Goal: Transaction & Acquisition: Purchase product/service

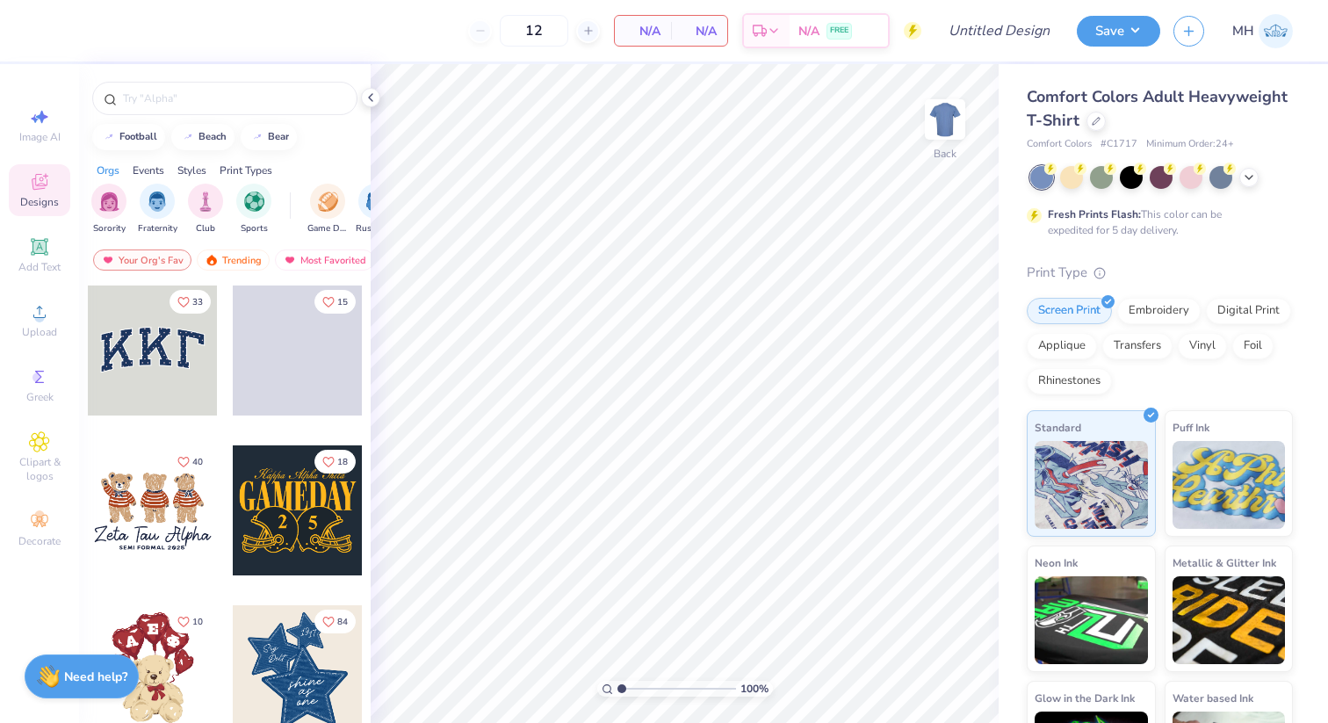
click at [287, 516] on div at bounding box center [298, 510] width 130 height 130
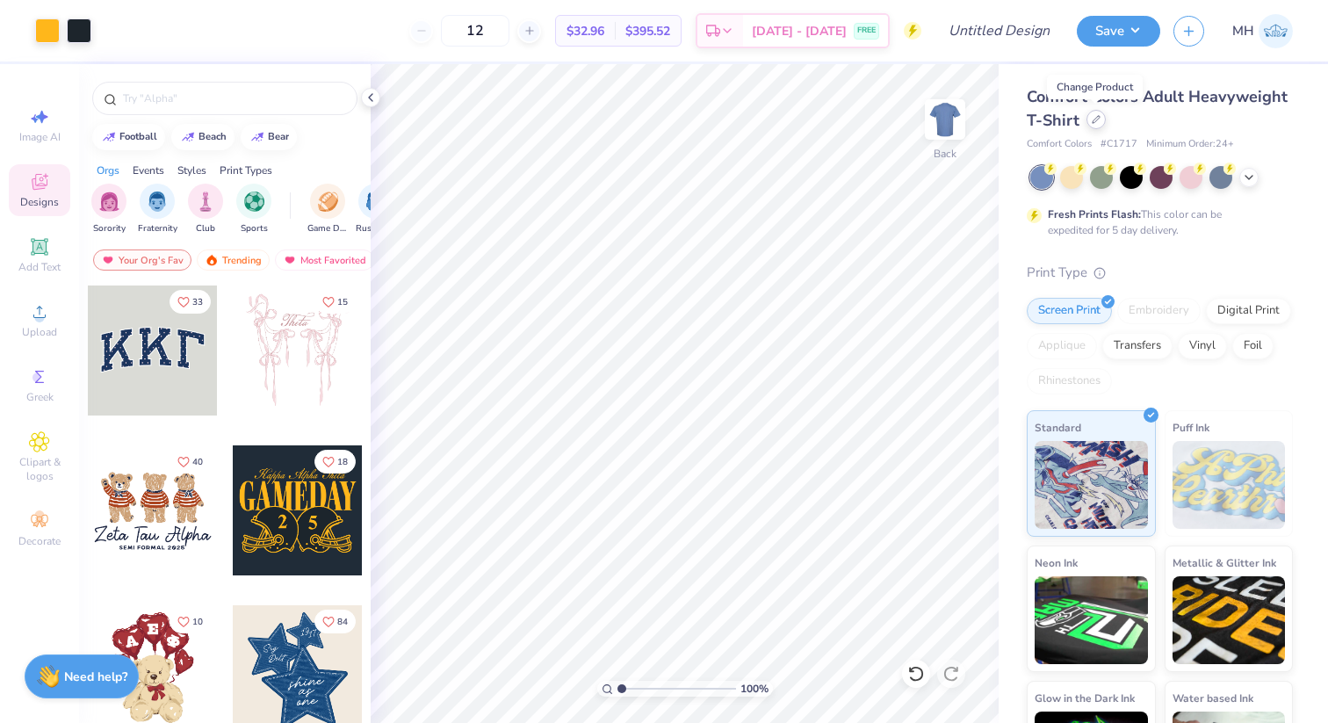
click at [1095, 121] on icon at bounding box center [1095, 119] width 9 height 9
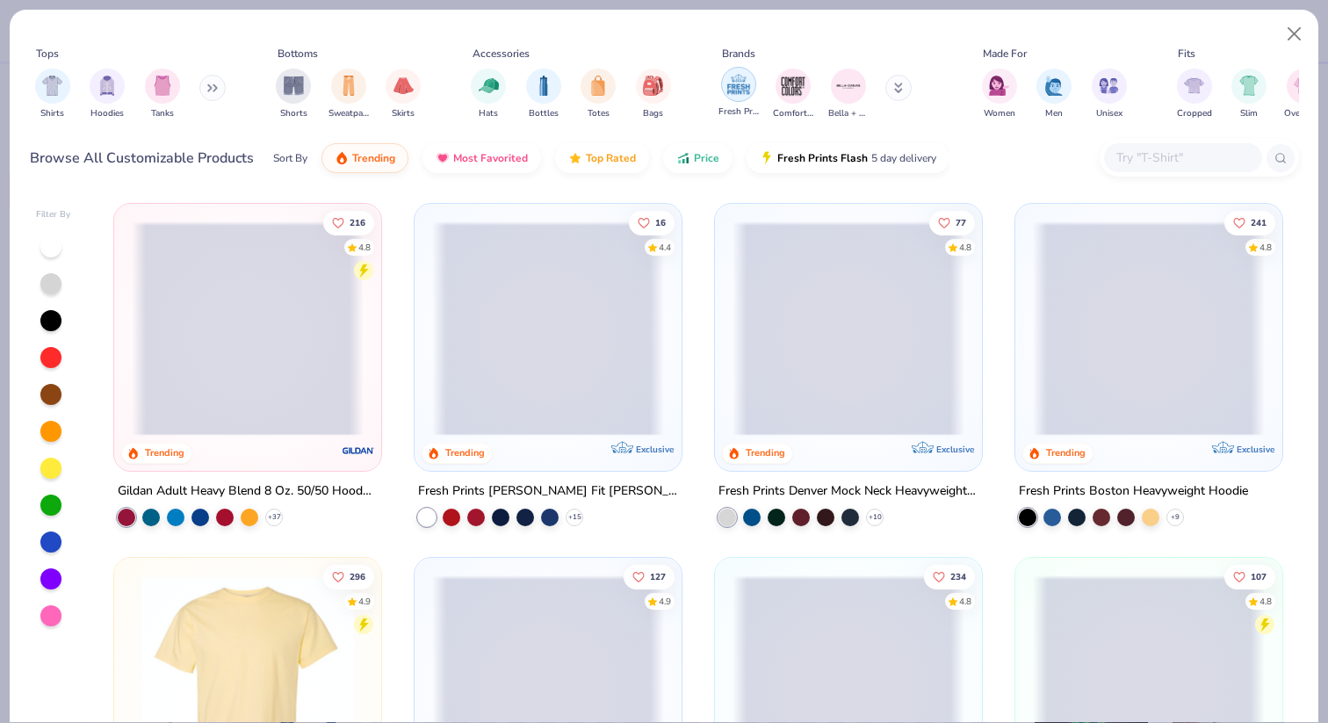
click at [735, 87] on img "filter for Fresh Prints" at bounding box center [738, 84] width 26 height 26
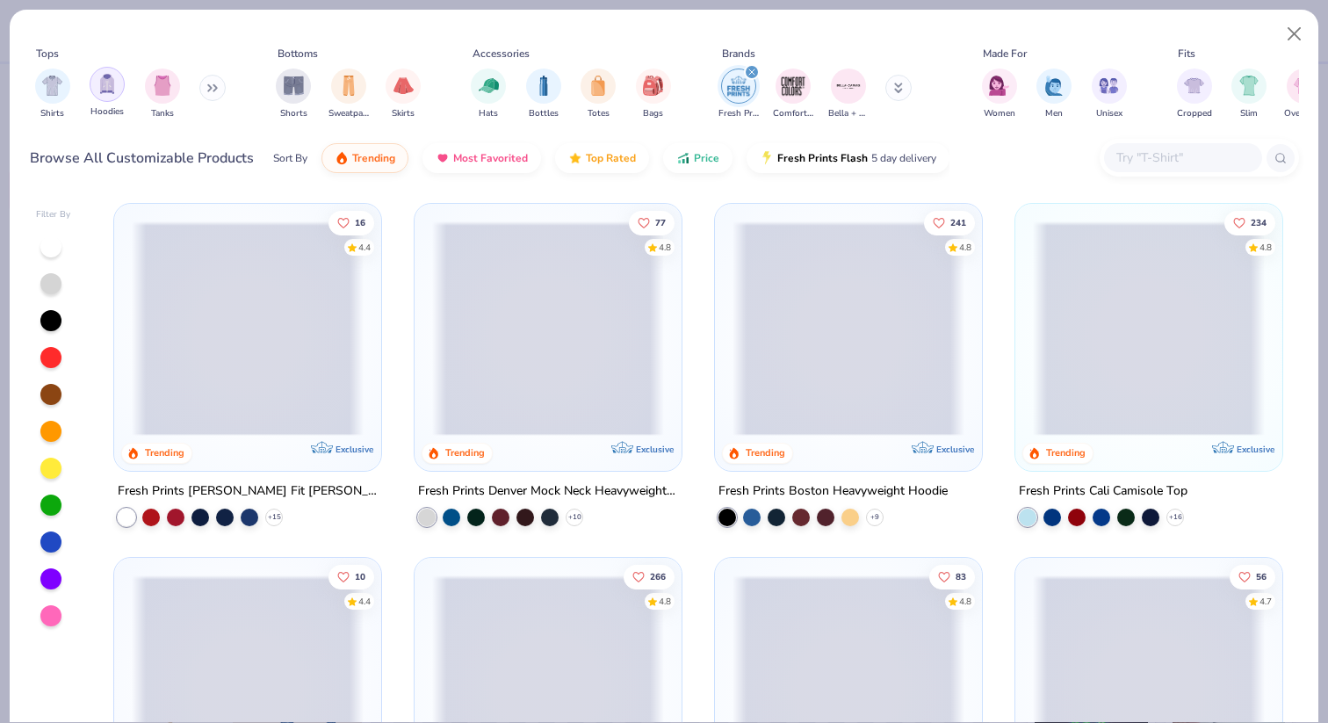
click at [99, 87] on img "filter for Hoodies" at bounding box center [106, 84] width 19 height 20
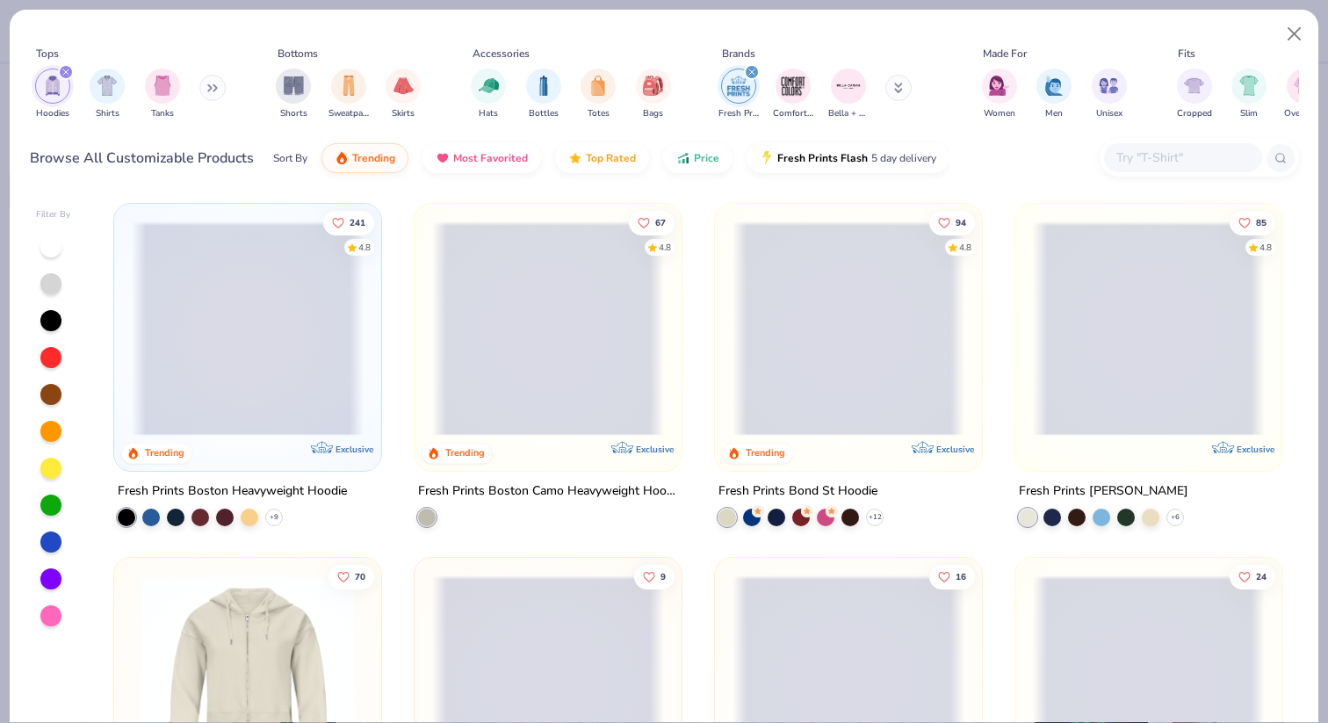
click at [303, 375] on span at bounding box center [248, 328] width 232 height 214
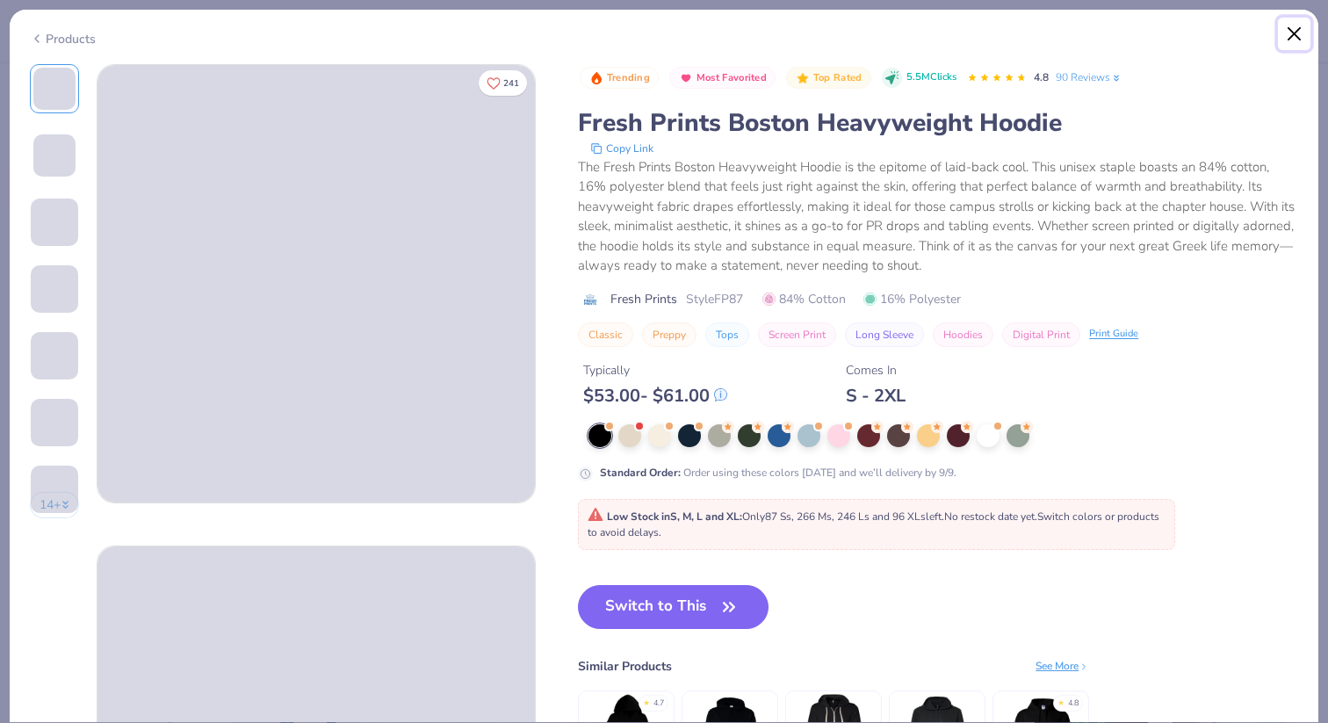
click at [1287, 39] on button "Close" at bounding box center [1293, 34] width 33 height 33
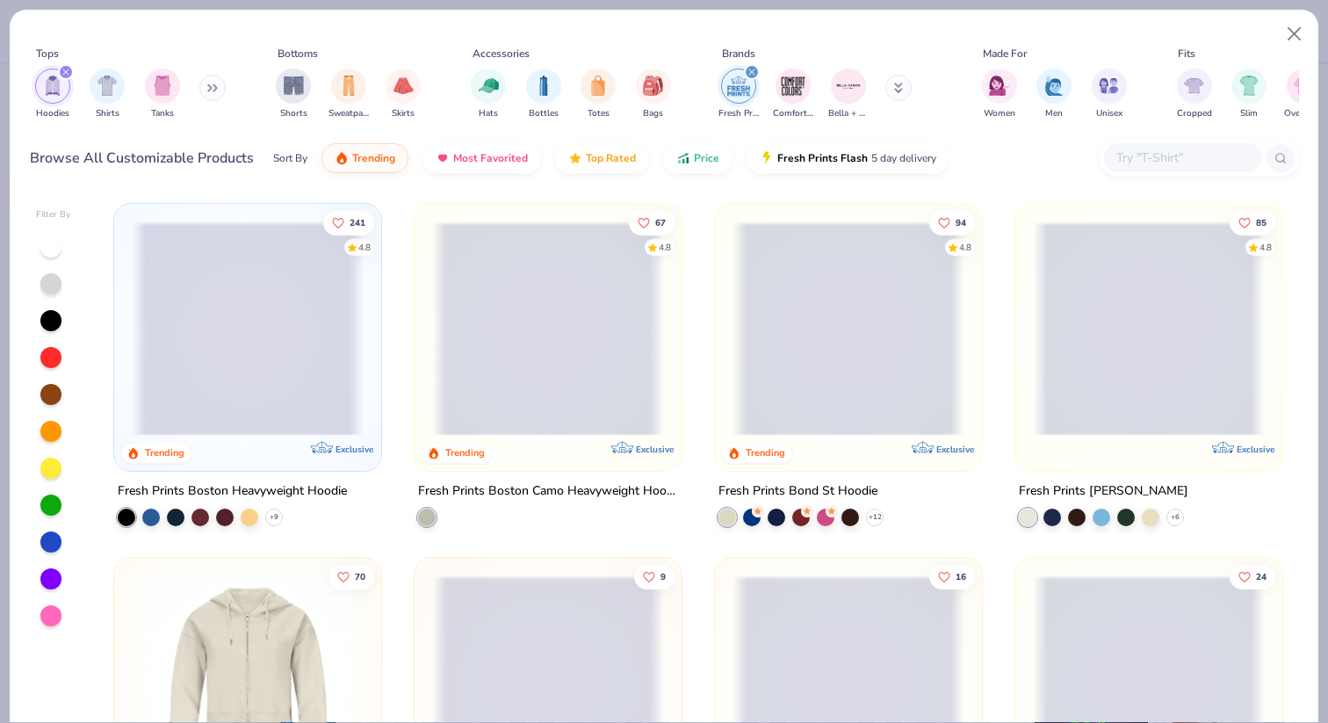
click at [201, 384] on span at bounding box center [248, 328] width 232 height 214
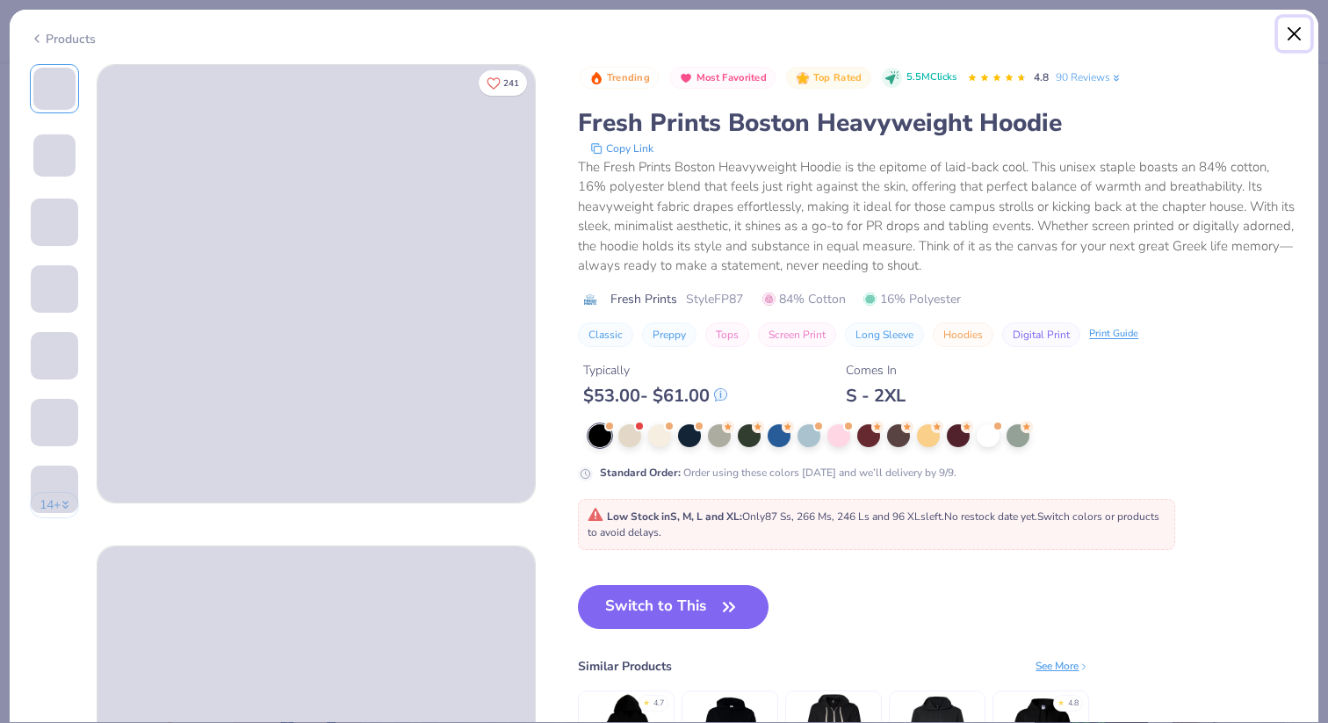
click at [1298, 29] on button "Close" at bounding box center [1293, 34] width 33 height 33
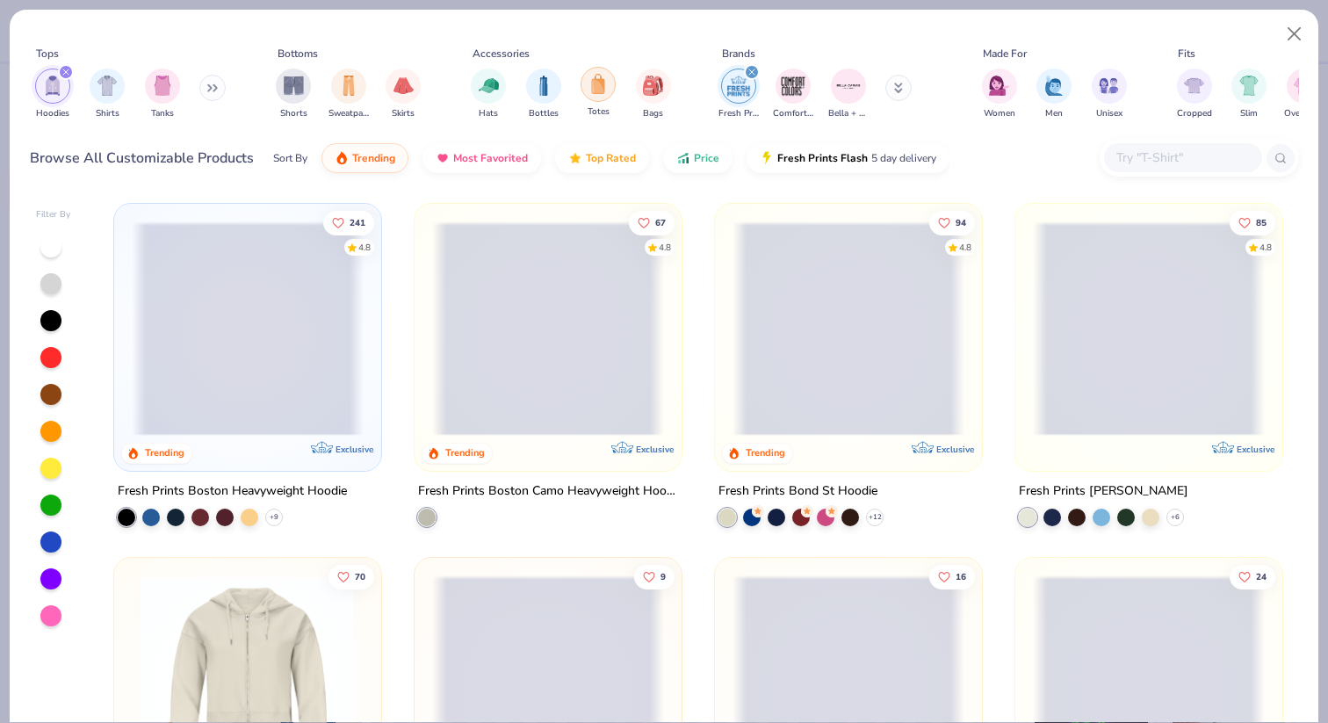
click at [601, 88] on img "filter for Totes" at bounding box center [597, 84] width 19 height 20
click at [739, 85] on img "filter for Fresh Prints" at bounding box center [738, 86] width 26 height 26
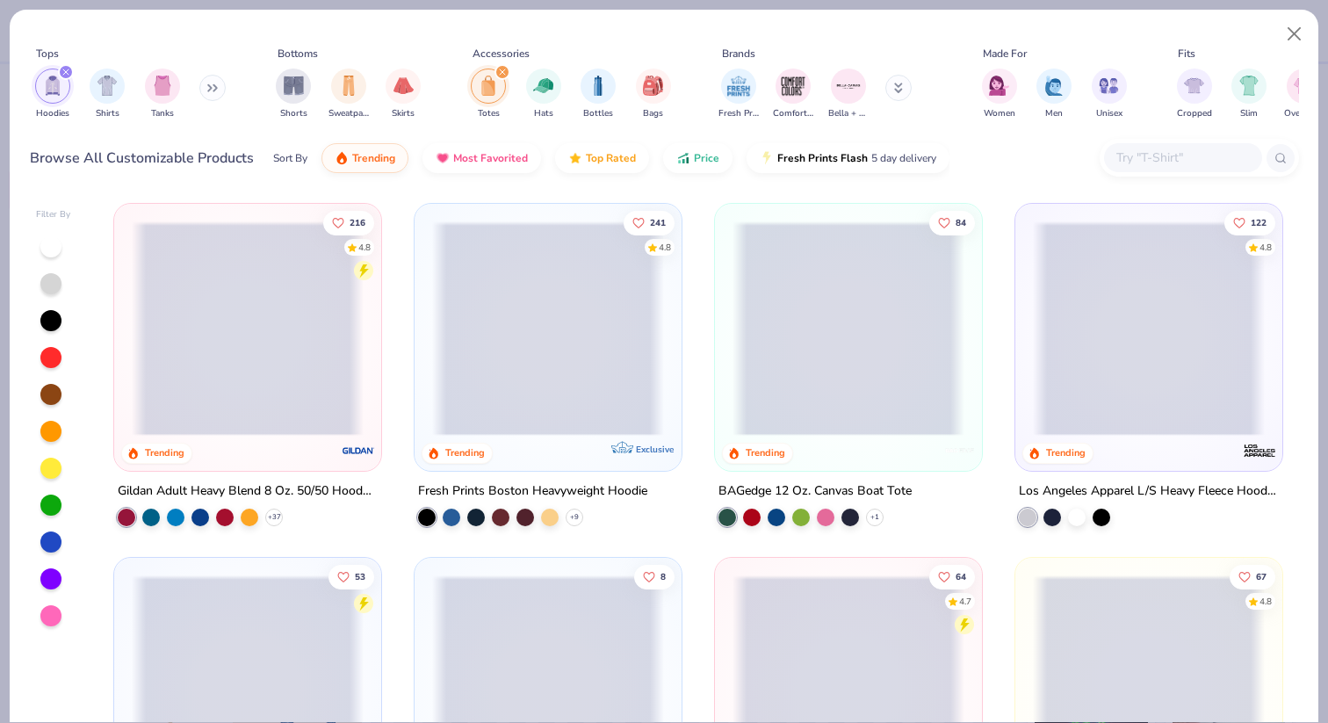
click at [488, 85] on img "filter for Totes" at bounding box center [488, 86] width 19 height 20
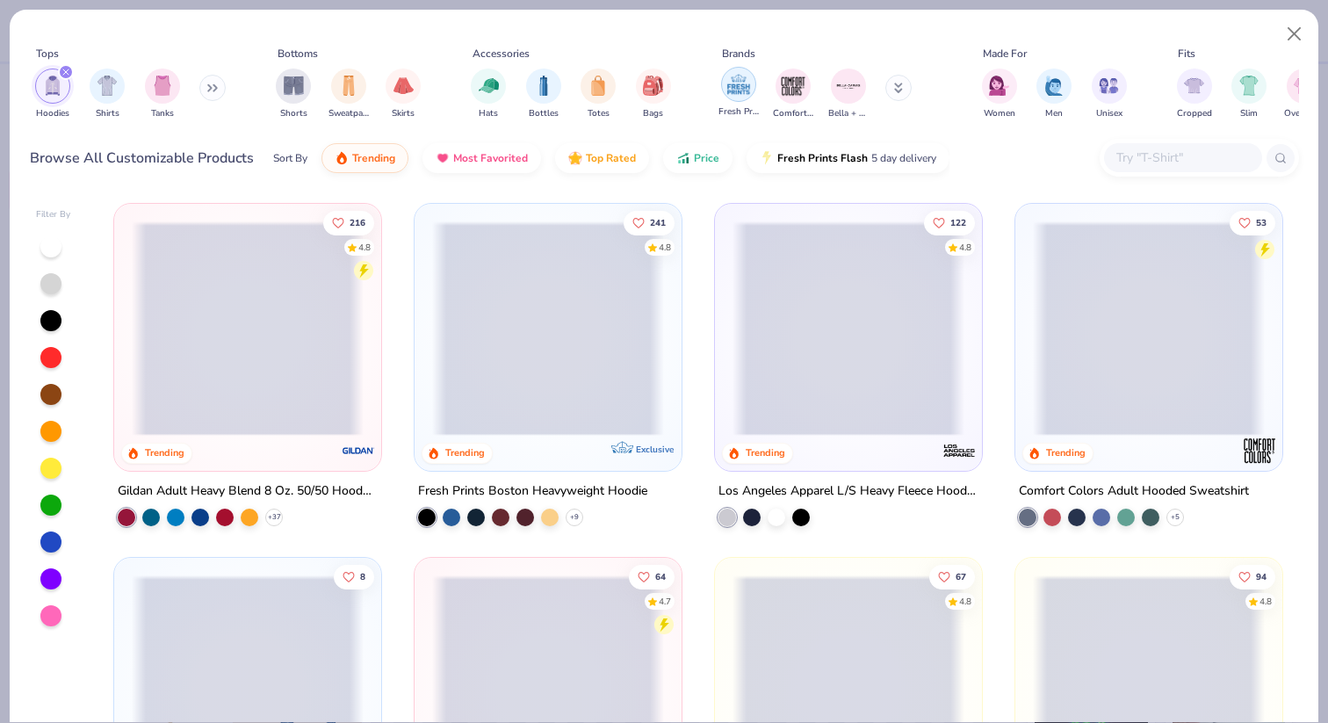
click at [738, 93] on img "filter for Fresh Prints" at bounding box center [738, 84] width 26 height 26
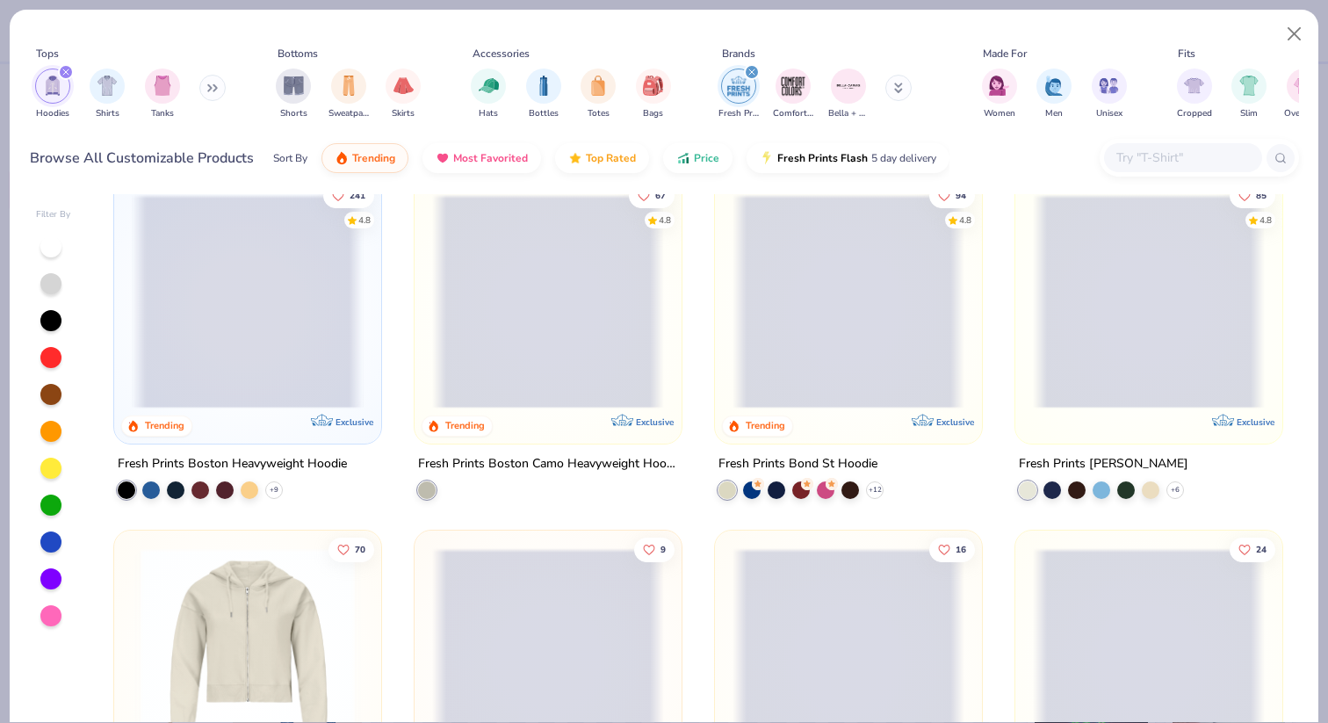
scroll to position [11, 0]
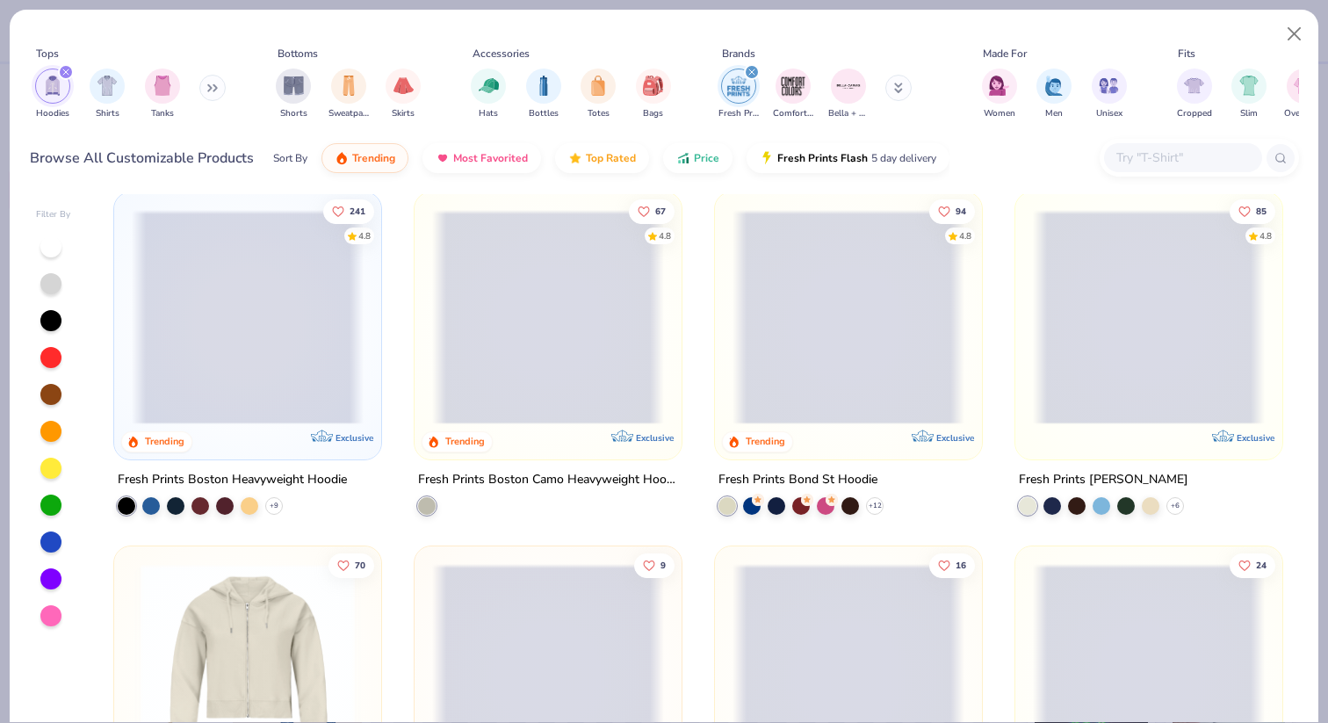
click at [1086, 293] on span at bounding box center [1149, 317] width 232 height 214
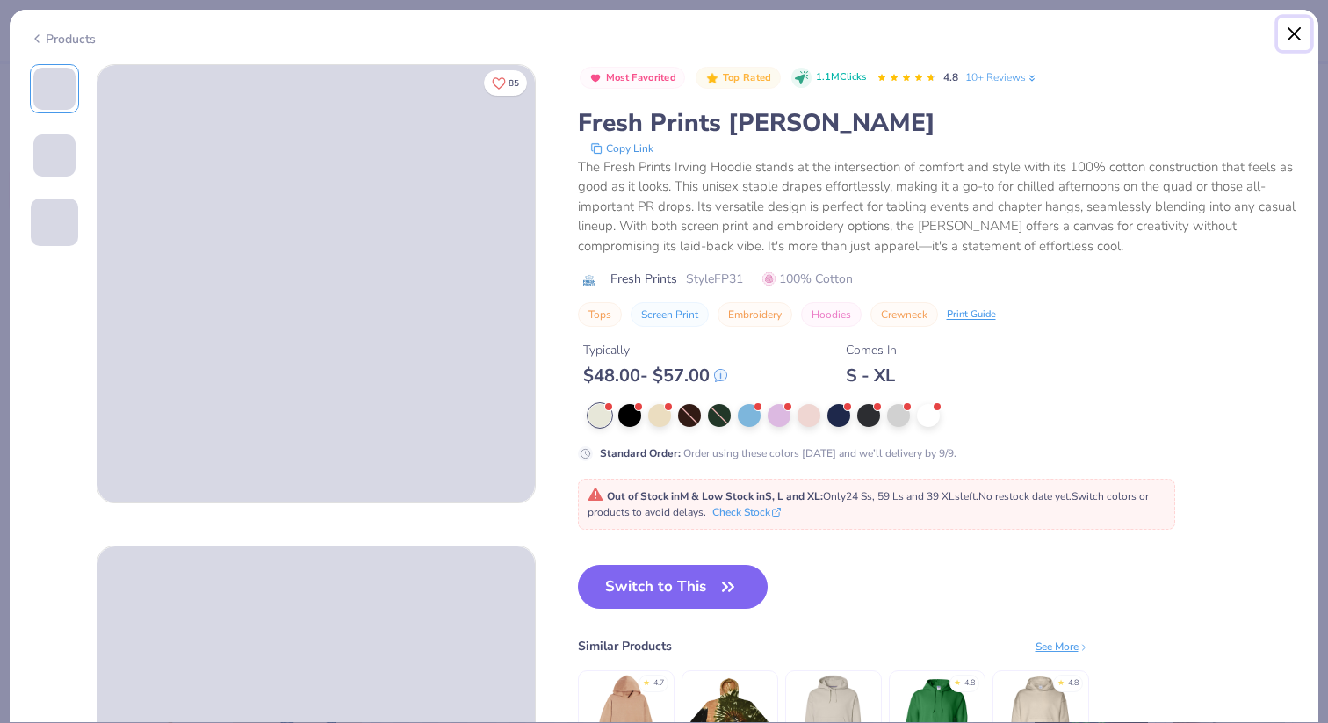
click at [1295, 28] on button "Close" at bounding box center [1293, 34] width 33 height 33
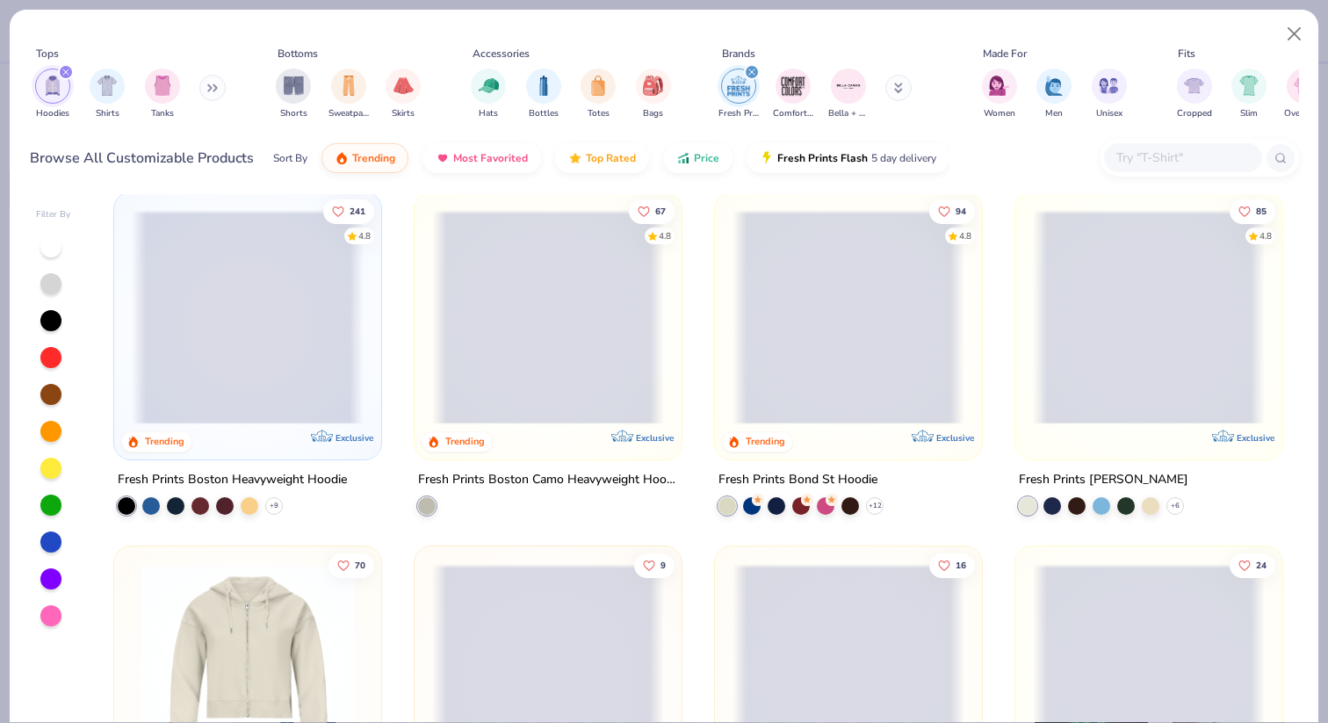
click at [291, 321] on span at bounding box center [248, 317] width 232 height 214
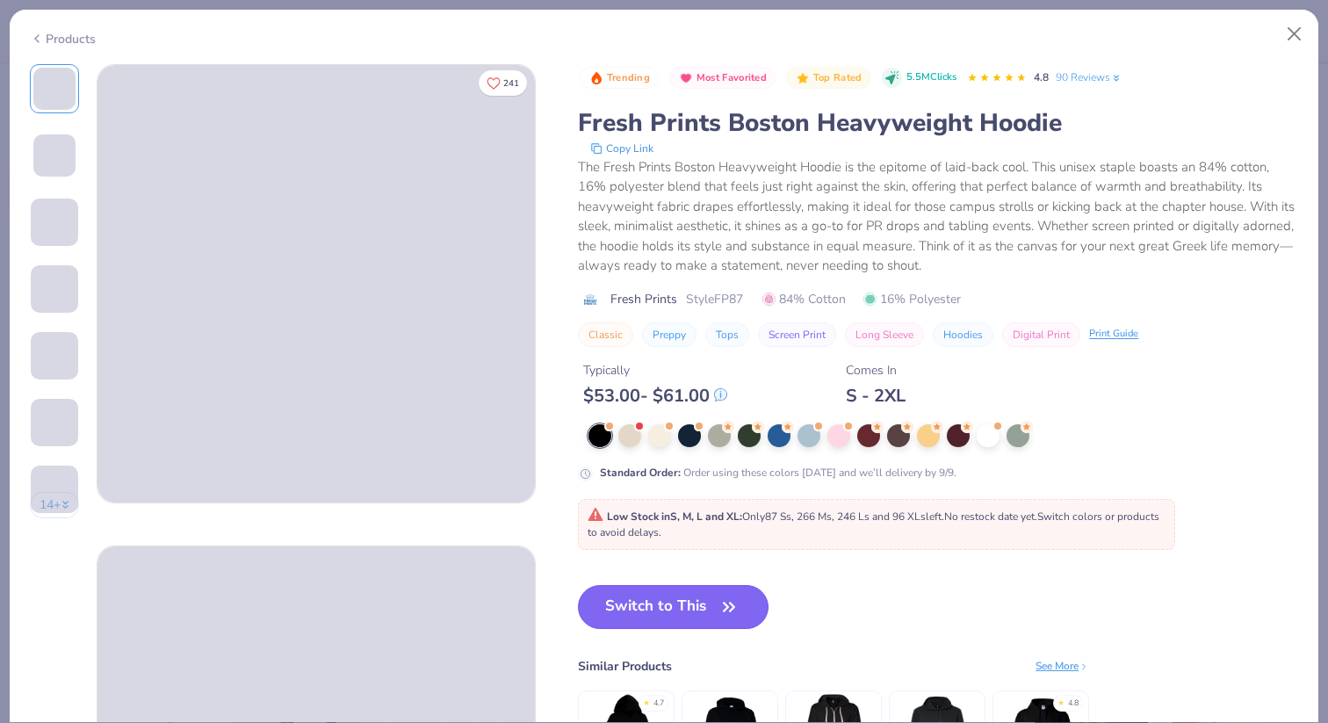
click at [702, 601] on button "Switch to This" at bounding box center [673, 607] width 191 height 44
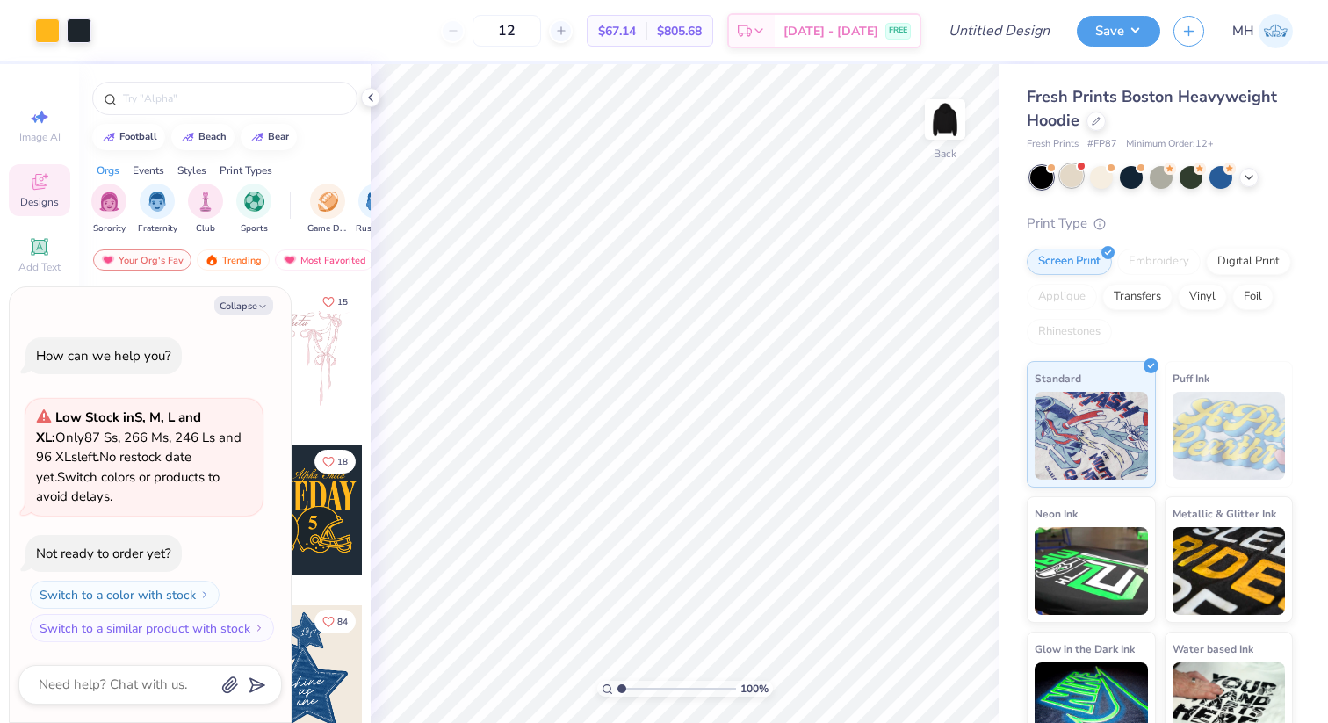
click at [1069, 170] on div at bounding box center [1071, 175] width 23 height 23
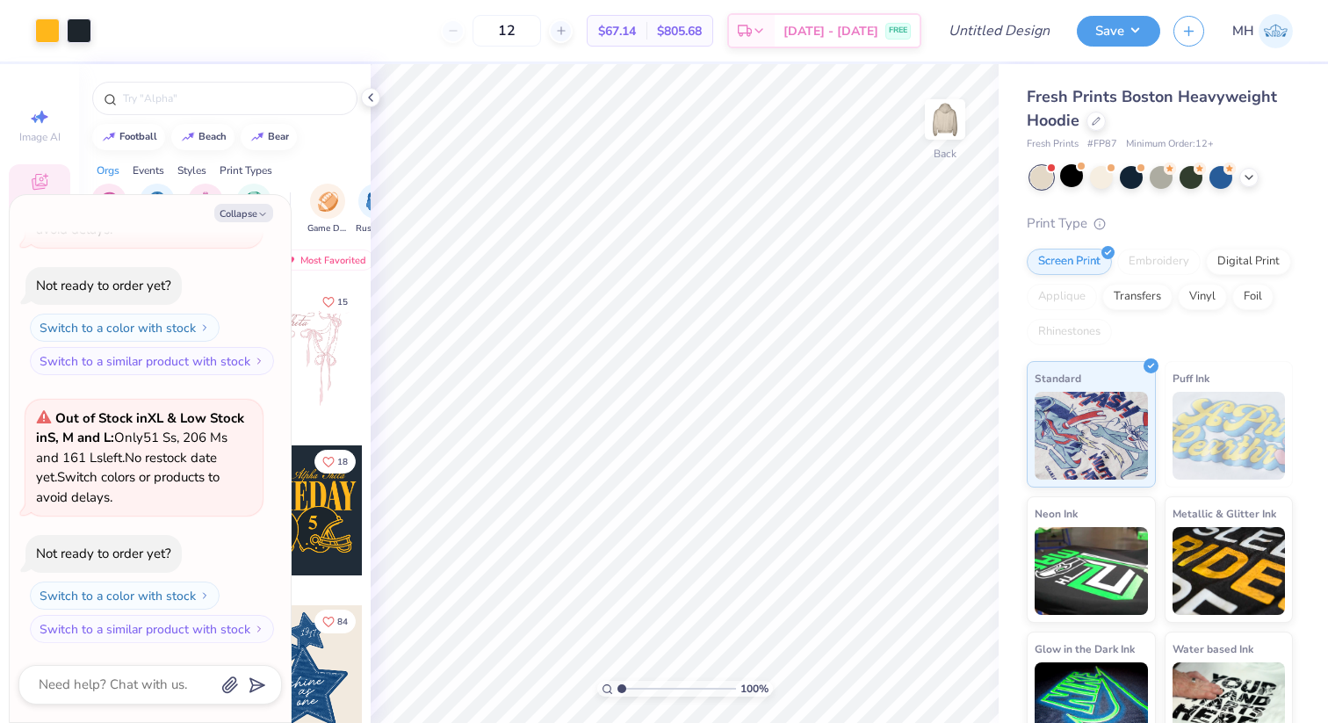
click at [1040, 181] on div at bounding box center [1041, 177] width 23 height 23
click at [1249, 180] on icon at bounding box center [1248, 176] width 14 height 14
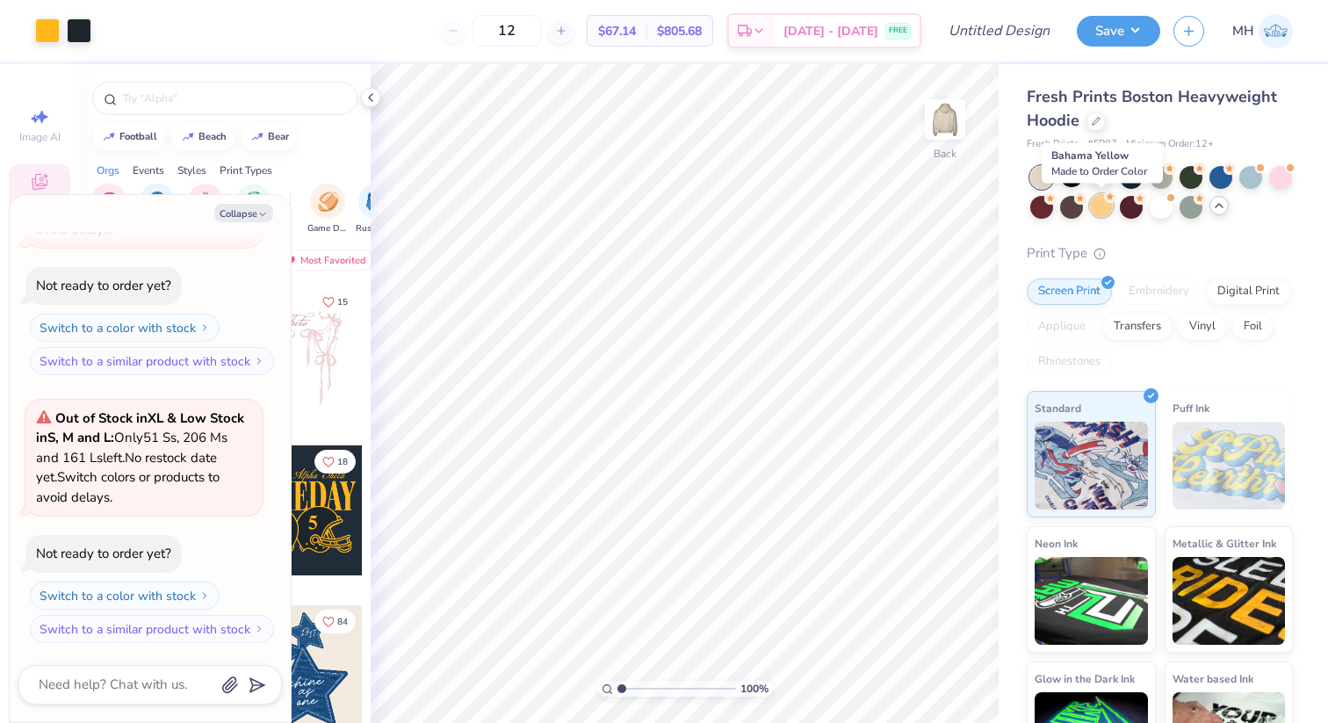
click at [1094, 203] on div at bounding box center [1101, 205] width 23 height 23
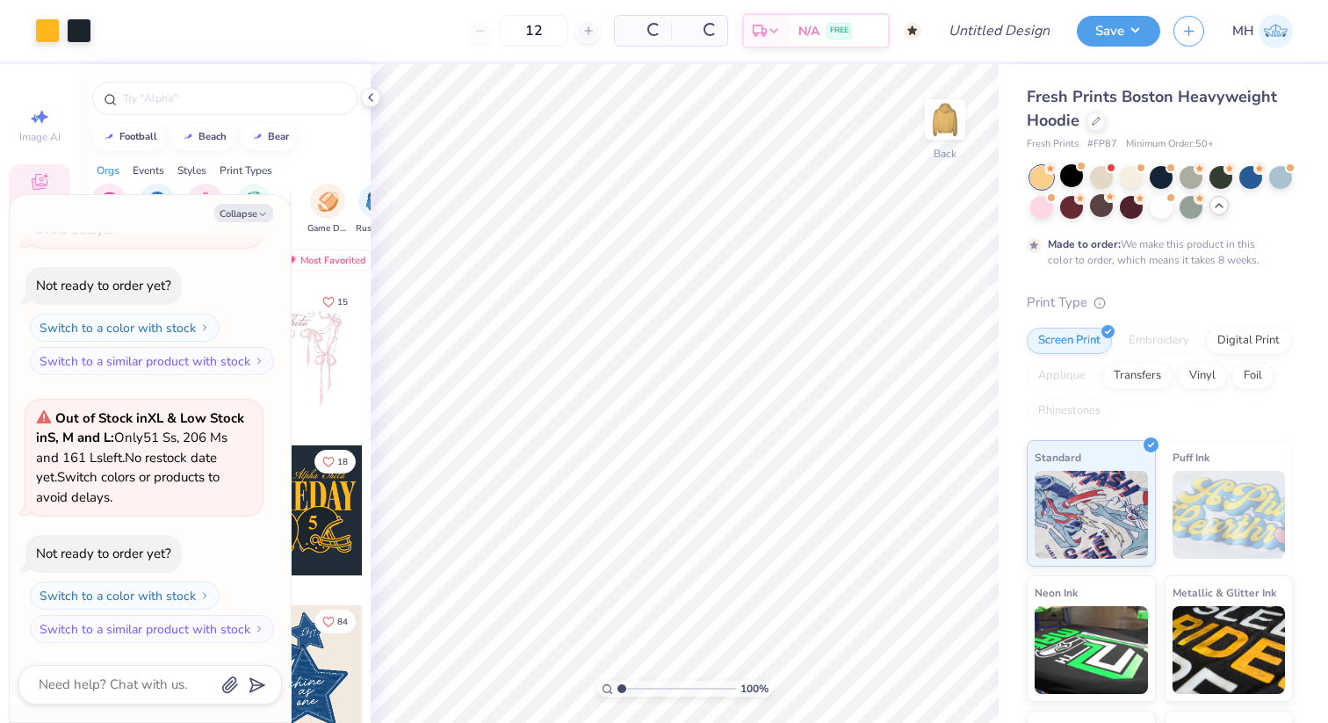
type textarea "x"
type input "50"
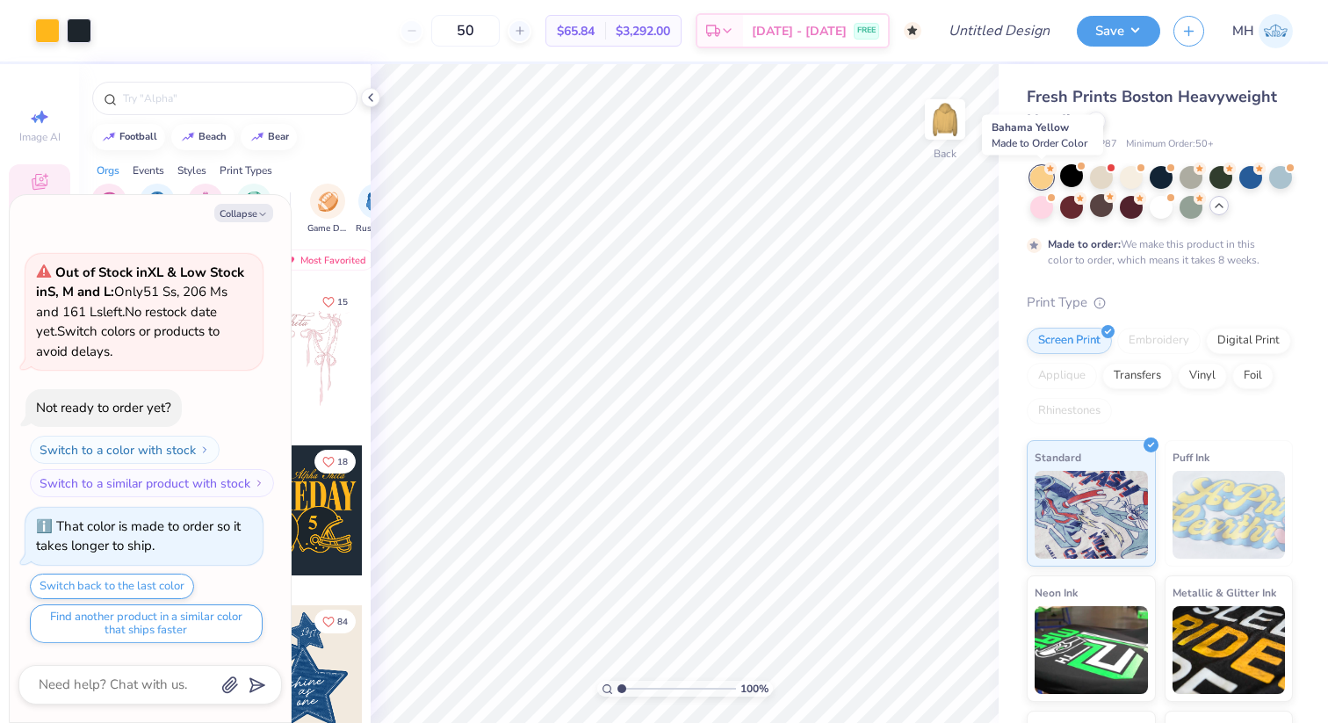
click at [1037, 179] on div at bounding box center [1041, 177] width 23 height 23
click at [251, 214] on button "Collapse" at bounding box center [243, 213] width 59 height 18
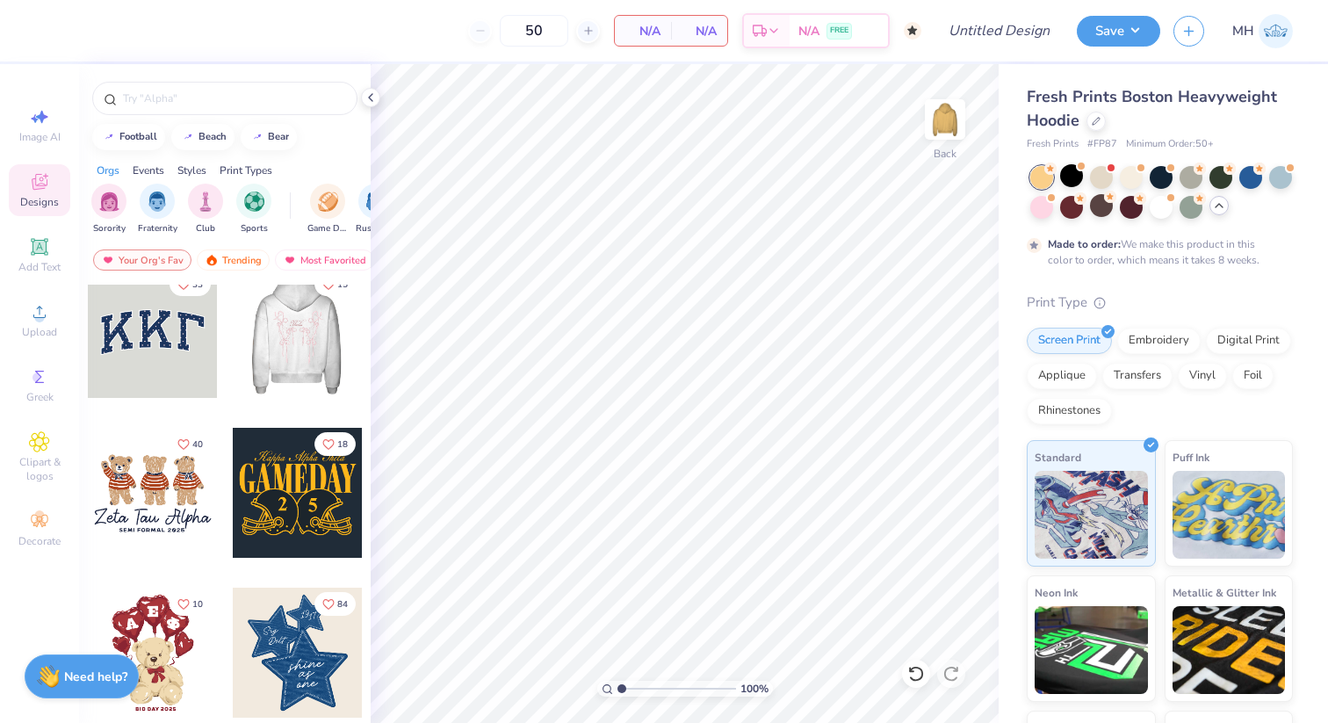
scroll to position [0, 0]
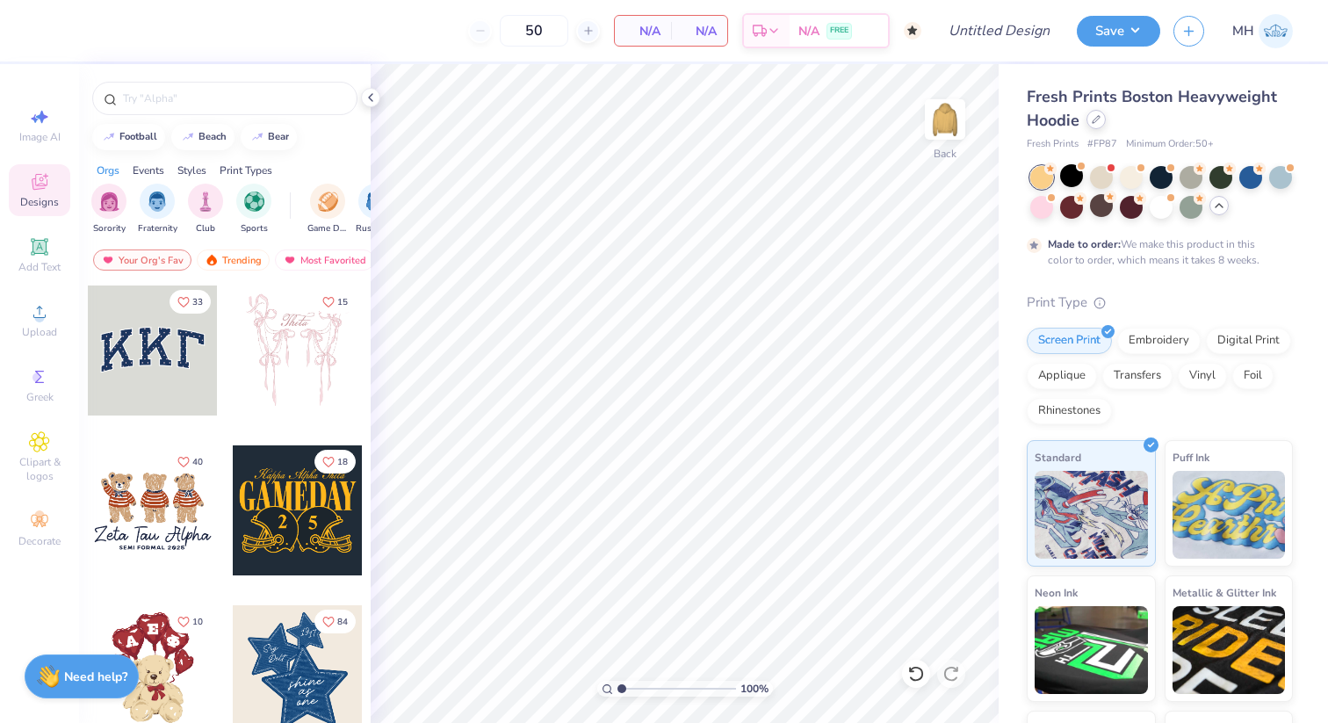
click at [1091, 119] on icon at bounding box center [1095, 119] width 9 height 9
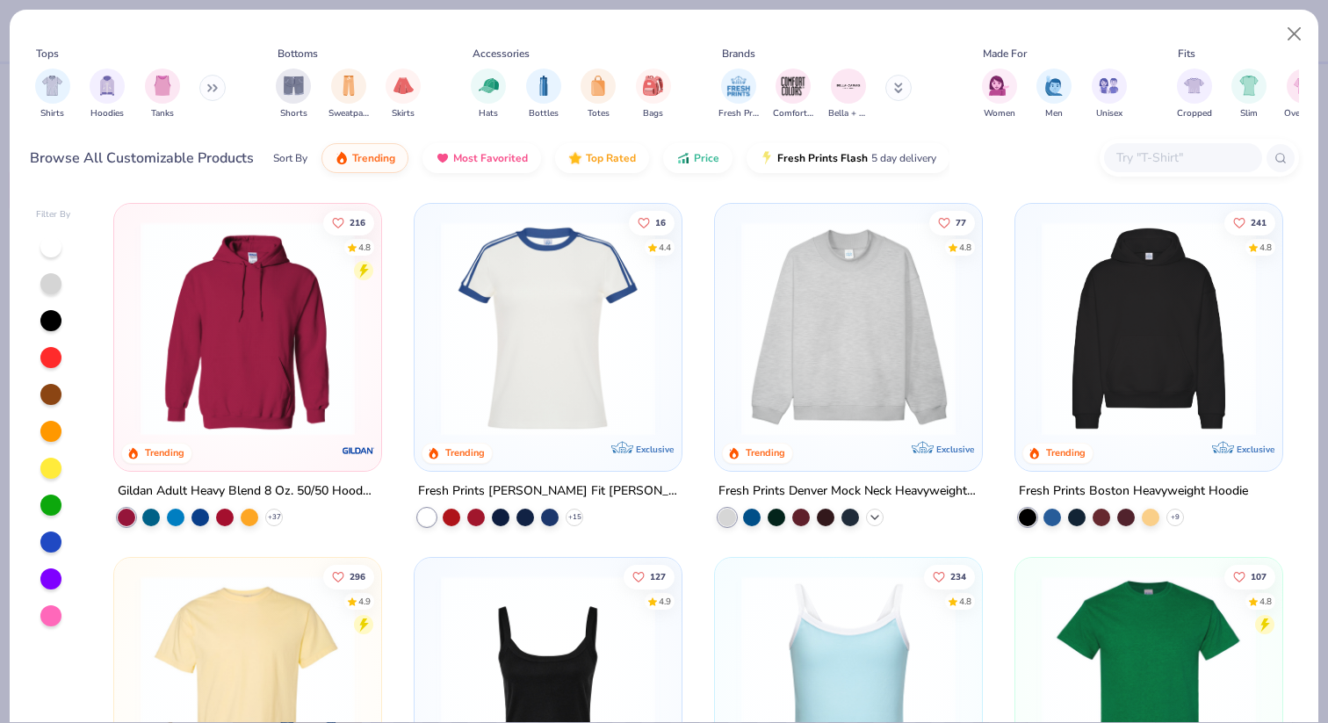
click at [875, 521] on icon at bounding box center [874, 517] width 14 height 14
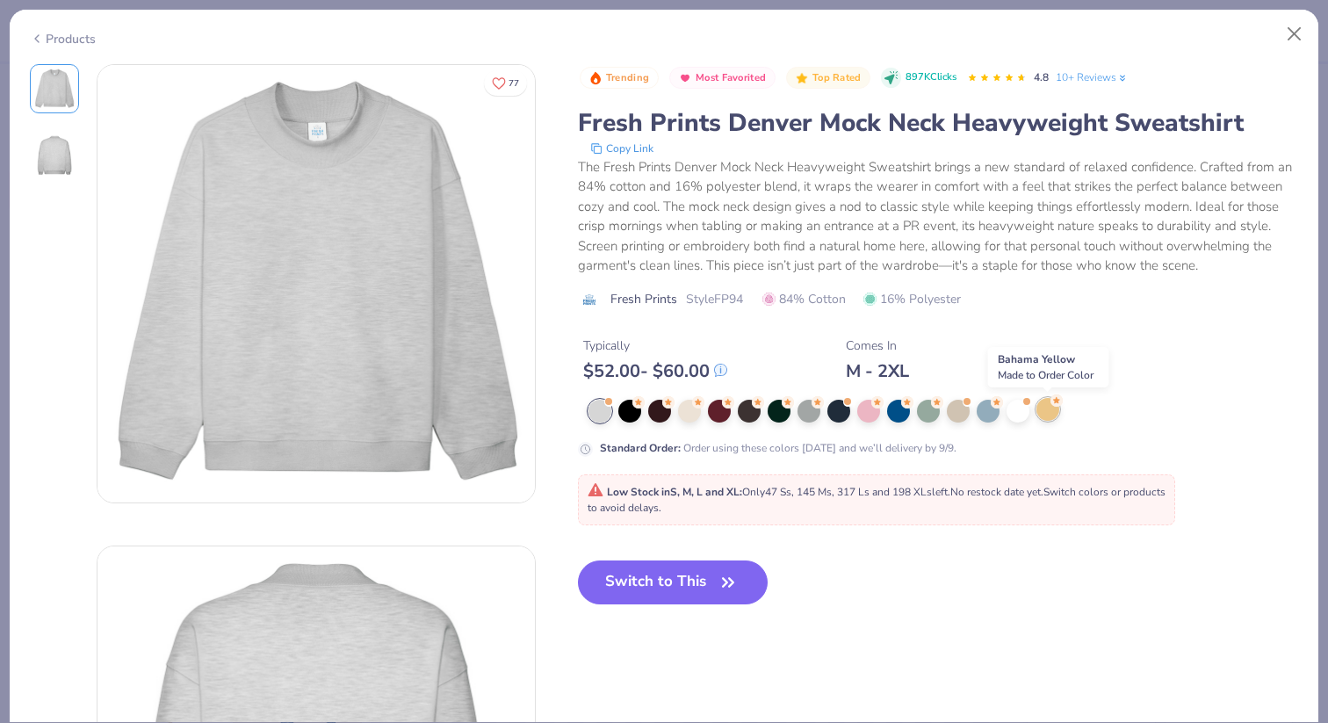
click at [1047, 410] on div at bounding box center [1047, 409] width 23 height 23
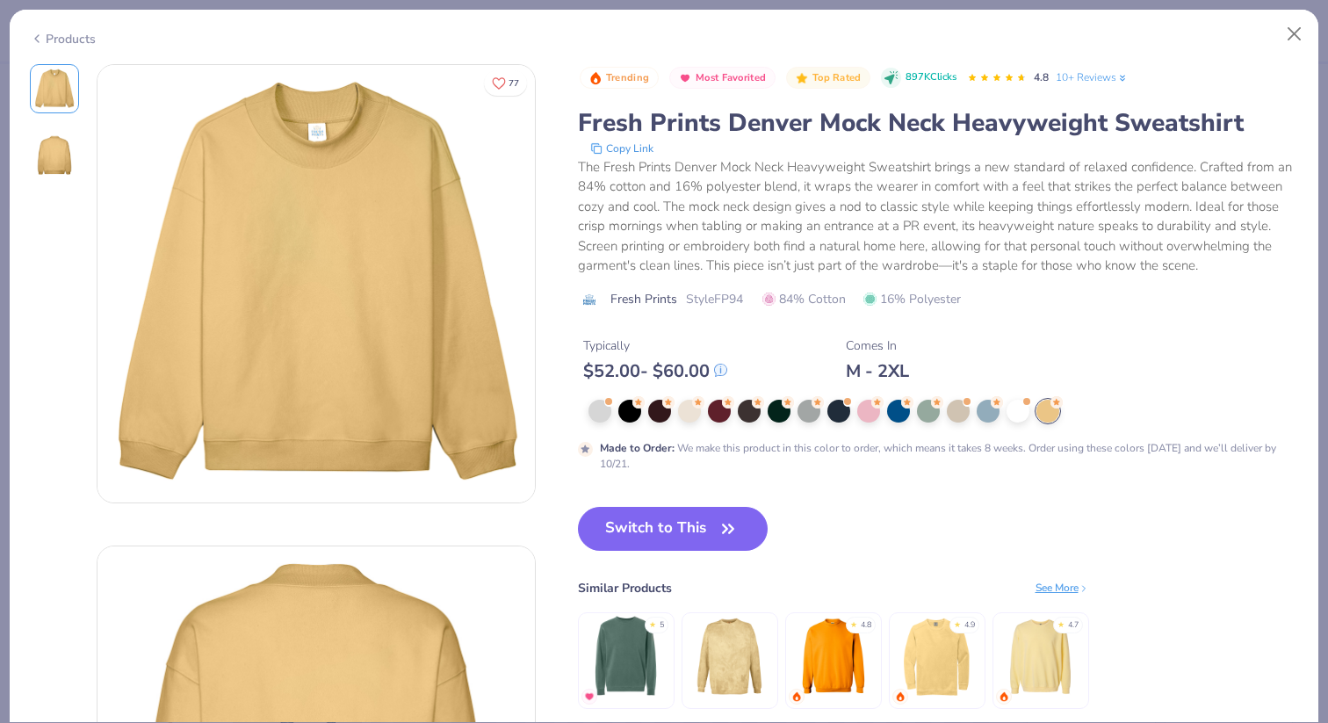
click at [1025, 648] on img at bounding box center [1039, 656] width 83 height 83
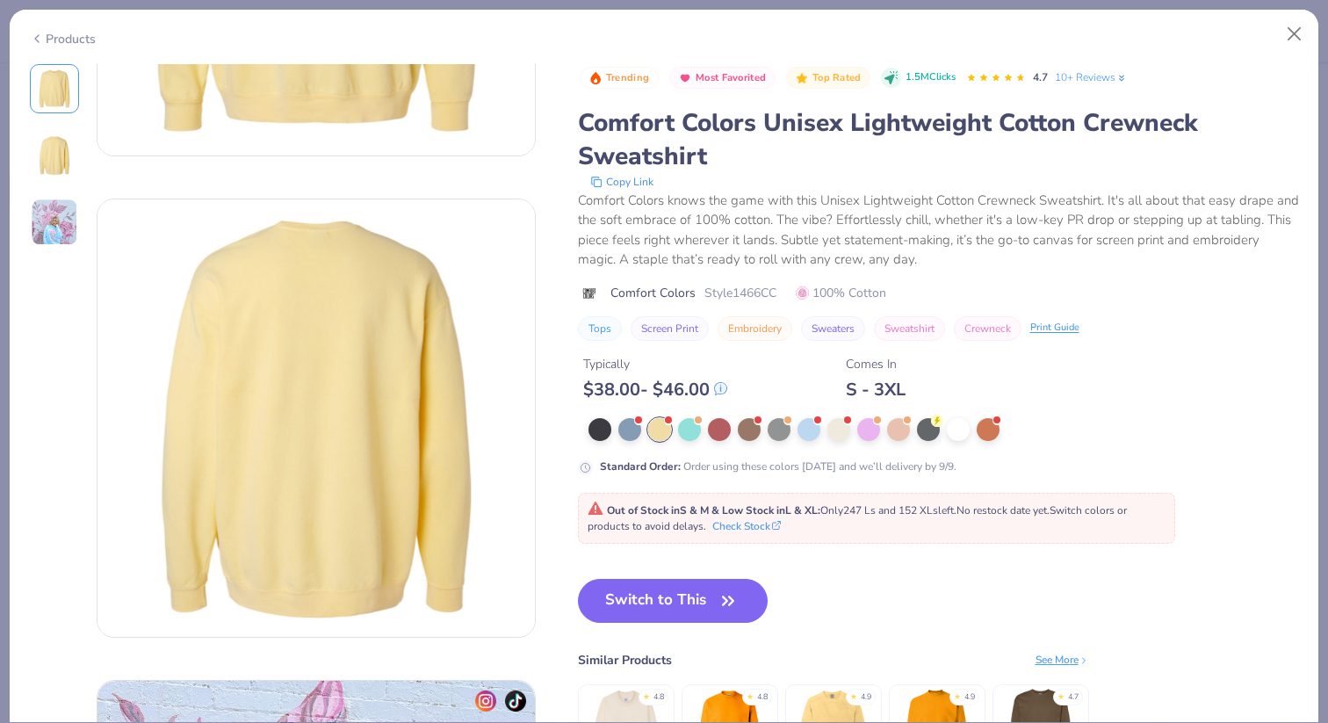
scroll to position [324, 0]
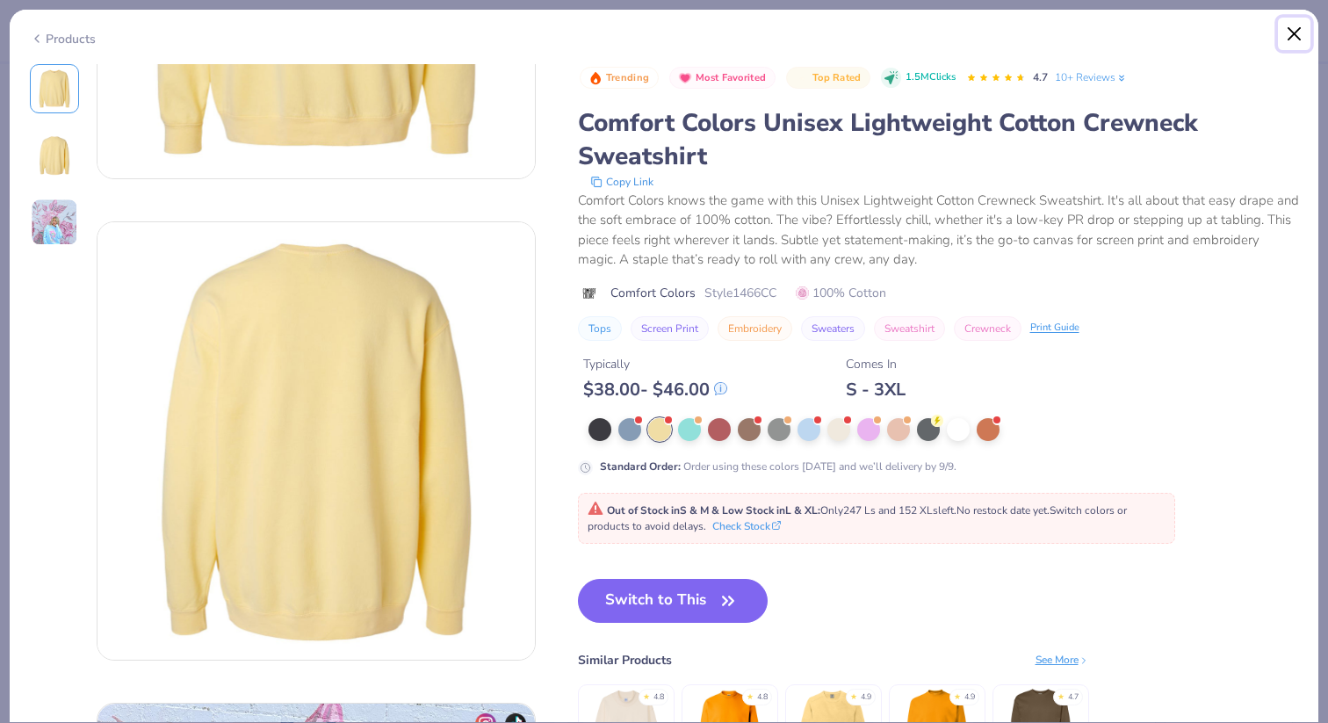
click at [1297, 33] on button "Close" at bounding box center [1293, 34] width 33 height 33
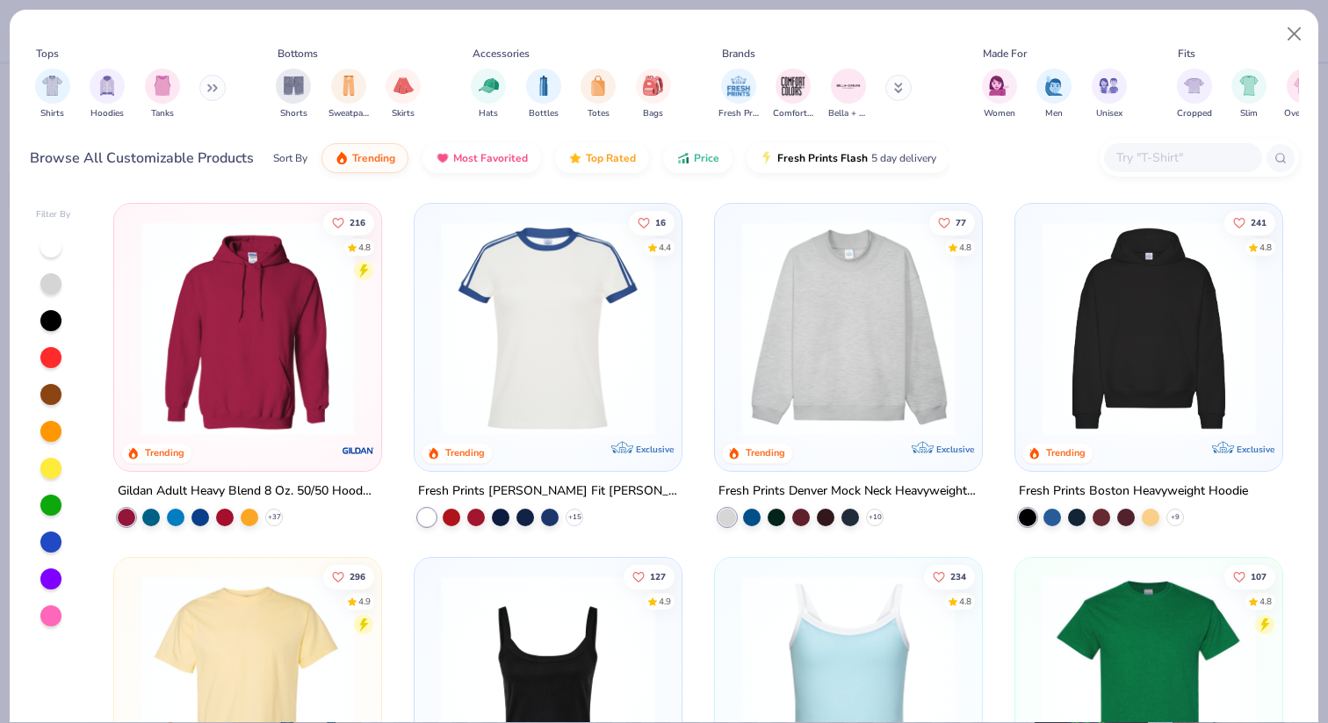
click at [56, 475] on div at bounding box center [50, 467] width 21 height 21
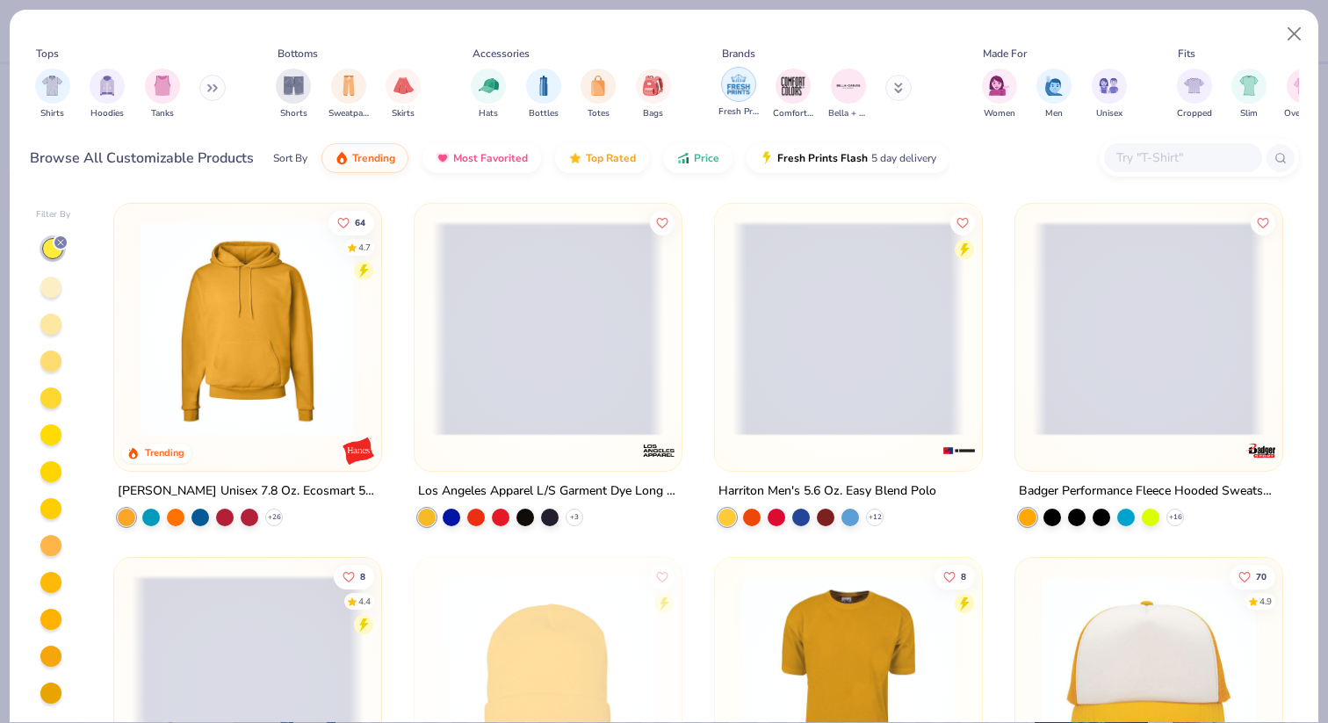
click at [731, 89] on img "filter for Fresh Prints" at bounding box center [738, 84] width 26 height 26
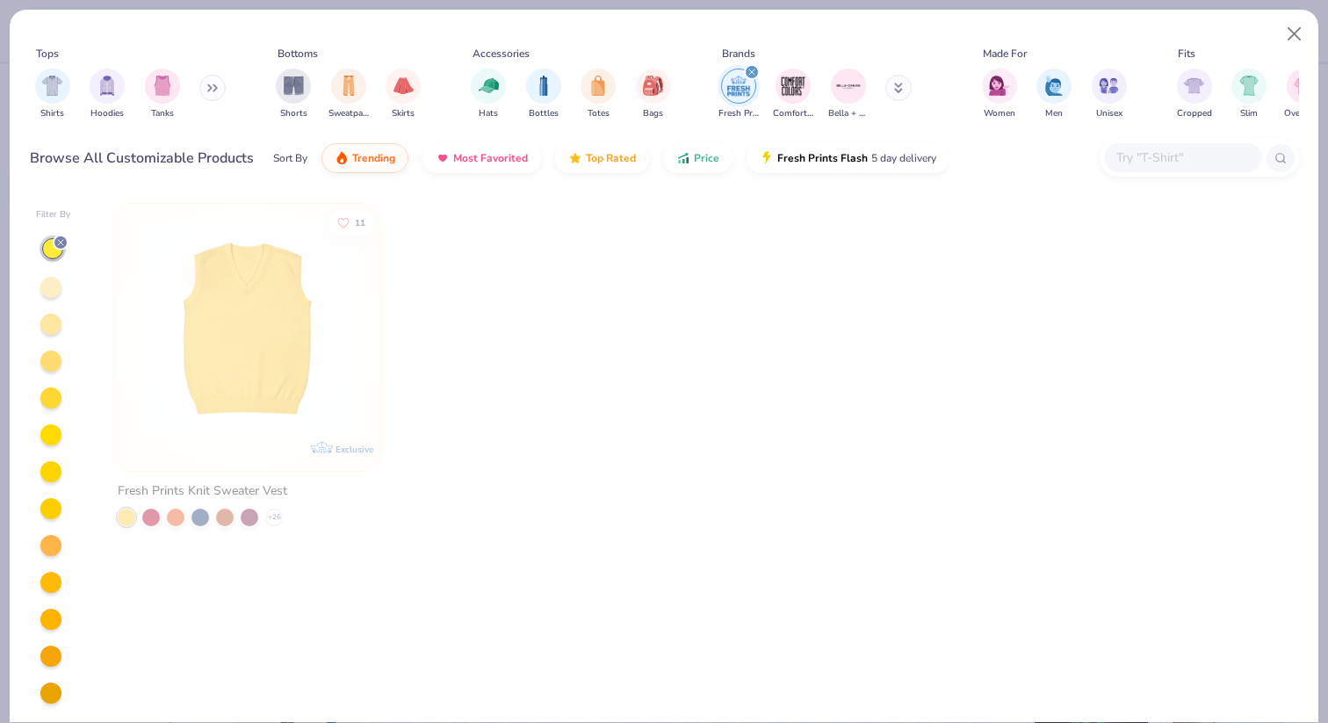
click at [57, 281] on div at bounding box center [50, 287] width 21 height 21
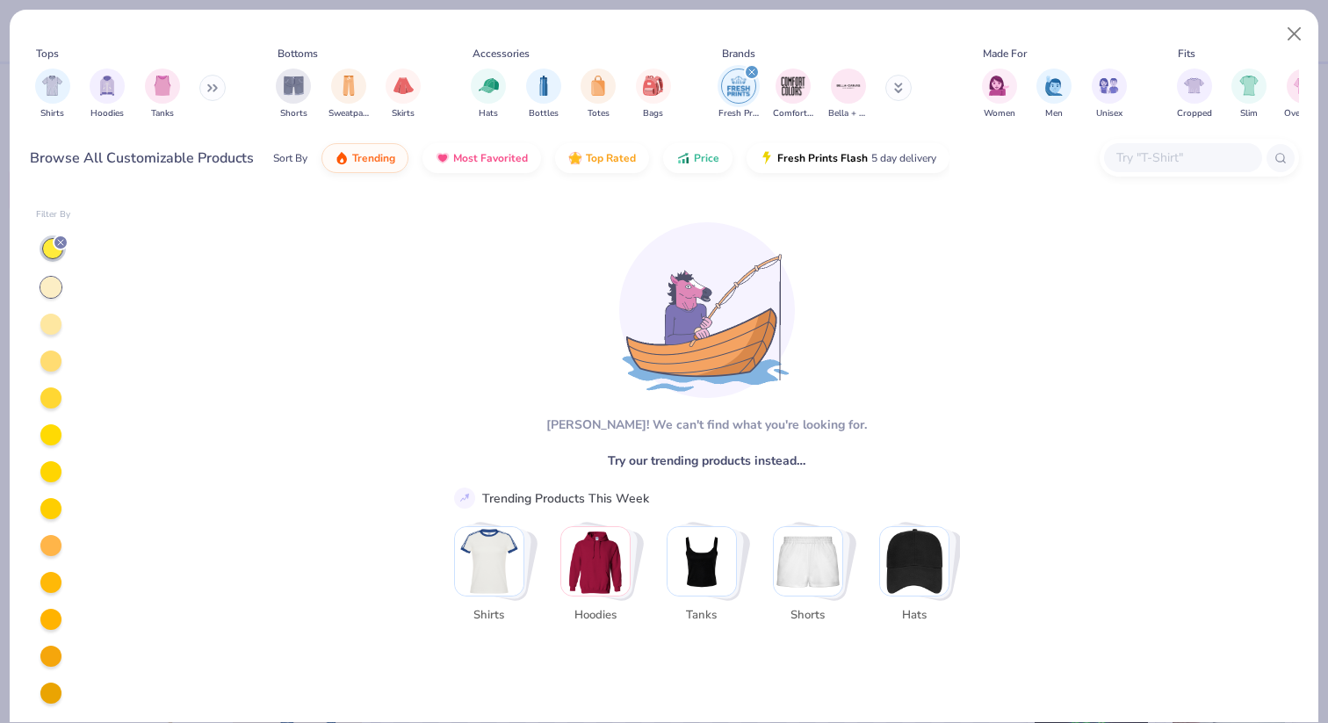
click at [49, 320] on div at bounding box center [50, 323] width 21 height 21
click at [52, 354] on div at bounding box center [50, 360] width 21 height 21
click at [60, 243] on line at bounding box center [60, 242] width 5 height 5
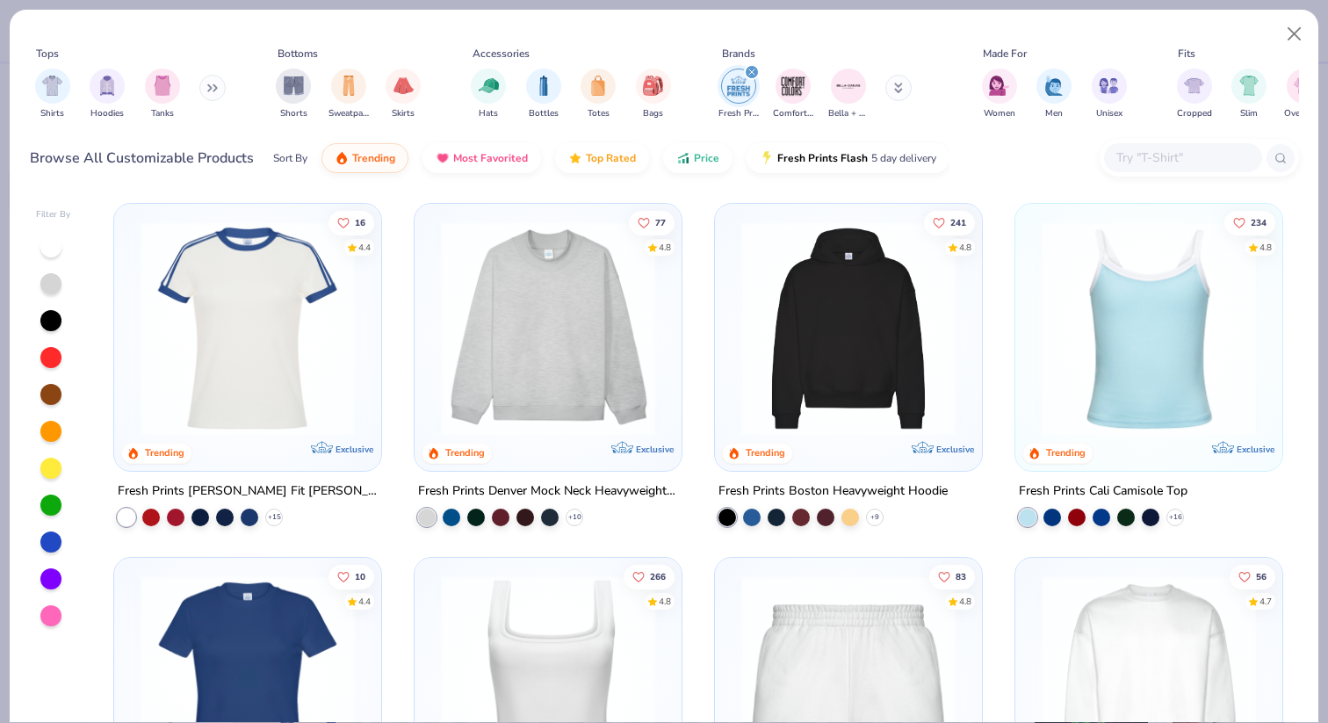
click at [52, 467] on div at bounding box center [50, 467] width 21 height 21
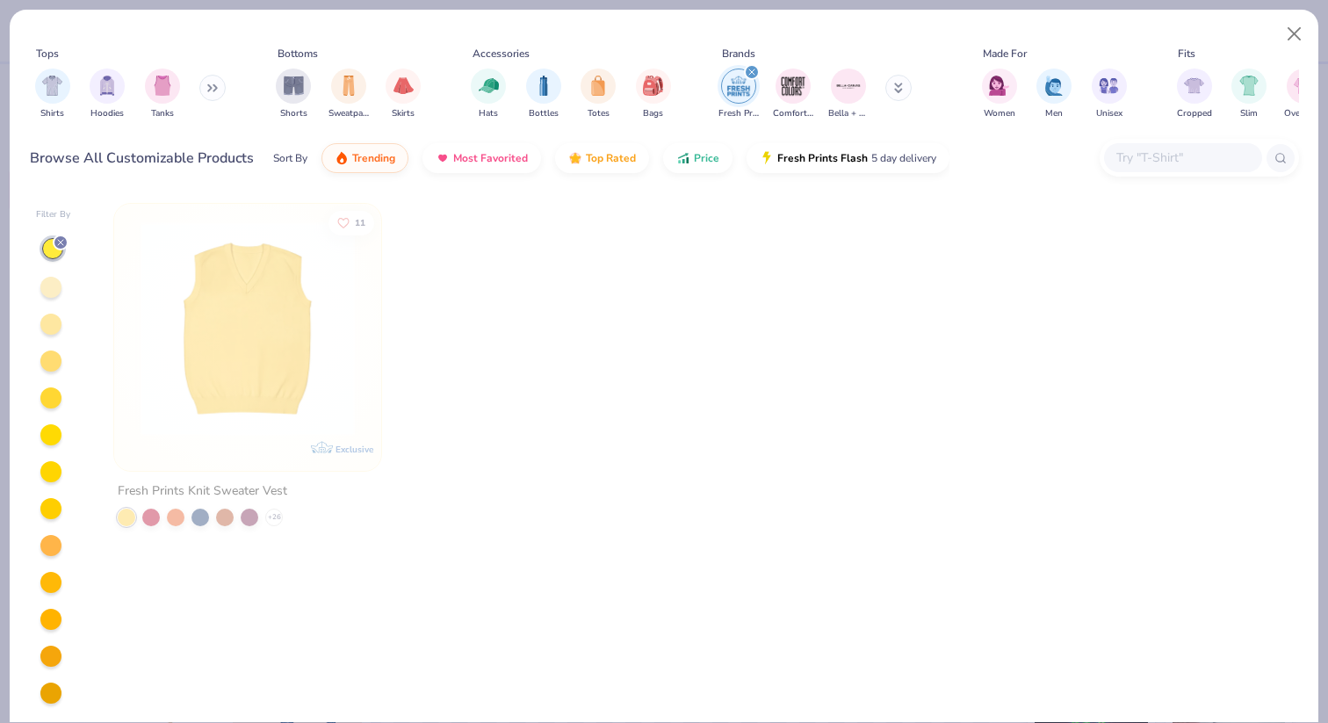
click at [720, 77] on div "Fresh Prints" at bounding box center [738, 94] width 40 height 52
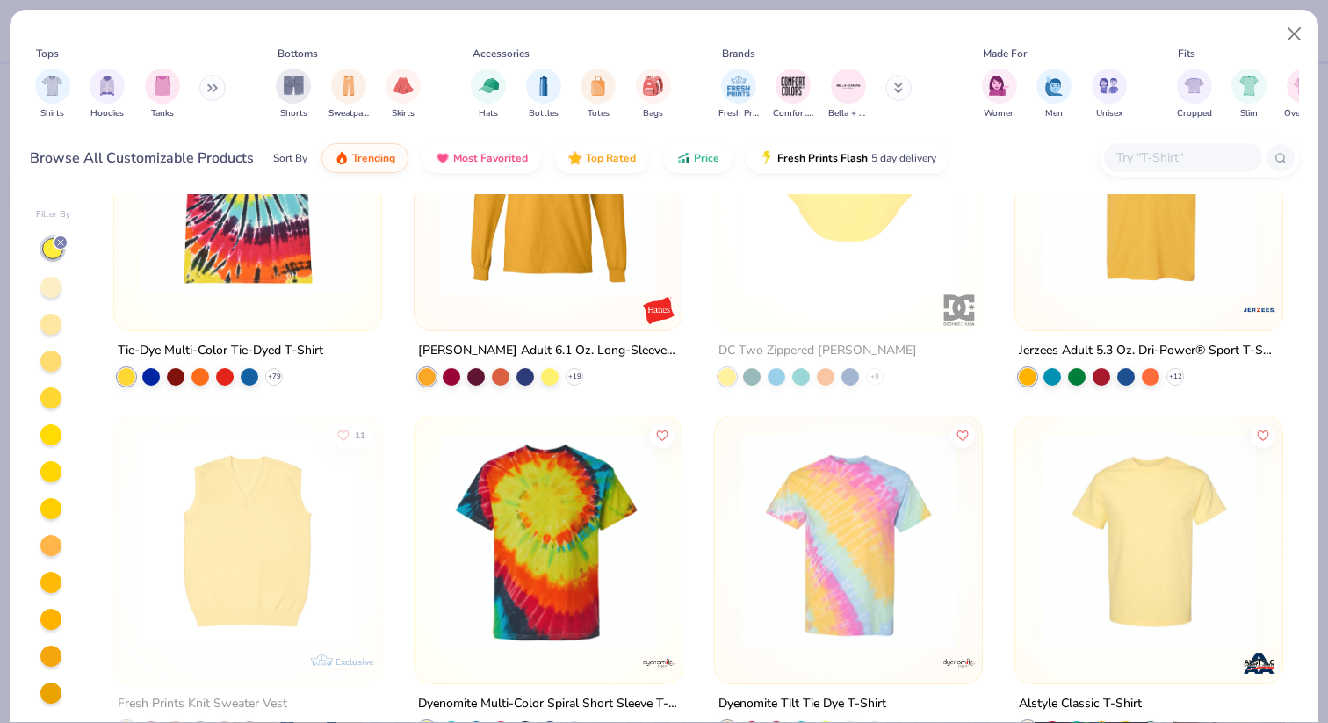
scroll to position [822, 0]
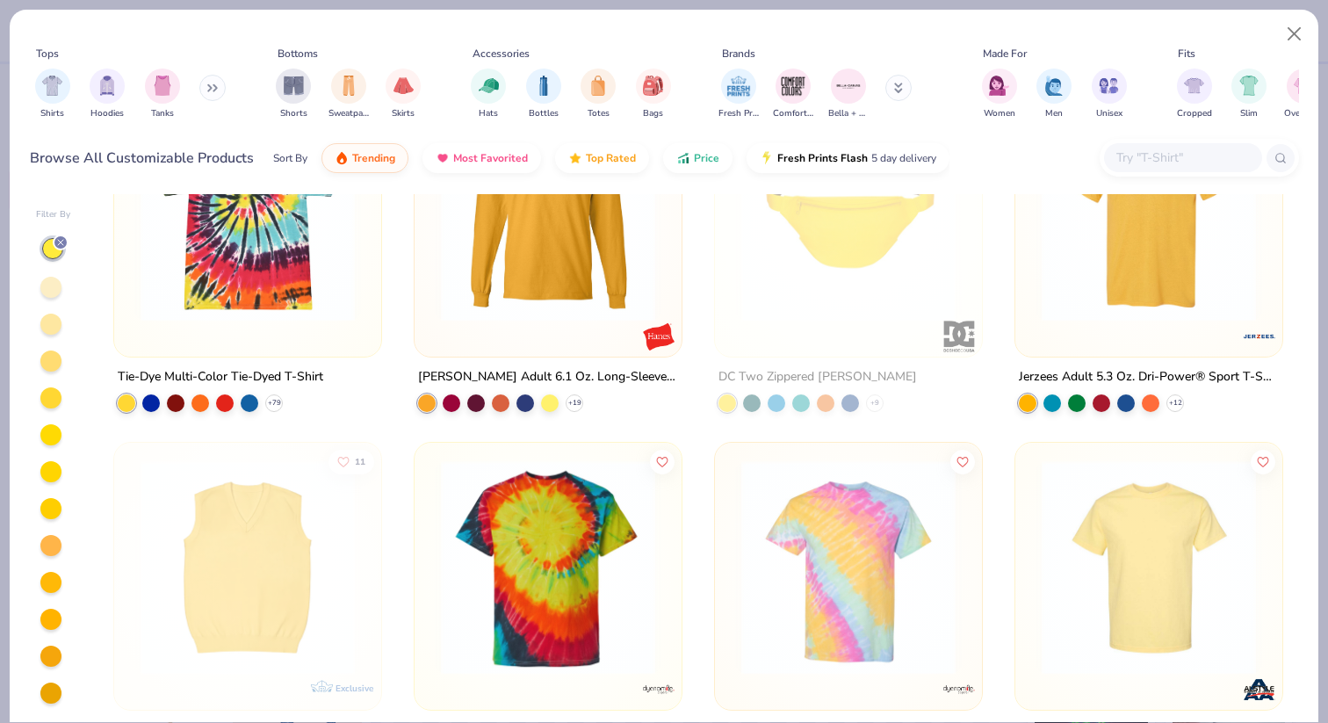
click at [50, 356] on div at bounding box center [50, 360] width 21 height 21
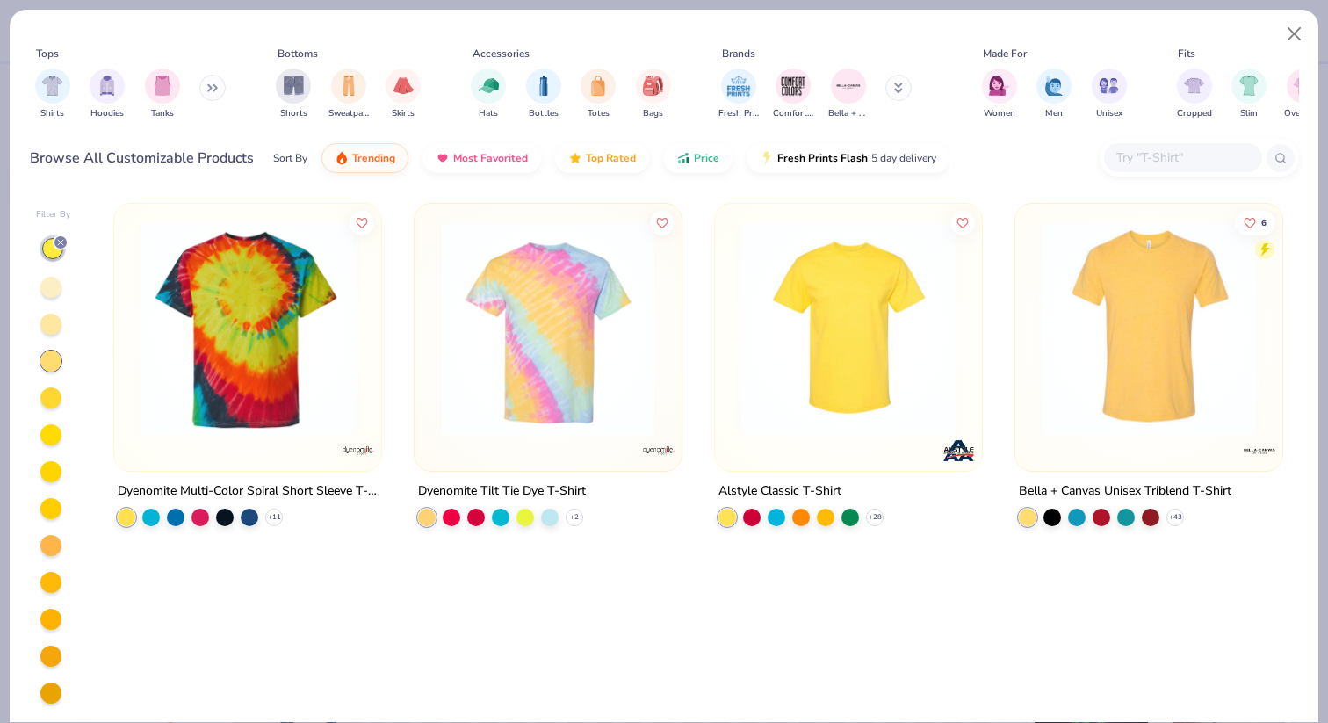
click at [51, 323] on div at bounding box center [50, 323] width 21 height 21
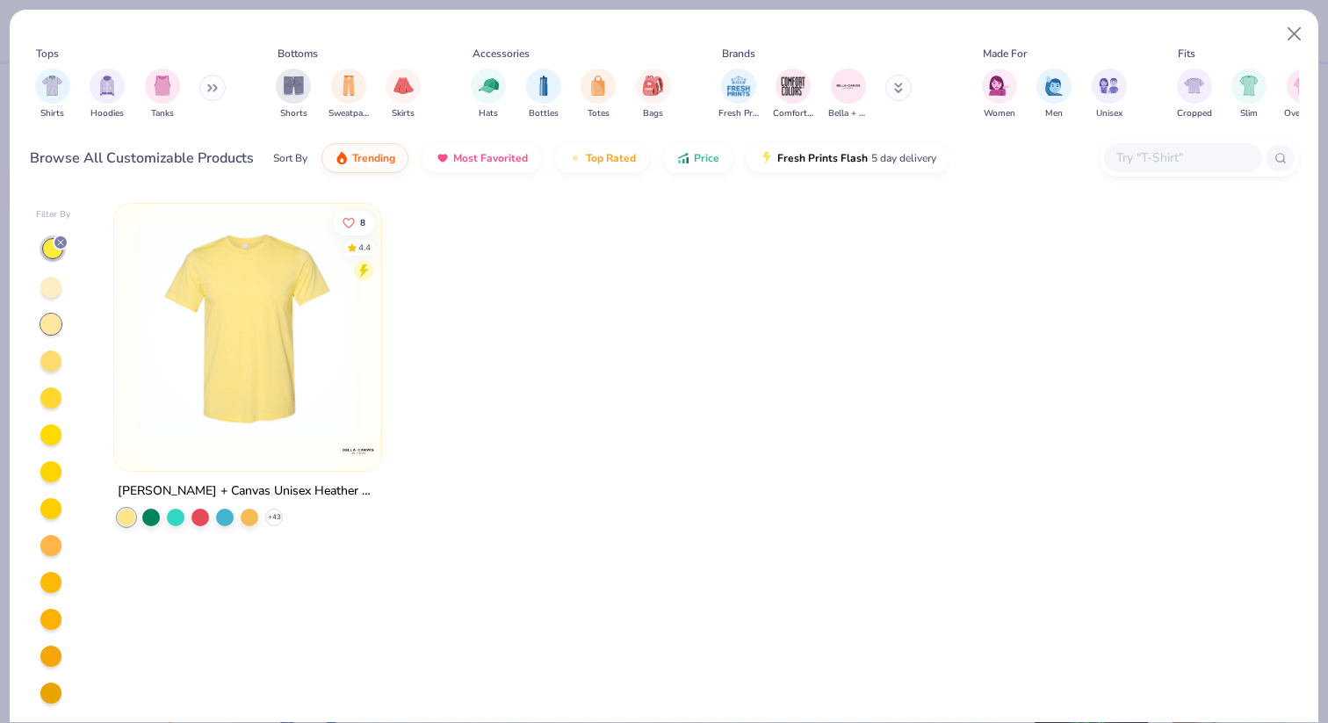
click at [44, 284] on div at bounding box center [50, 287] width 21 height 21
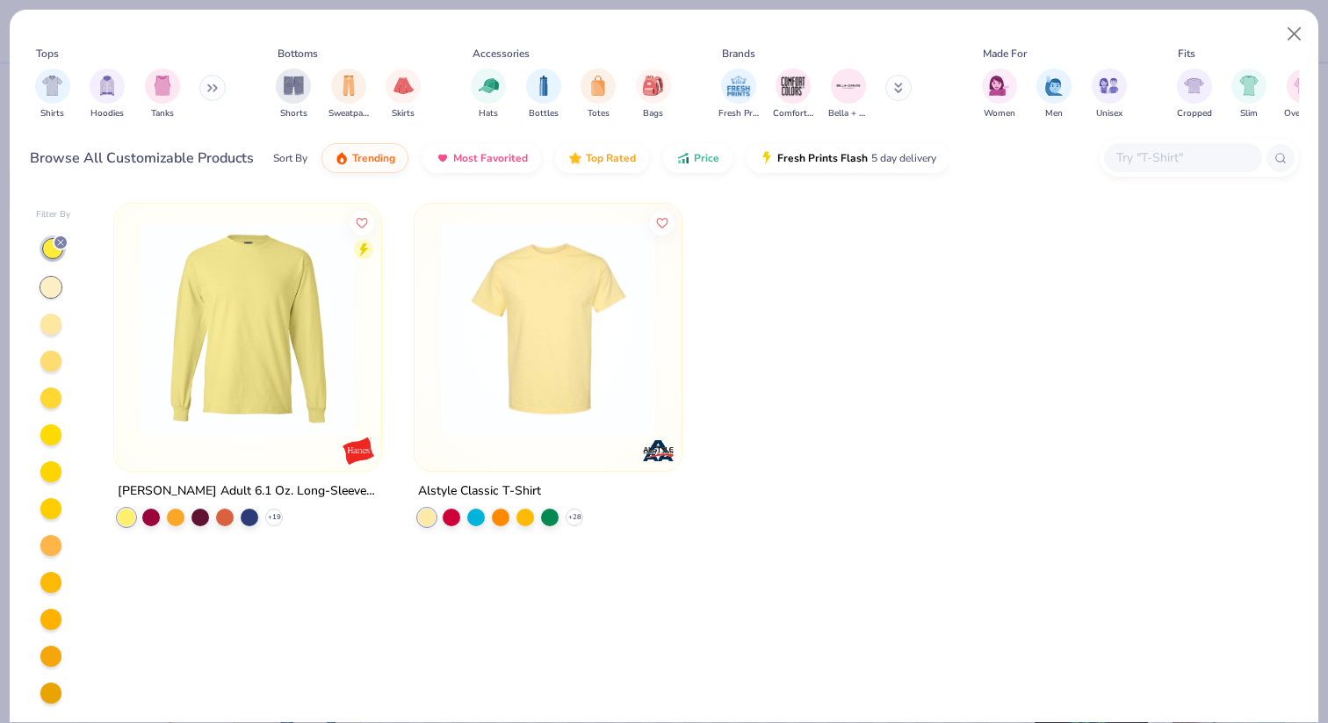
click at [42, 363] on div at bounding box center [50, 360] width 21 height 21
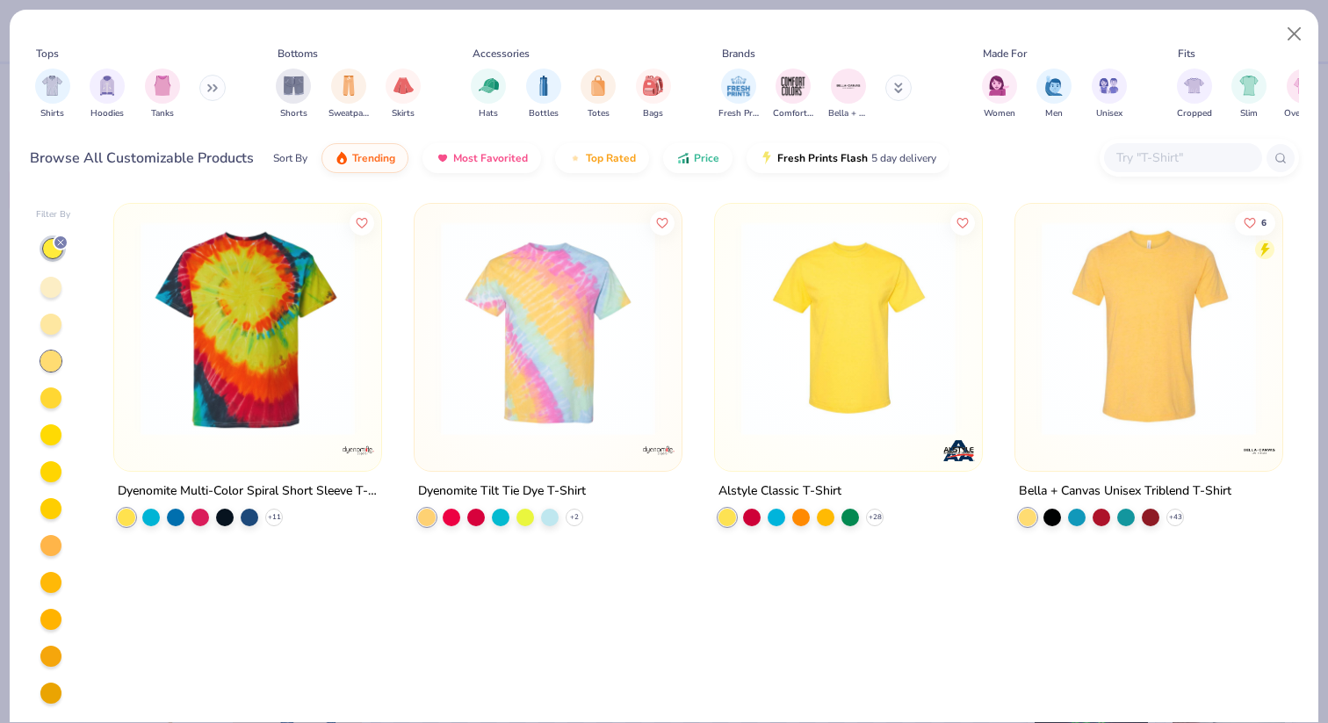
click at [52, 411] on div at bounding box center [53, 469] width 35 height 469
click at [54, 404] on div at bounding box center [50, 397] width 21 height 21
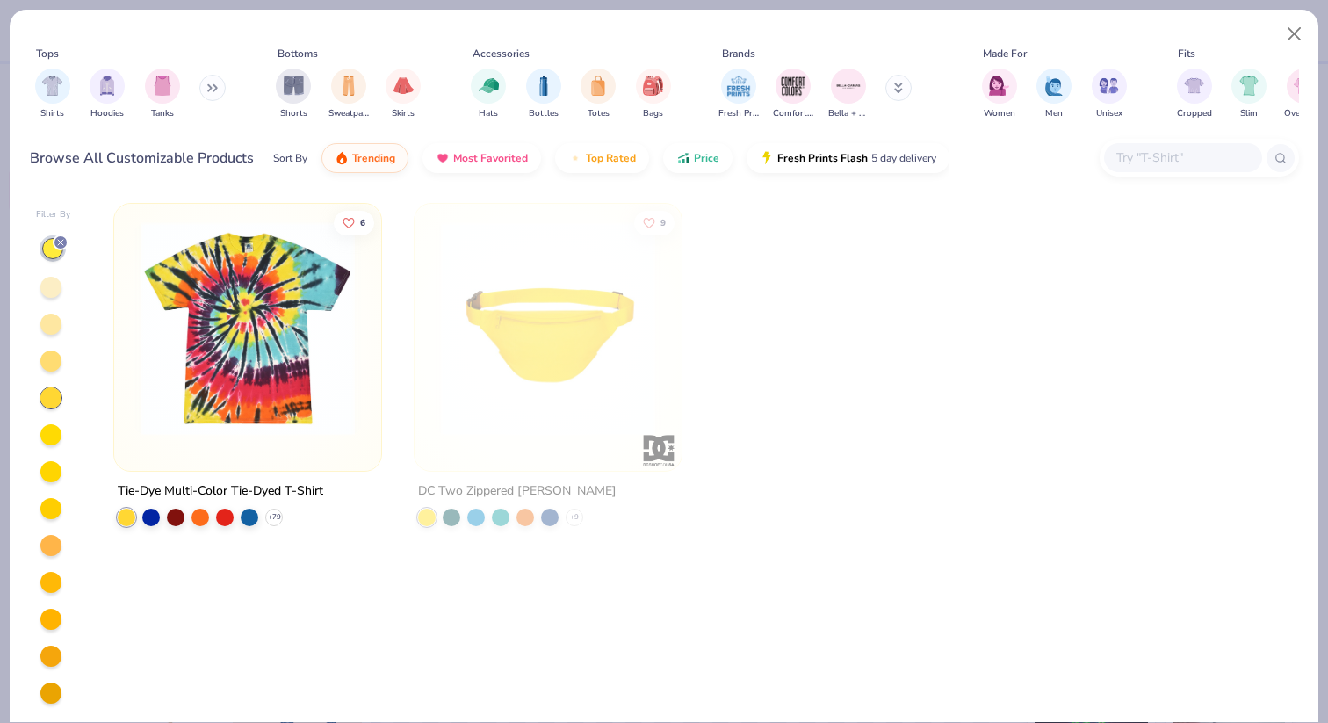
click at [54, 435] on div at bounding box center [50, 434] width 21 height 21
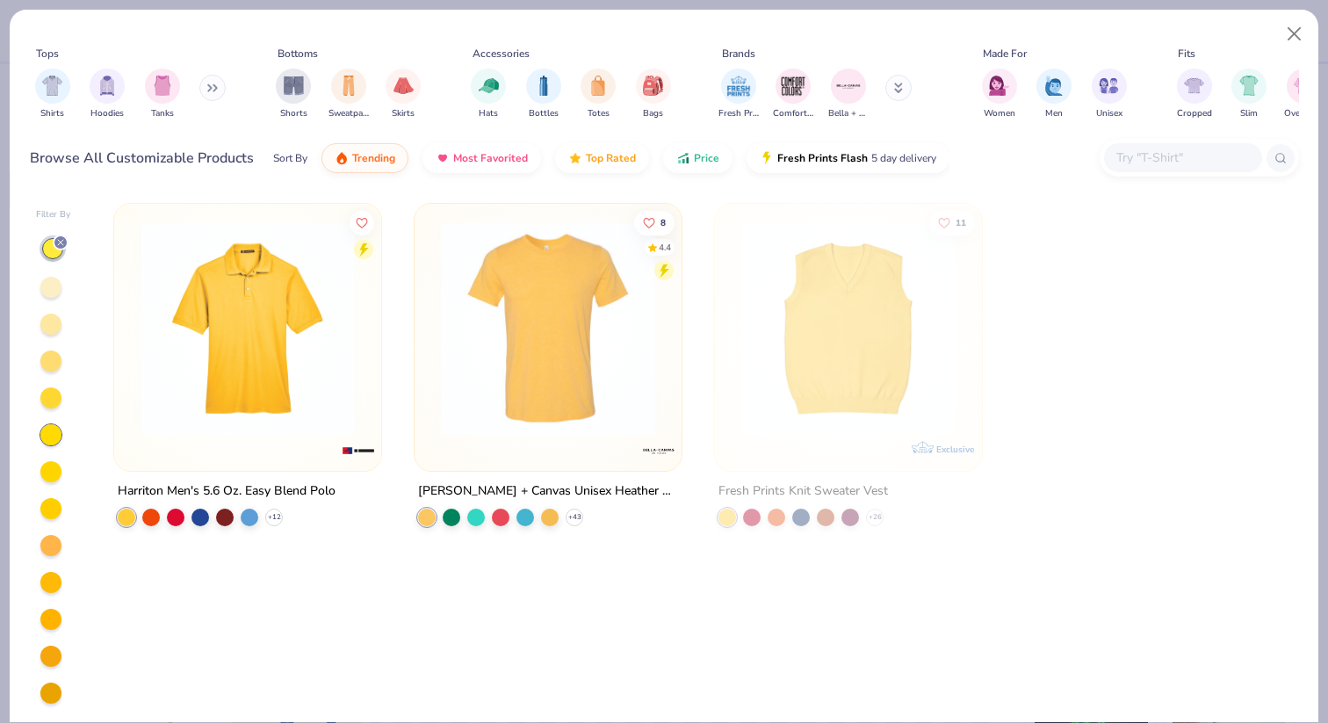
click at [52, 468] on div at bounding box center [50, 471] width 21 height 21
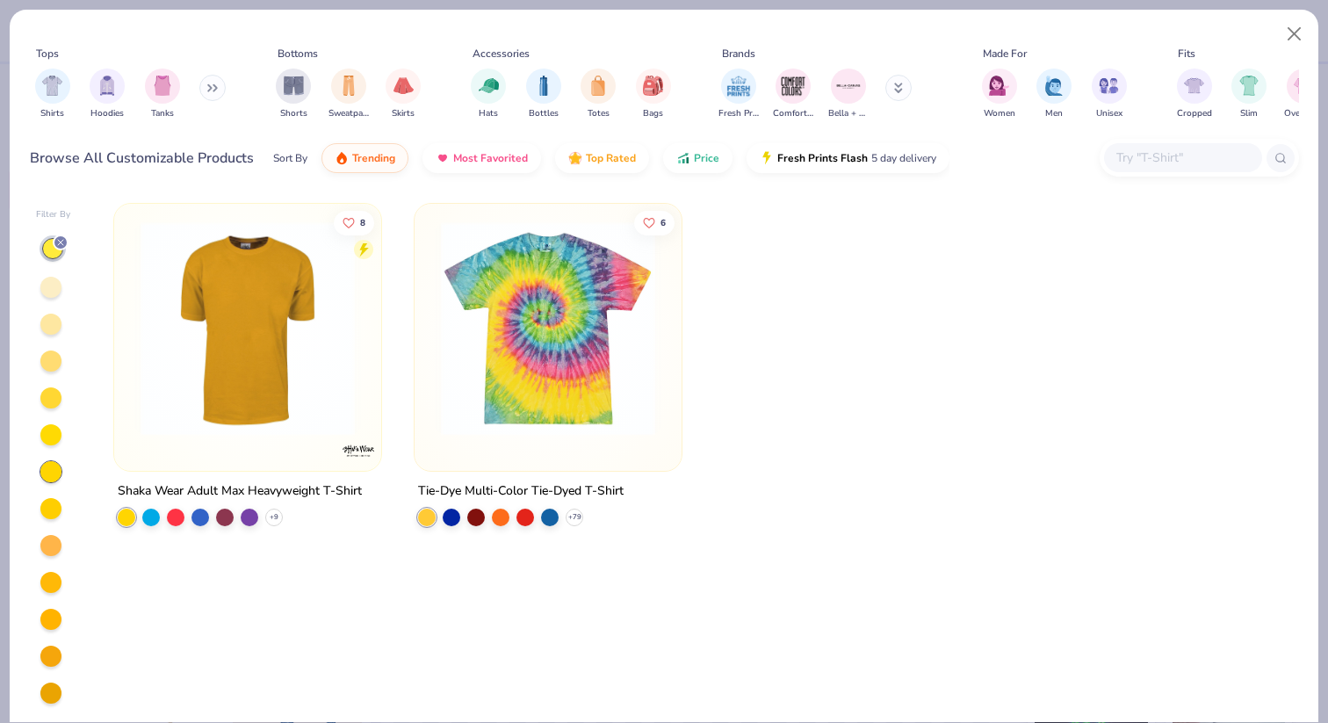
click at [50, 501] on div at bounding box center [50, 508] width 21 height 21
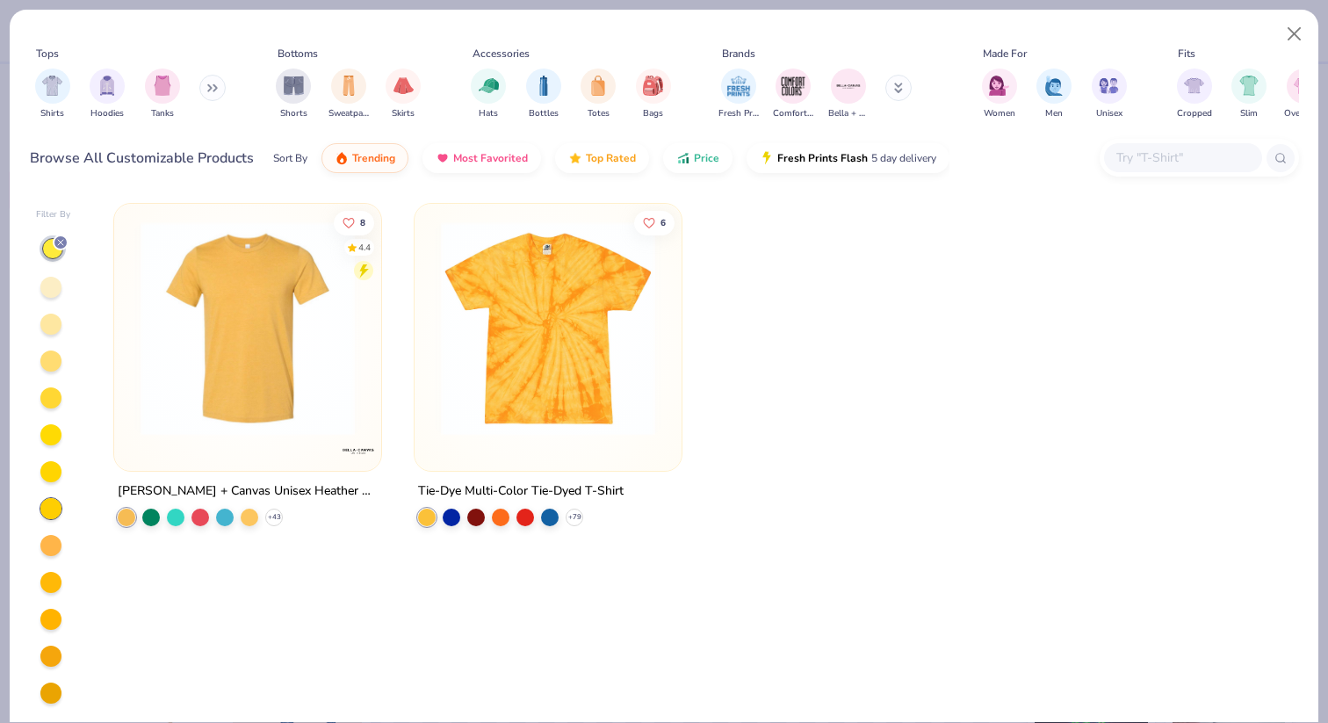
click at [50, 529] on div at bounding box center [53, 469] width 35 height 469
click at [50, 543] on div at bounding box center [50, 545] width 21 height 21
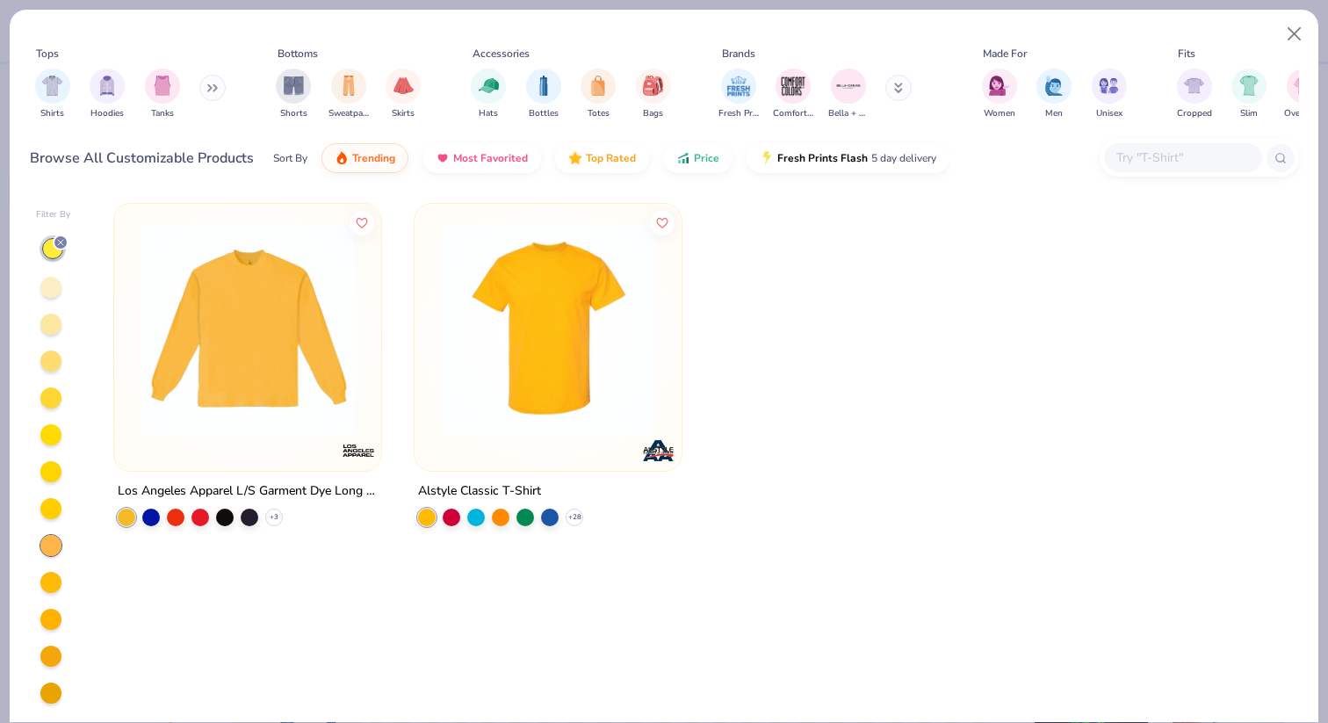
click at [52, 579] on div at bounding box center [50, 582] width 21 height 21
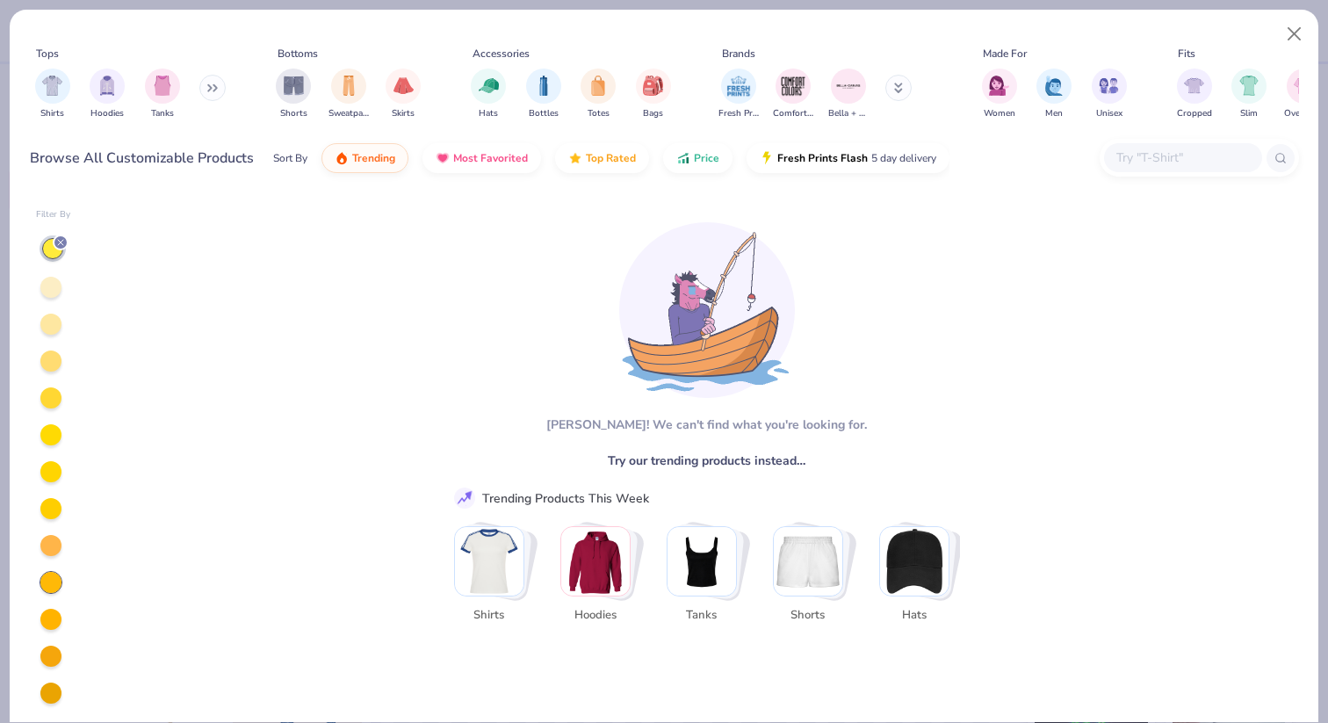
click at [50, 608] on div at bounding box center [50, 618] width 21 height 21
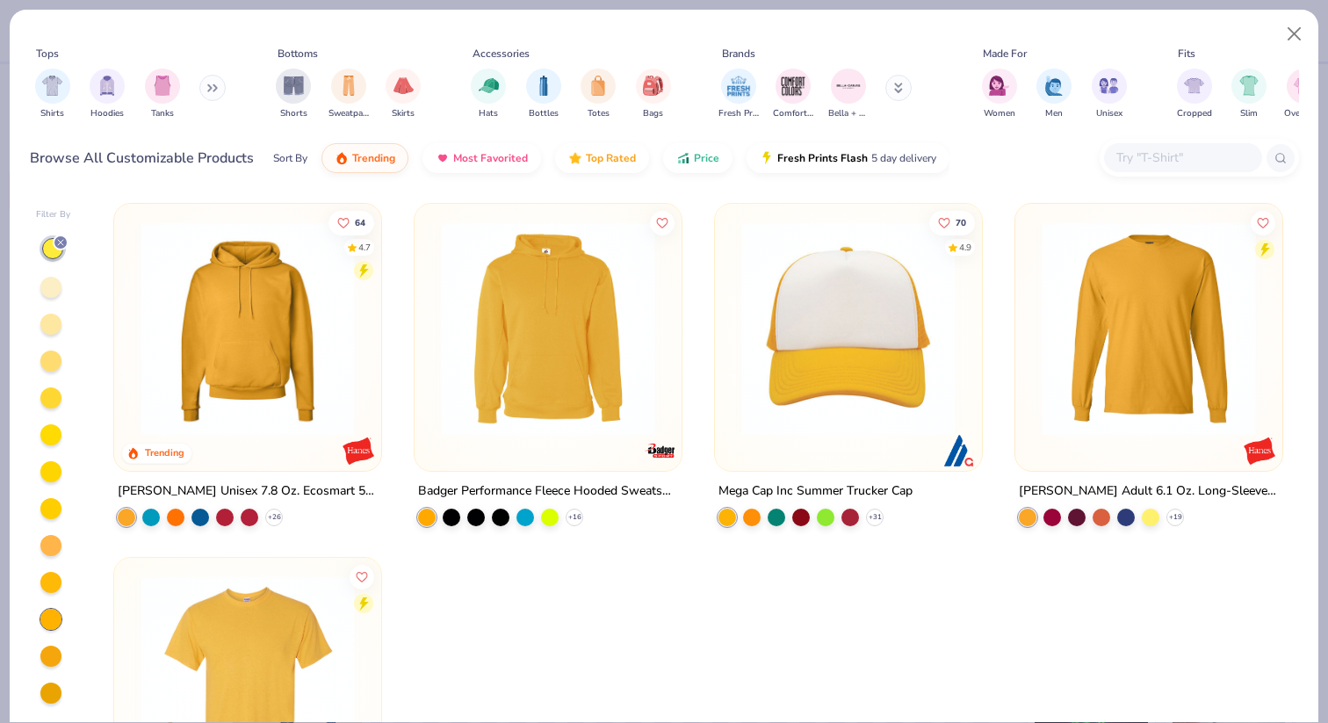
click at [52, 325] on div at bounding box center [50, 323] width 21 height 21
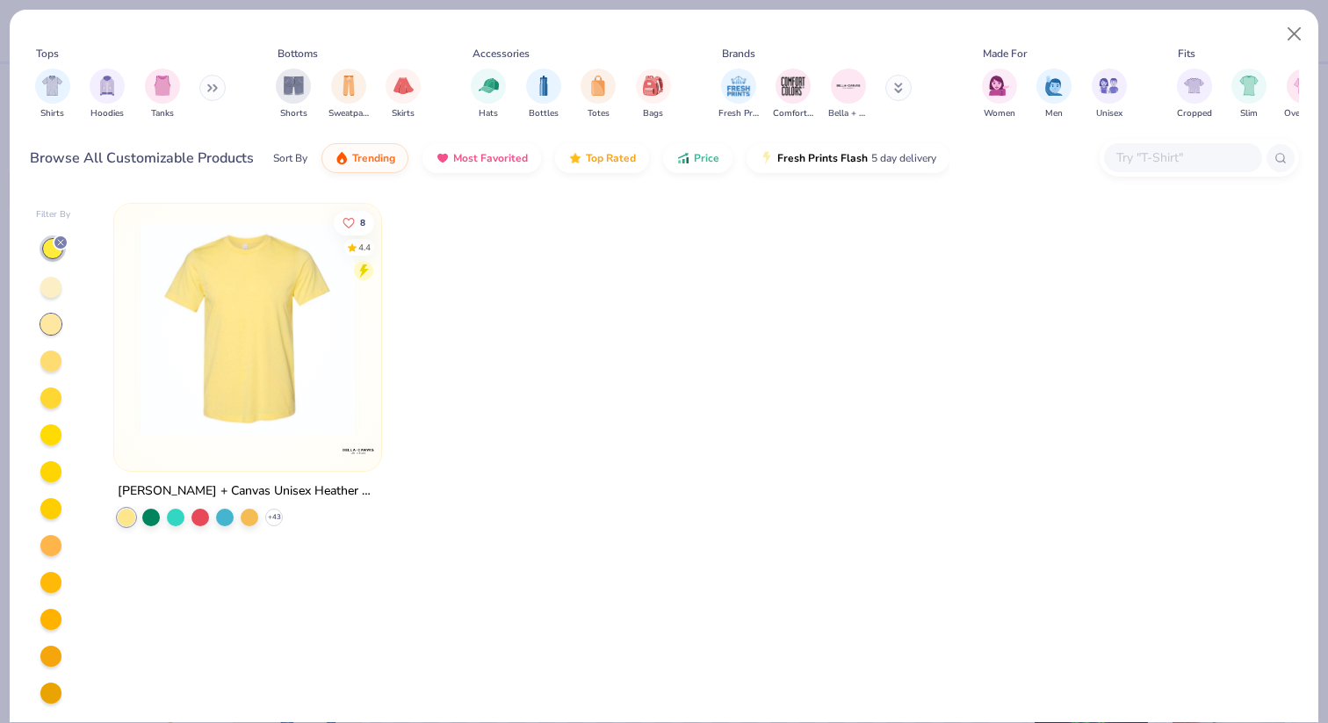
click at [263, 363] on img at bounding box center [248, 328] width 232 height 214
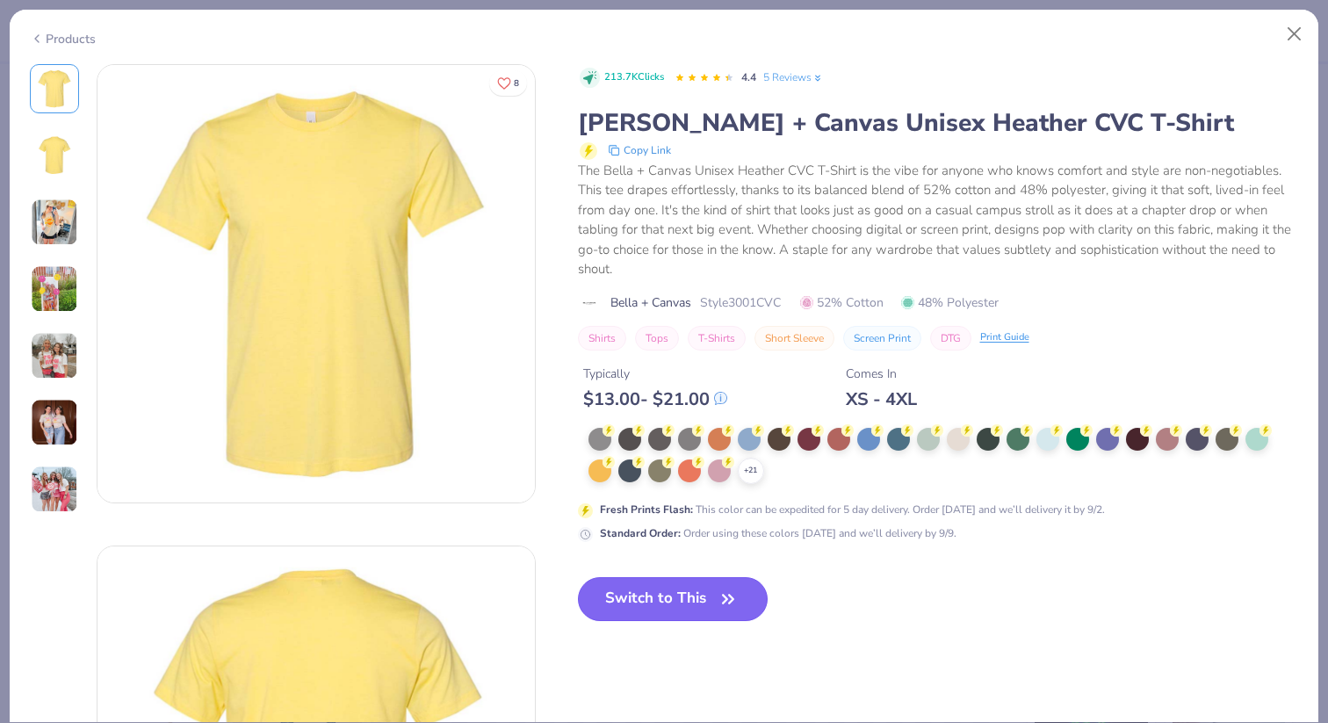
click at [649, 606] on button "Switch to This" at bounding box center [673, 599] width 191 height 44
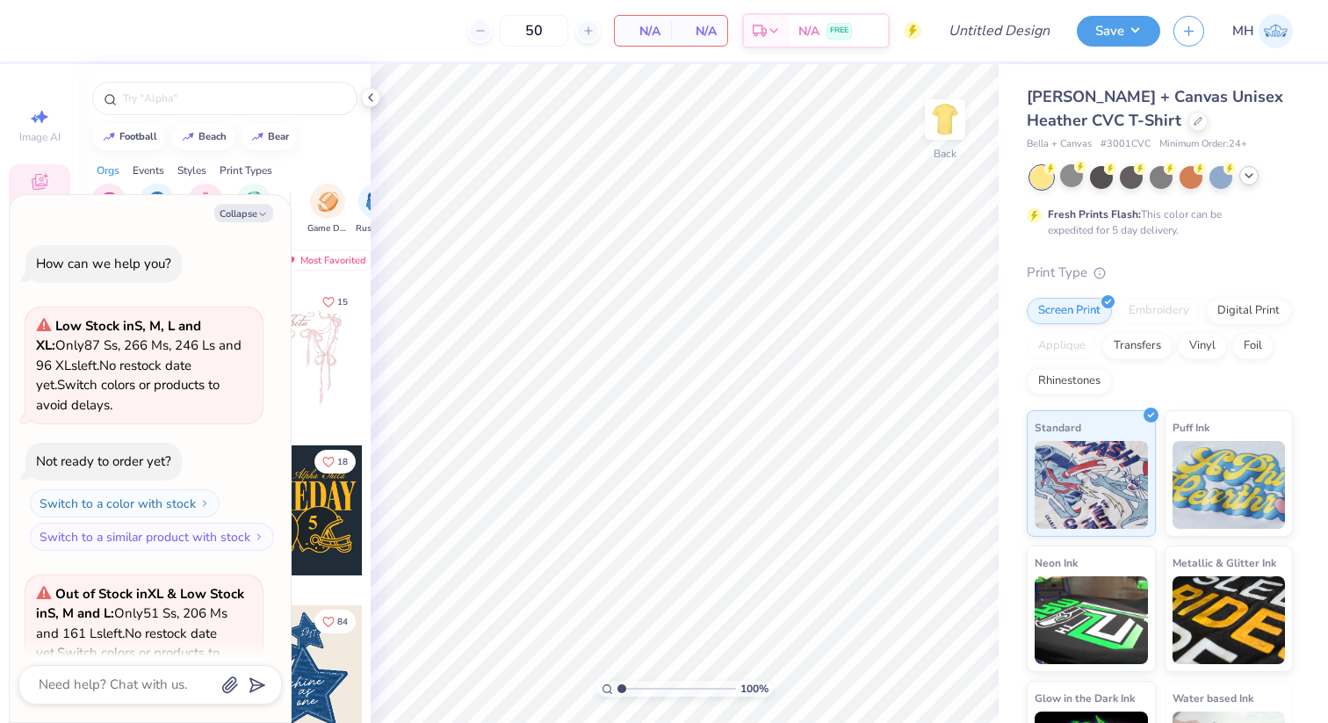
scroll to position [677, 0]
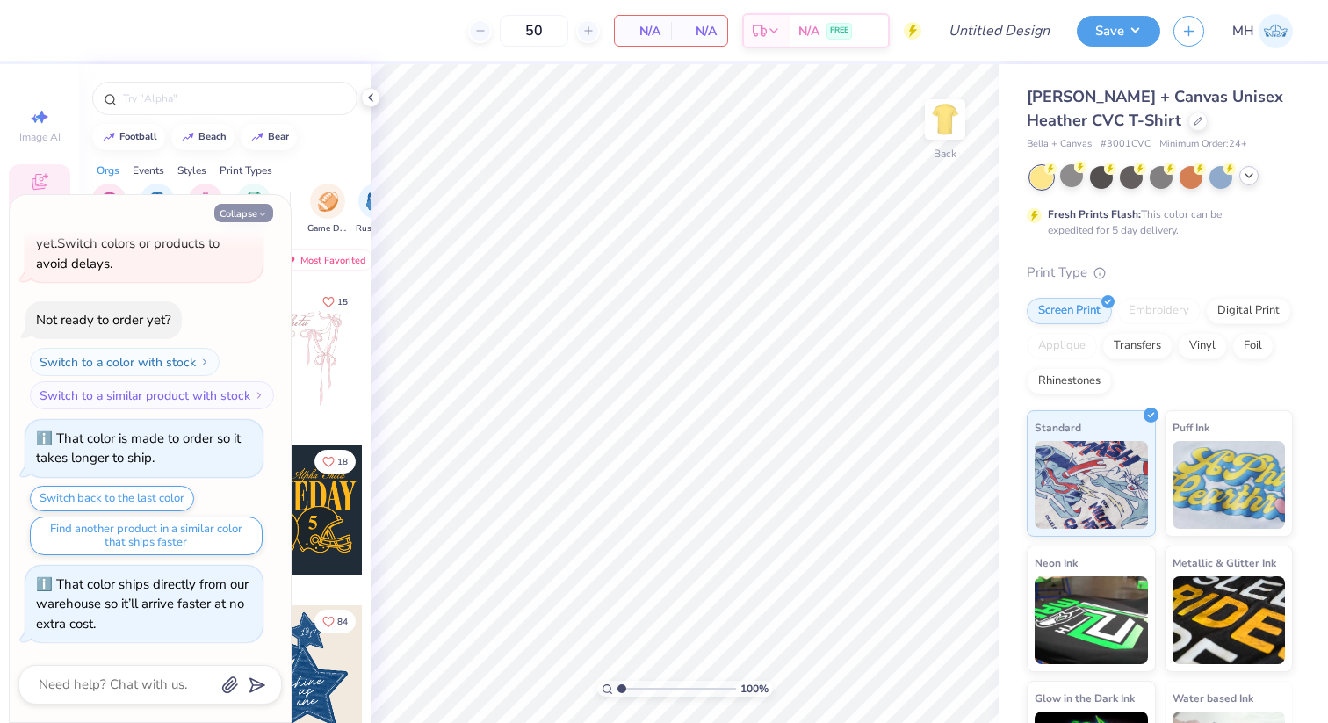
click at [255, 211] on button "Collapse" at bounding box center [243, 213] width 59 height 18
type textarea "x"
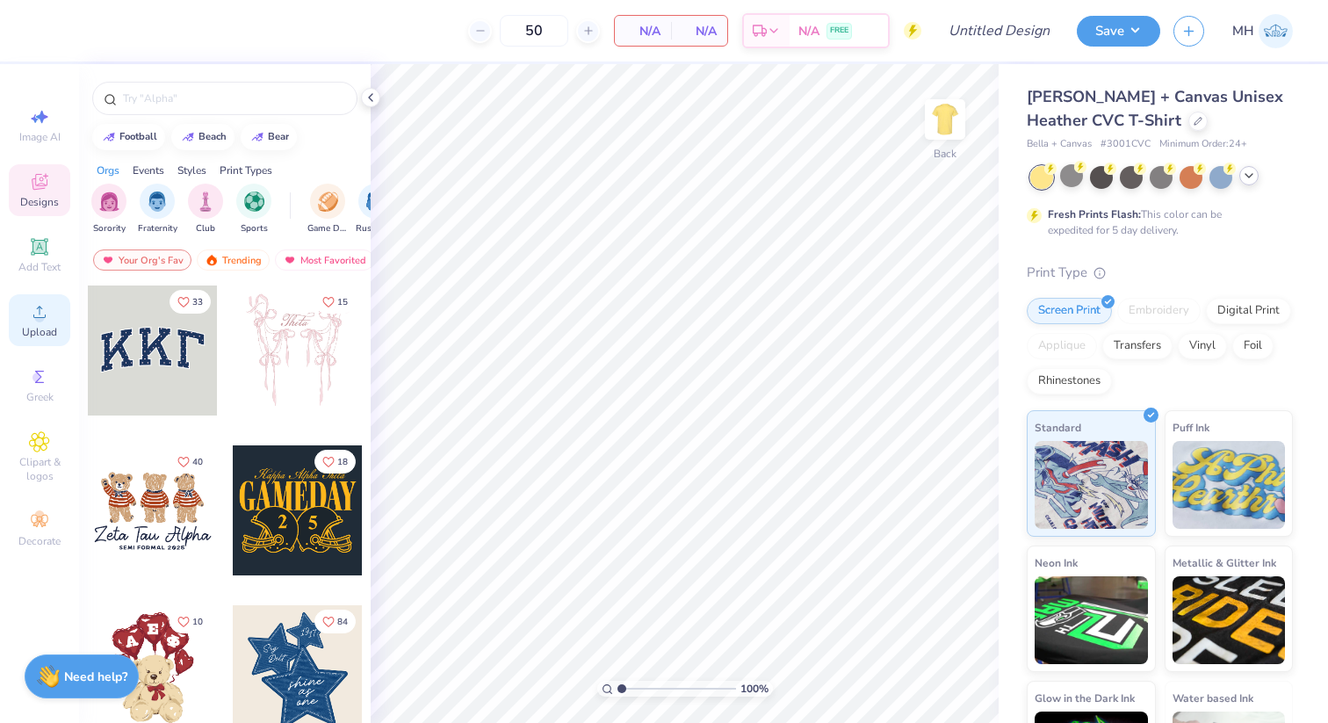
click at [42, 328] on span "Upload" at bounding box center [39, 332] width 35 height 14
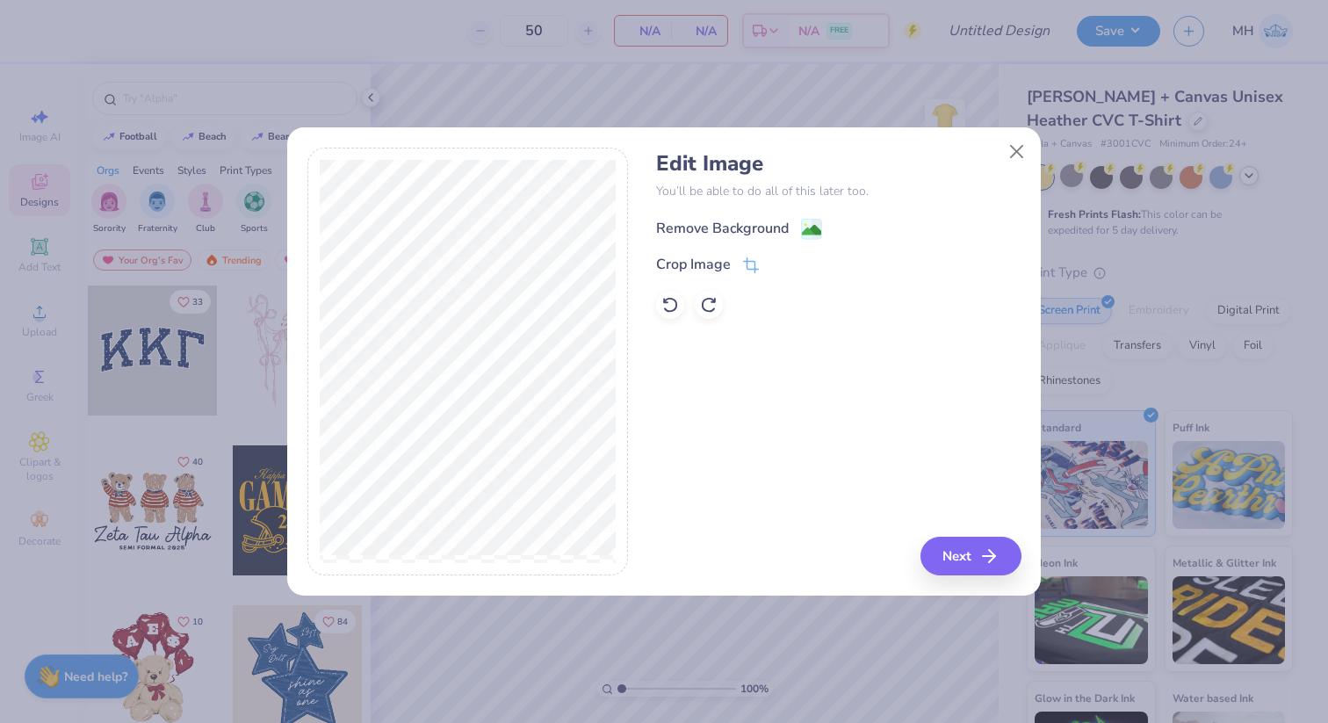
click at [799, 221] on div "Remove Background" at bounding box center [739, 229] width 166 height 22
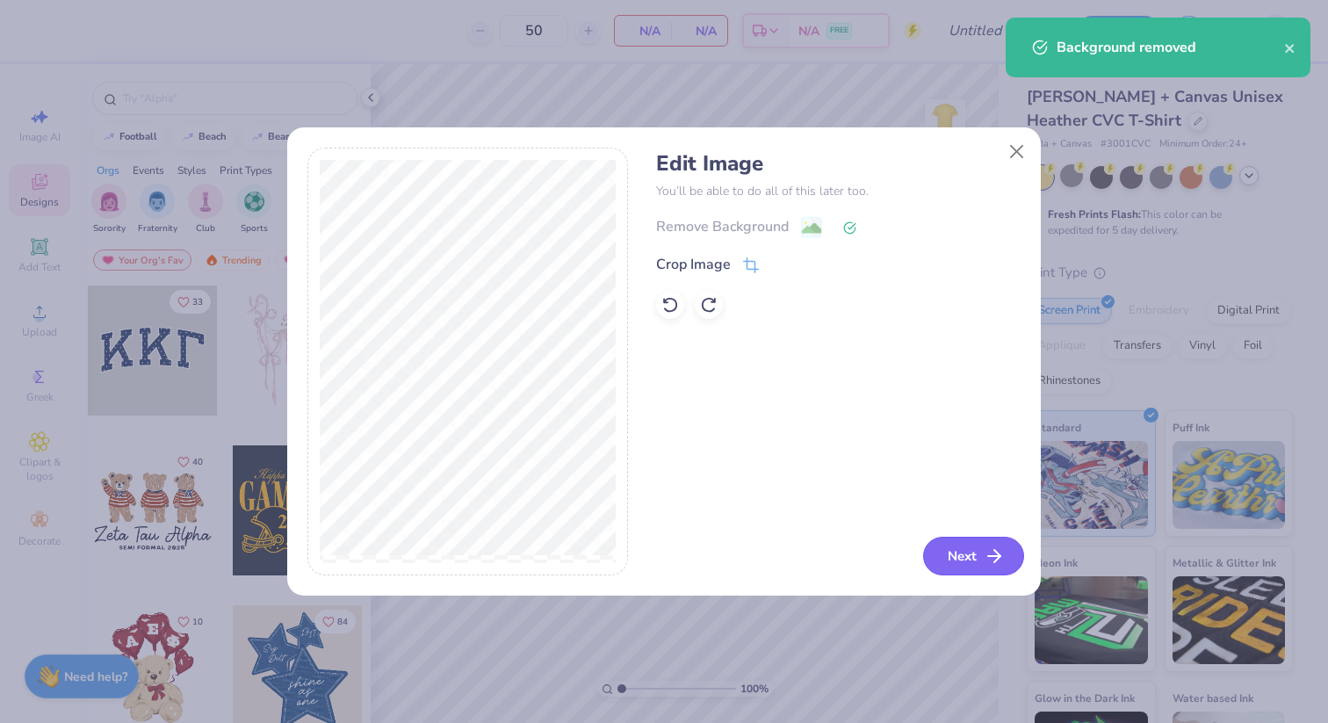
click at [946, 562] on button "Next" at bounding box center [973, 555] width 101 height 39
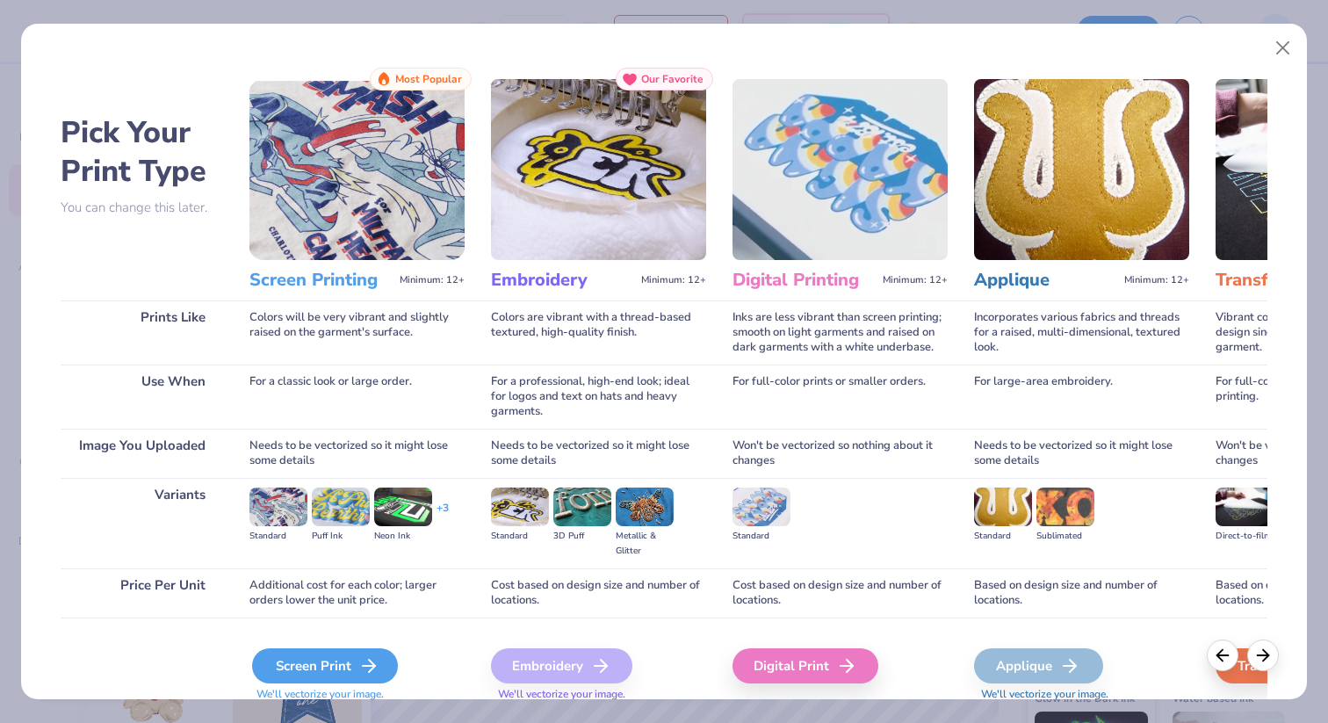
click at [330, 658] on div "Screen Print" at bounding box center [325, 665] width 146 height 35
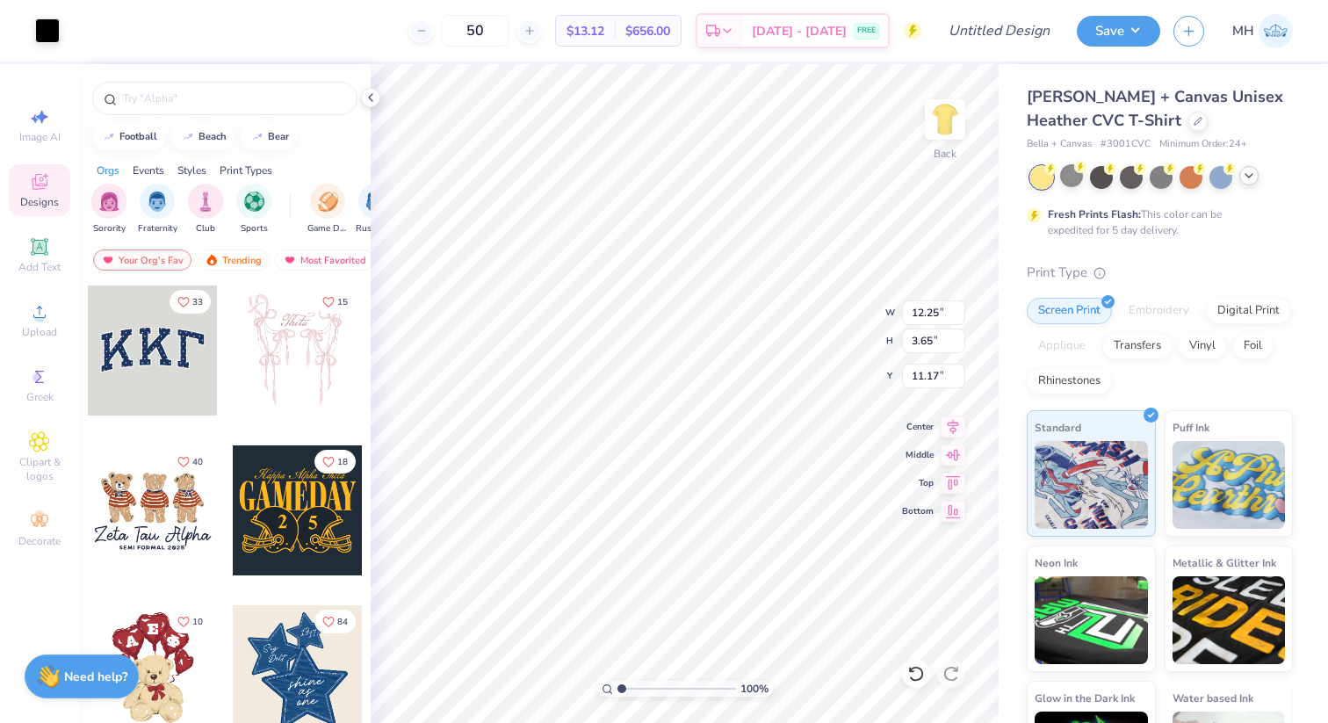
type input "10.55"
type input "3.14"
type input "9.89"
type input "2.95"
type input "4.63"
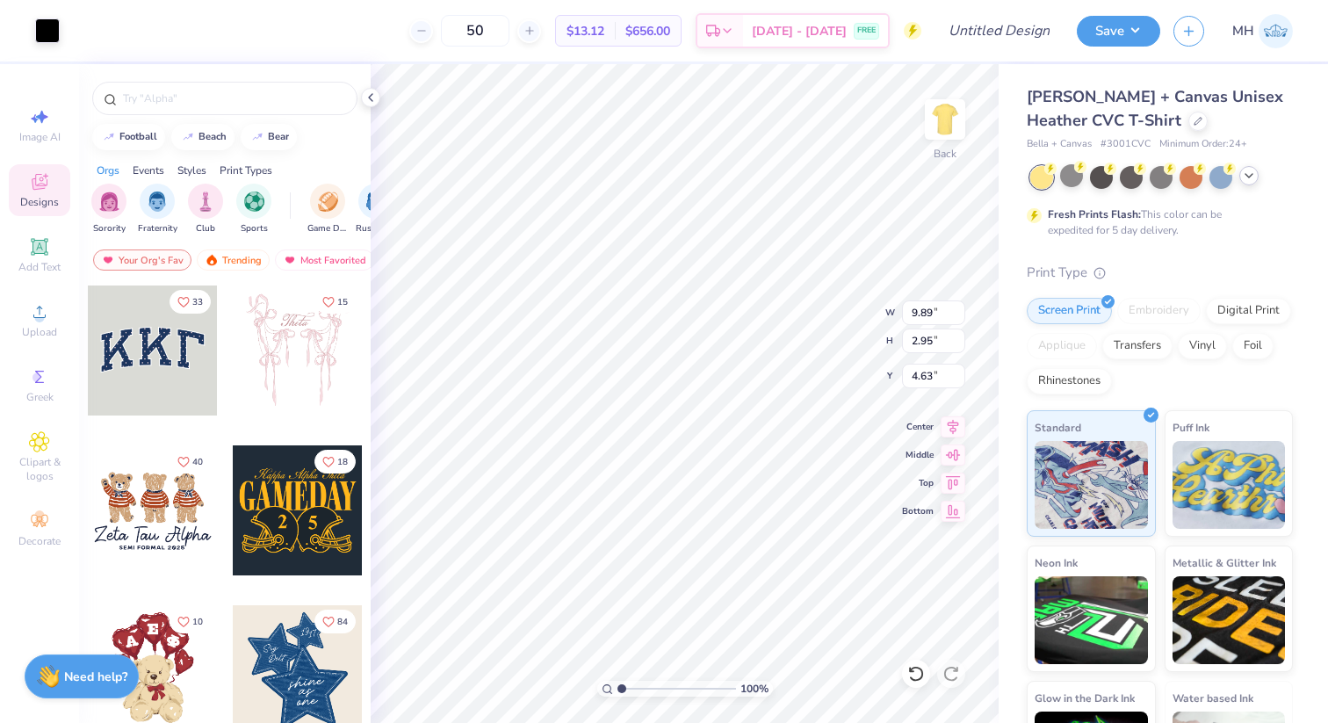
click at [1015, 240] on div "Bella + Canvas Unisex Heather CVC T-Shirt Bella + Canvas # 3001CVC Minimum Orde…" at bounding box center [1162, 435] width 329 height 743
click at [283, 113] on div at bounding box center [224, 98] width 265 height 33
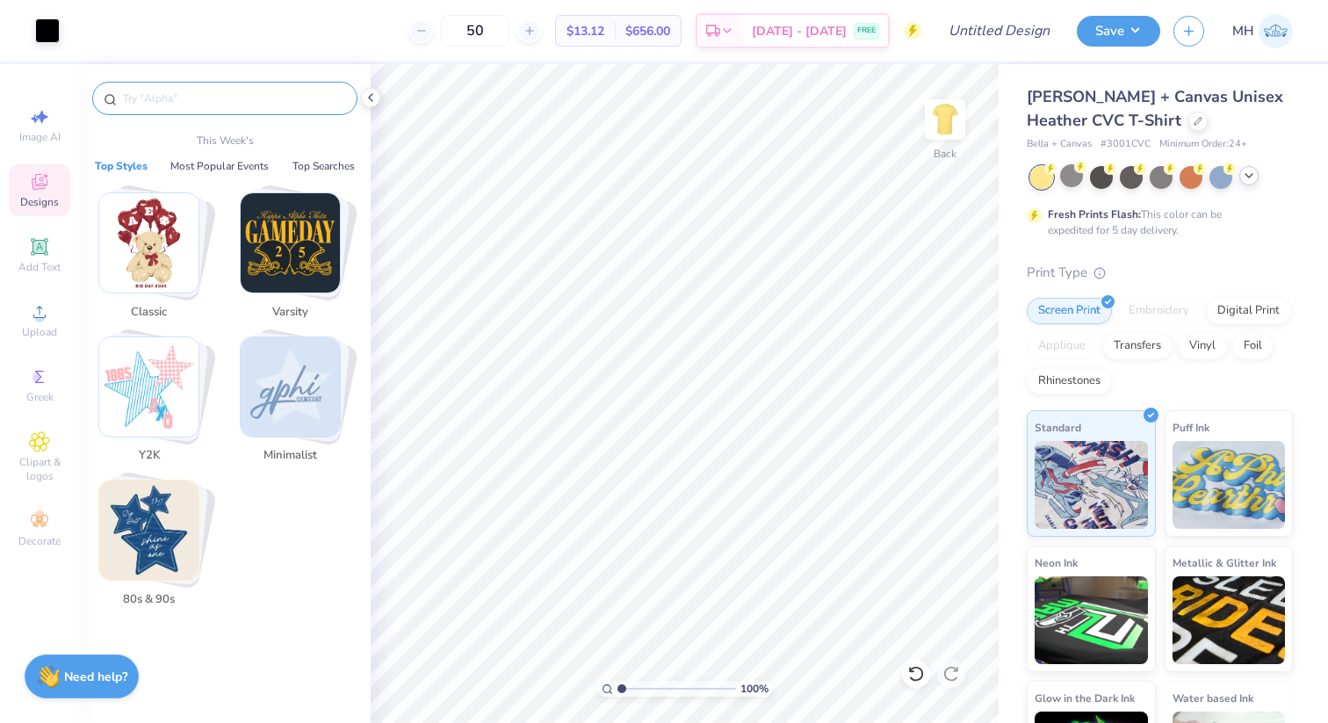
click at [253, 104] on input "text" at bounding box center [233, 99] width 225 height 18
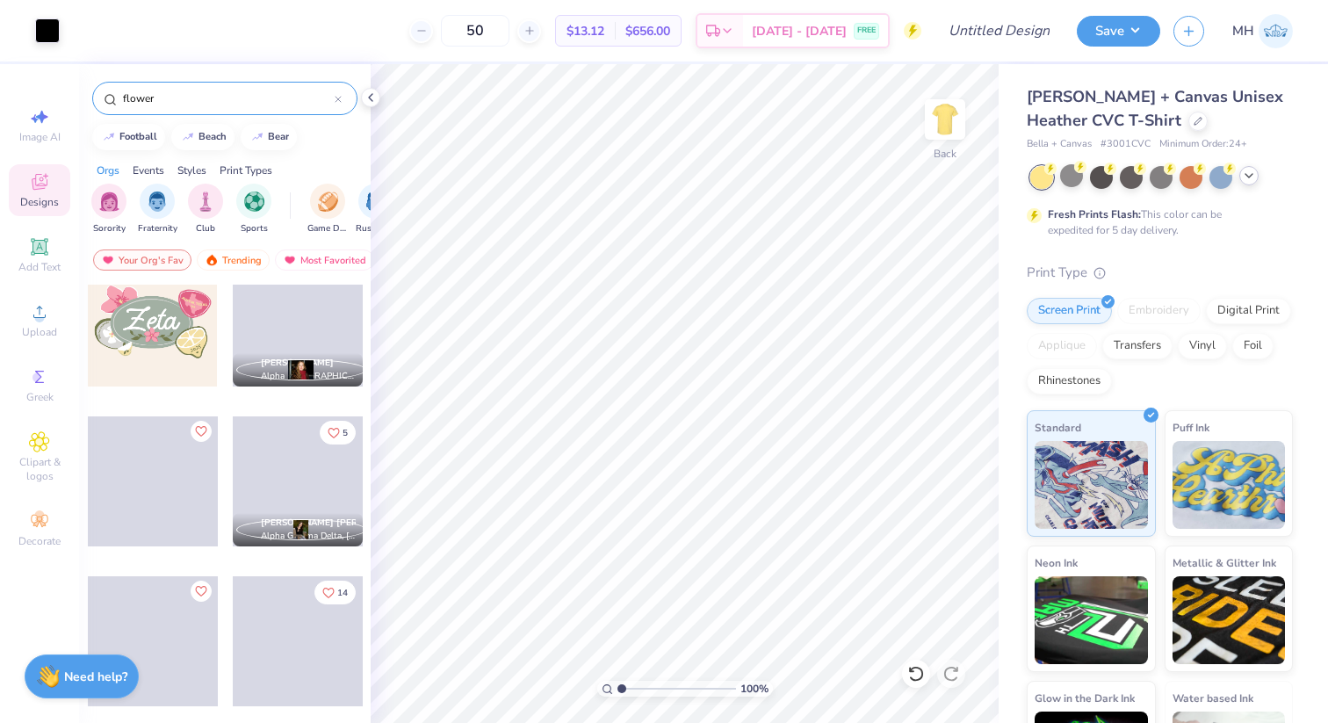
scroll to position [0, 0]
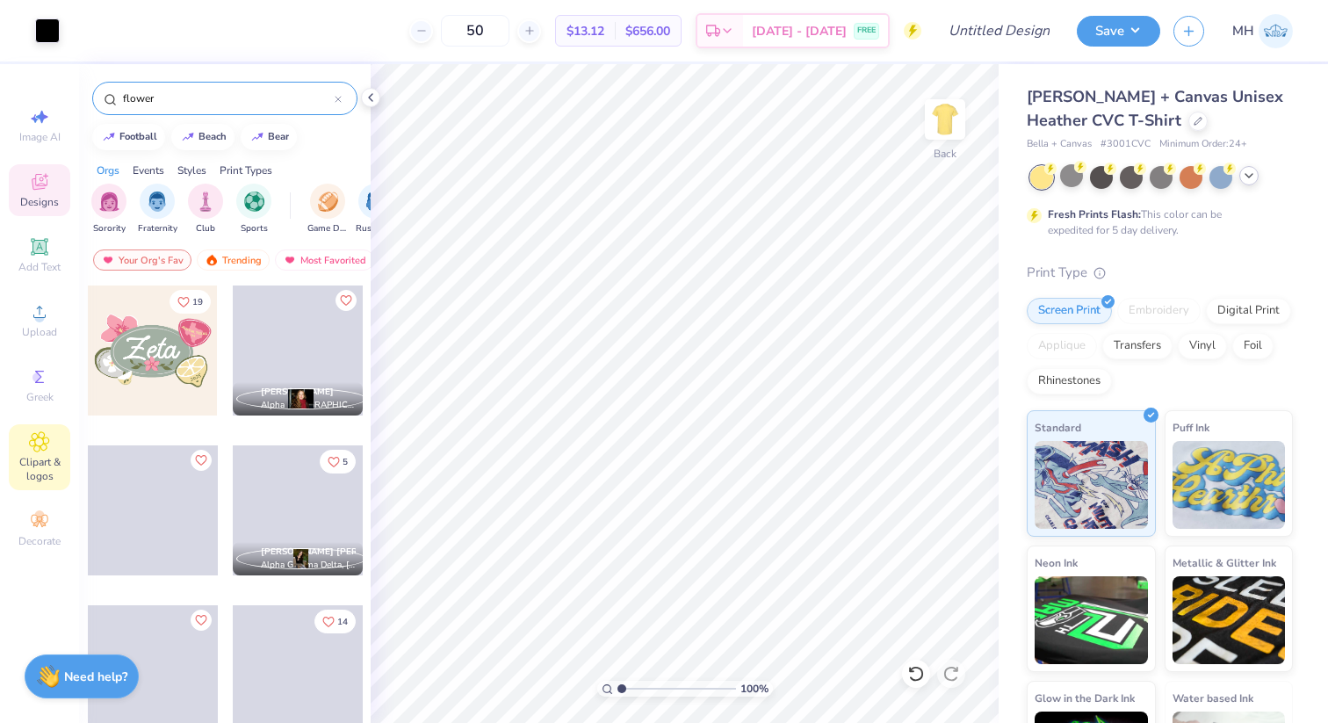
type input "flower"
click at [40, 439] on icon at bounding box center [39, 441] width 9 height 9
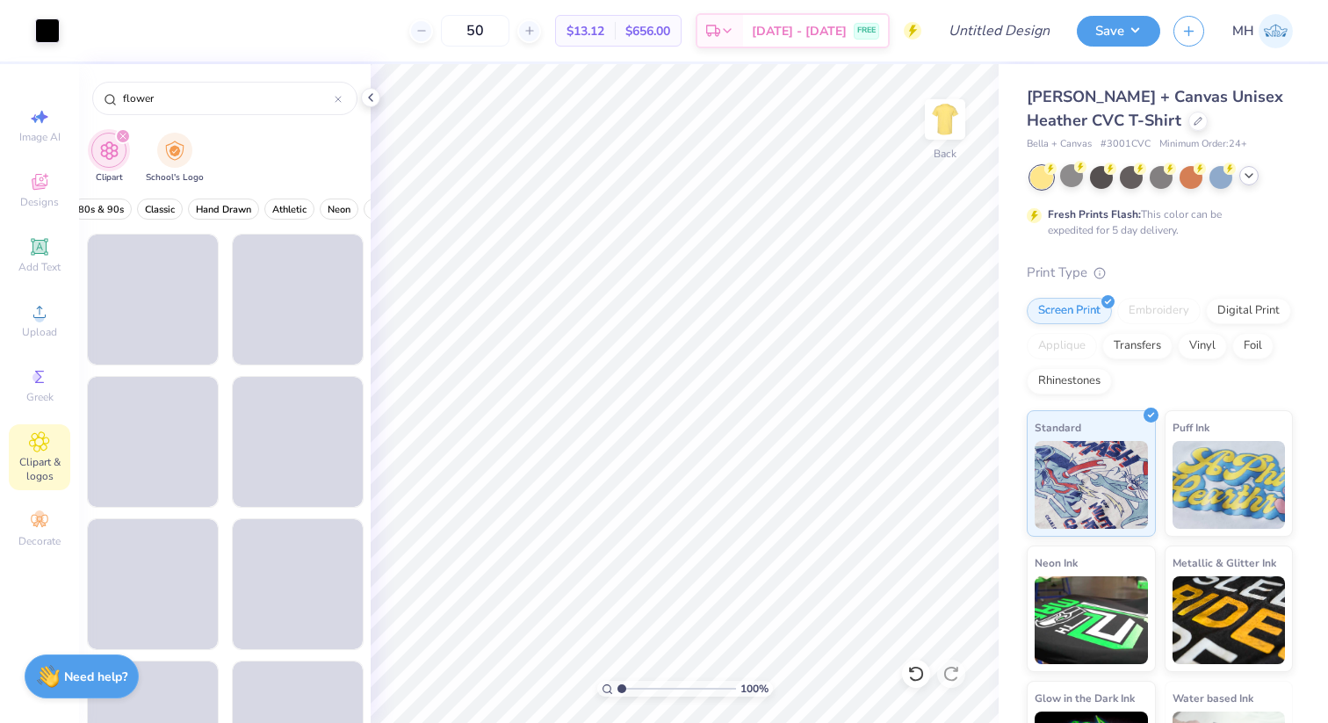
scroll to position [0, 563]
type input "flower"
click at [176, 210] on span "Hand Drawn" at bounding box center [198, 209] width 55 height 13
click at [313, 211] on span "Pastels" at bounding box center [320, 209] width 32 height 13
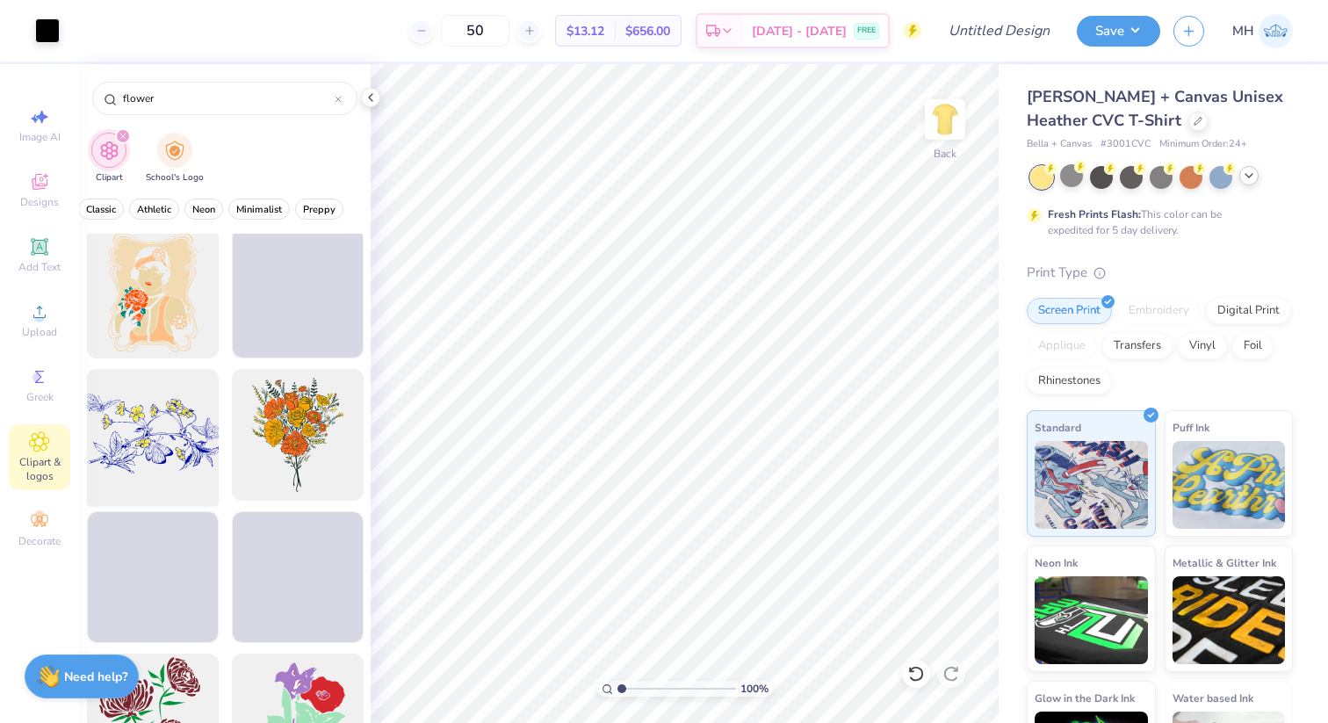
scroll to position [0, 0]
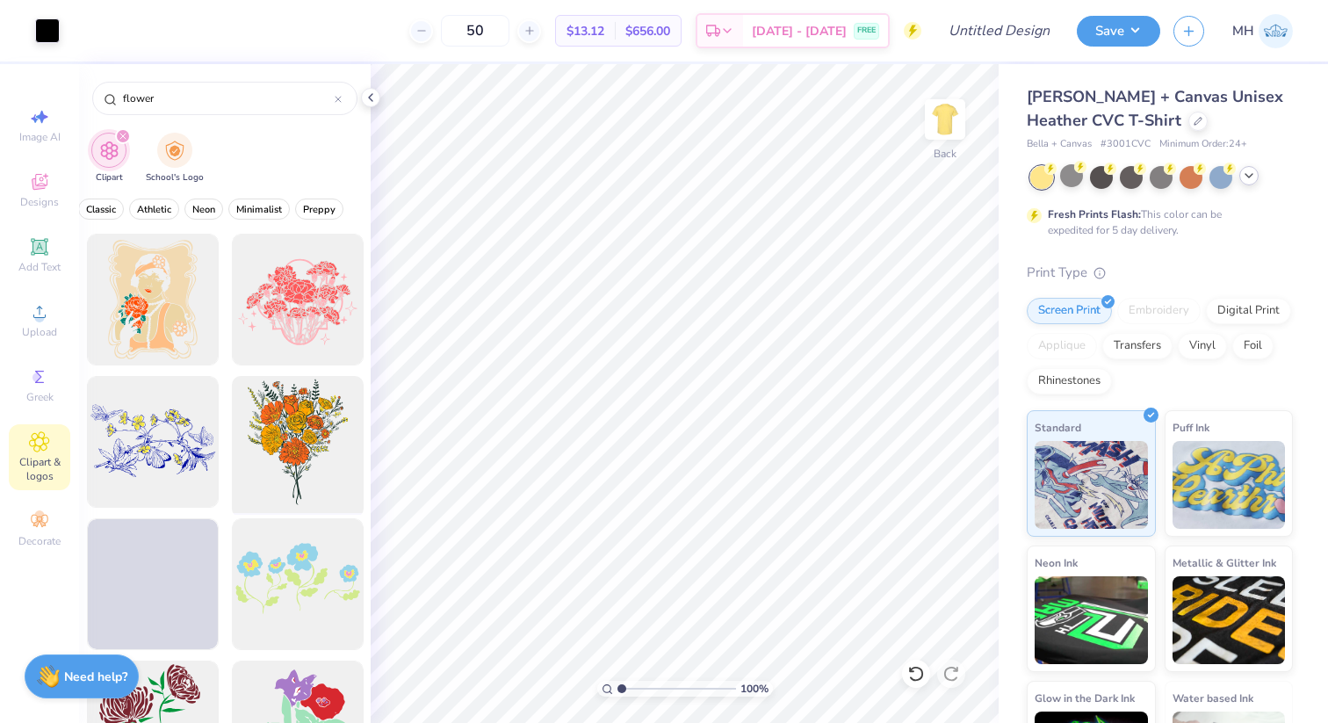
click at [283, 433] on div at bounding box center [297, 442] width 145 height 145
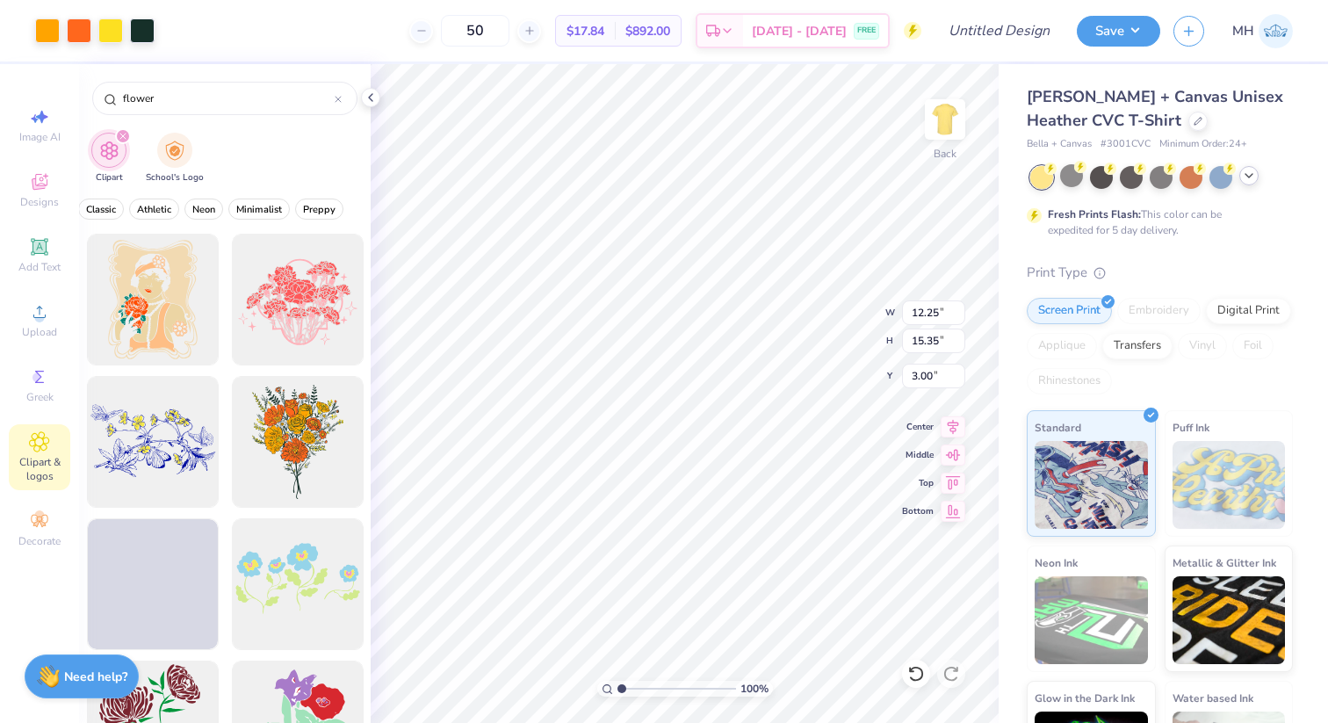
type input "8.91"
type input "11.16"
type input "9.89"
type input "2.95"
type input "13.83"
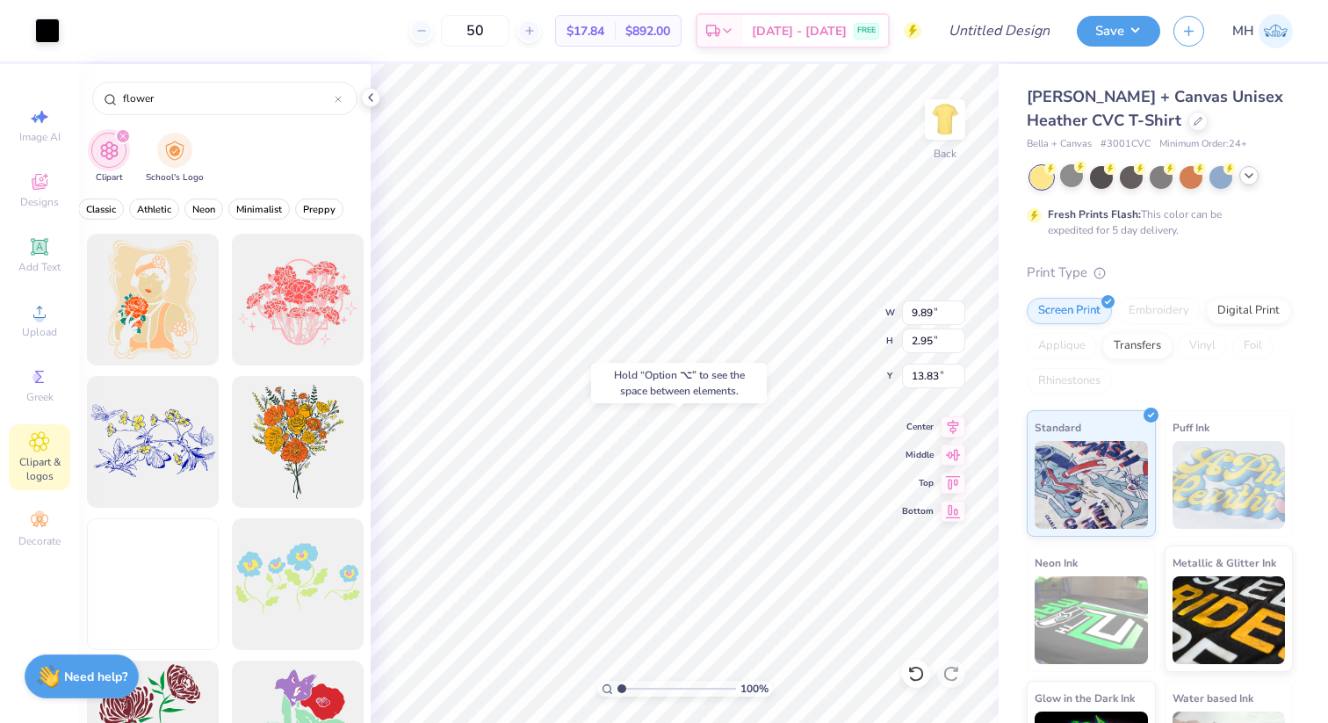
type input "8.91"
type input "11.16"
type input "1.60"
type input "7.77"
type input "9.73"
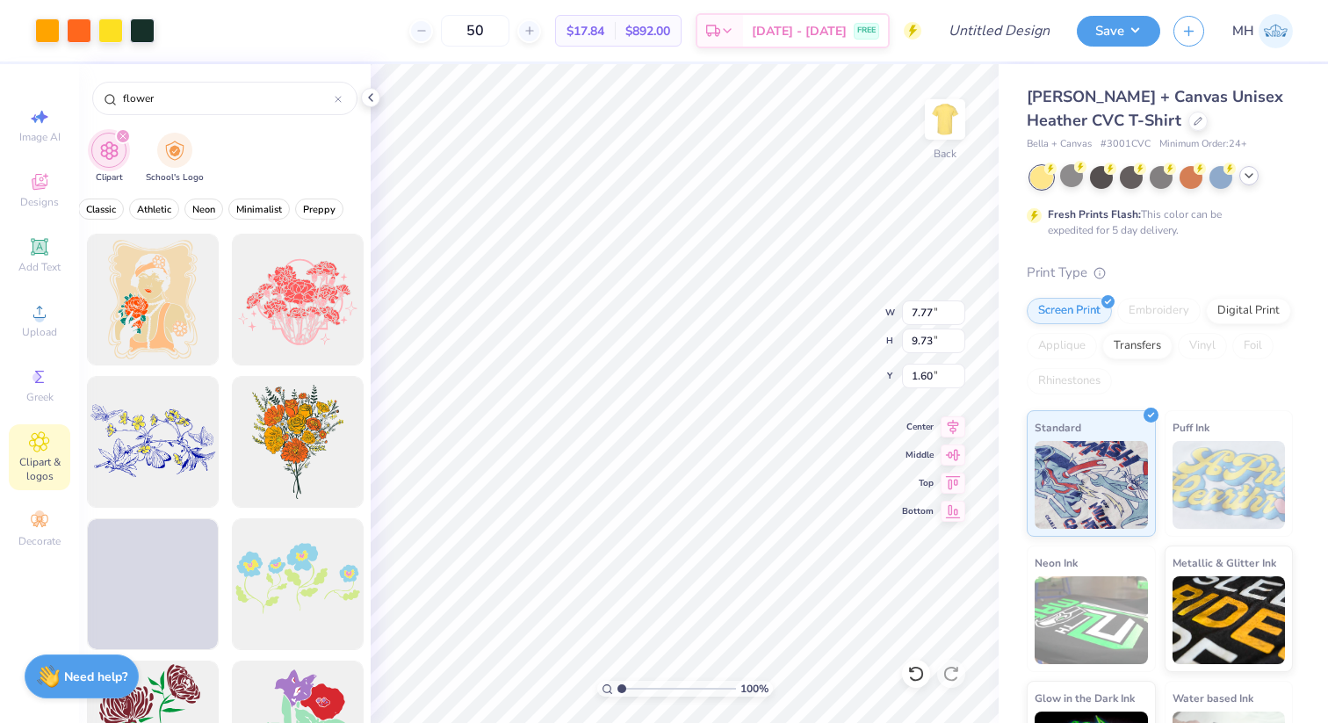
type input "2.37"
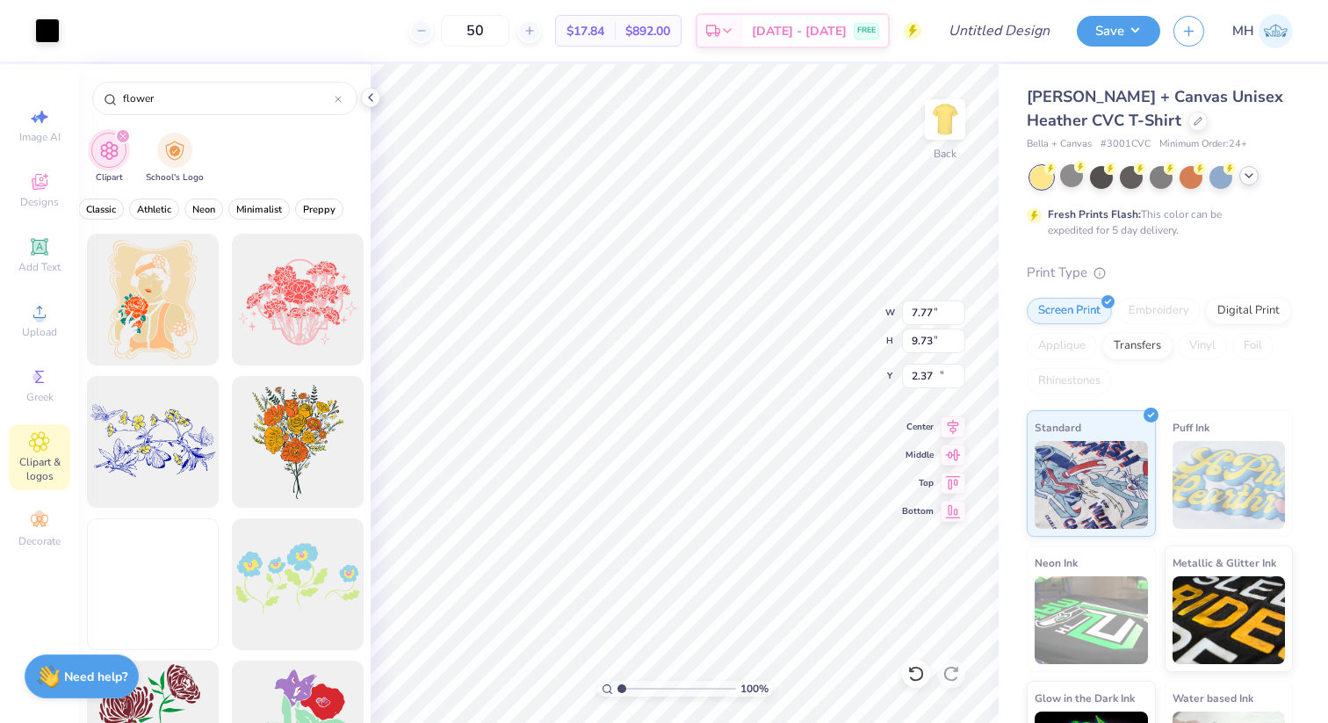
type input "9.89"
type input "2.95"
type input "13.83"
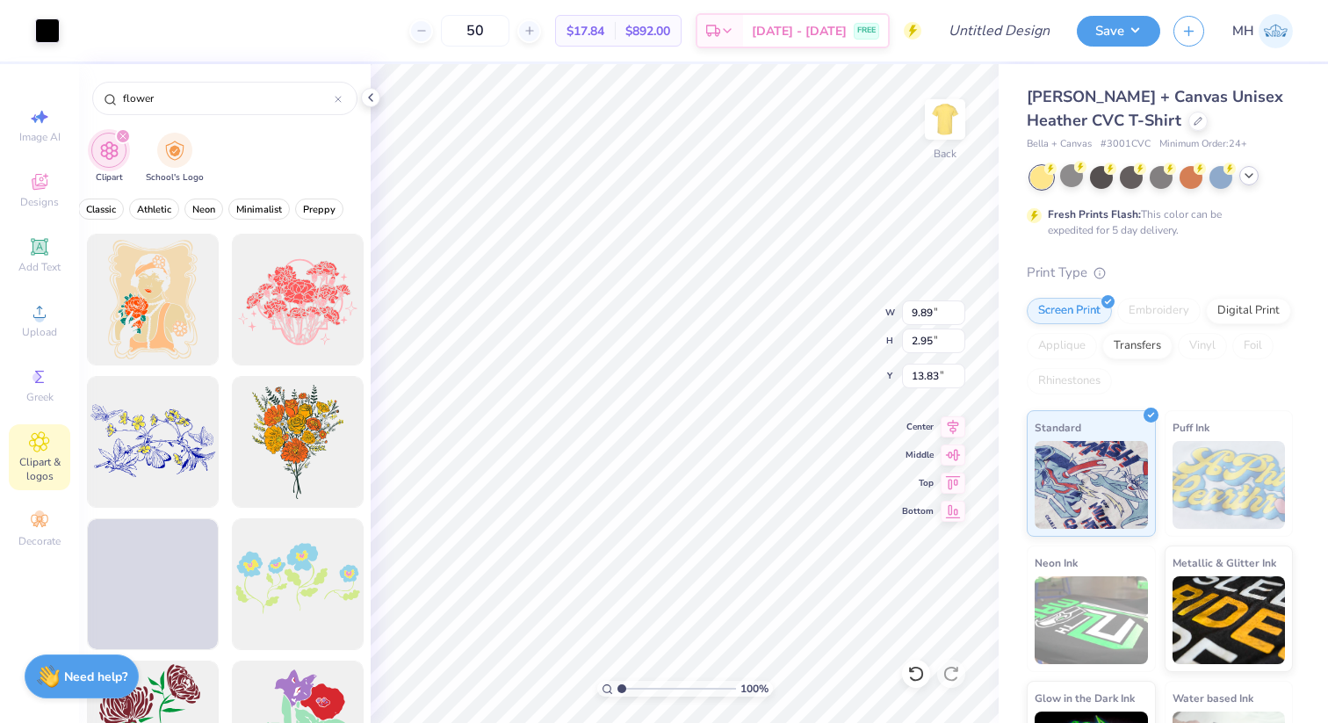
type input "7.53"
type input "2.24"
type input "12.40"
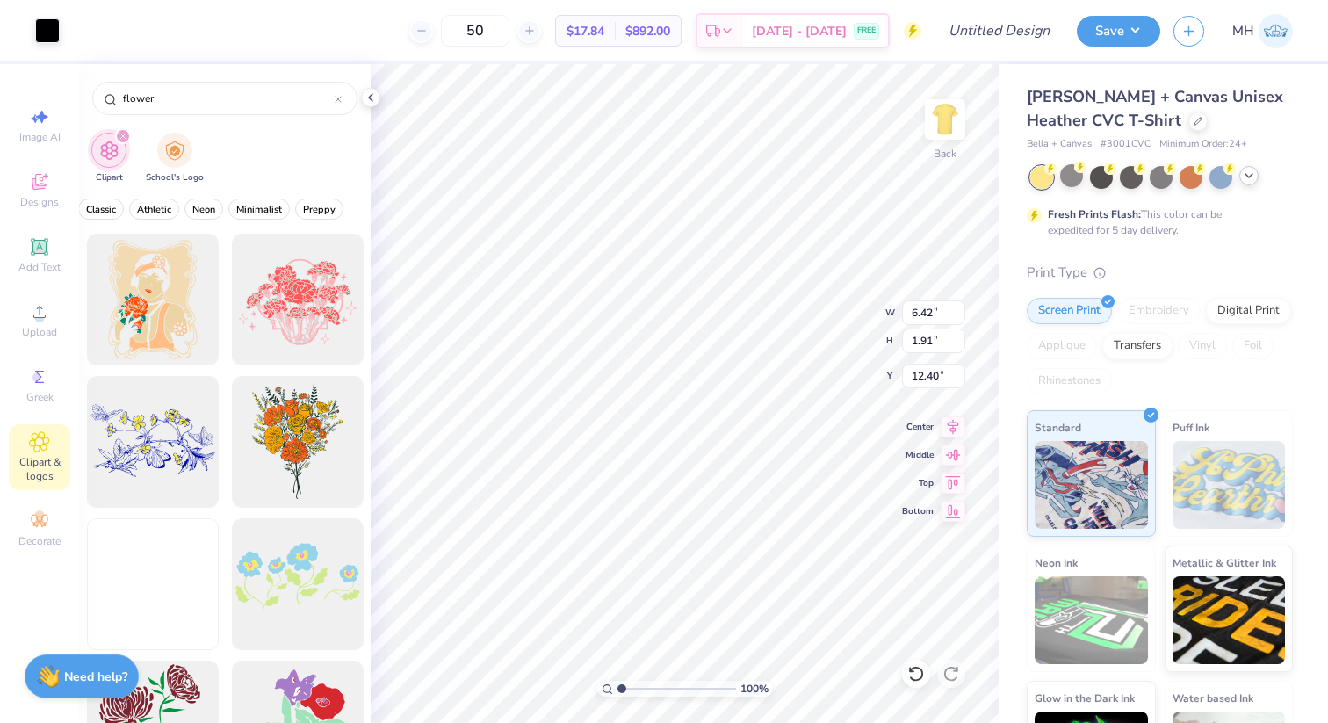
type input "6.42"
type input "1.91"
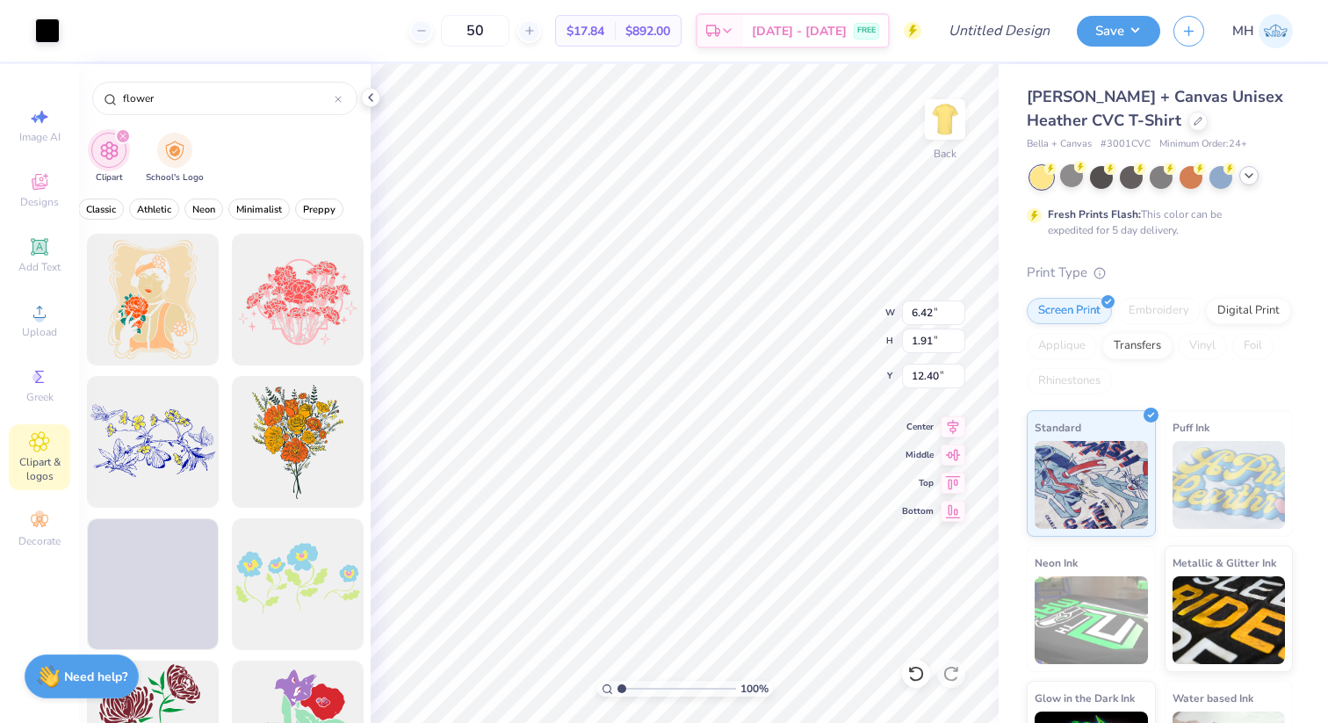
type input "5.77"
type input "1.72"
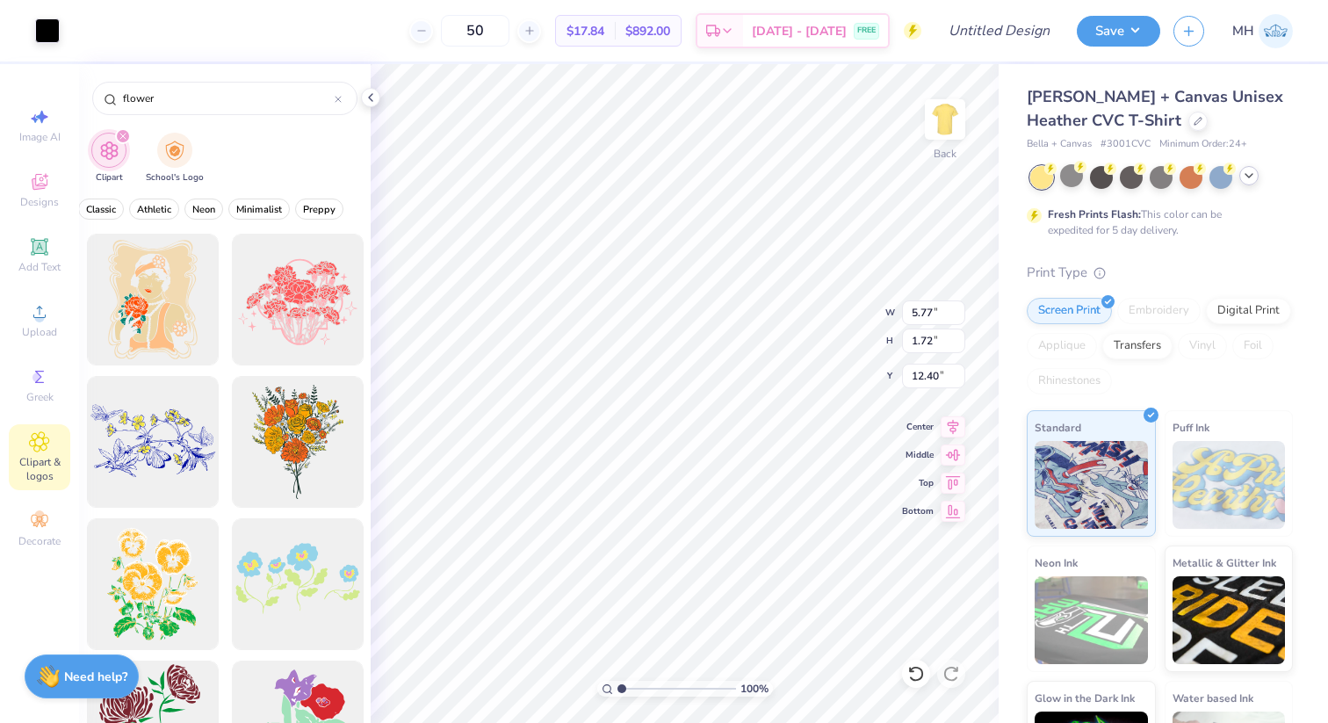
type input "12.59"
type input "7.77"
type input "9.73"
type input "2.03"
type input "5.77"
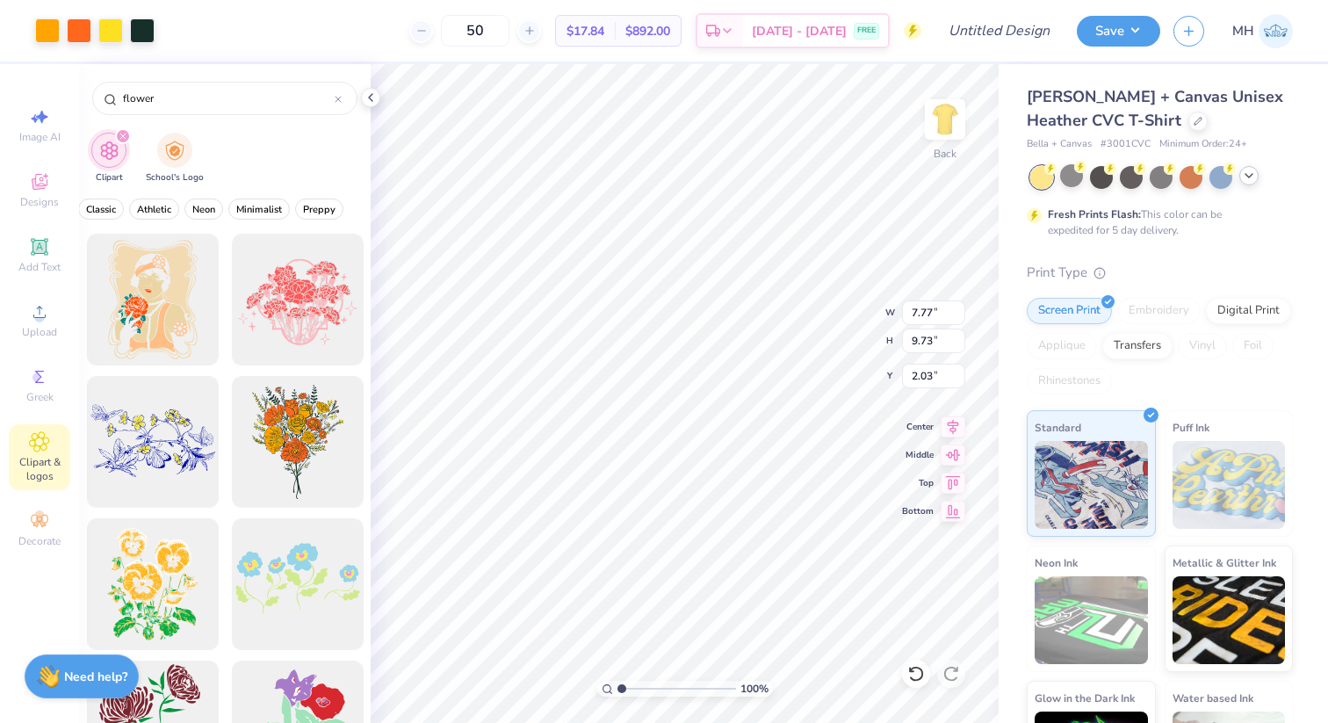
type input "1.72"
type input "10.05"
type input "2.45"
type input "10.42"
type input "2.56"
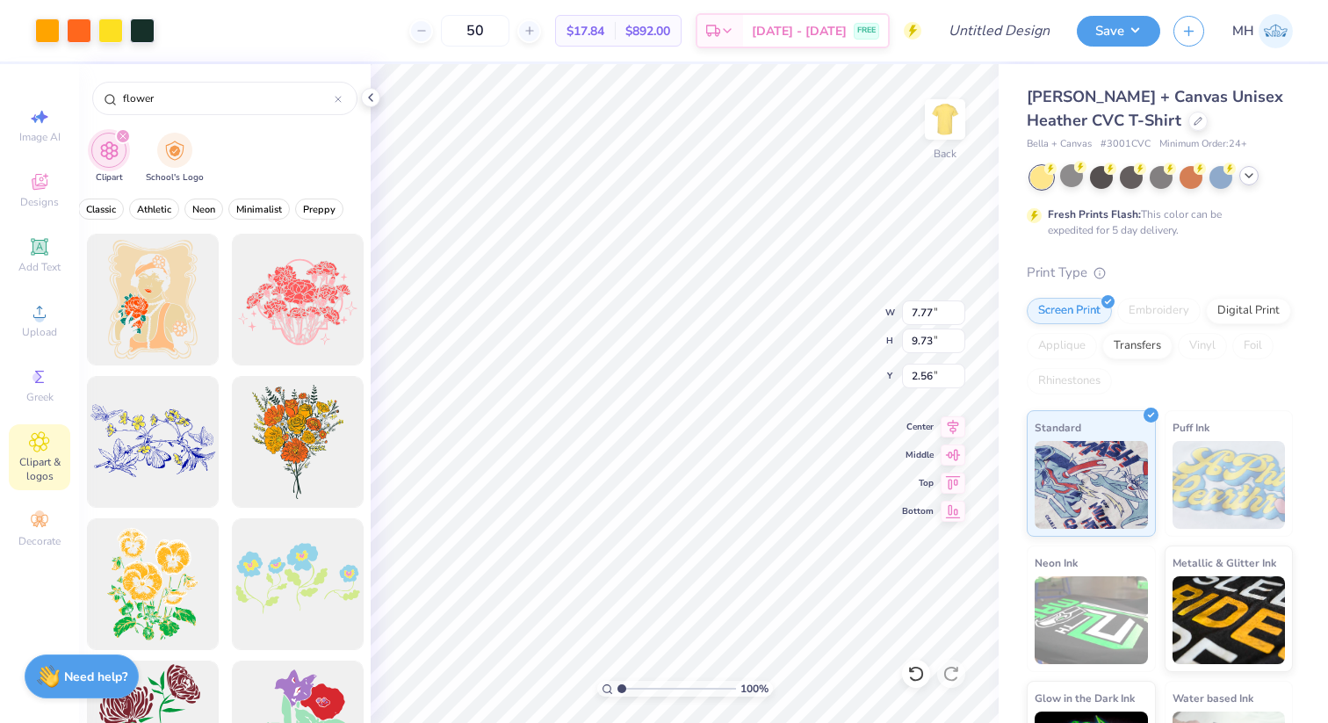
type input "10.42"
type input "3.00"
type input "10.42"
type input "9.73"
type input "3.00"
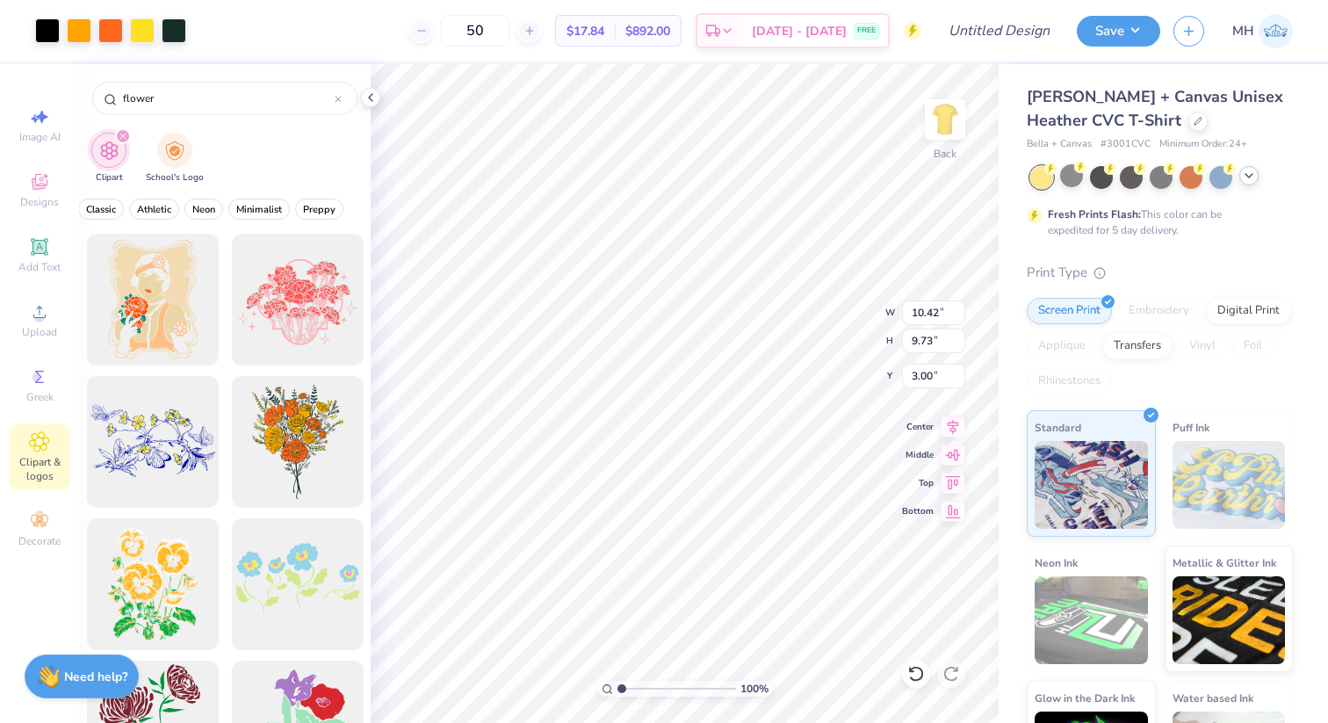
type input "10.06"
type input "9.40"
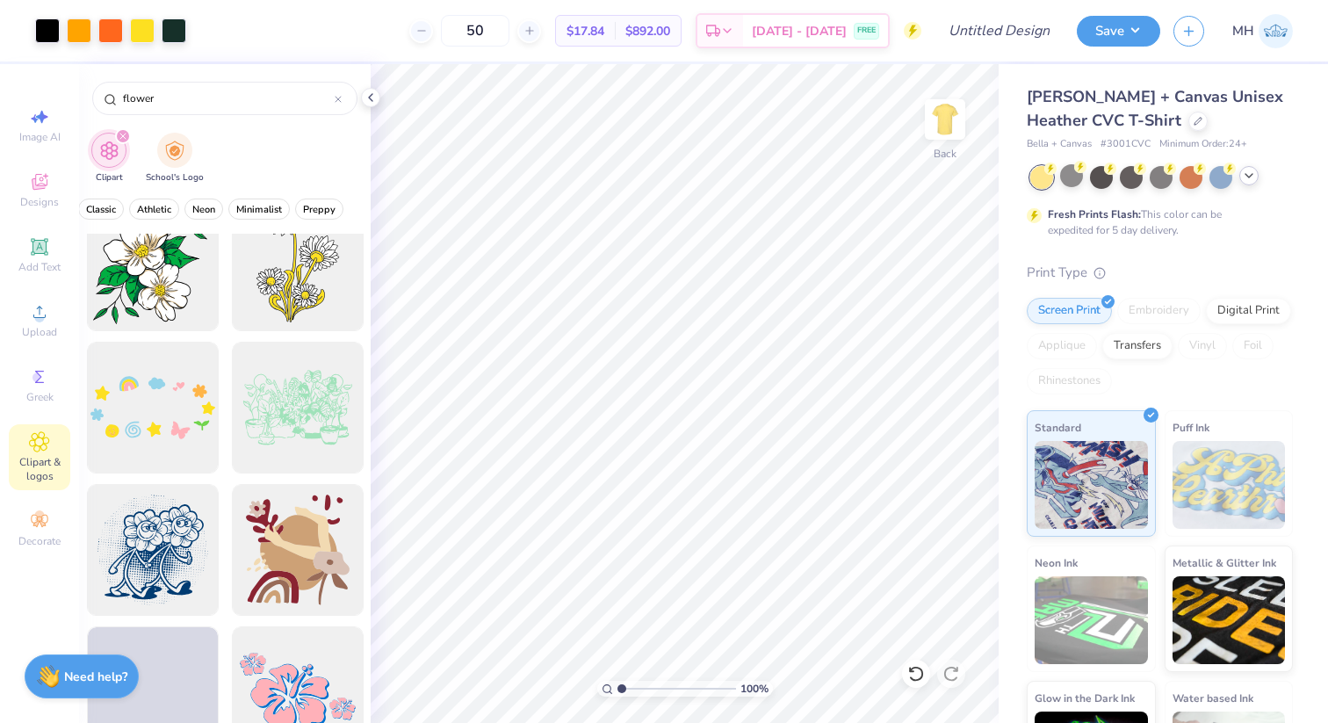
scroll to position [1417, 0]
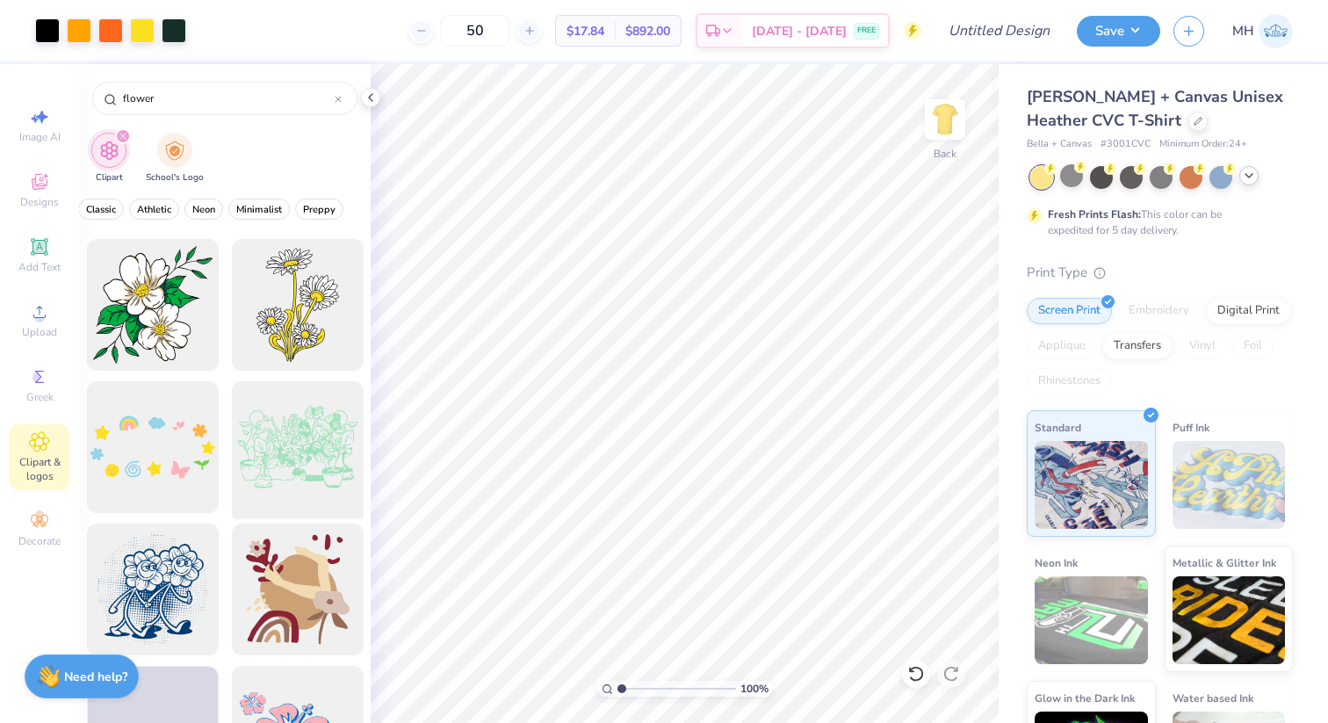
click at [318, 474] on div at bounding box center [297, 447] width 145 height 145
click at [326, 310] on div at bounding box center [297, 305] width 145 height 145
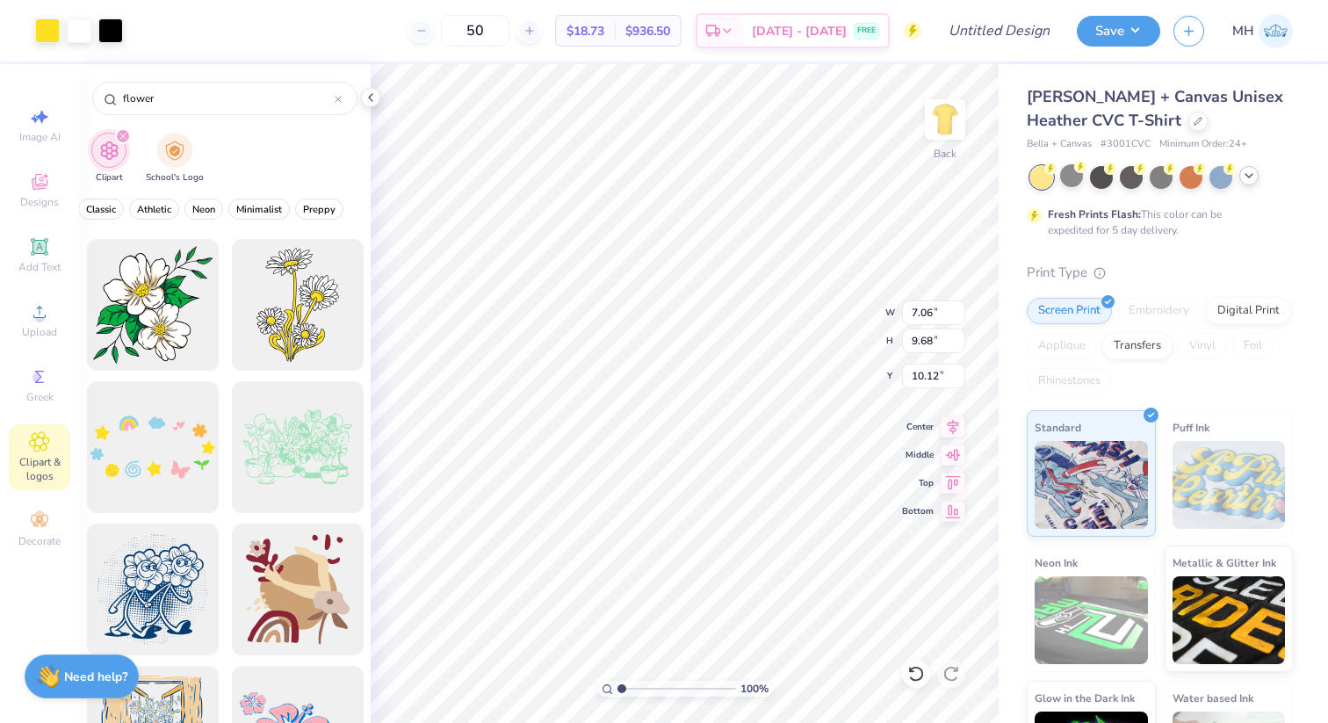
type input "7.06"
type input "9.68"
type input "10.12"
type input "7.50"
type input "9.40"
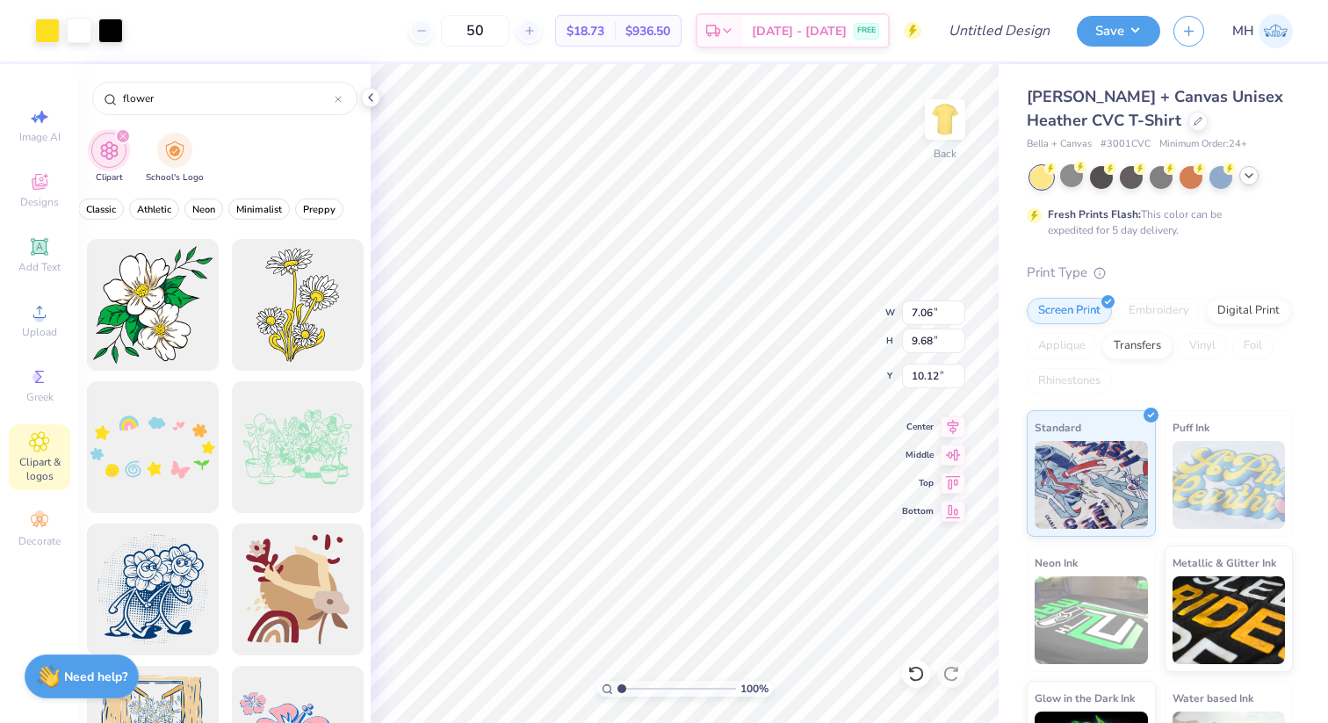
type input "3.00"
type input "6.36"
type input "8.72"
type input "6.05"
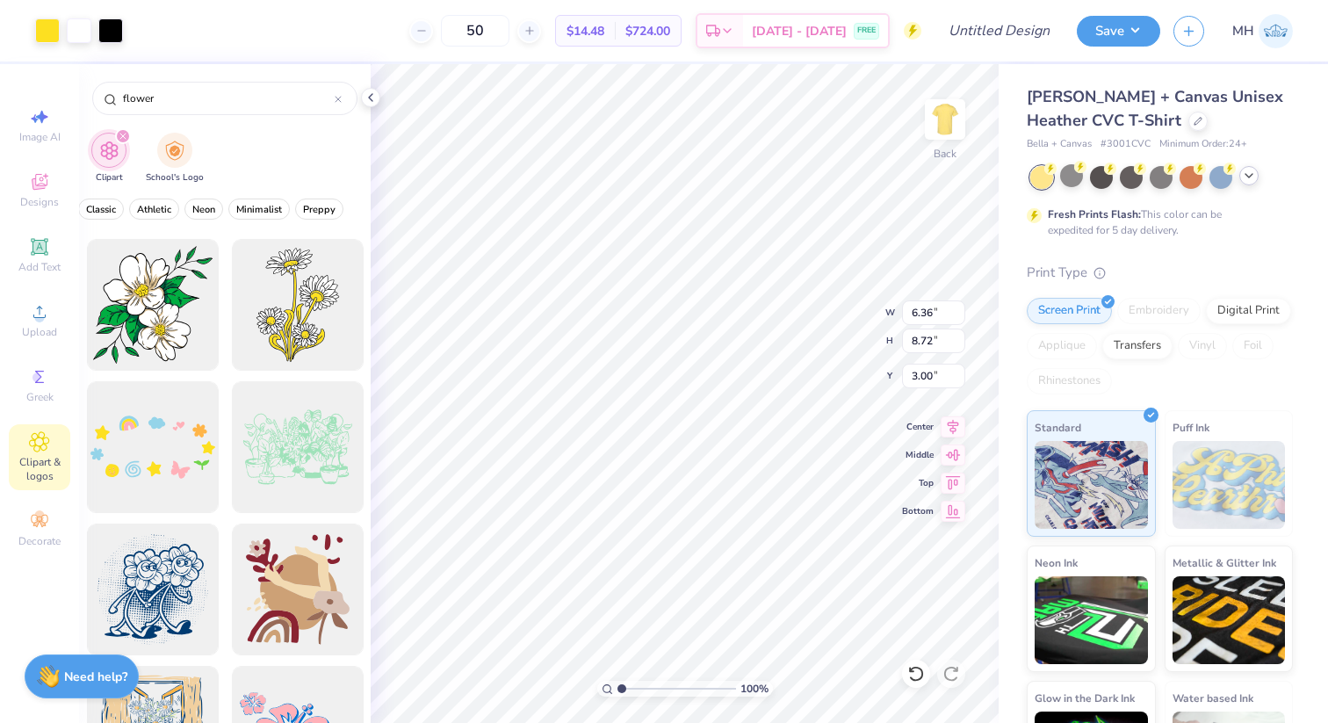
type input "8.30"
type input "5.57"
type input "1.66"
type input "10.34"
type input "2.43"
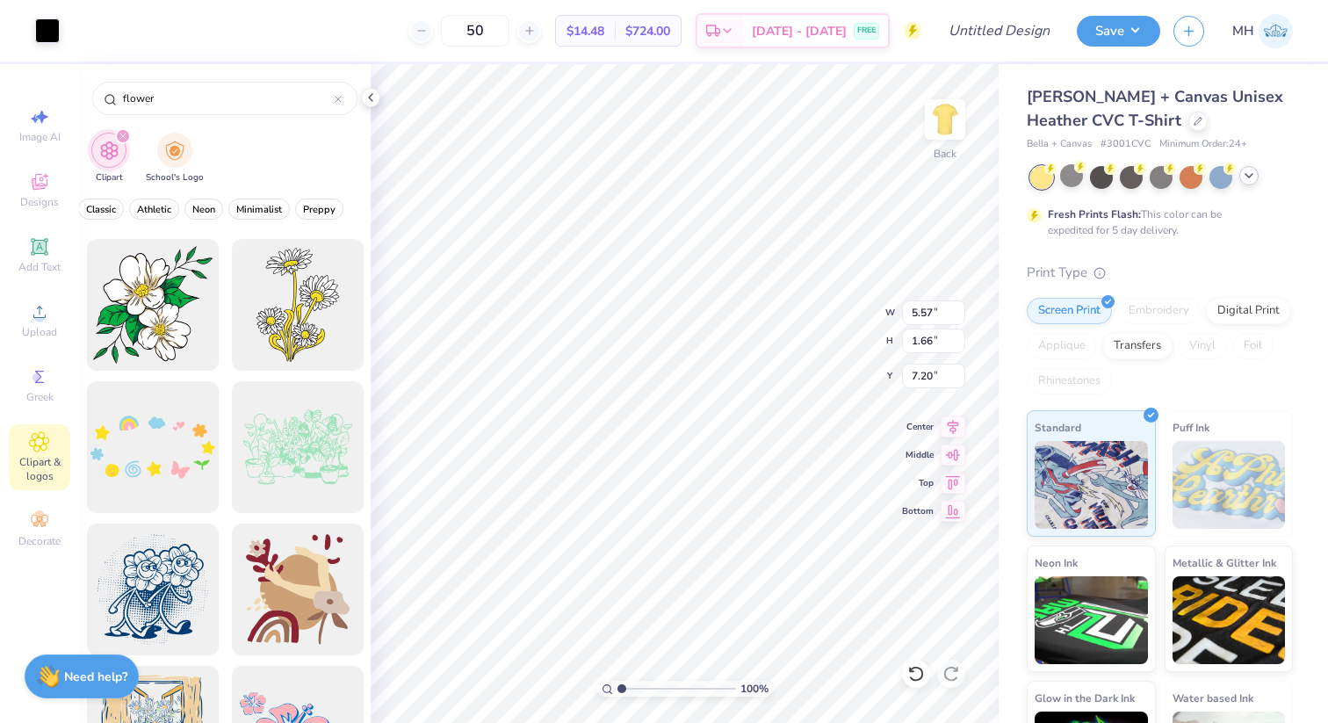
type input "7.20"
type input "4.83"
type input "1.44"
type input "7.29"
type input "9.44"
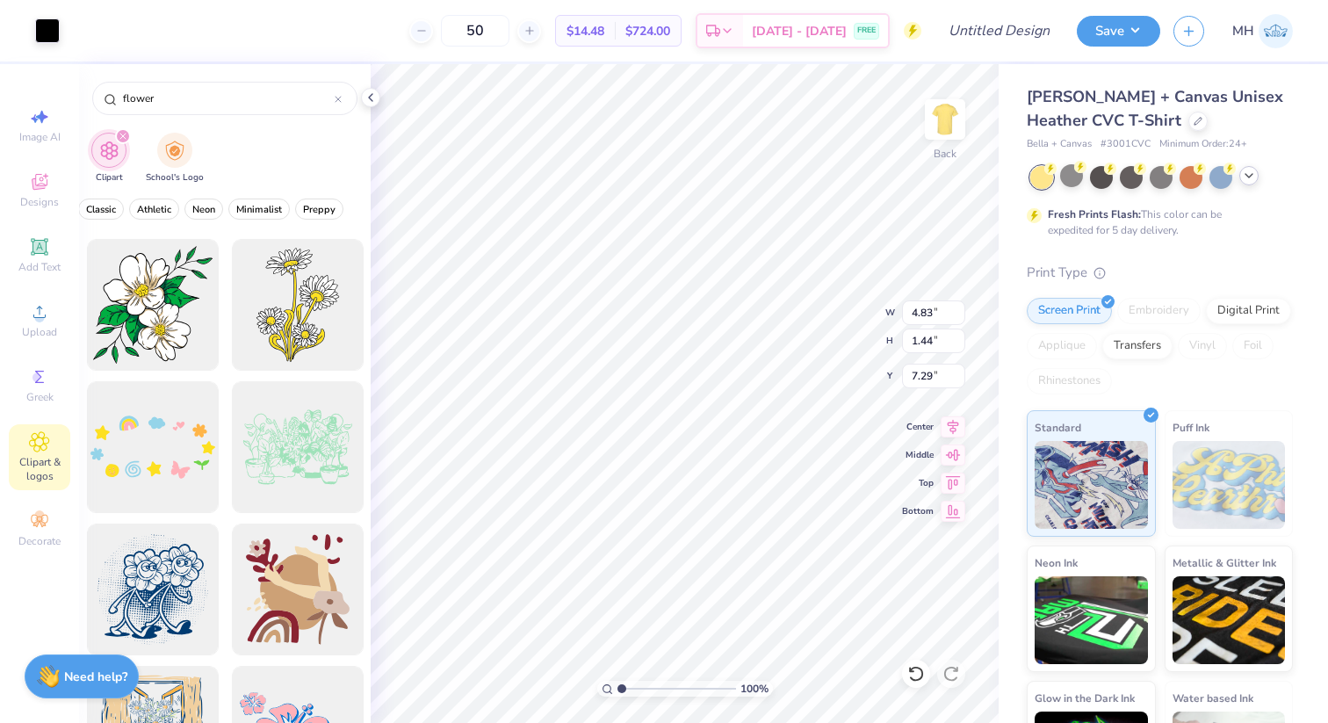
type input "8.30"
type input "3.00"
type input "3.74"
type input "9.28"
type input "8.30"
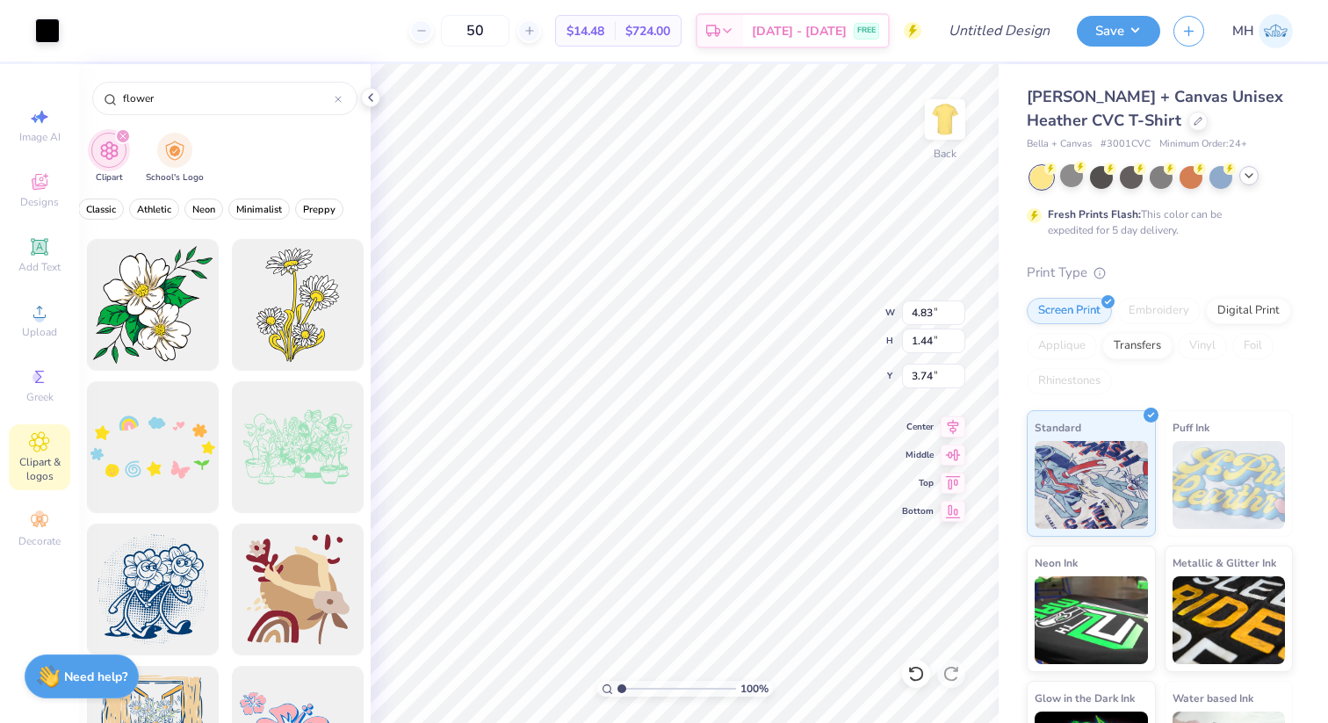
type input "3.00"
click at [949, 126] on img at bounding box center [945, 119] width 70 height 70
click at [942, 113] on img at bounding box center [945, 119] width 70 height 70
click at [1188, 124] on div at bounding box center [1197, 119] width 19 height 19
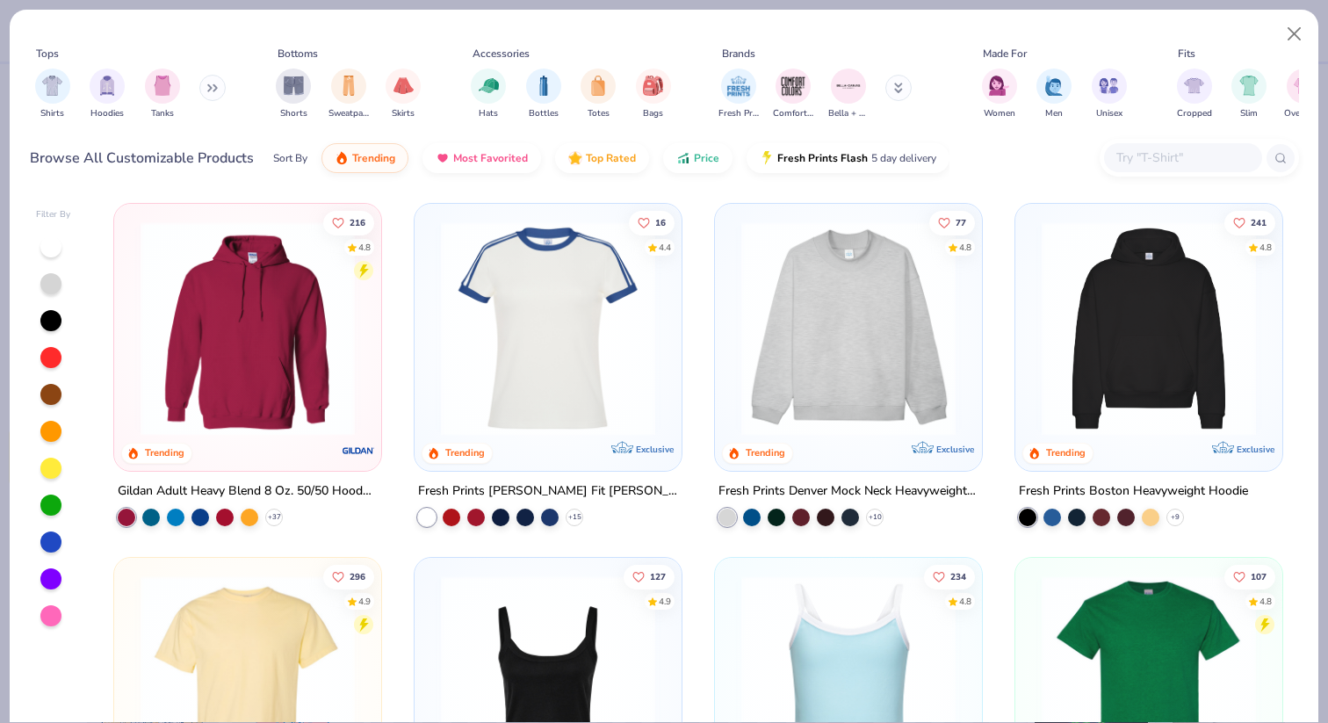
click at [208, 86] on button at bounding box center [212, 88] width 26 height 26
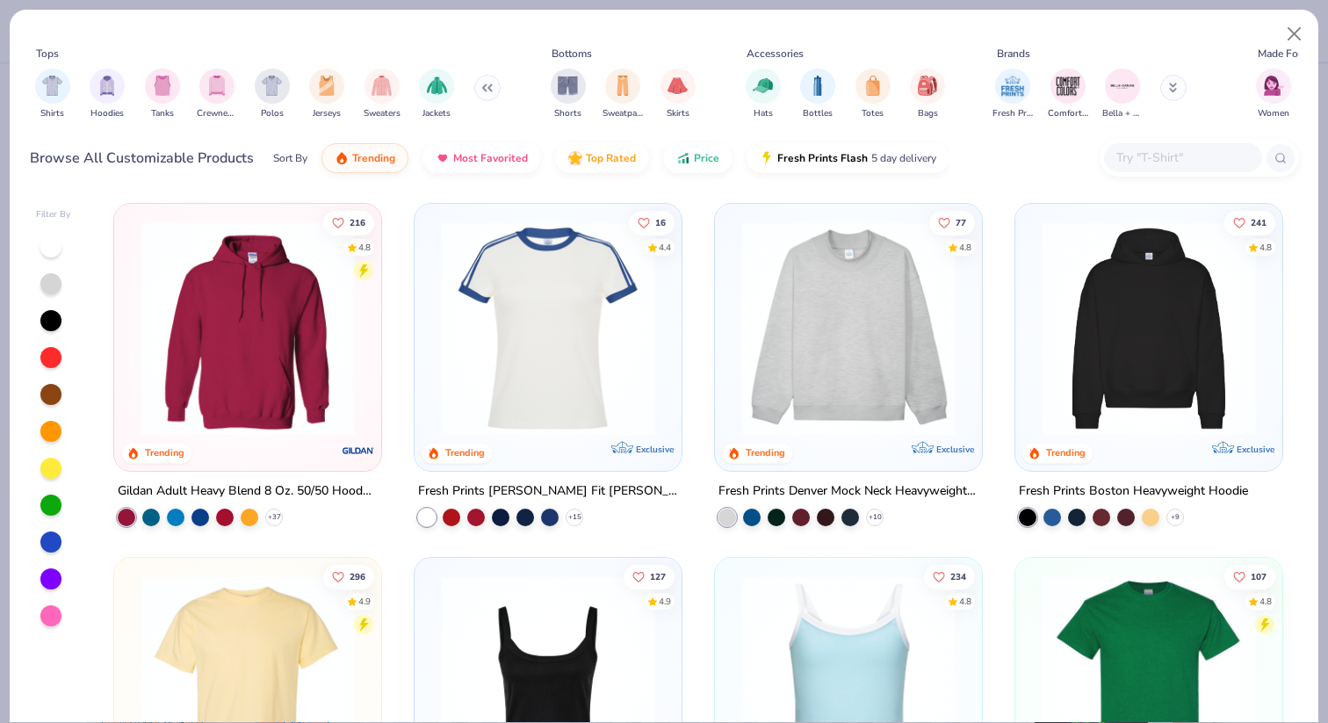
click at [490, 78] on button at bounding box center [487, 88] width 26 height 26
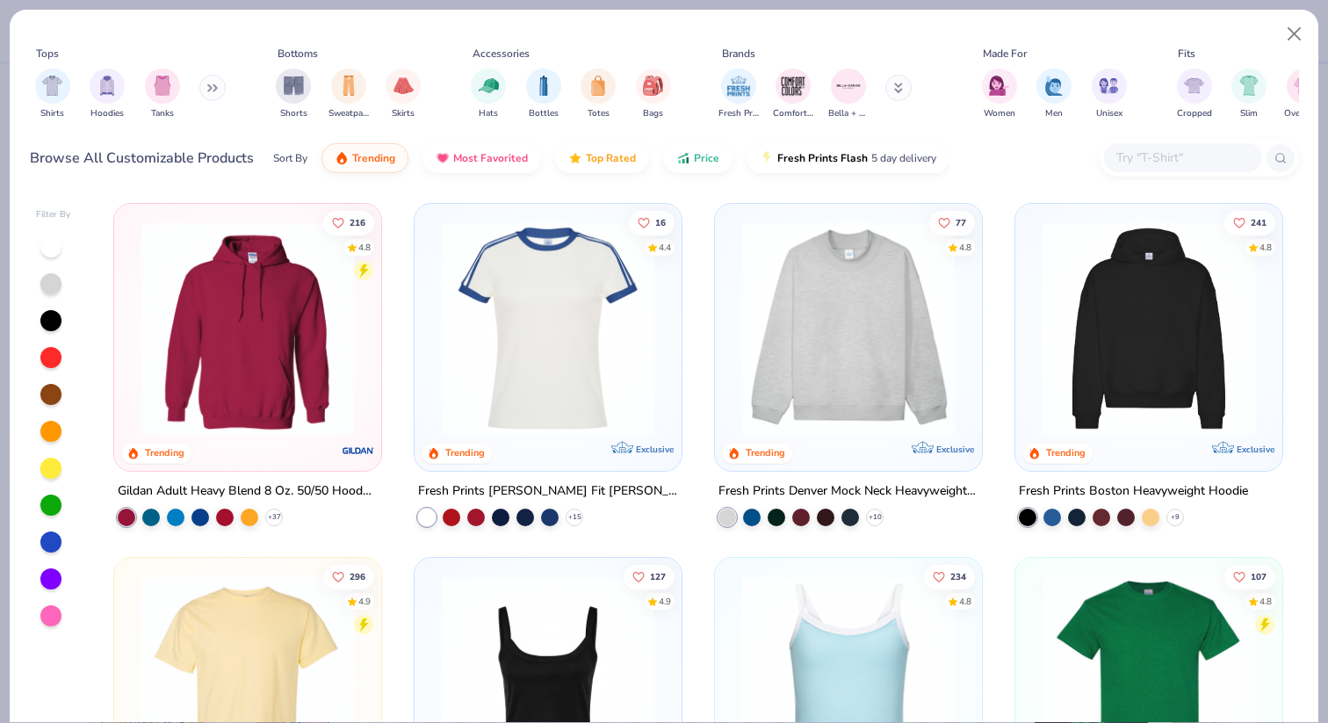
click at [207, 80] on button at bounding box center [212, 88] width 26 height 26
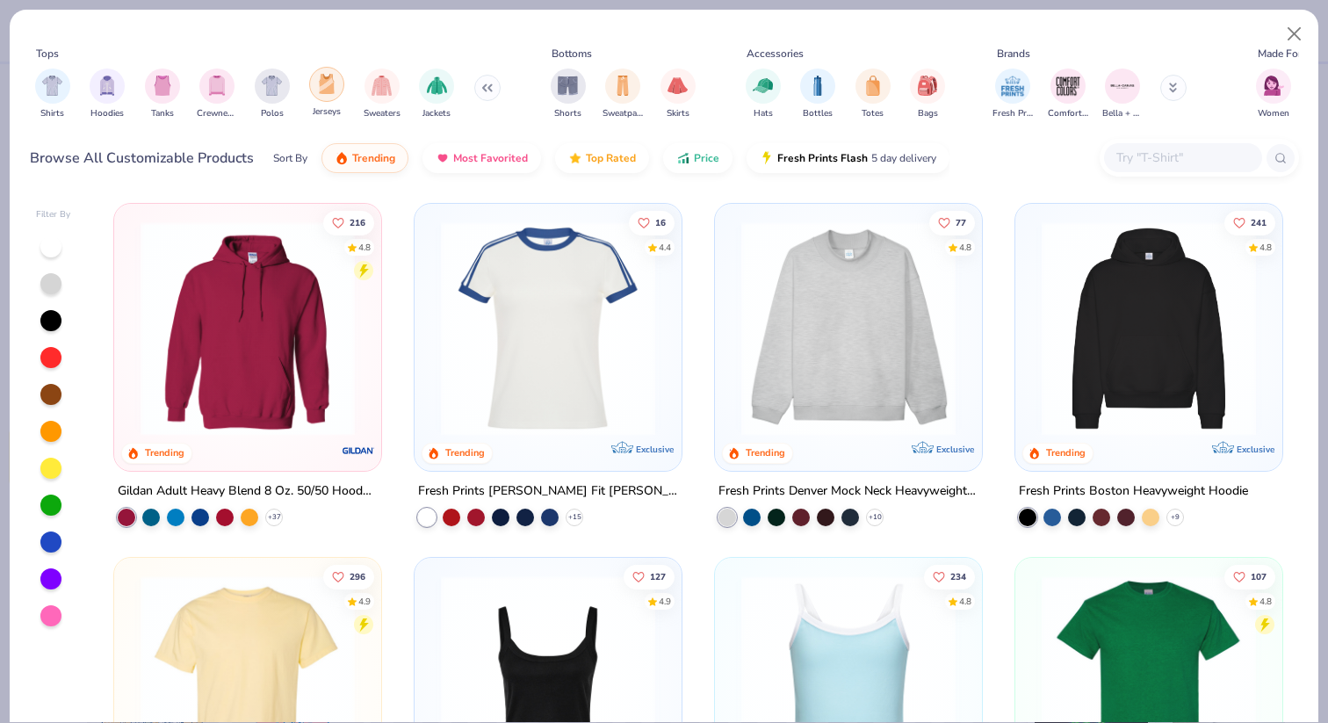
click at [332, 90] on img "filter for Jerseys" at bounding box center [326, 84] width 19 height 20
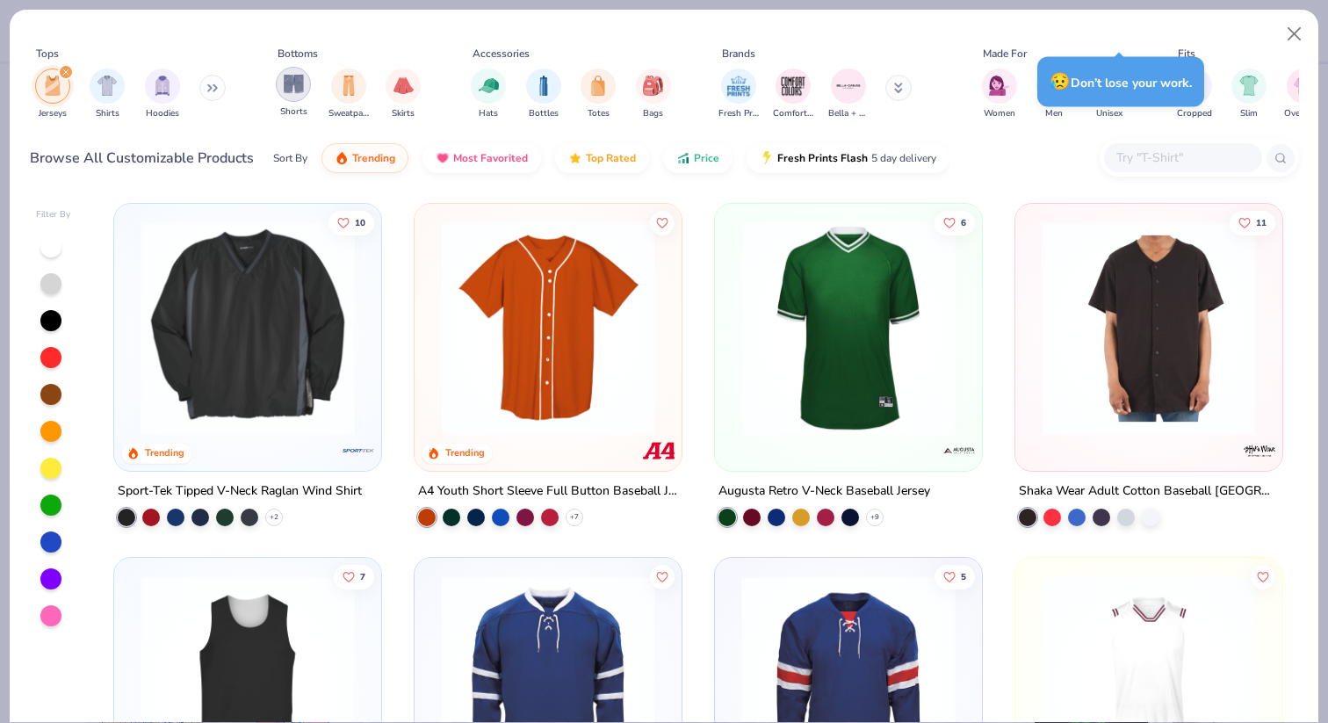
click at [289, 90] on img "filter for Shorts" at bounding box center [294, 84] width 20 height 20
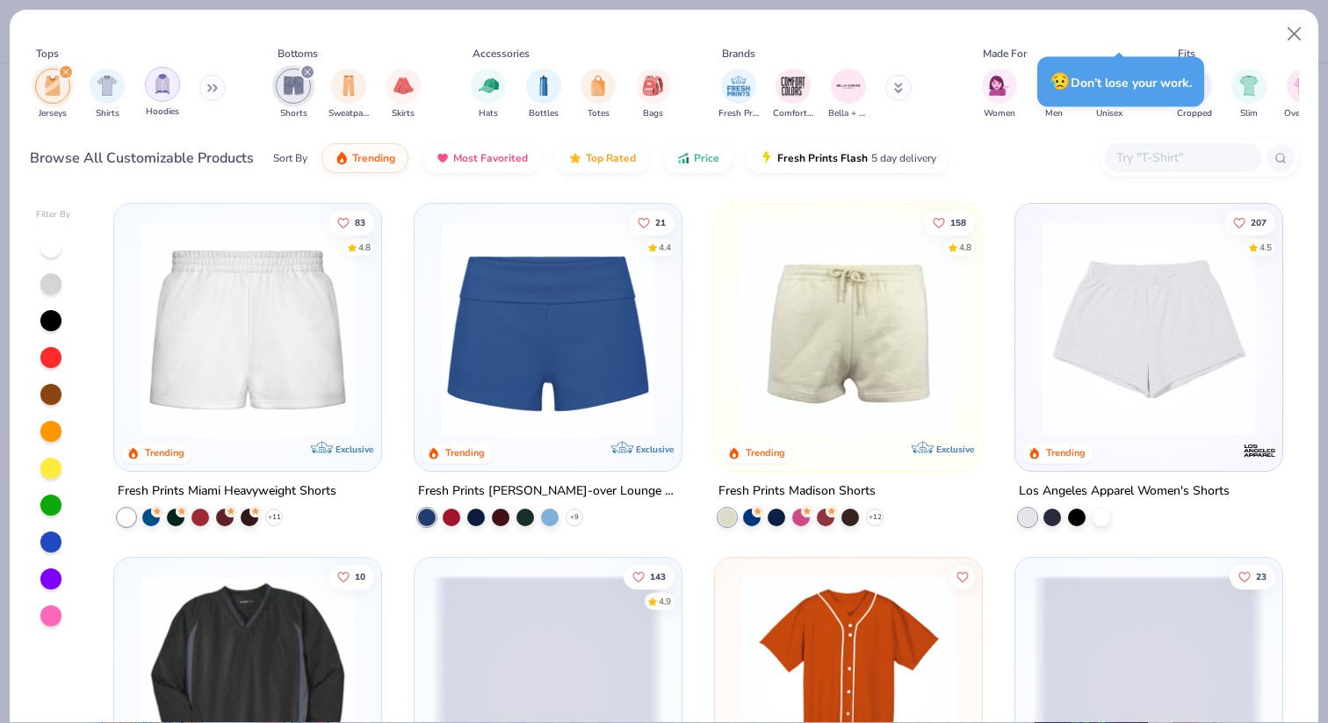
click at [167, 87] on img "filter for Hoodies" at bounding box center [162, 84] width 19 height 20
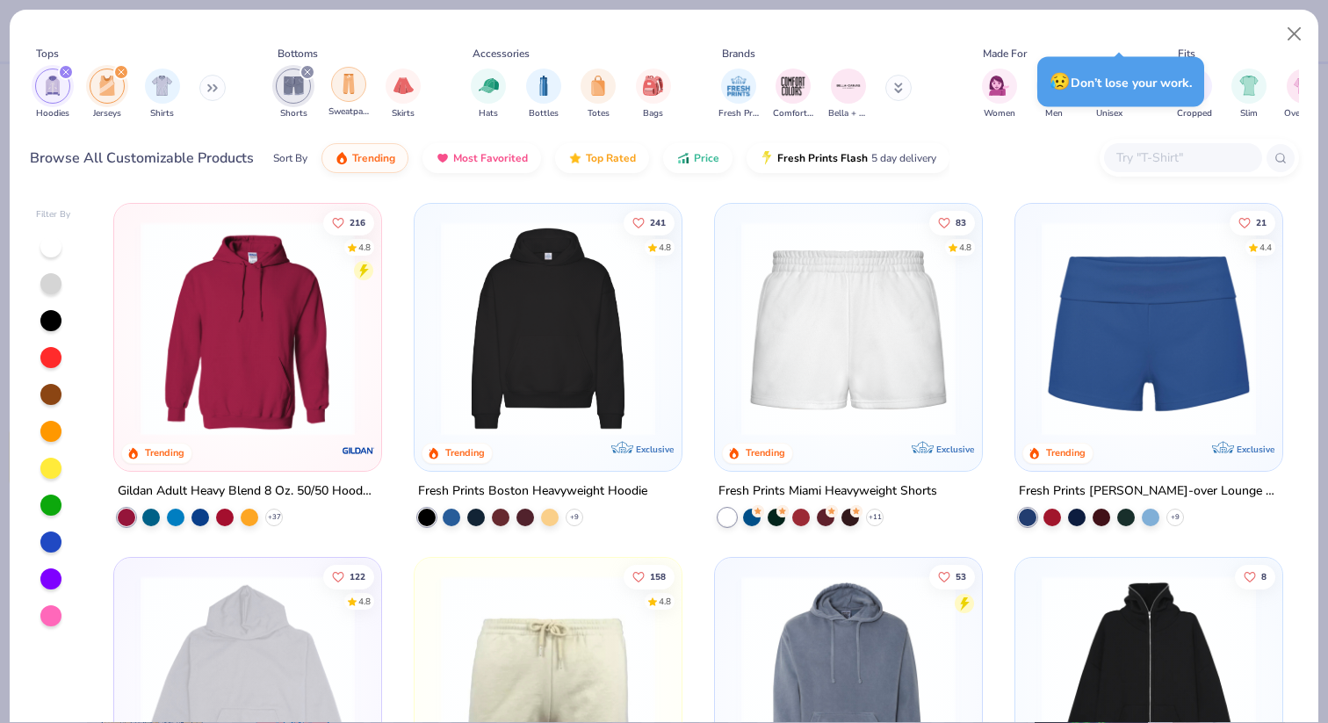
click at [363, 84] on div "filter for Sweatpants" at bounding box center [348, 84] width 35 height 35
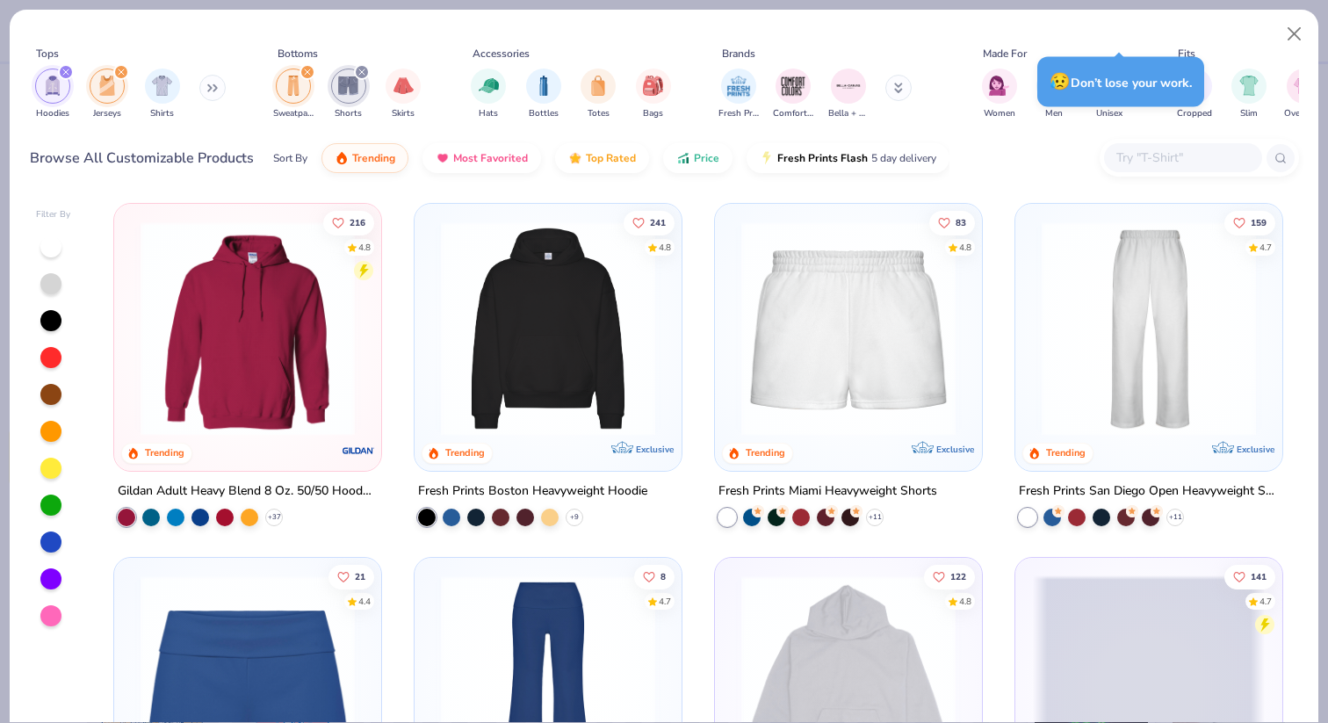
click at [364, 76] on icon "filter for Shorts" at bounding box center [361, 71] width 7 height 7
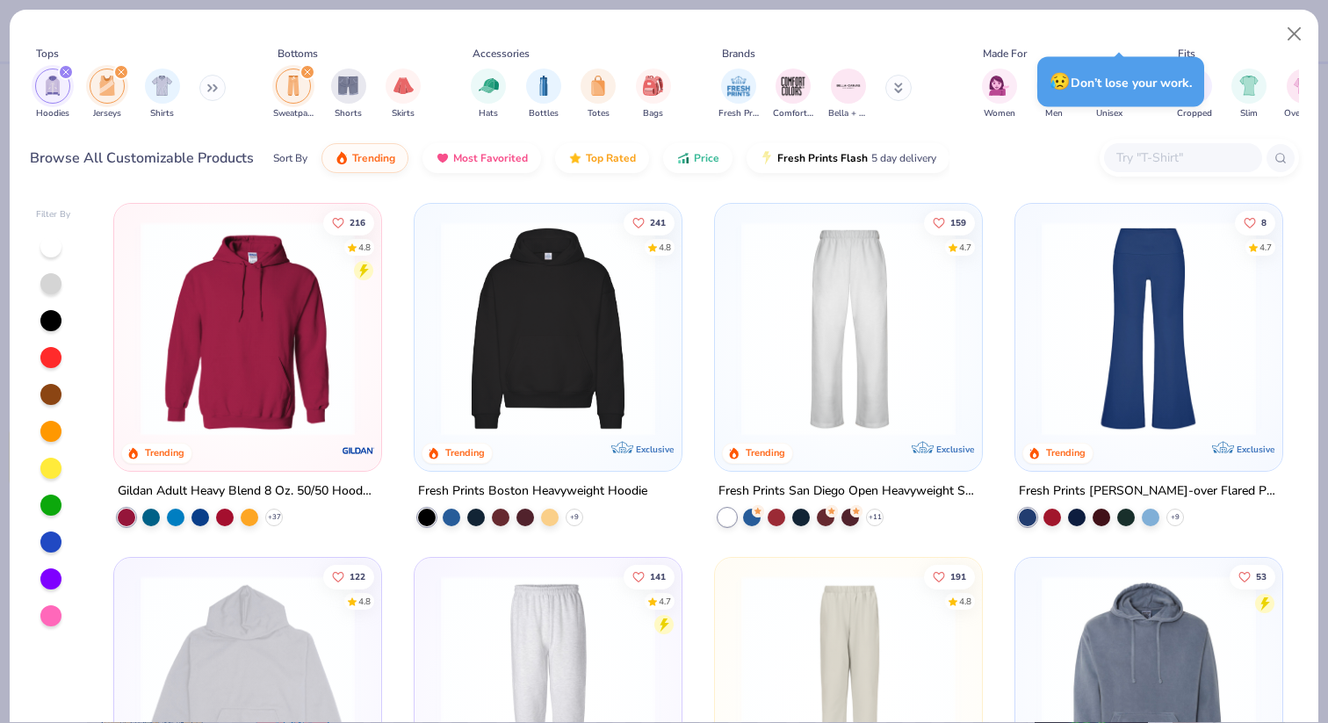
click at [124, 73] on icon "filter for Jerseys" at bounding box center [121, 71] width 7 height 7
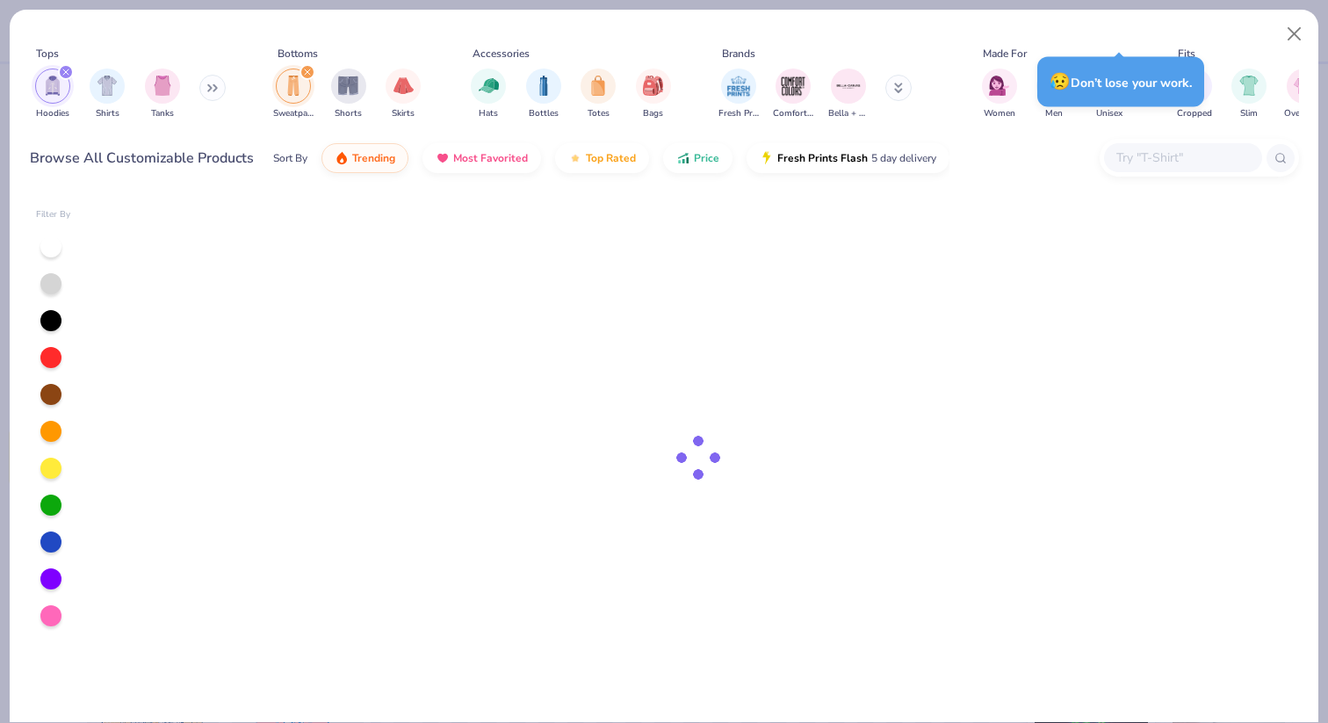
click at [63, 71] on icon "filter for Hoodies" at bounding box center [65, 71] width 7 height 7
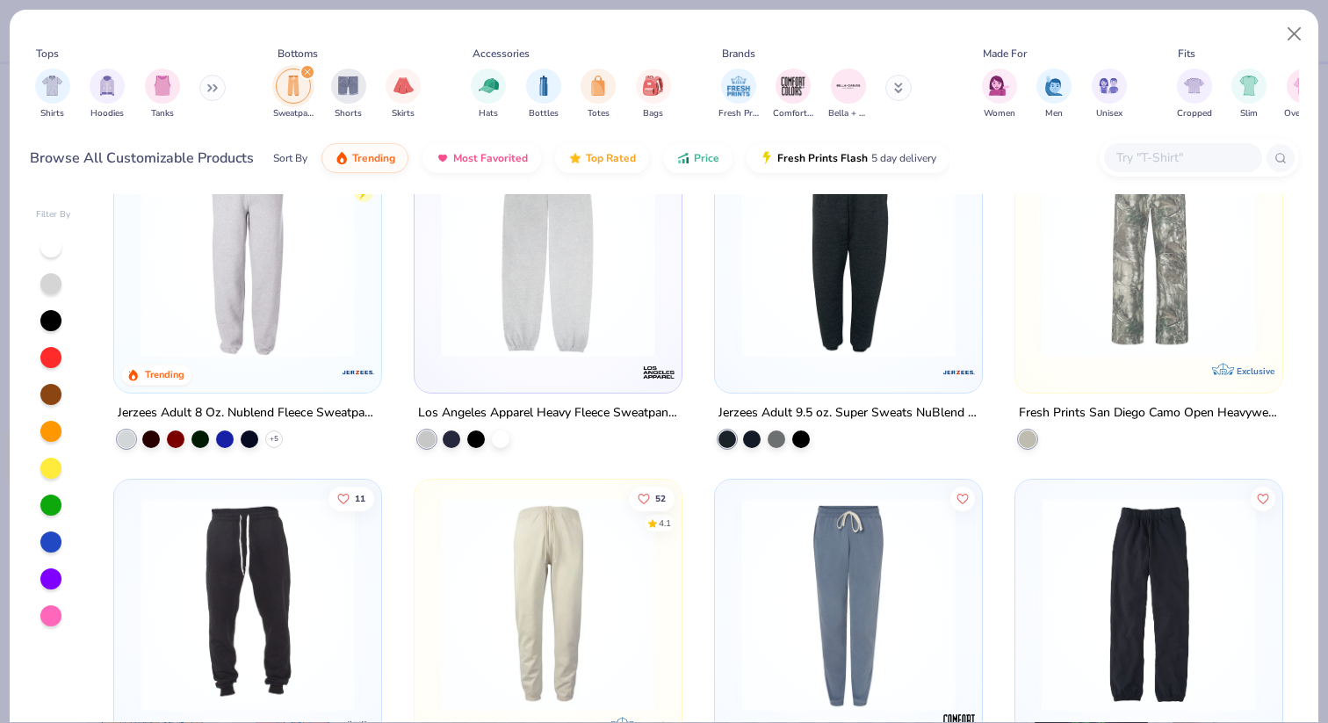
scroll to position [127, 0]
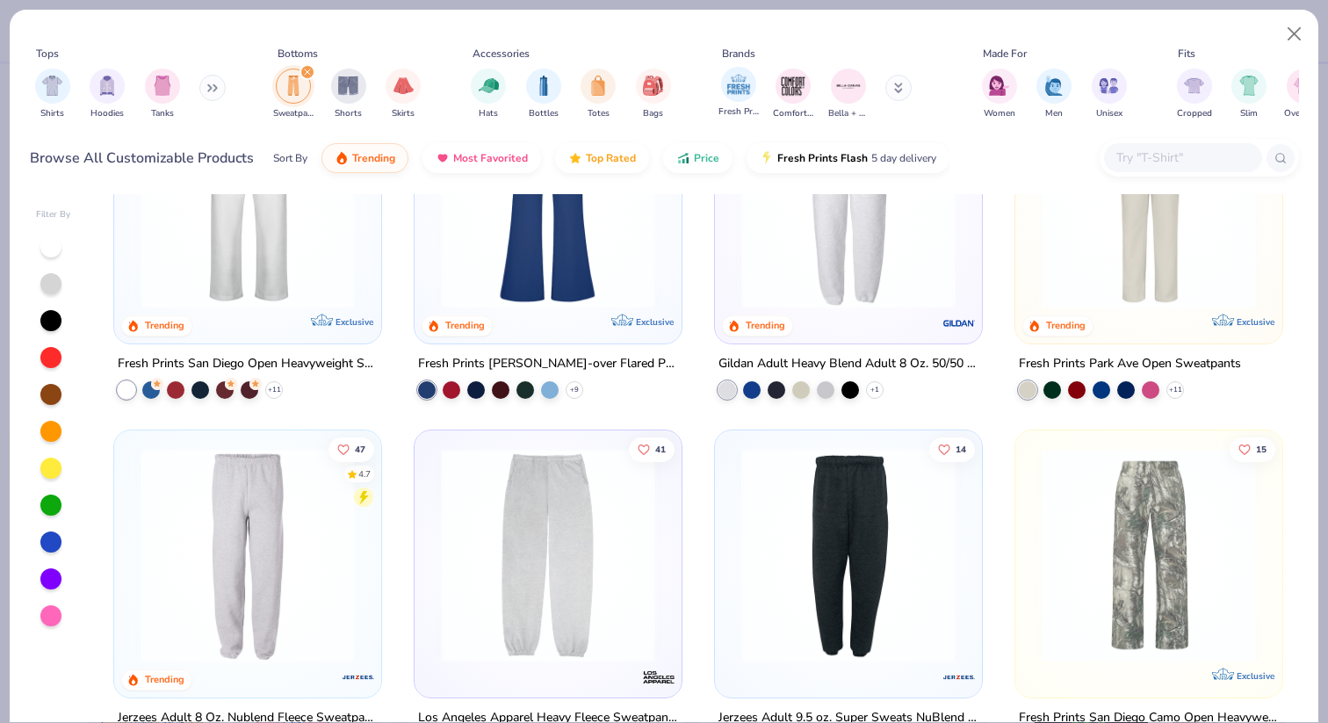
click at [722, 98] on div "Fresh Prints" at bounding box center [738, 93] width 40 height 52
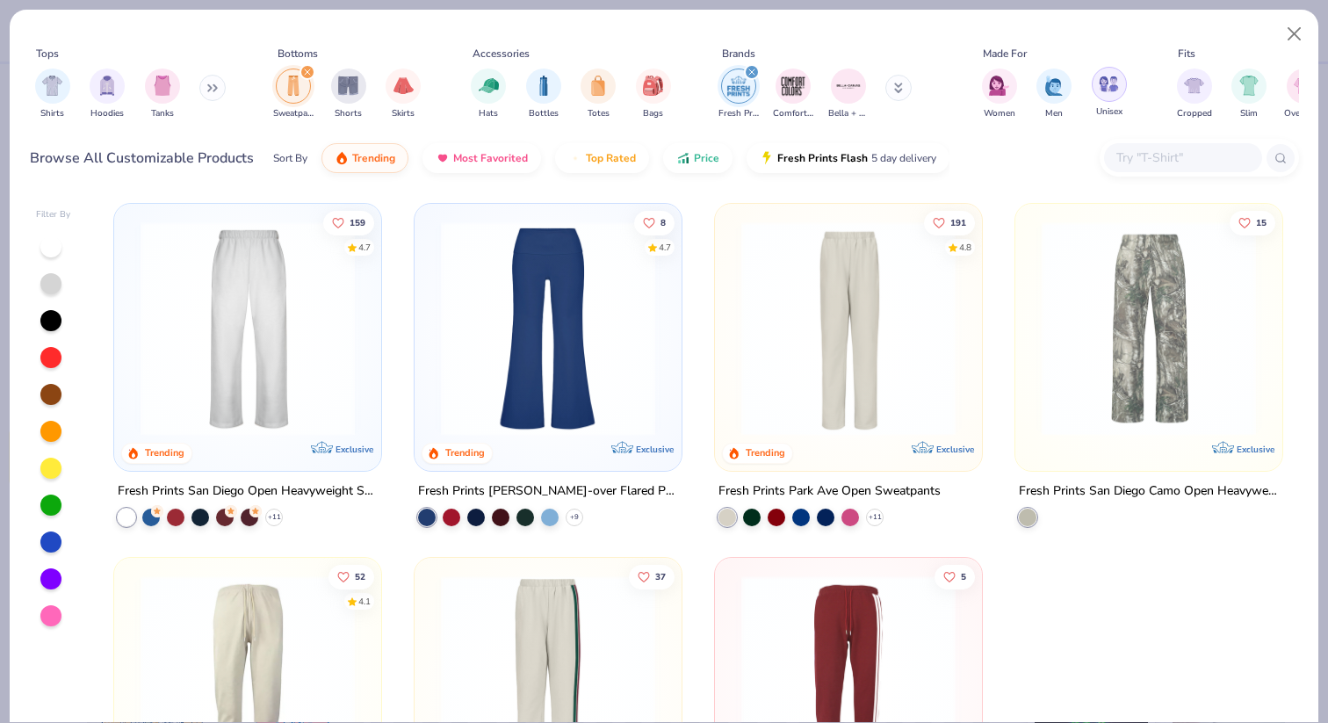
click at [1118, 76] on img "filter for Unisex" at bounding box center [1108, 84] width 20 height 20
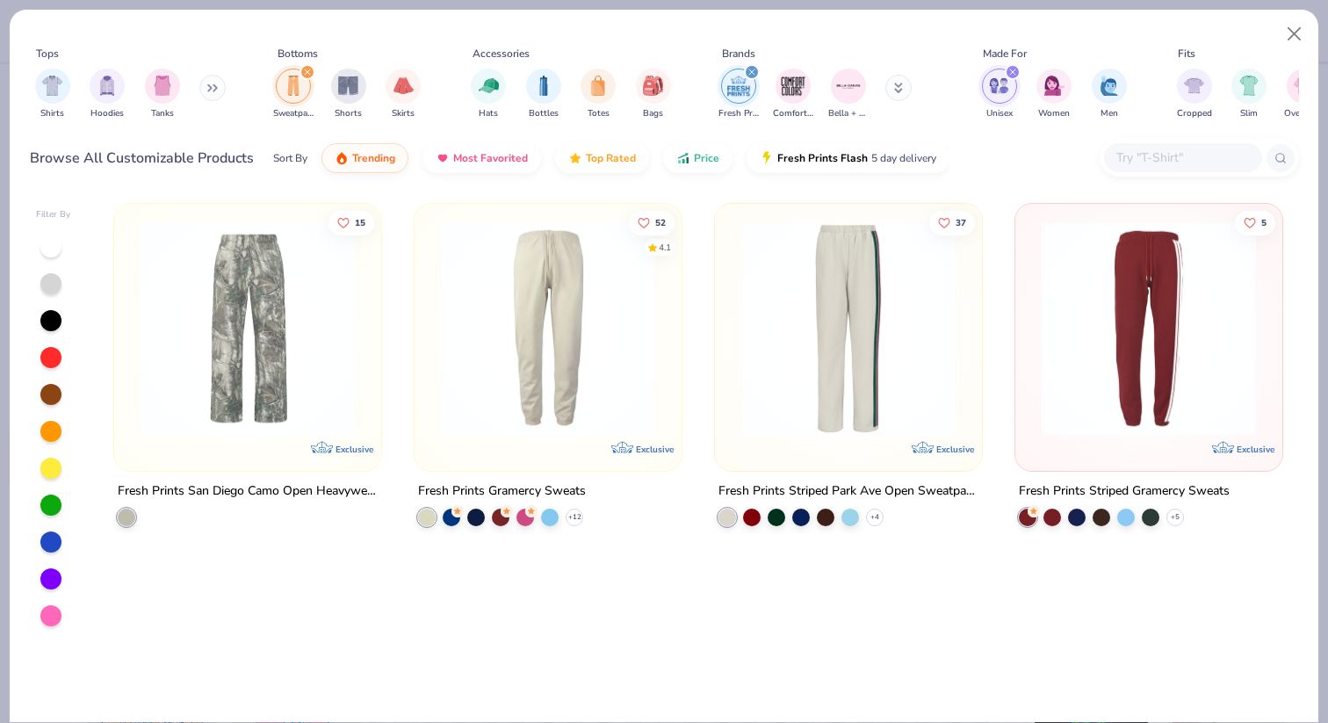
click at [635, 371] on img at bounding box center [548, 328] width 232 height 214
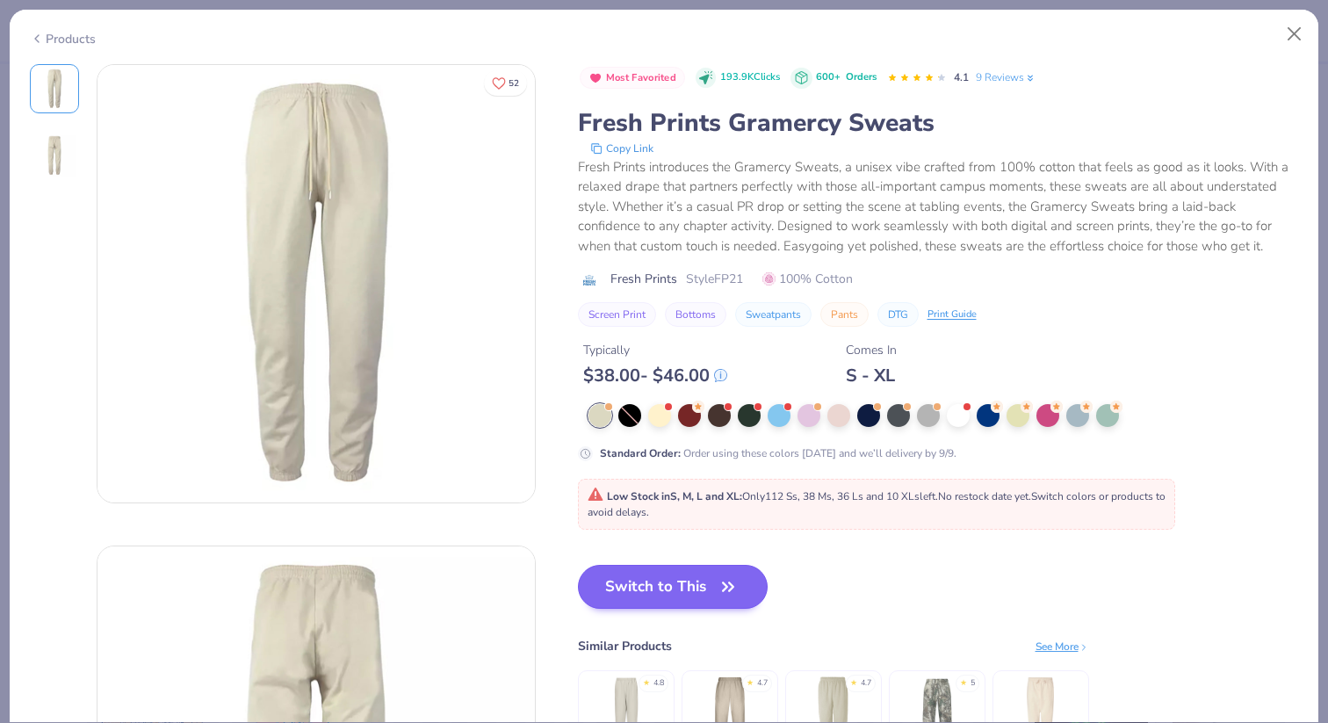
click at [644, 581] on button "Switch to This" at bounding box center [673, 587] width 191 height 44
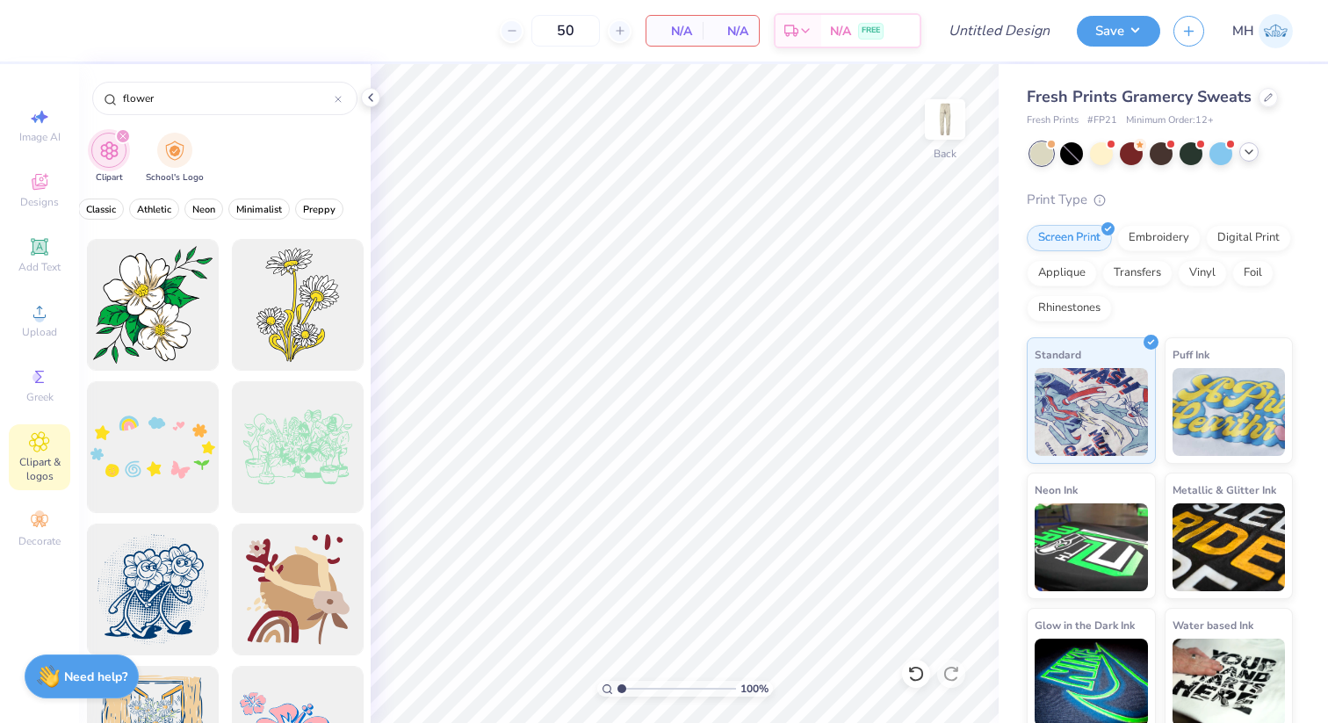
click at [1249, 154] on icon at bounding box center [1248, 152] width 14 height 14
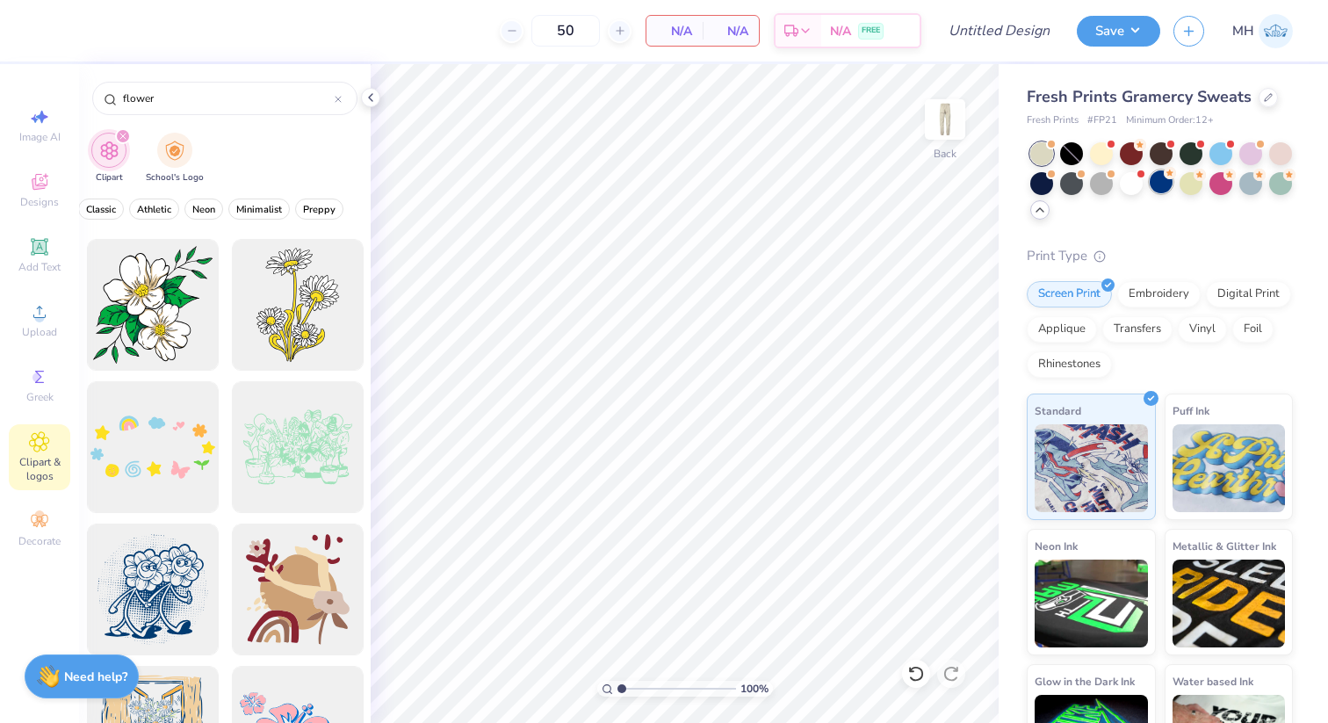
click at [1162, 187] on div at bounding box center [1160, 181] width 23 height 23
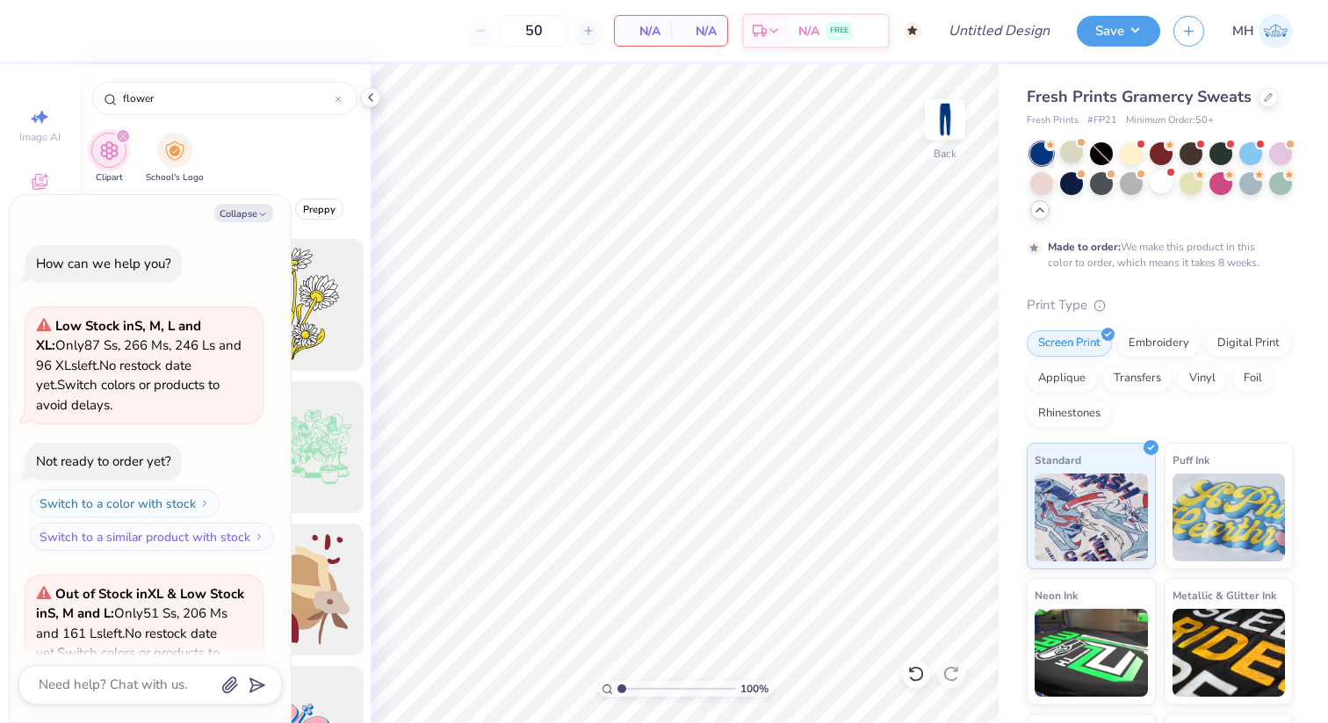
scroll to position [823, 0]
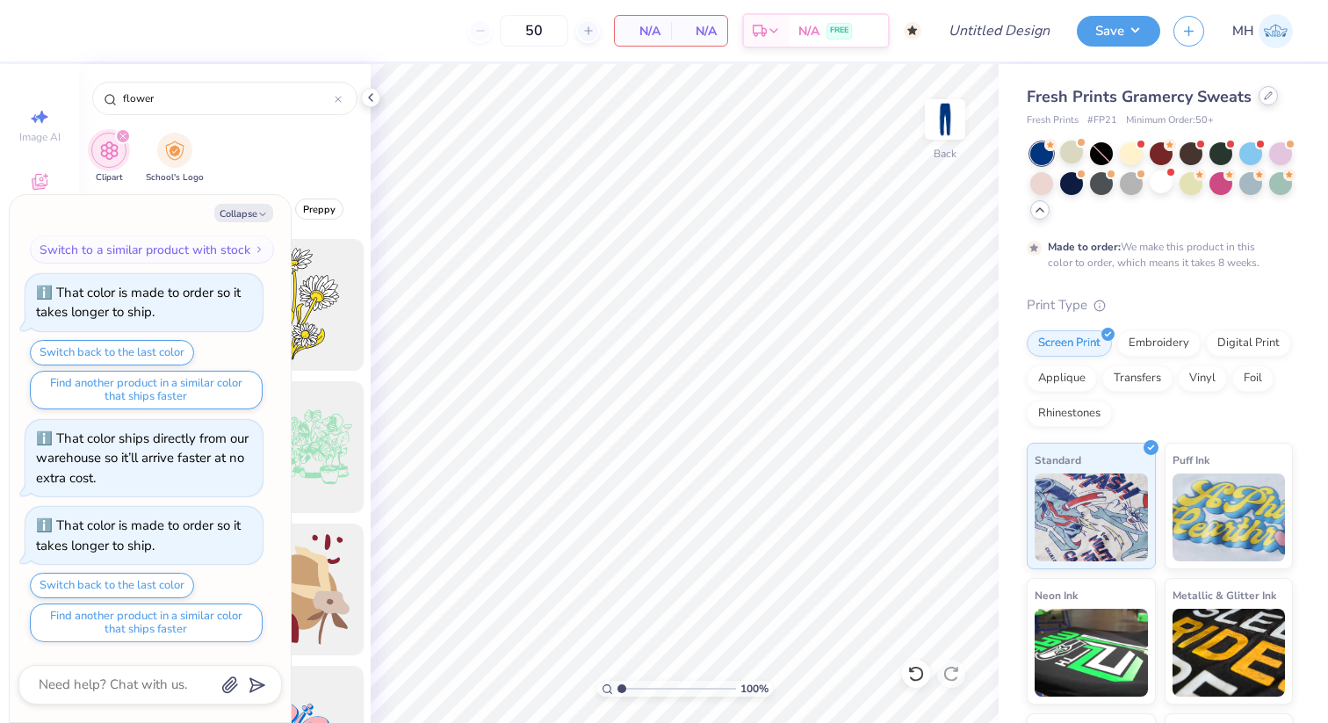
click at [1263, 88] on div at bounding box center [1267, 95] width 19 height 19
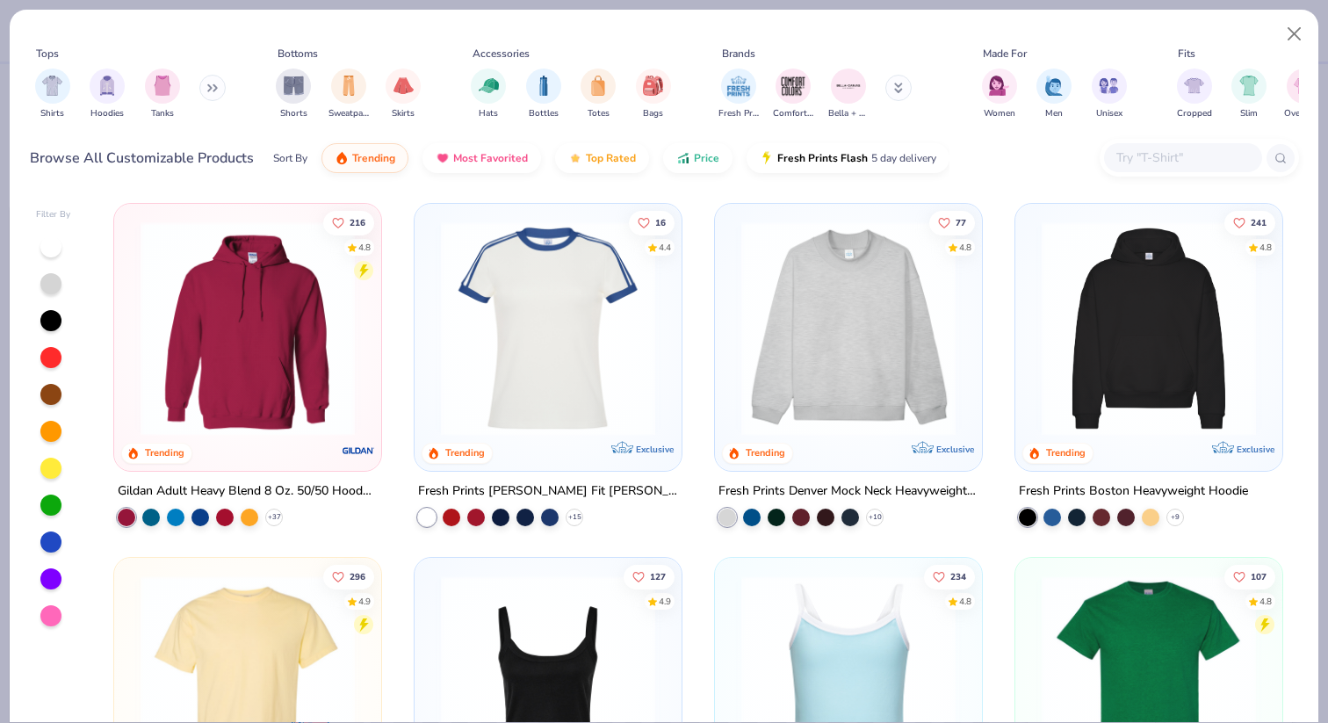
click at [39, 529] on div at bounding box center [53, 431] width 35 height 392
click at [49, 539] on div at bounding box center [50, 541] width 21 height 21
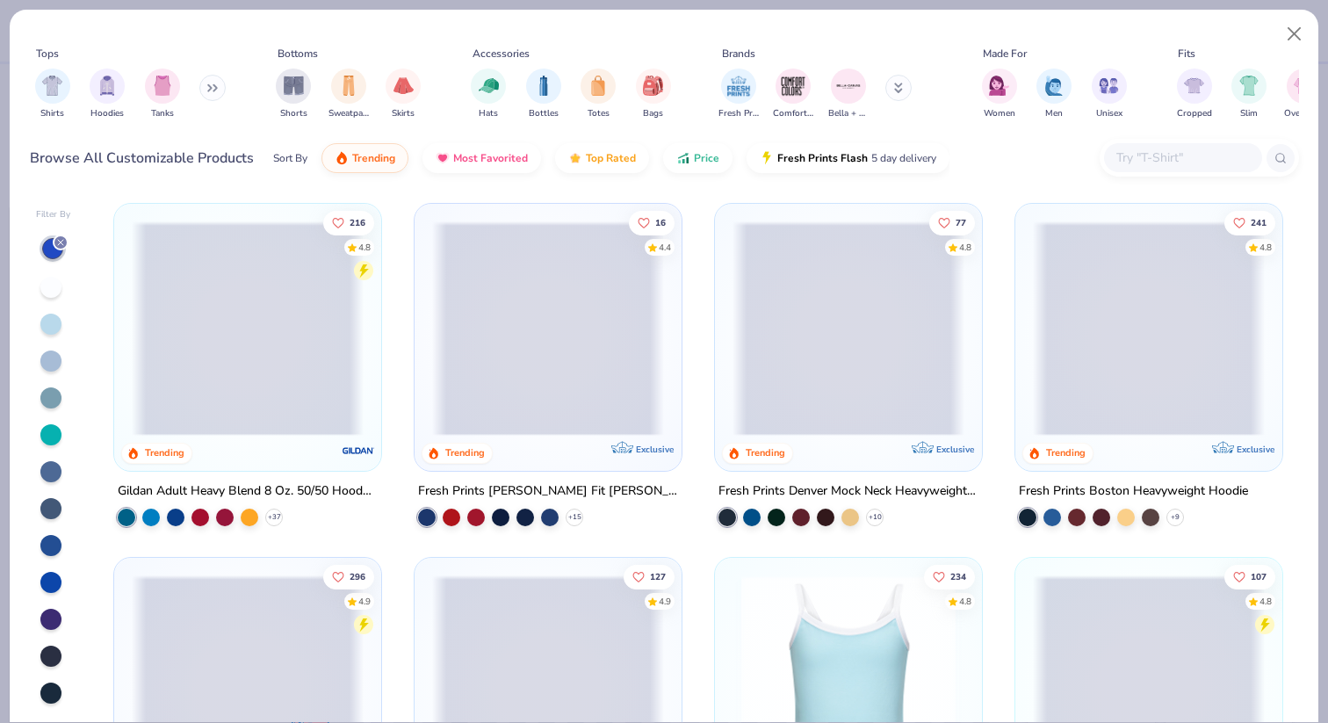
click at [50, 615] on div at bounding box center [50, 618] width 21 height 21
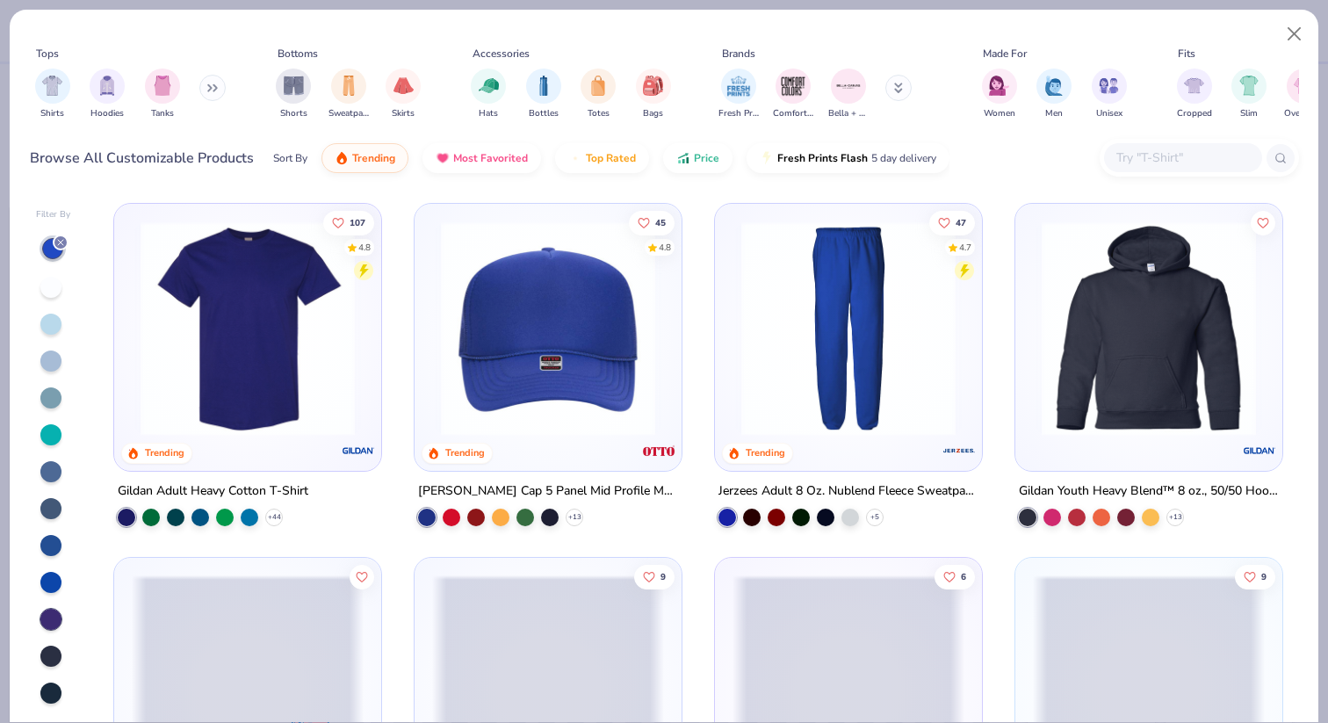
click at [814, 325] on img at bounding box center [848, 328] width 232 height 214
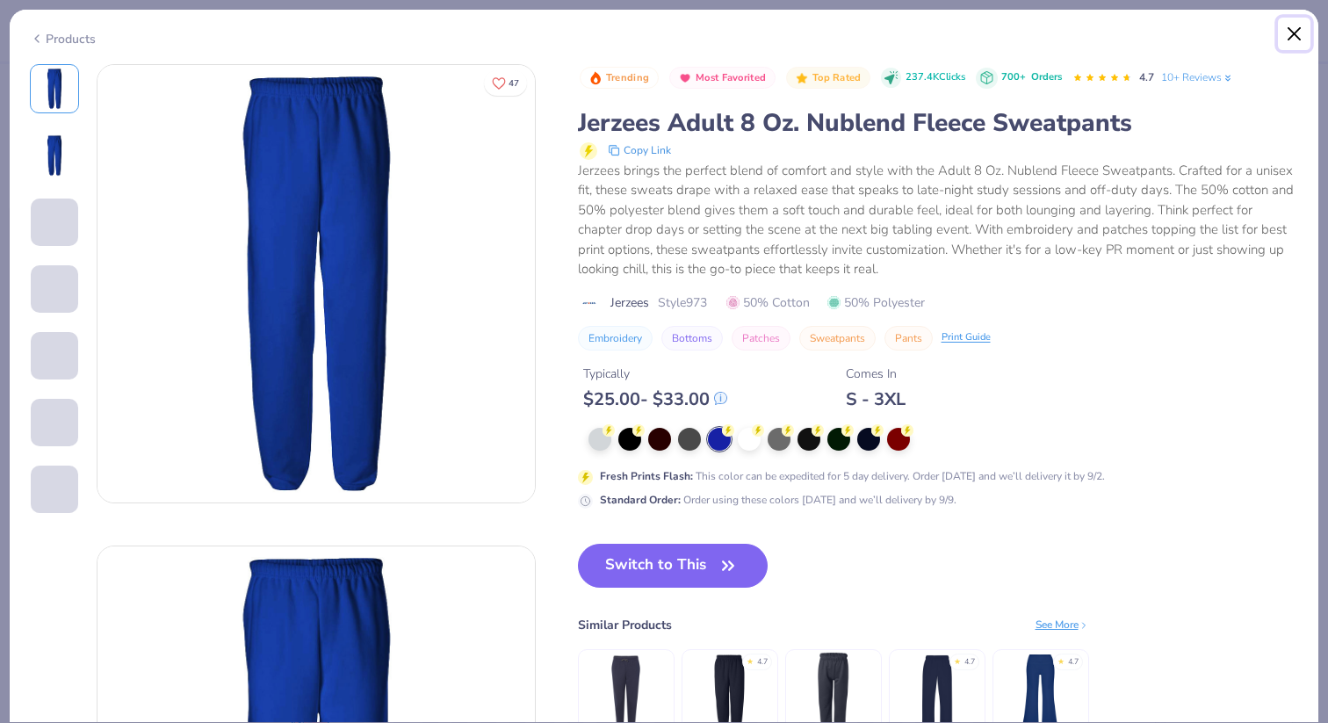
click at [1298, 35] on button "Close" at bounding box center [1293, 34] width 33 height 33
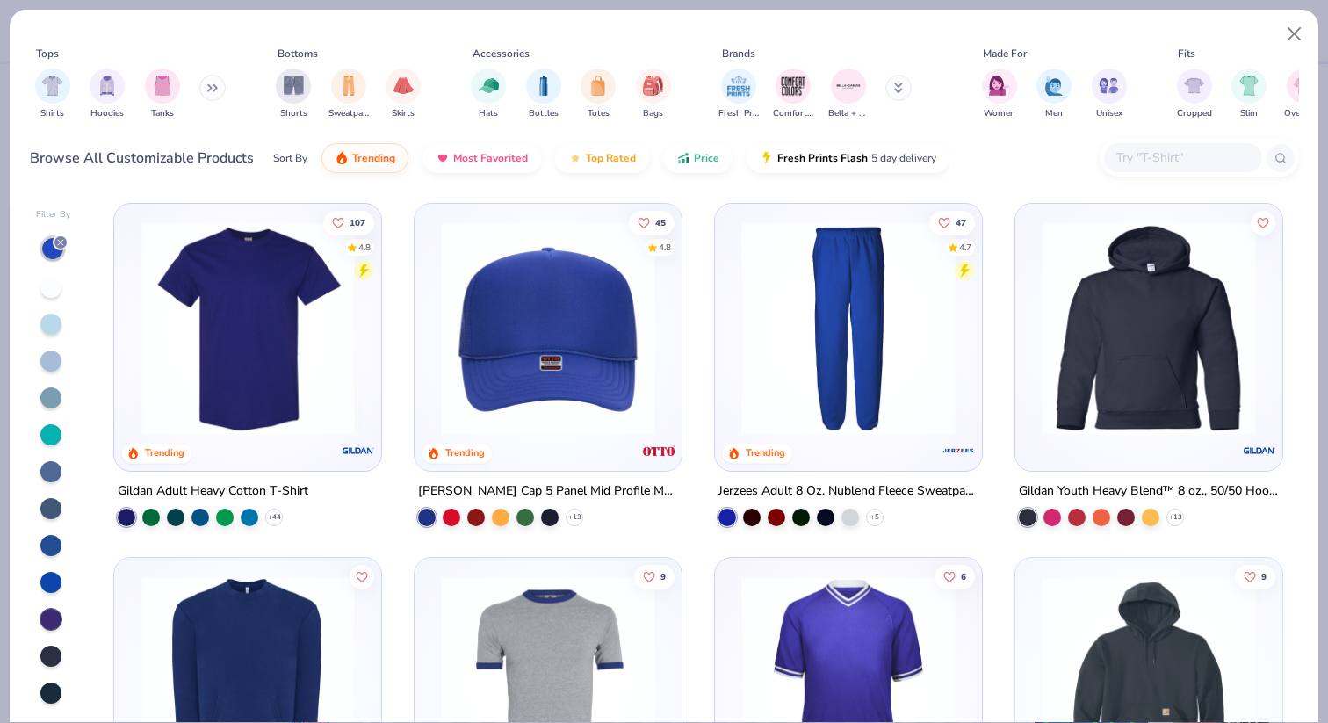
click at [784, 323] on img at bounding box center [848, 328] width 232 height 214
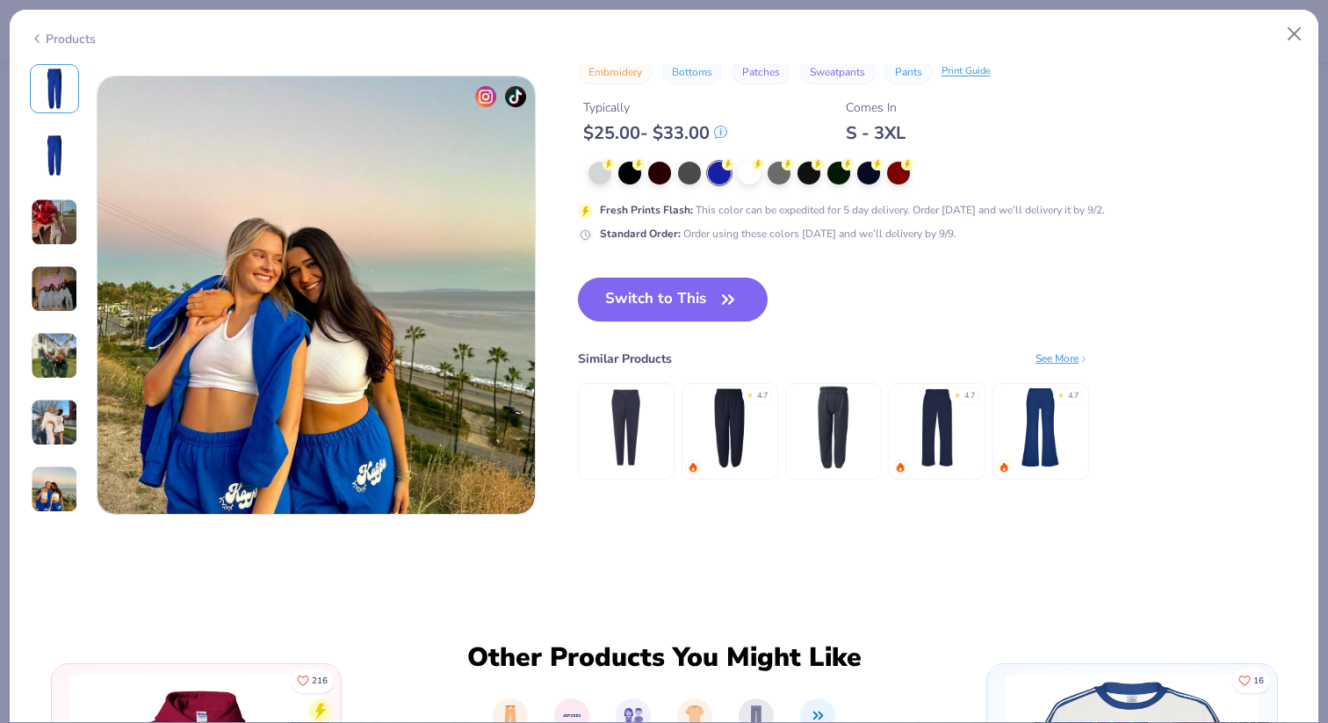
scroll to position [2852, 0]
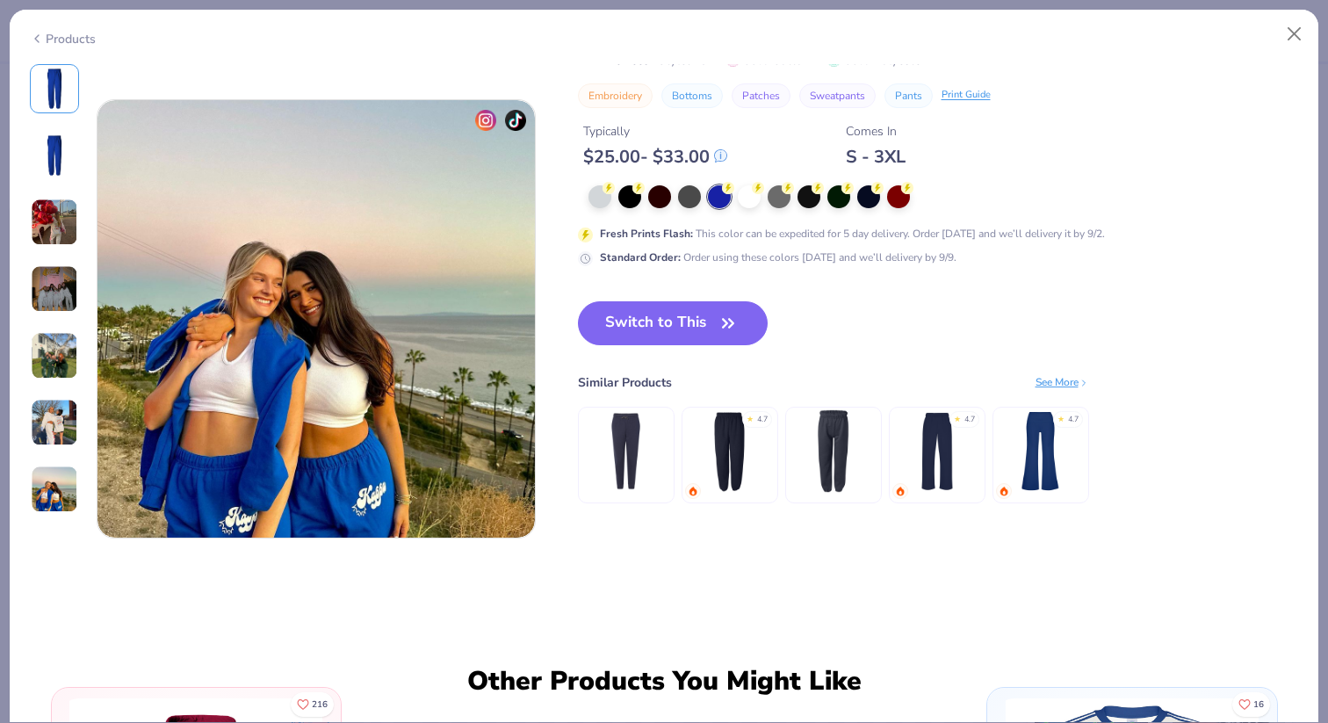
click at [1060, 450] on img at bounding box center [1039, 450] width 83 height 83
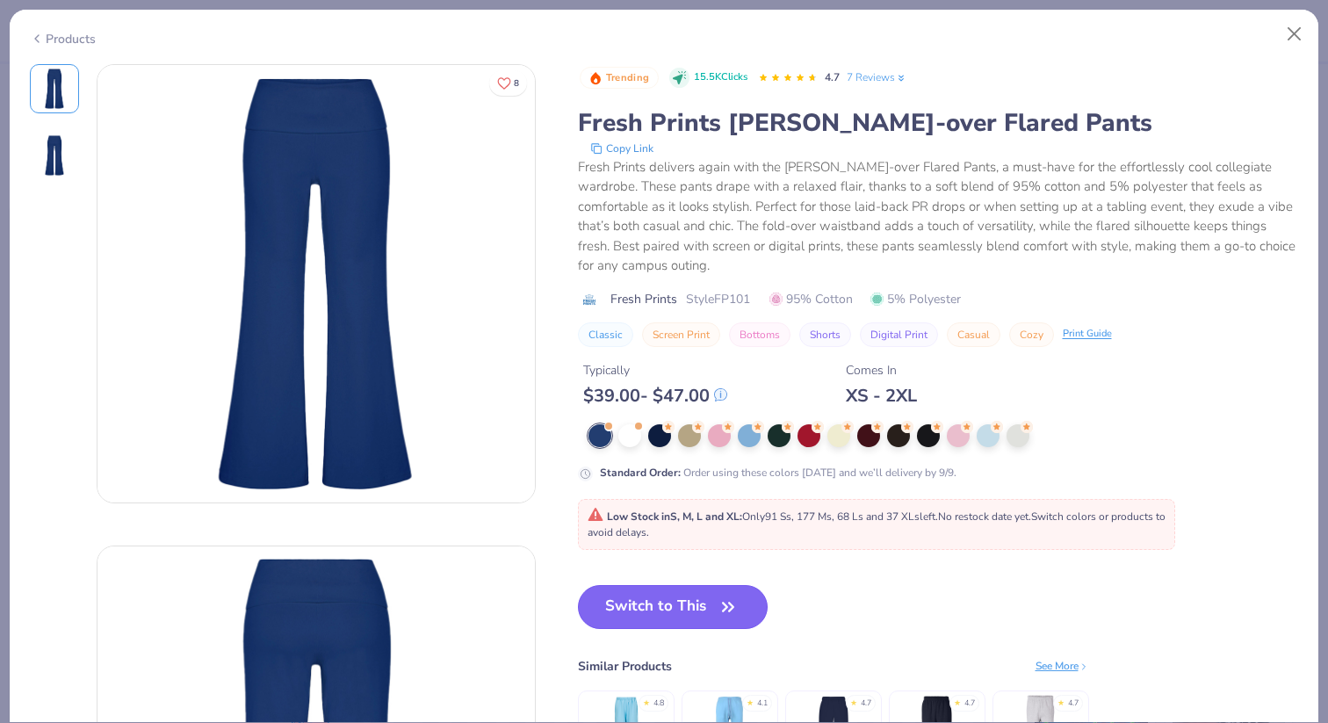
click at [646, 594] on button "Switch to This" at bounding box center [673, 607] width 191 height 44
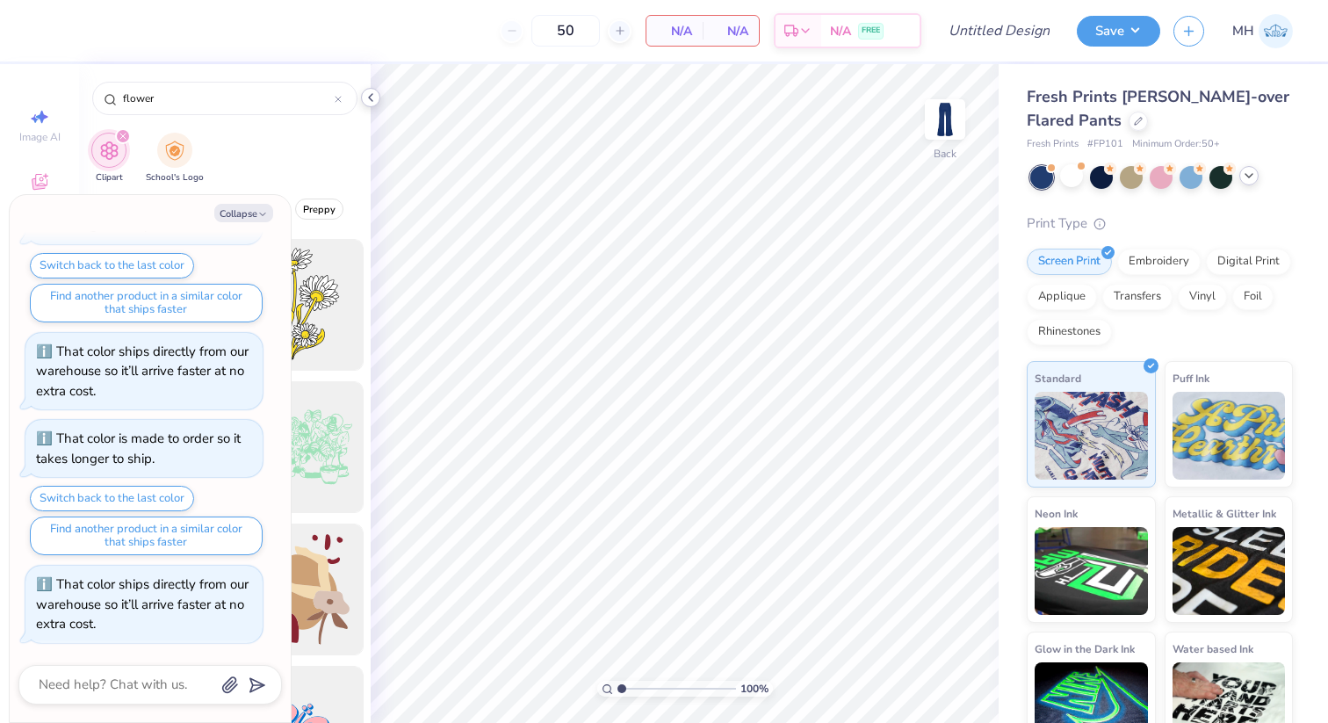
click at [374, 93] on icon at bounding box center [370, 97] width 14 height 14
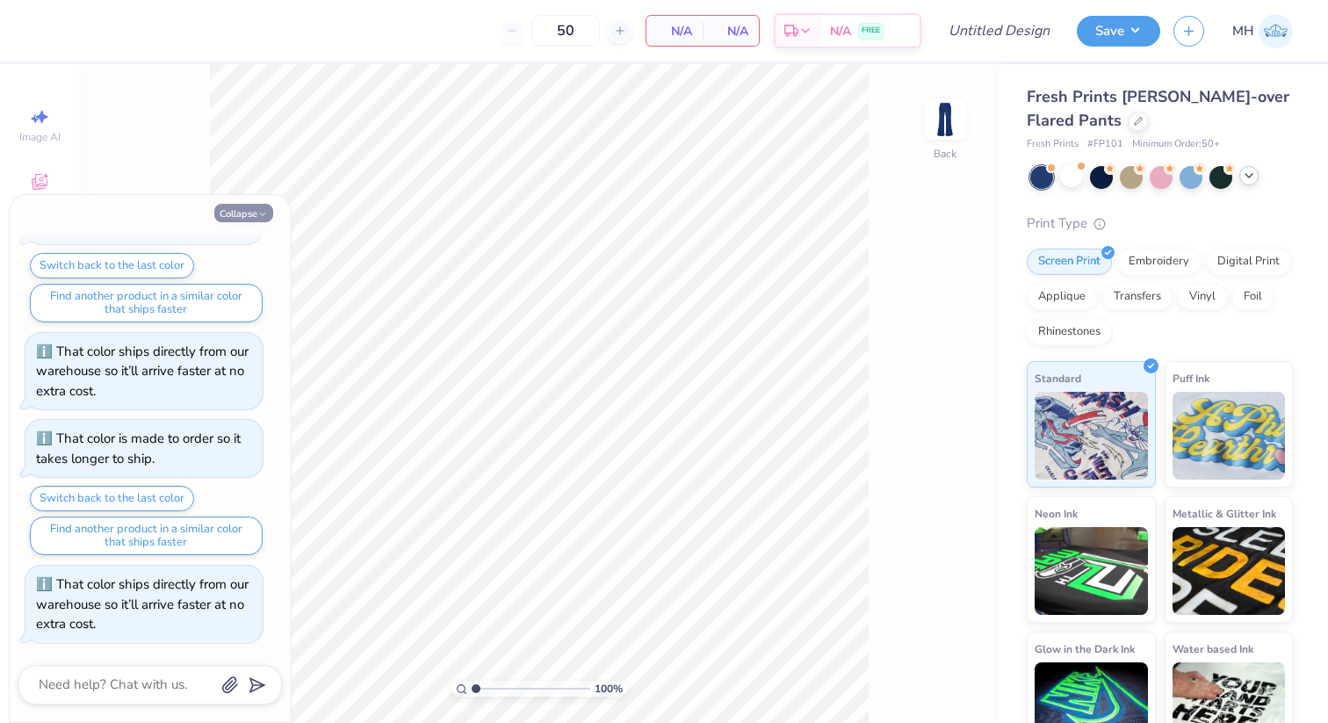
click at [266, 216] on icon "button" at bounding box center [262, 214] width 11 height 11
type textarea "x"
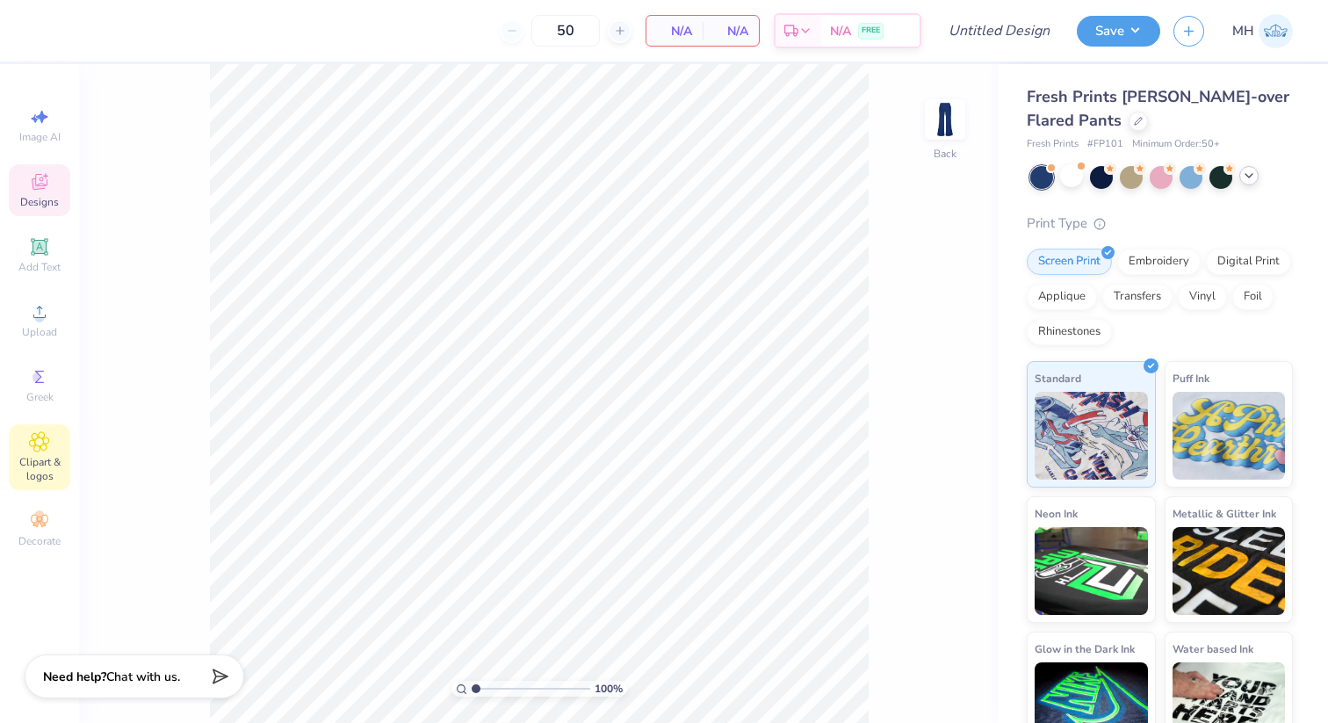
click at [42, 187] on icon at bounding box center [39, 183] width 14 height 11
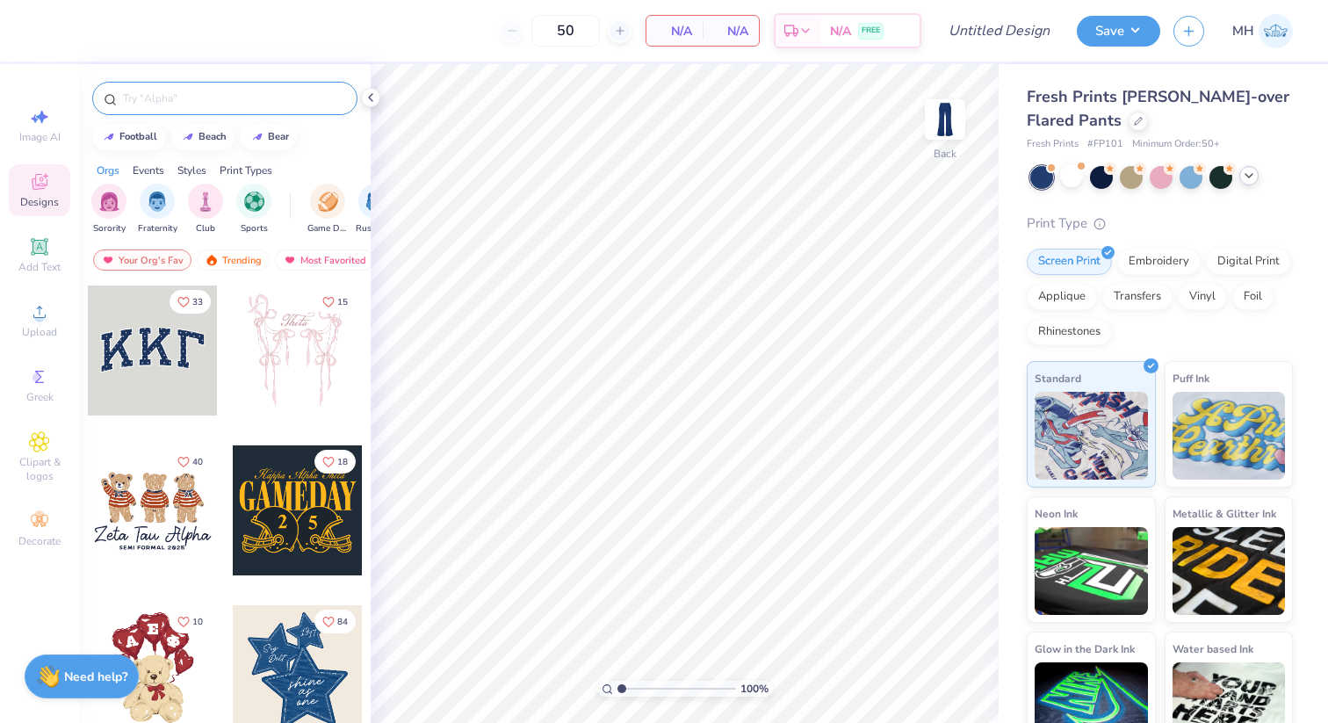
click at [181, 95] on input "text" at bounding box center [233, 99] width 225 height 18
click at [56, 446] on div "Clipart & logos" at bounding box center [39, 457] width 61 height 66
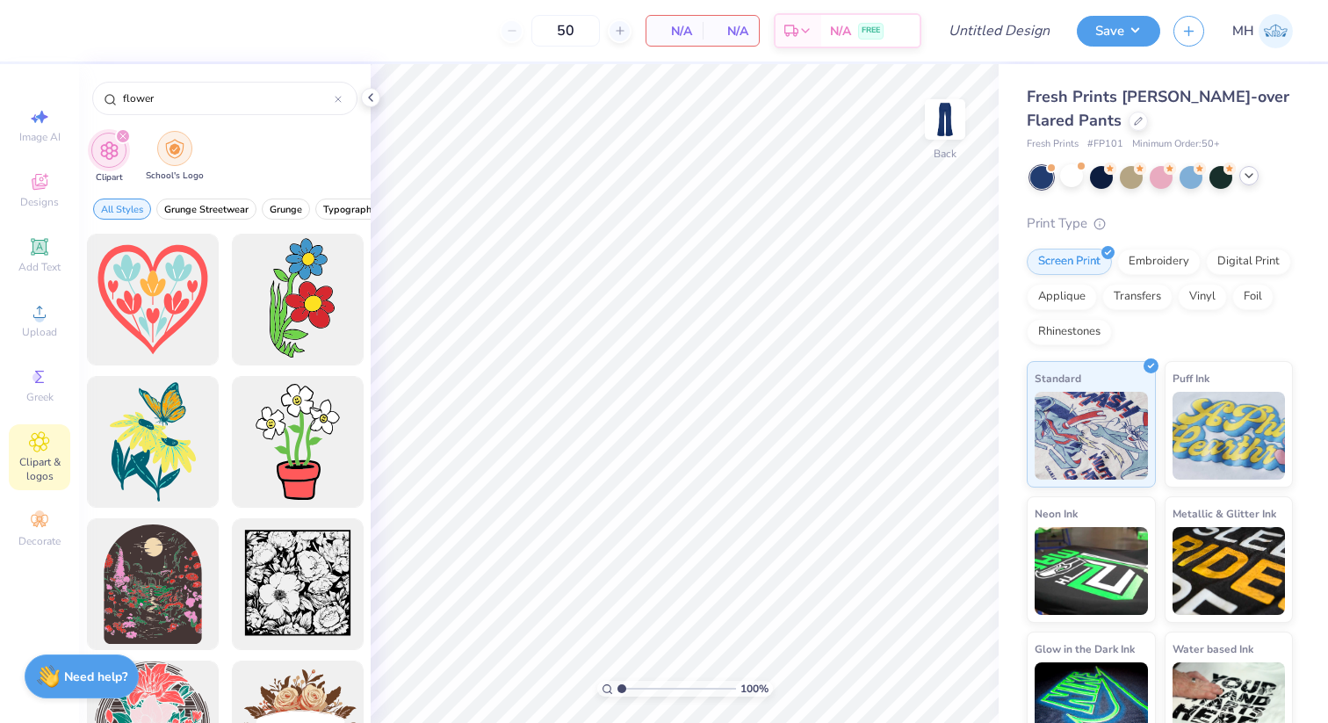
click at [172, 135] on div "filter for School's Logo" at bounding box center [174, 148] width 35 height 35
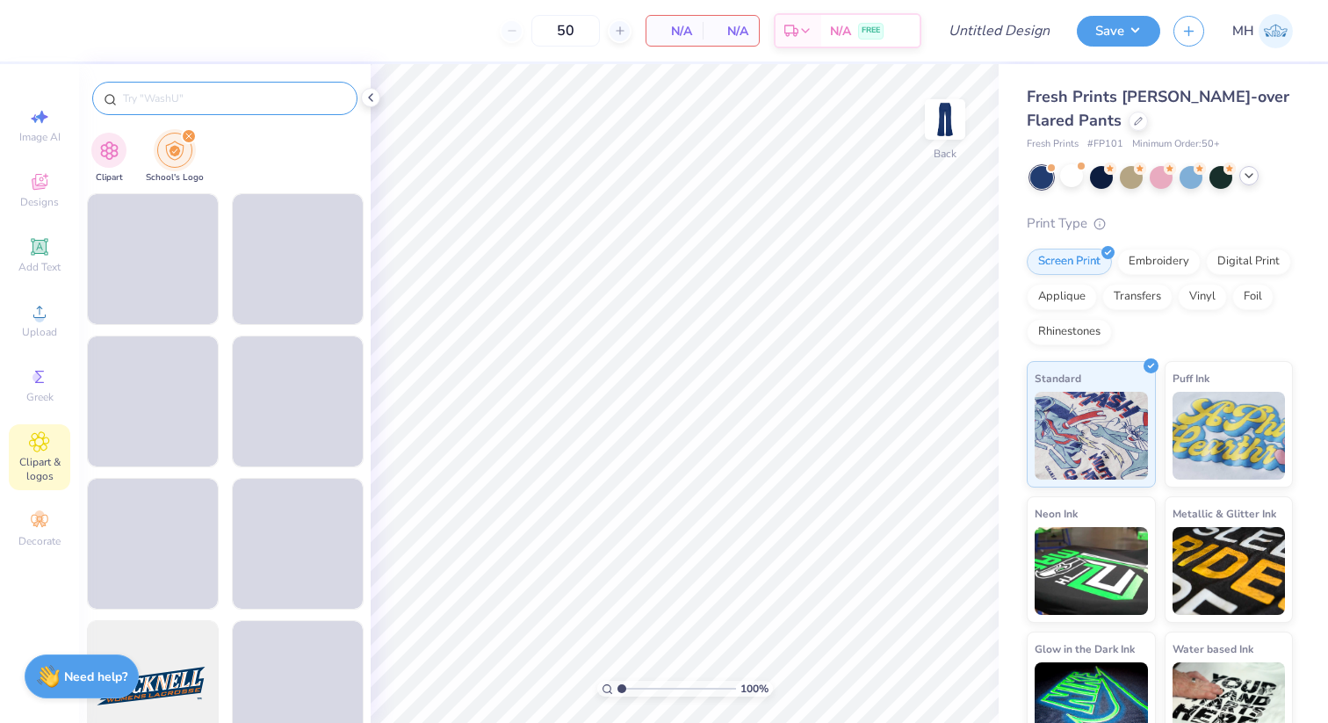
click at [246, 86] on div at bounding box center [224, 98] width 265 height 33
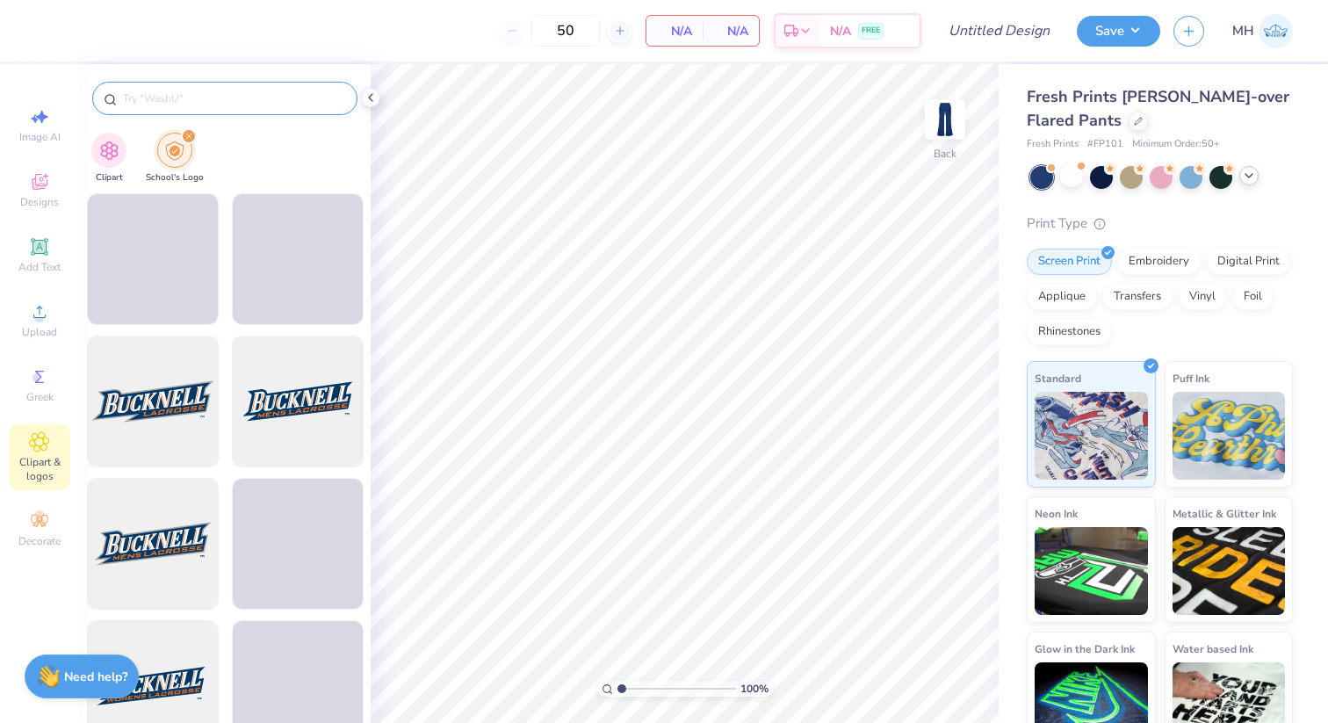
click at [230, 104] on input "text" at bounding box center [233, 99] width 225 height 18
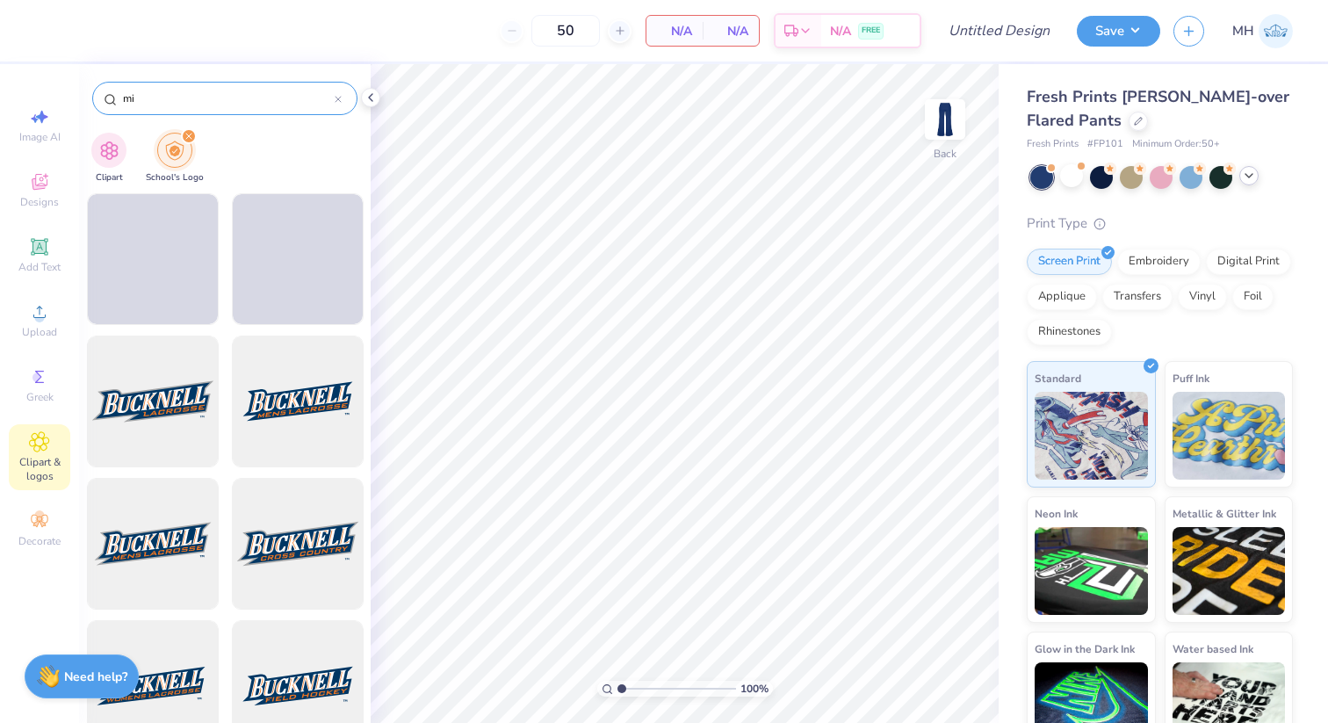
type input "m"
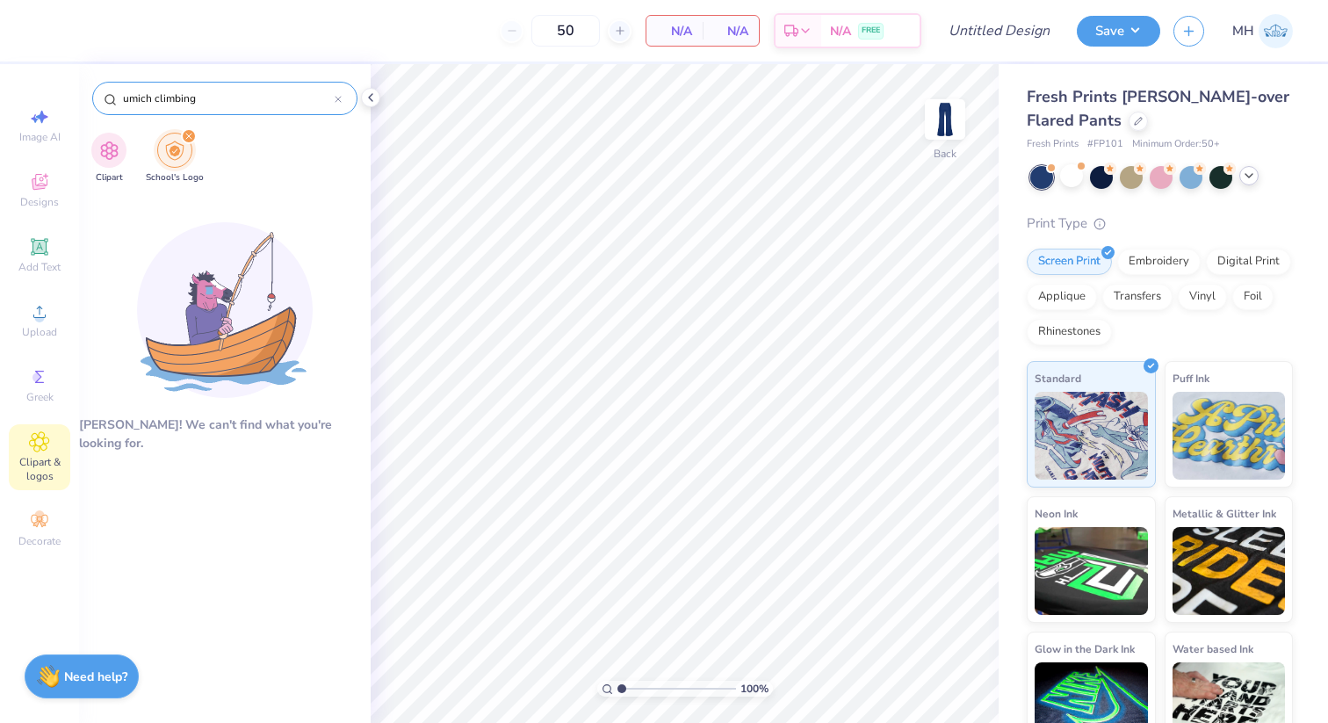
click at [267, 100] on input "umich climbing" at bounding box center [227, 99] width 213 height 18
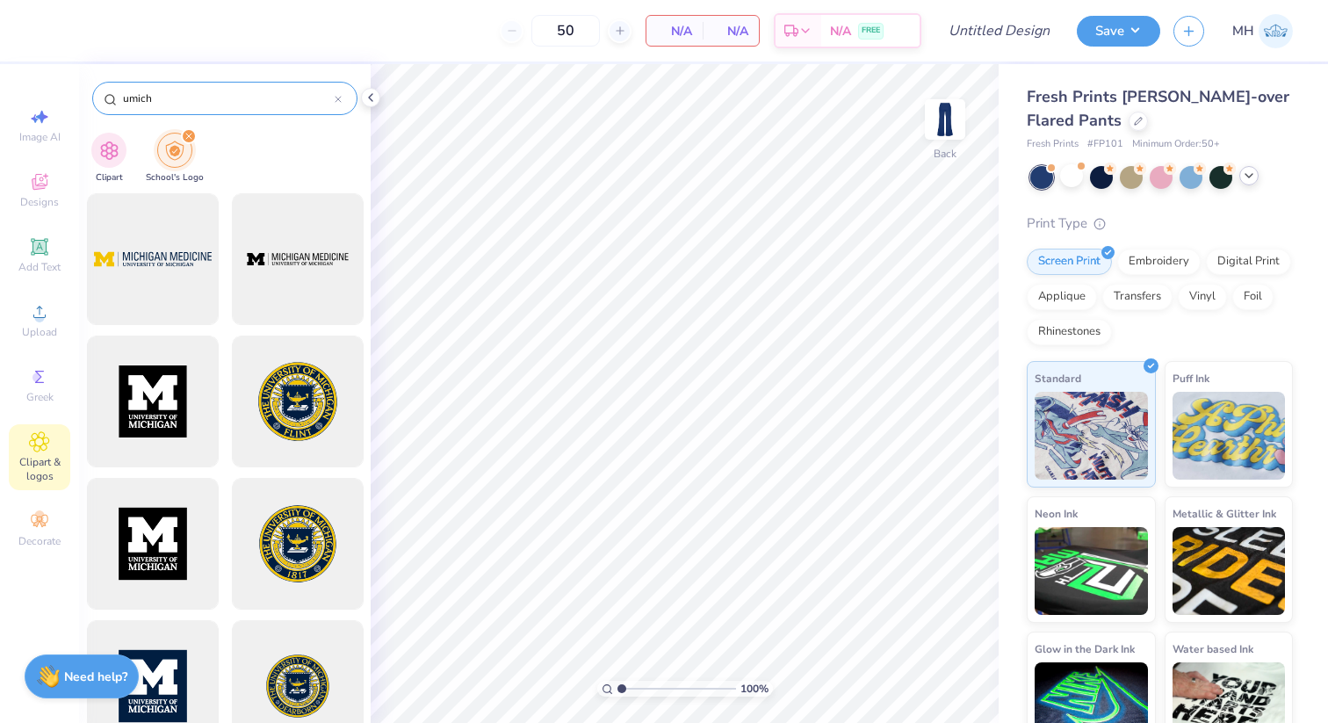
click at [219, 93] on input "umich" at bounding box center [227, 99] width 213 height 18
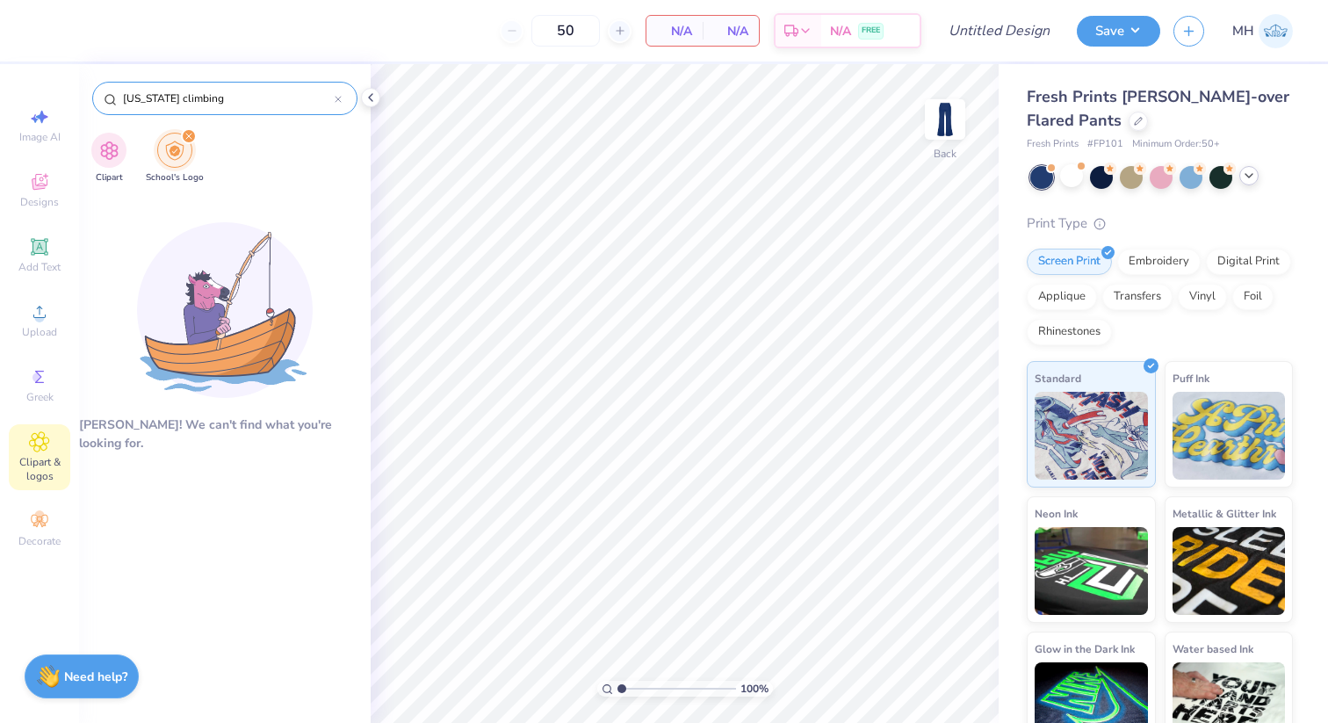
click at [228, 93] on input "[US_STATE] climbing" at bounding box center [227, 99] width 213 height 18
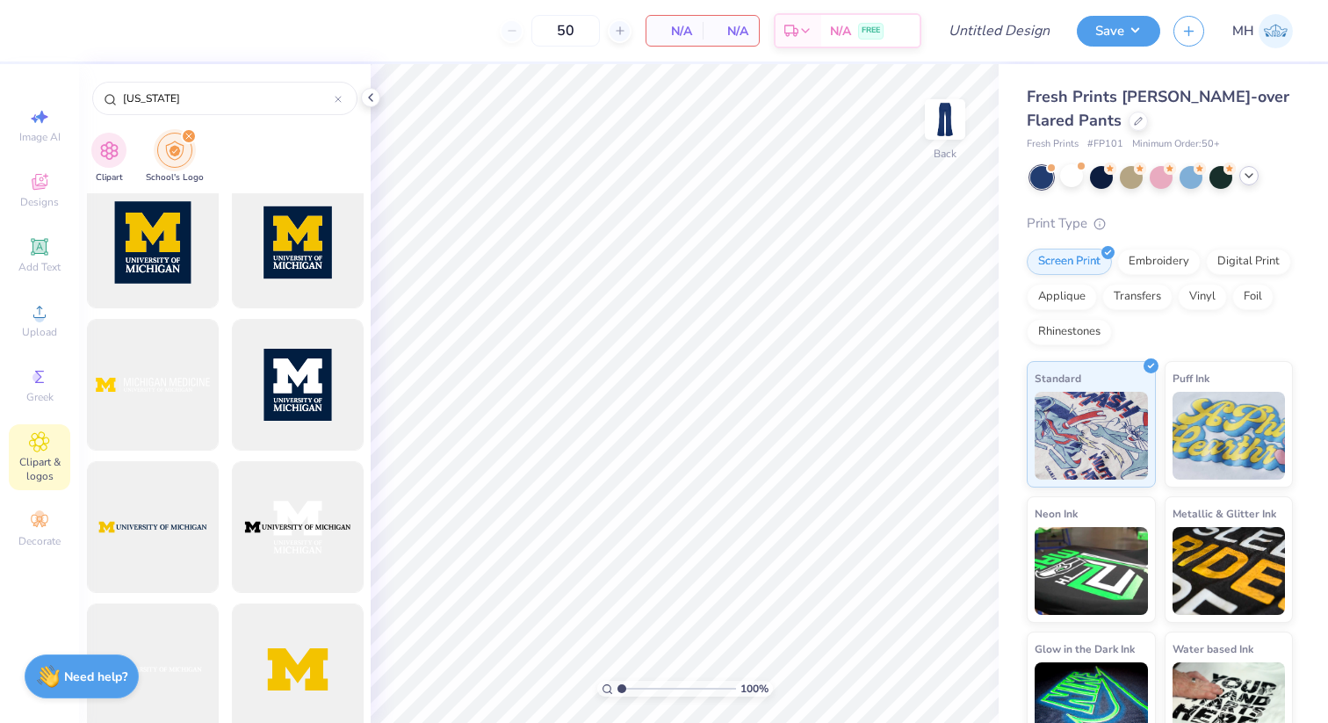
scroll to position [587, 0]
type input "[US_STATE]"
click at [1128, 123] on div at bounding box center [1137, 119] width 19 height 19
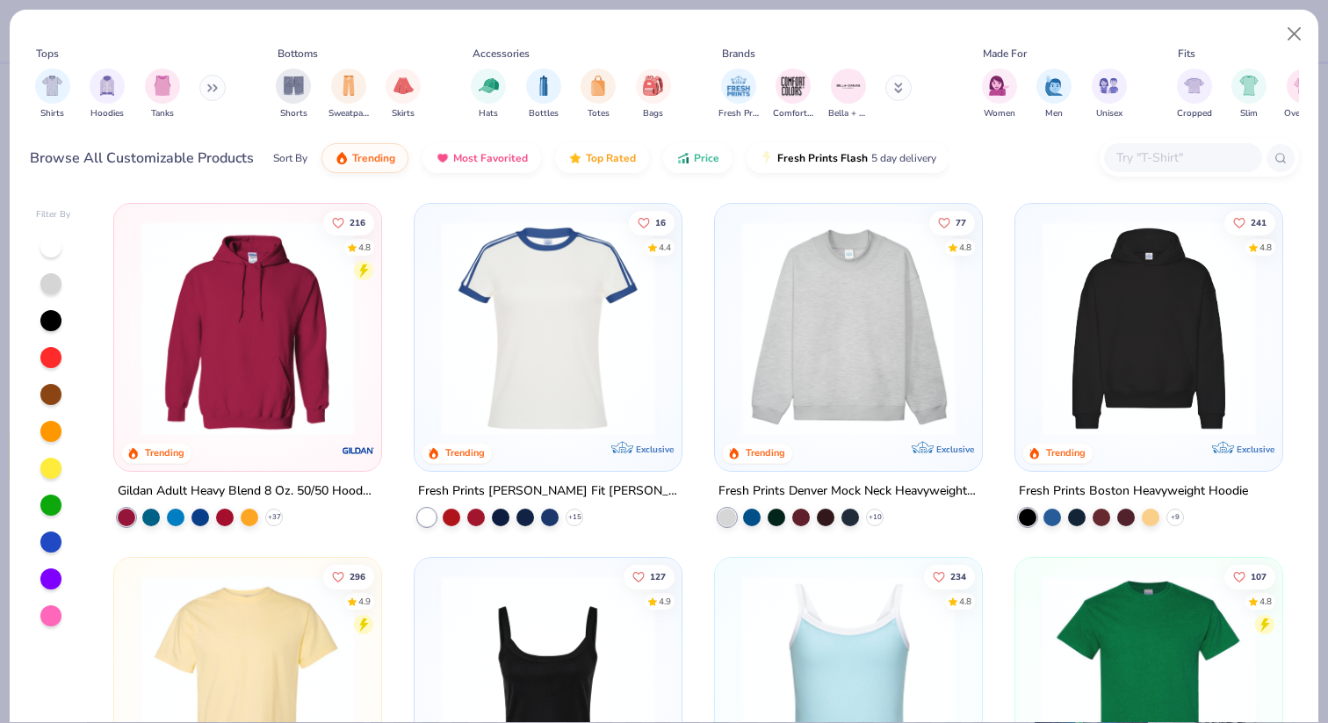
click at [804, 309] on img at bounding box center [848, 328] width 232 height 214
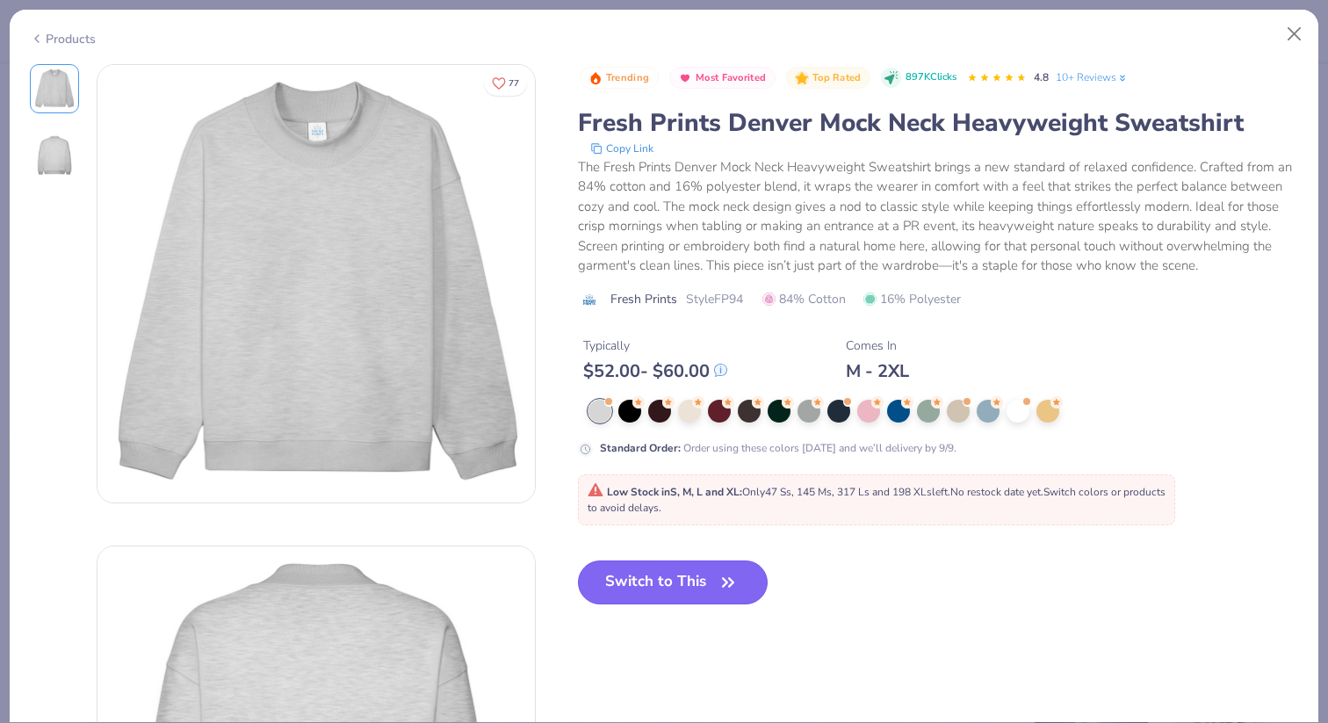
click at [695, 569] on button "Switch to This" at bounding box center [673, 582] width 191 height 44
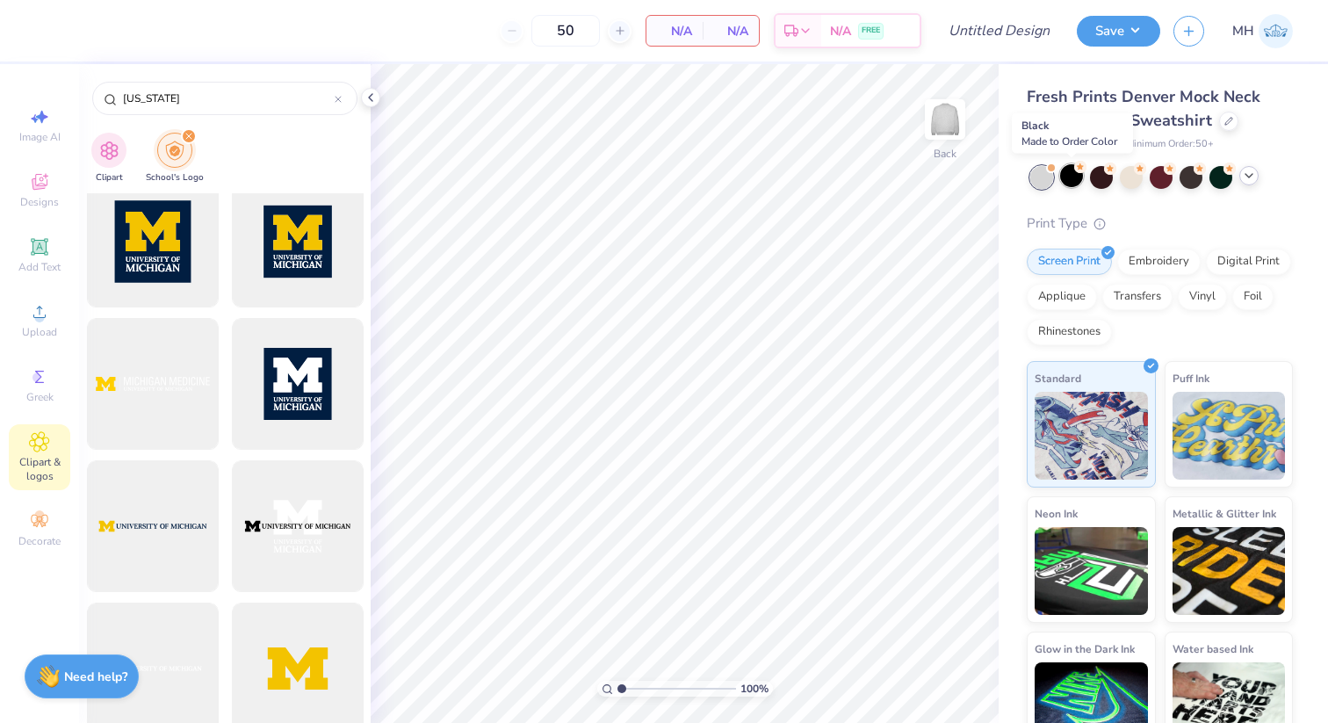
click at [1076, 172] on icon at bounding box center [1080, 167] width 12 height 12
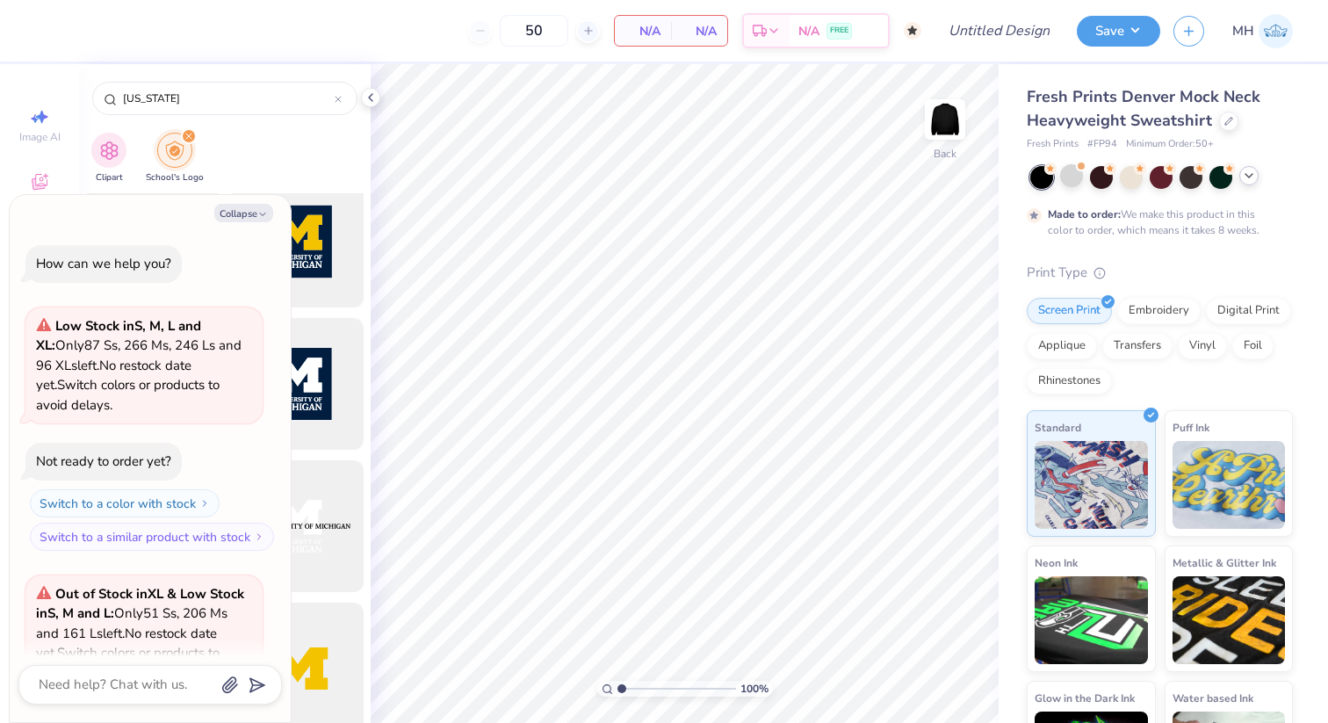
scroll to position [1055, 0]
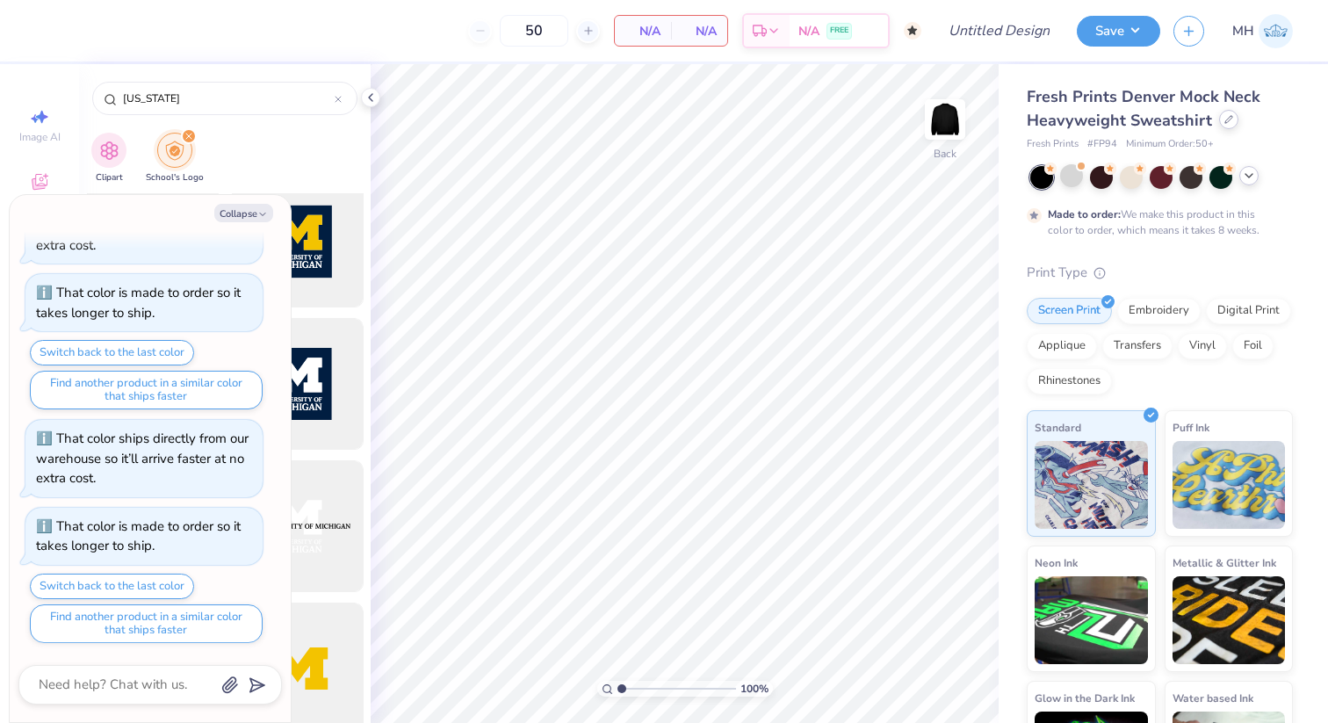
click at [1224, 121] on icon at bounding box center [1228, 119] width 9 height 9
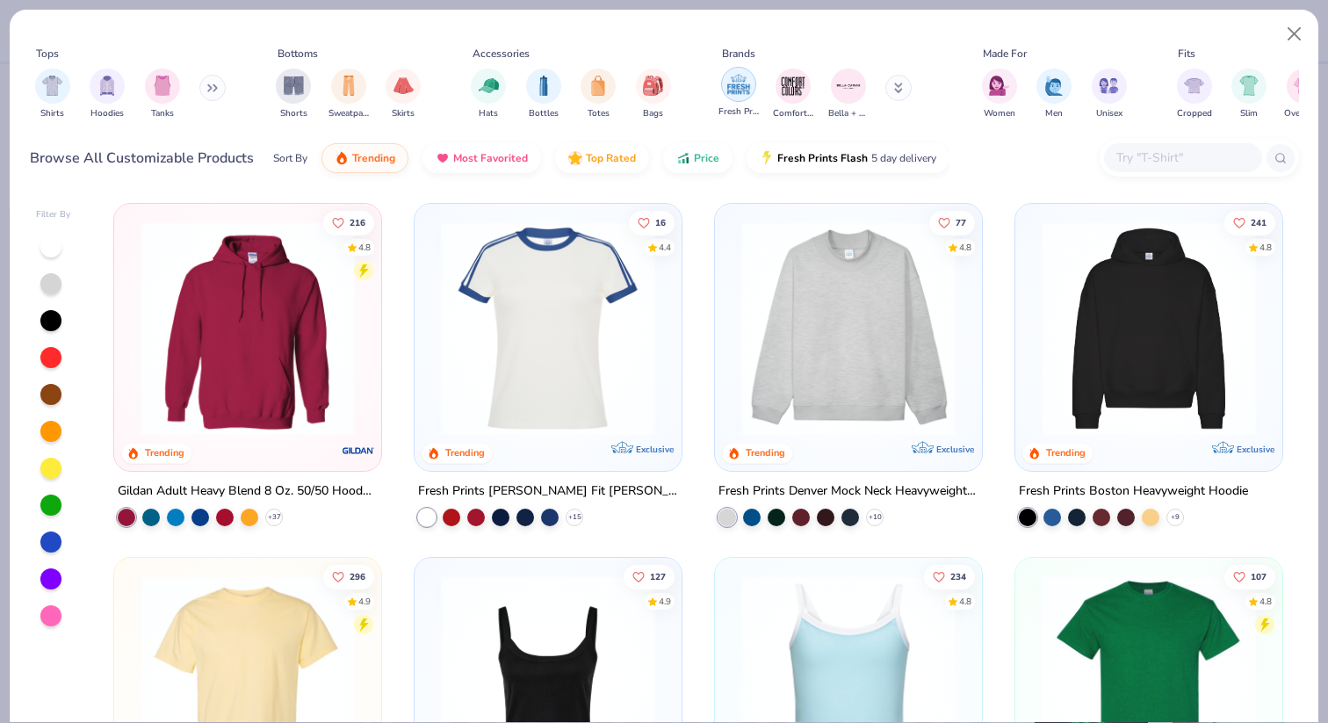
click at [725, 94] on img "filter for Fresh Prints" at bounding box center [738, 84] width 26 height 26
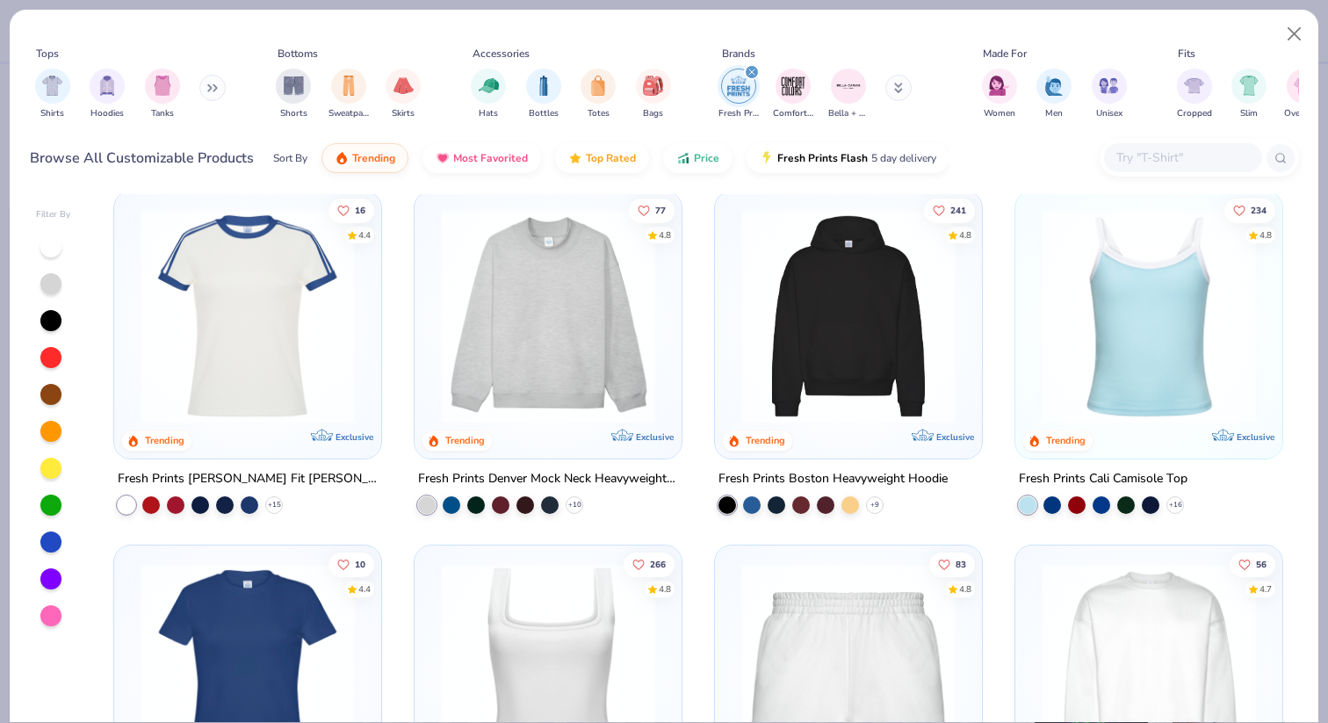
scroll to position [9, 0]
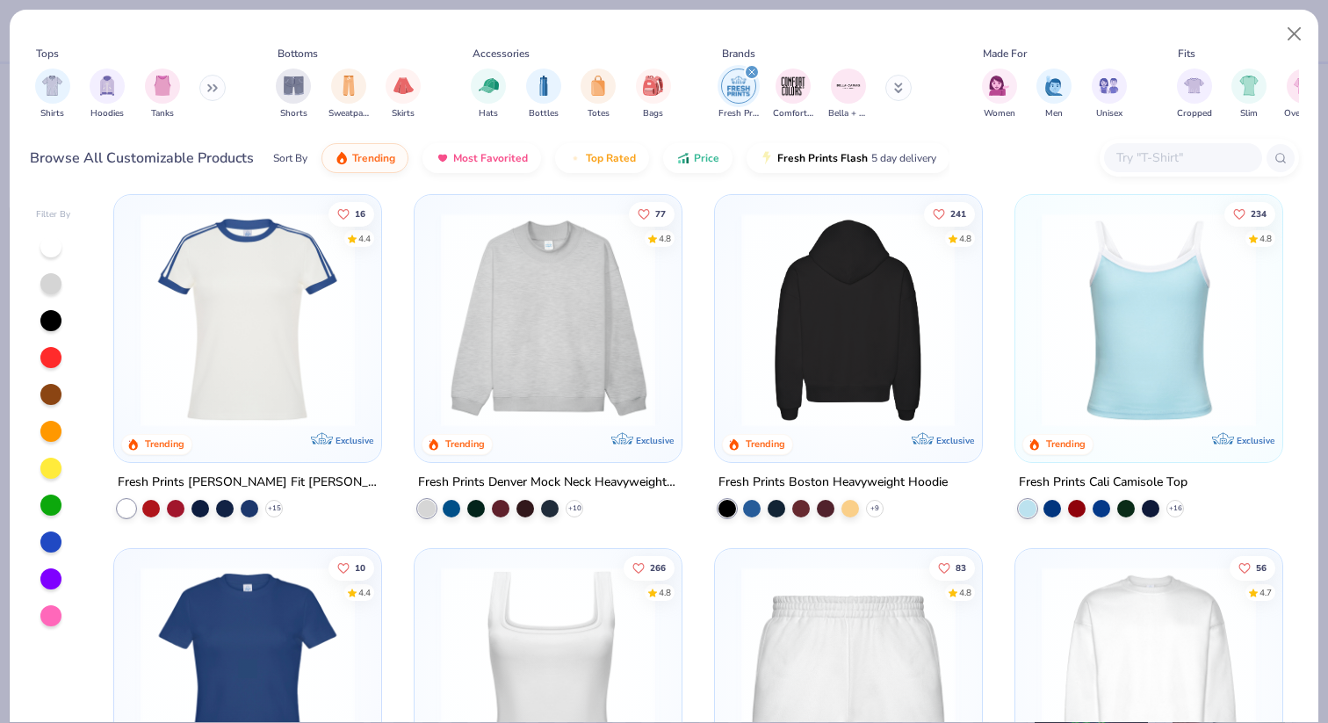
click at [732, 306] on img at bounding box center [616, 319] width 232 height 214
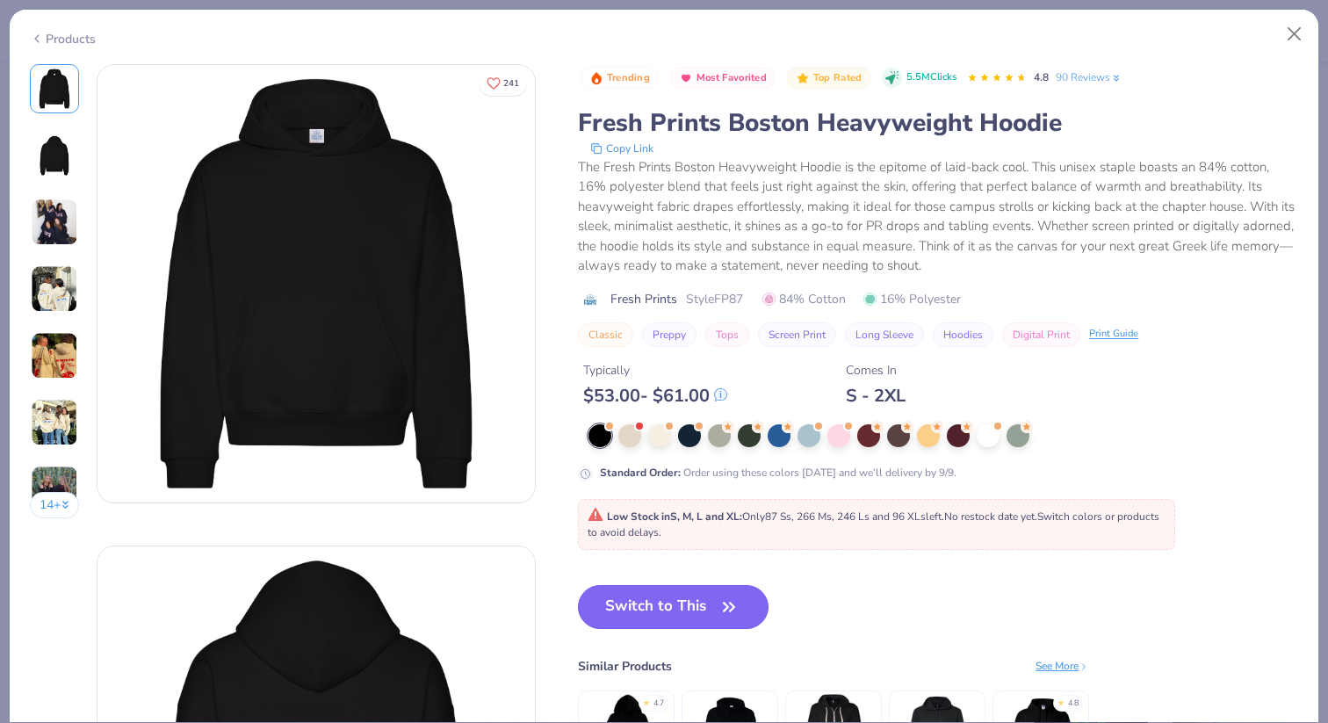
click at [669, 602] on button "Switch to This" at bounding box center [673, 607] width 191 height 44
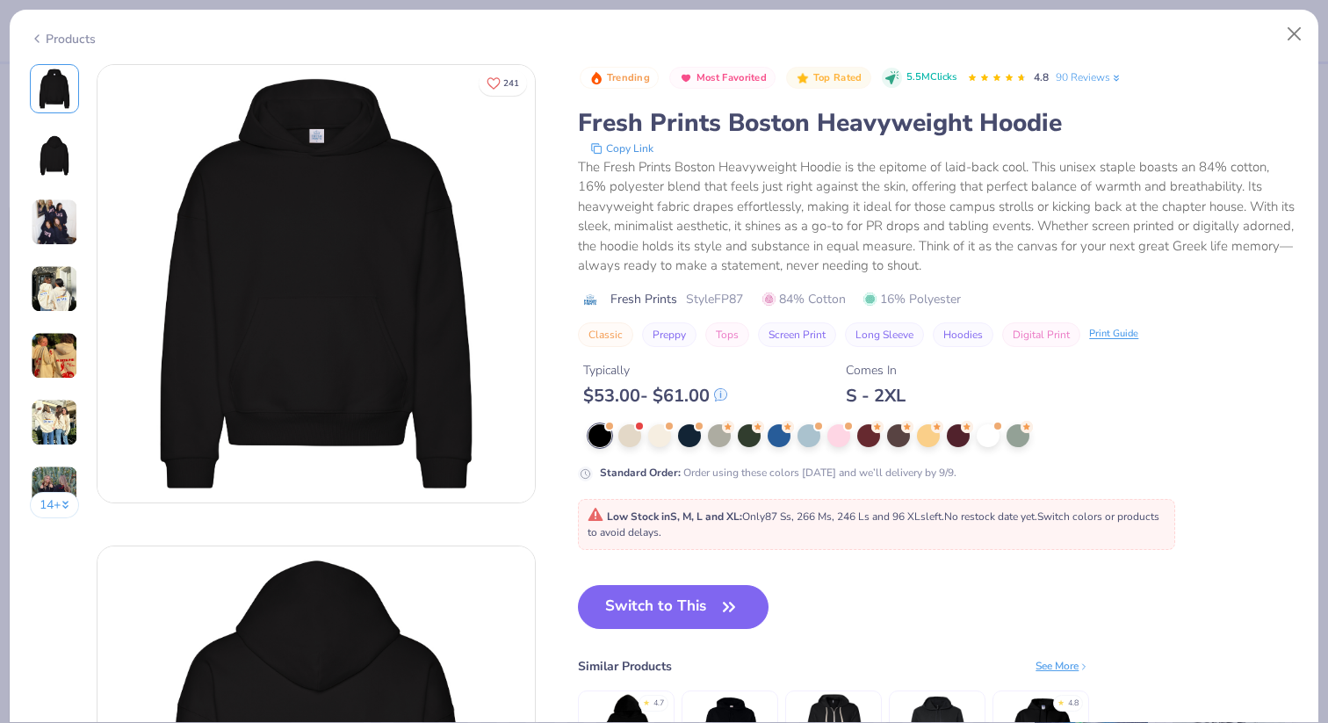
scroll to position [1143, 0]
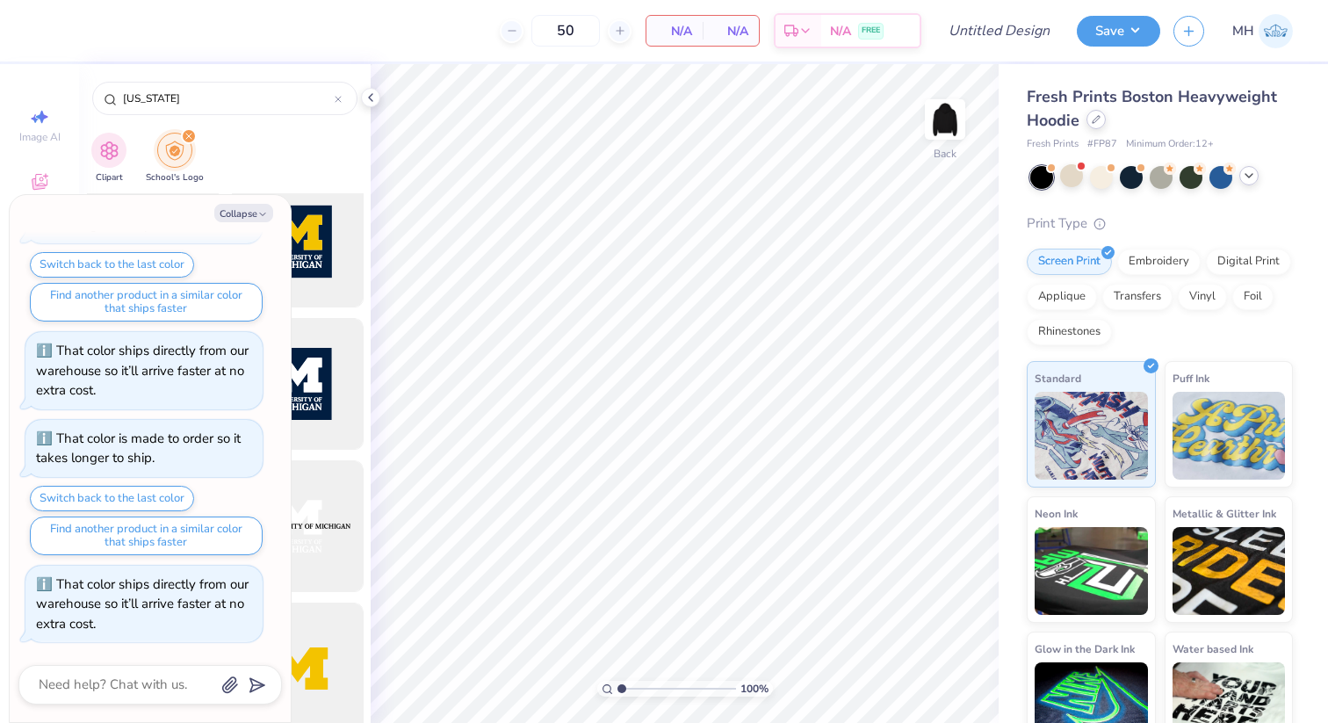
click at [1099, 120] on div at bounding box center [1095, 119] width 19 height 19
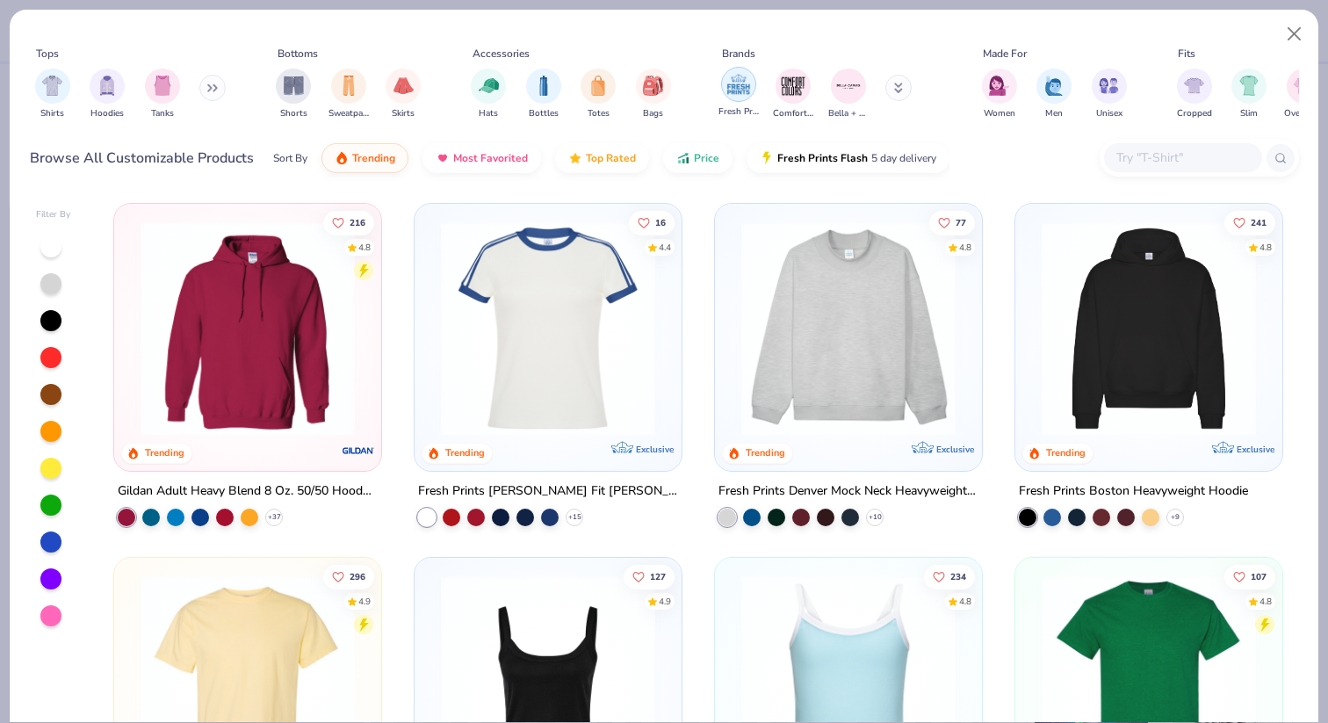
click at [743, 98] on div "filter for Fresh Prints" at bounding box center [738, 84] width 35 height 35
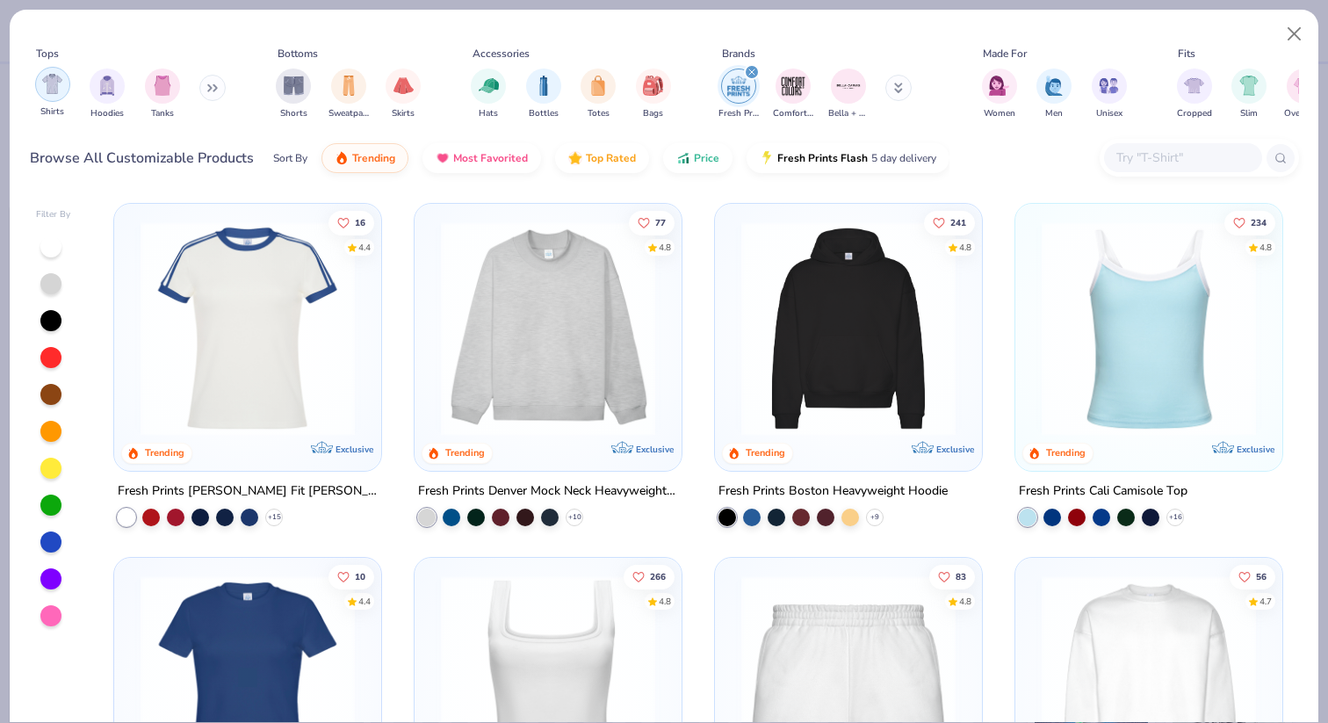
click at [46, 83] on img "filter for Shirts" at bounding box center [52, 84] width 20 height 20
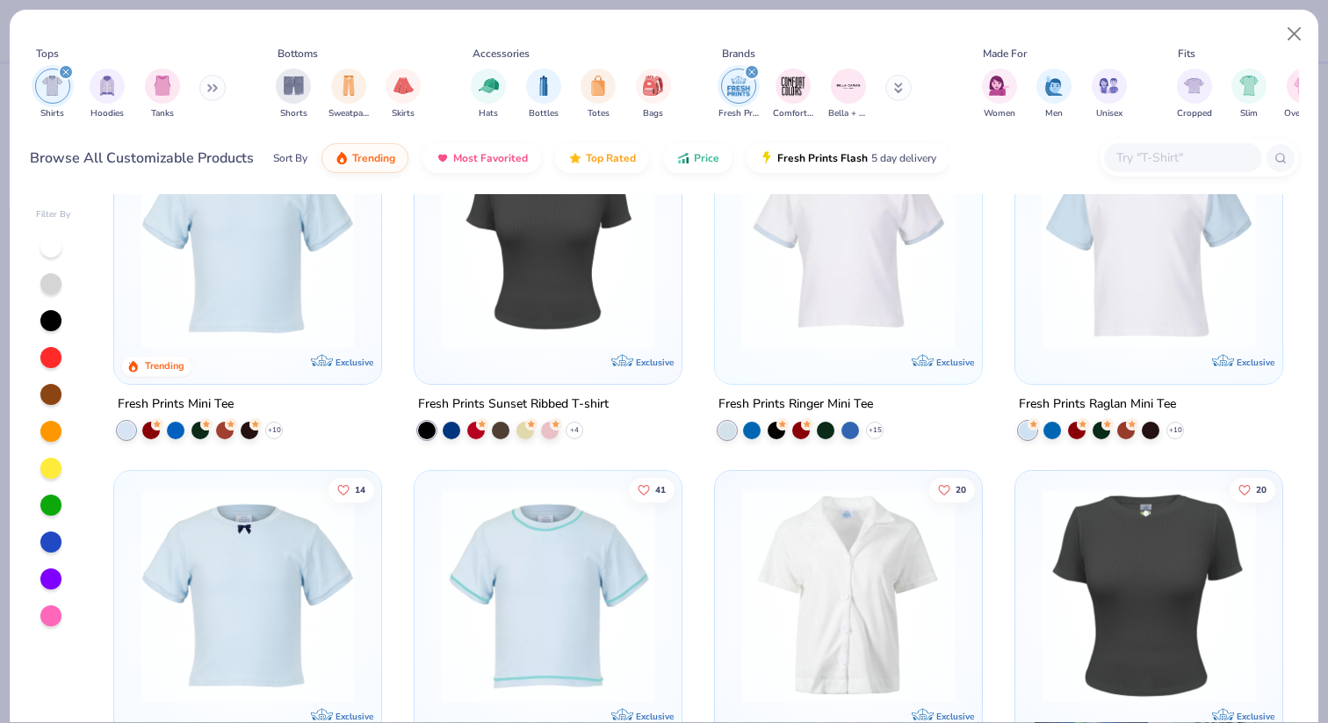
scroll to position [541, 0]
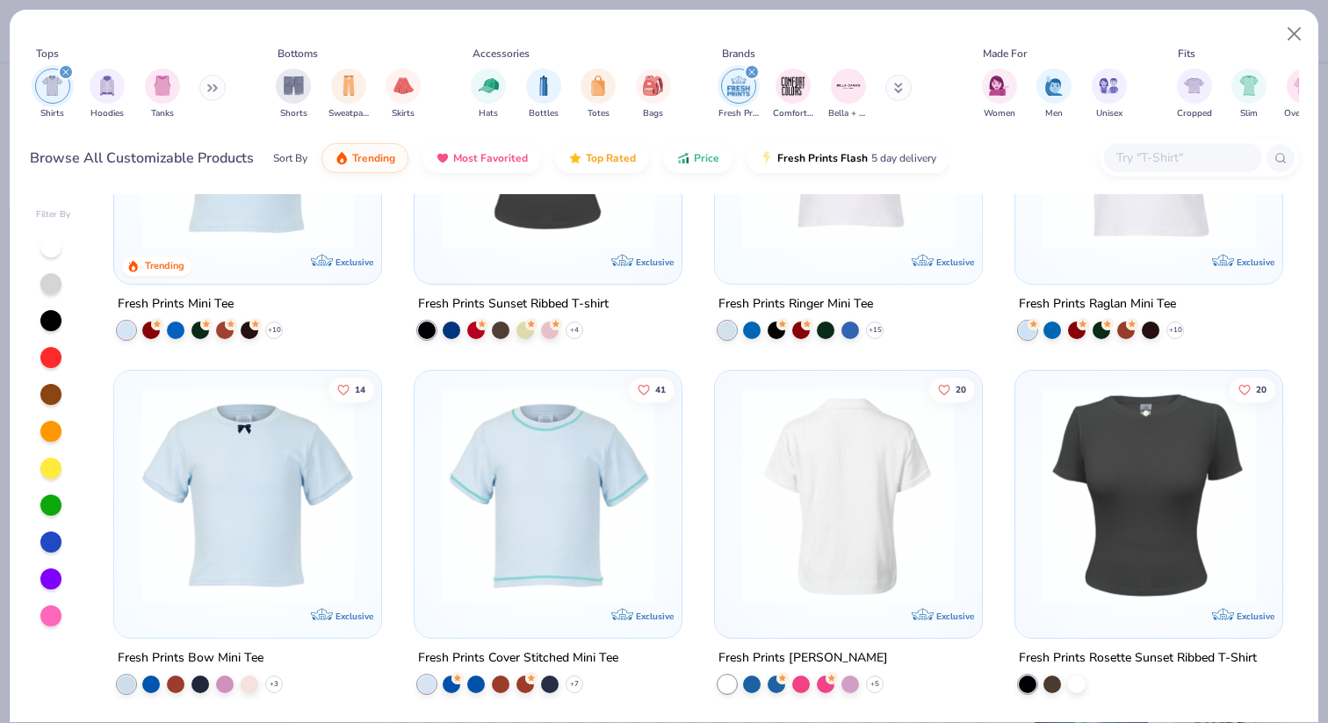
click at [732, 463] on img at bounding box center [616, 494] width 232 height 214
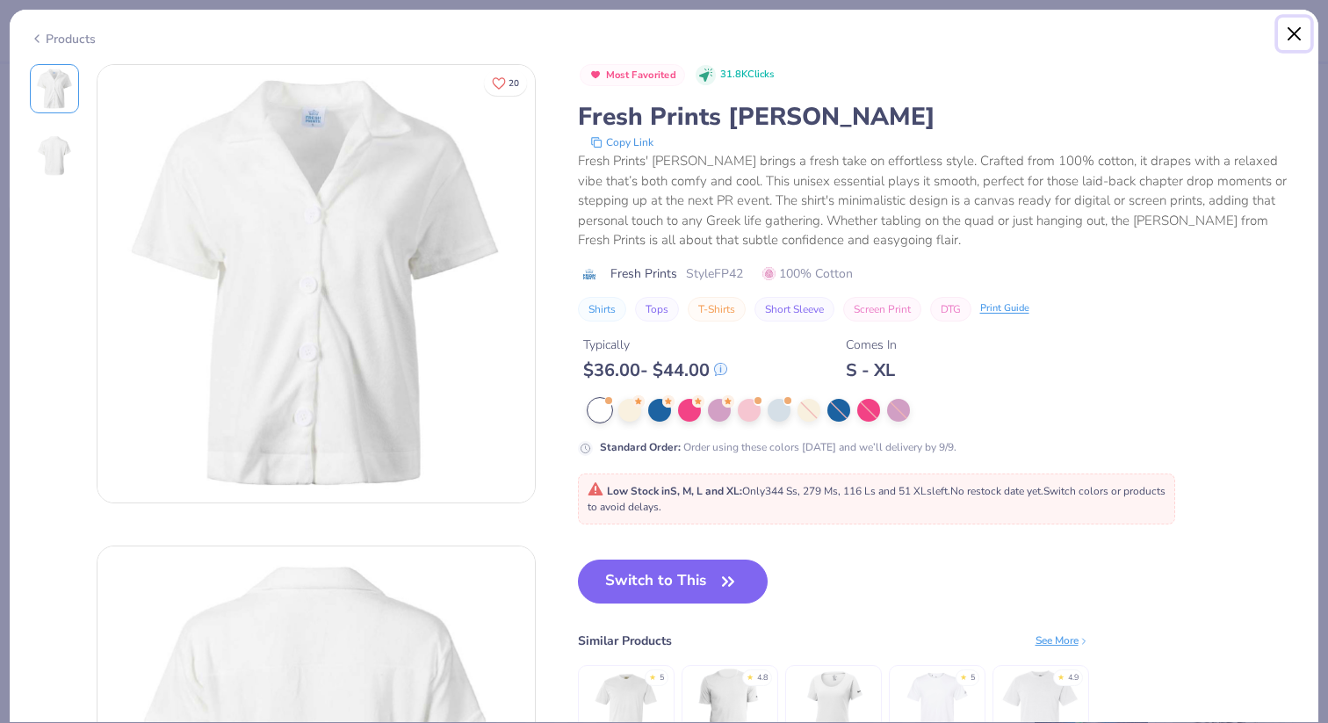
click at [1291, 34] on button "Close" at bounding box center [1293, 34] width 33 height 33
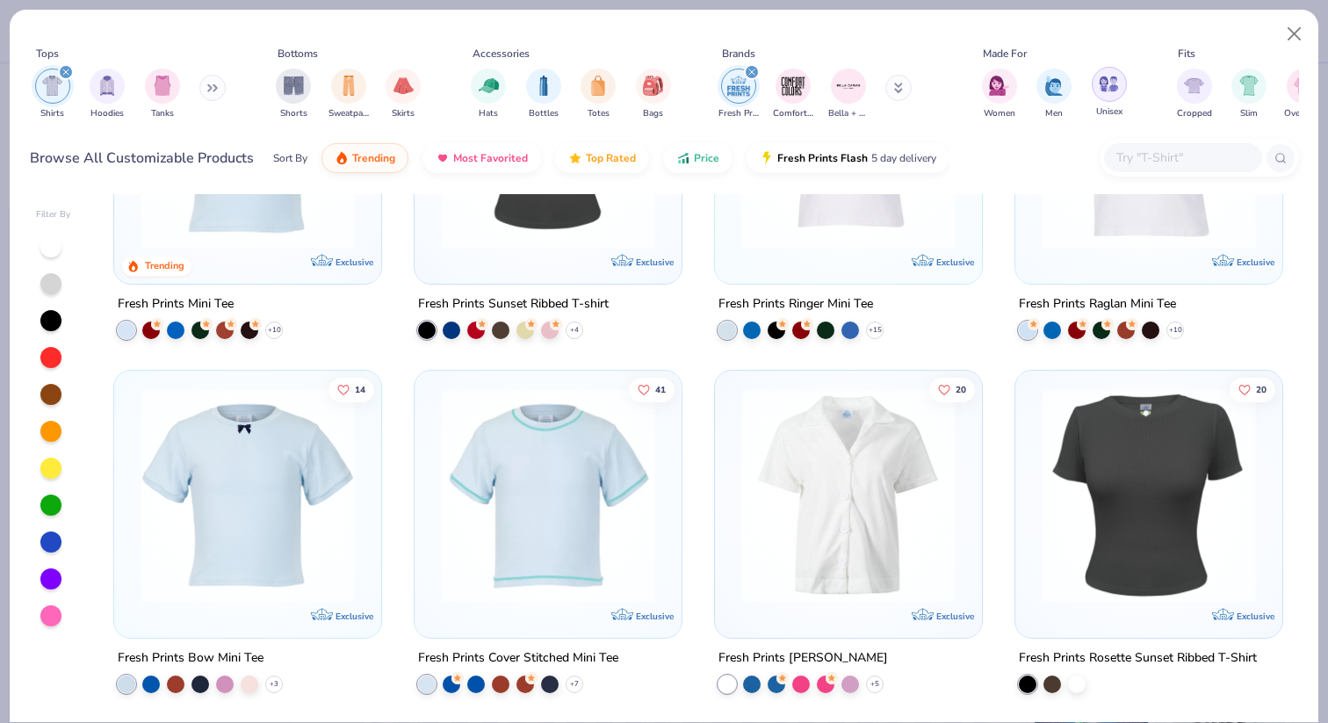
click at [1118, 82] on img "filter for Unisex" at bounding box center [1108, 84] width 20 height 20
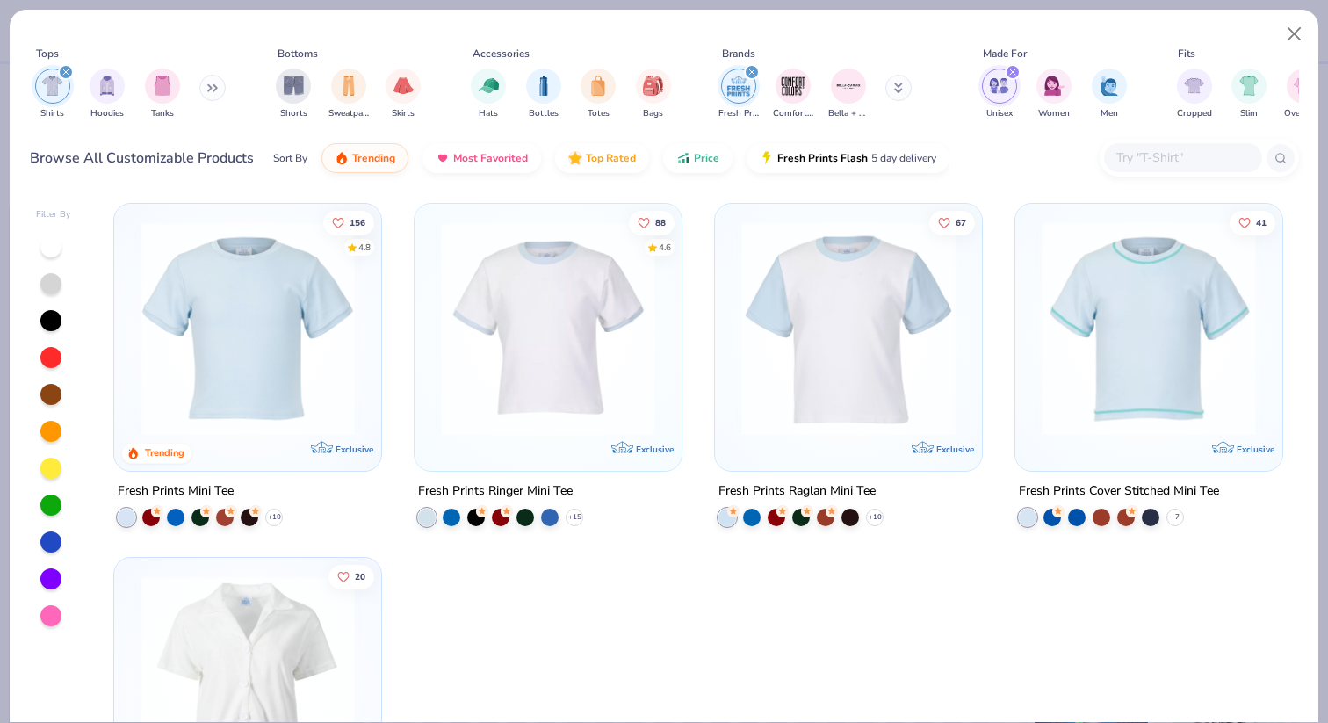
click at [743, 84] on img "filter for Fresh Prints" at bounding box center [738, 86] width 26 height 26
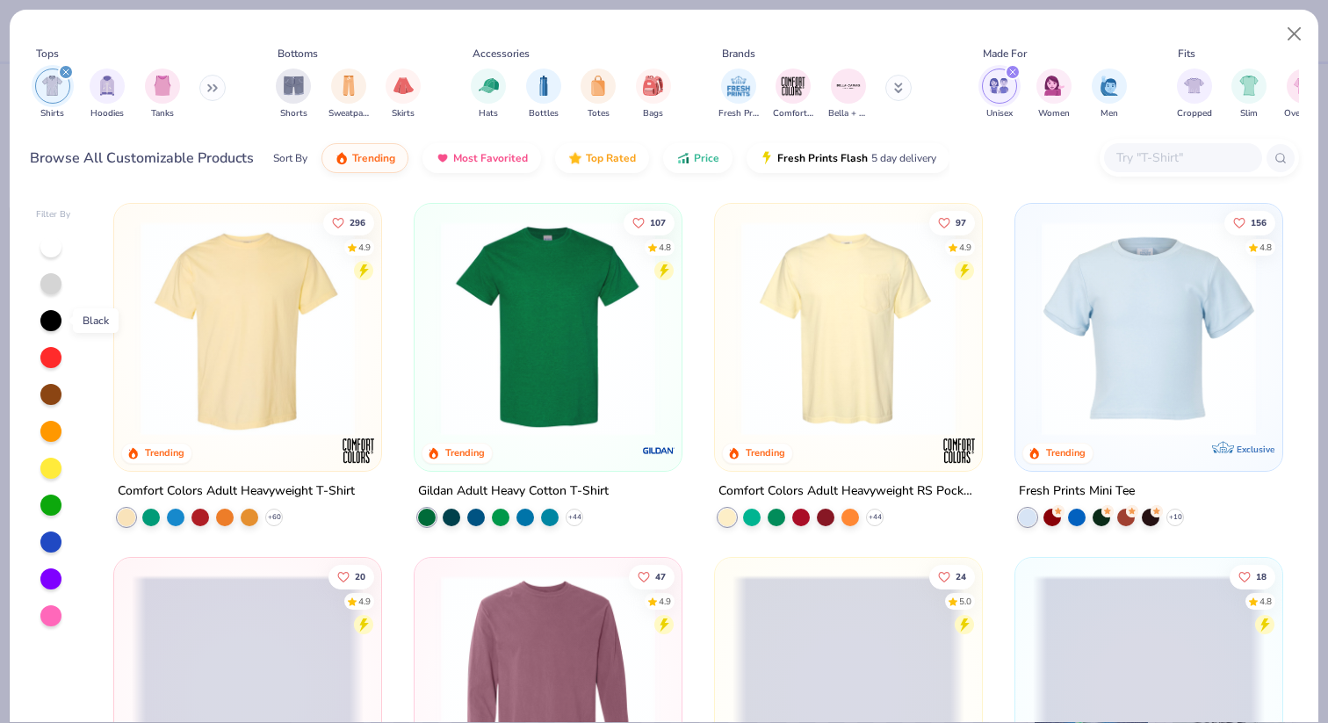
click at [58, 317] on div at bounding box center [50, 320] width 21 height 21
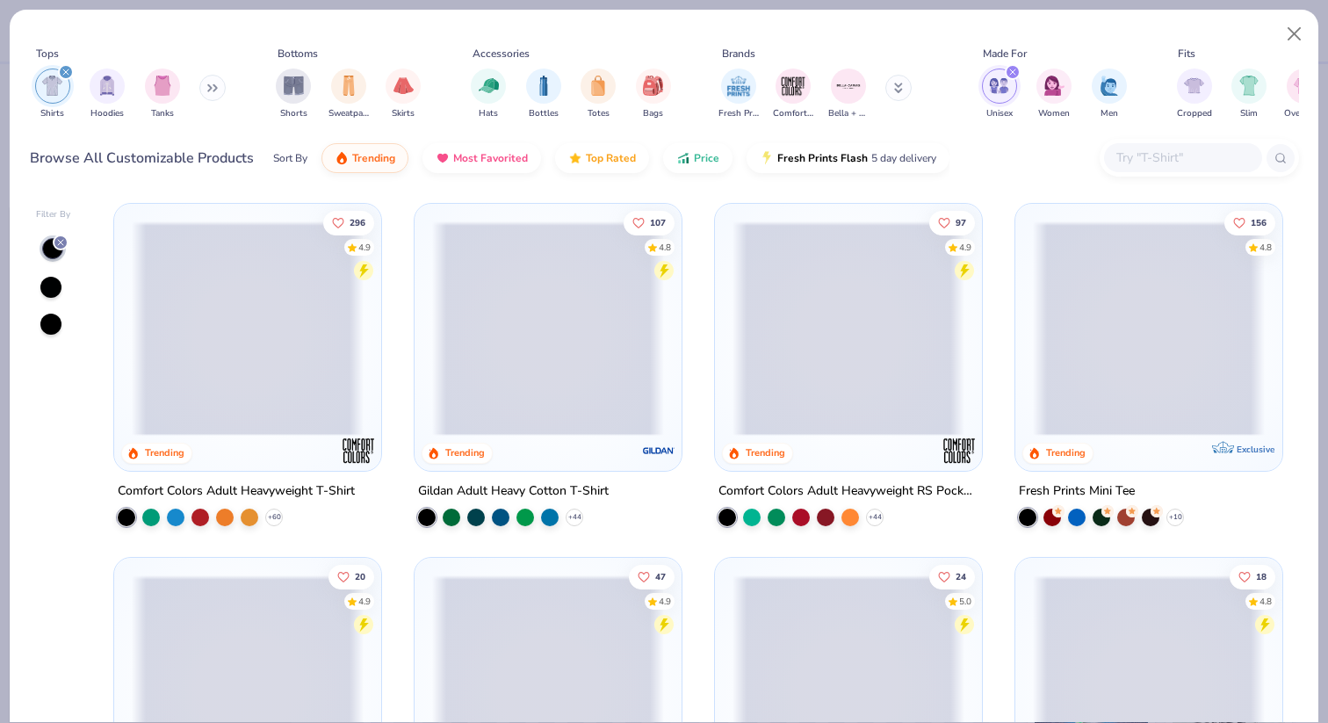
click at [54, 285] on div at bounding box center [50, 287] width 21 height 21
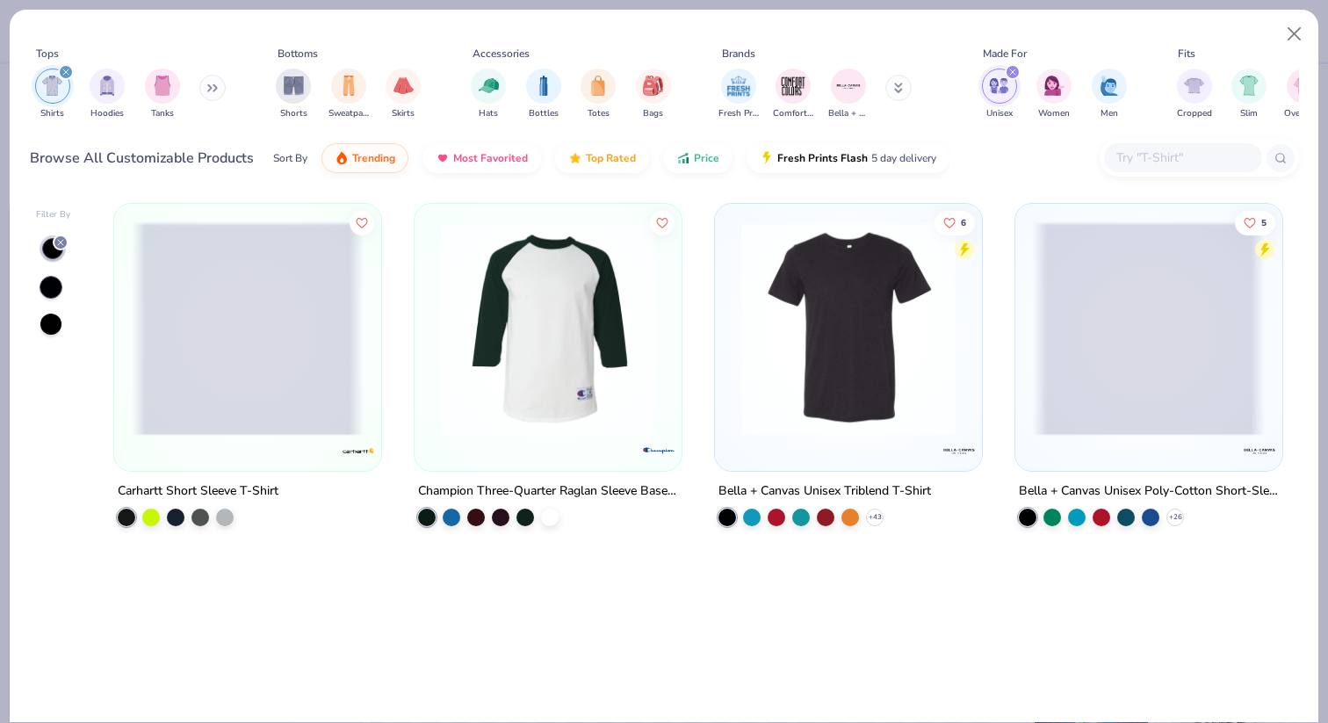
click at [50, 331] on div at bounding box center [50, 323] width 21 height 21
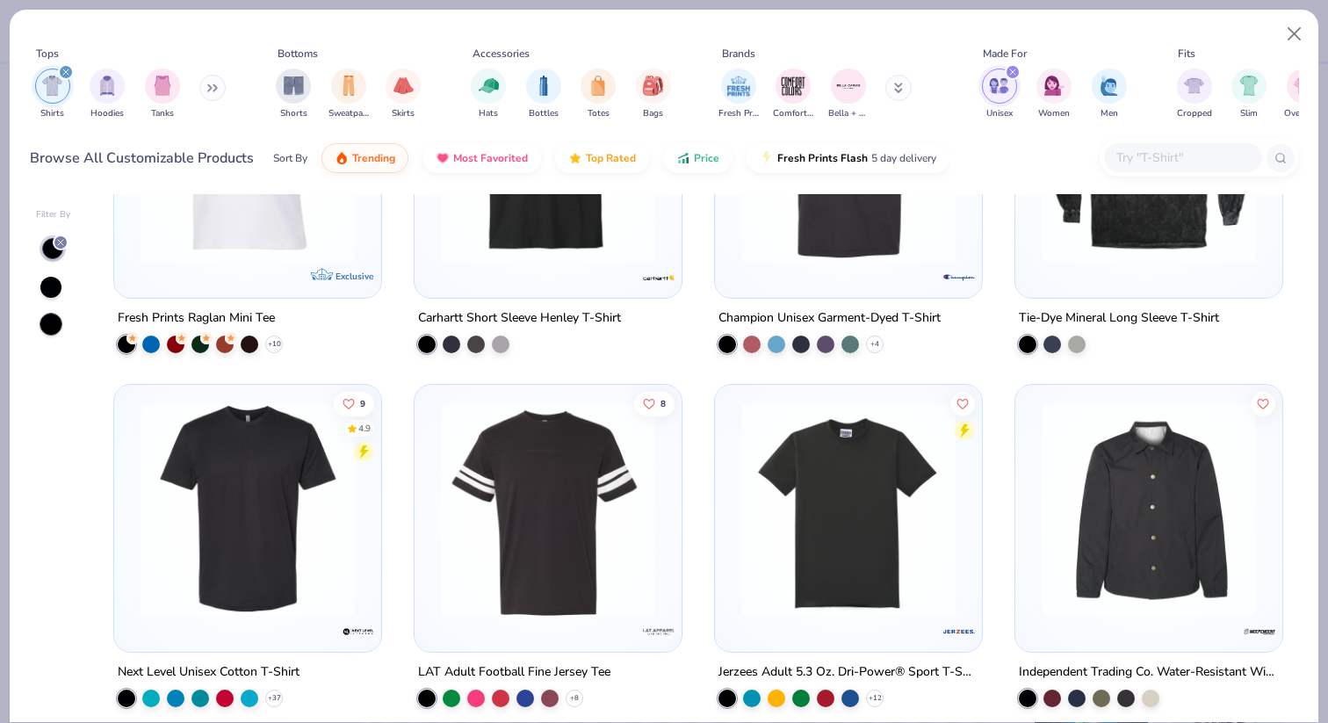
scroll to position [3108, 0]
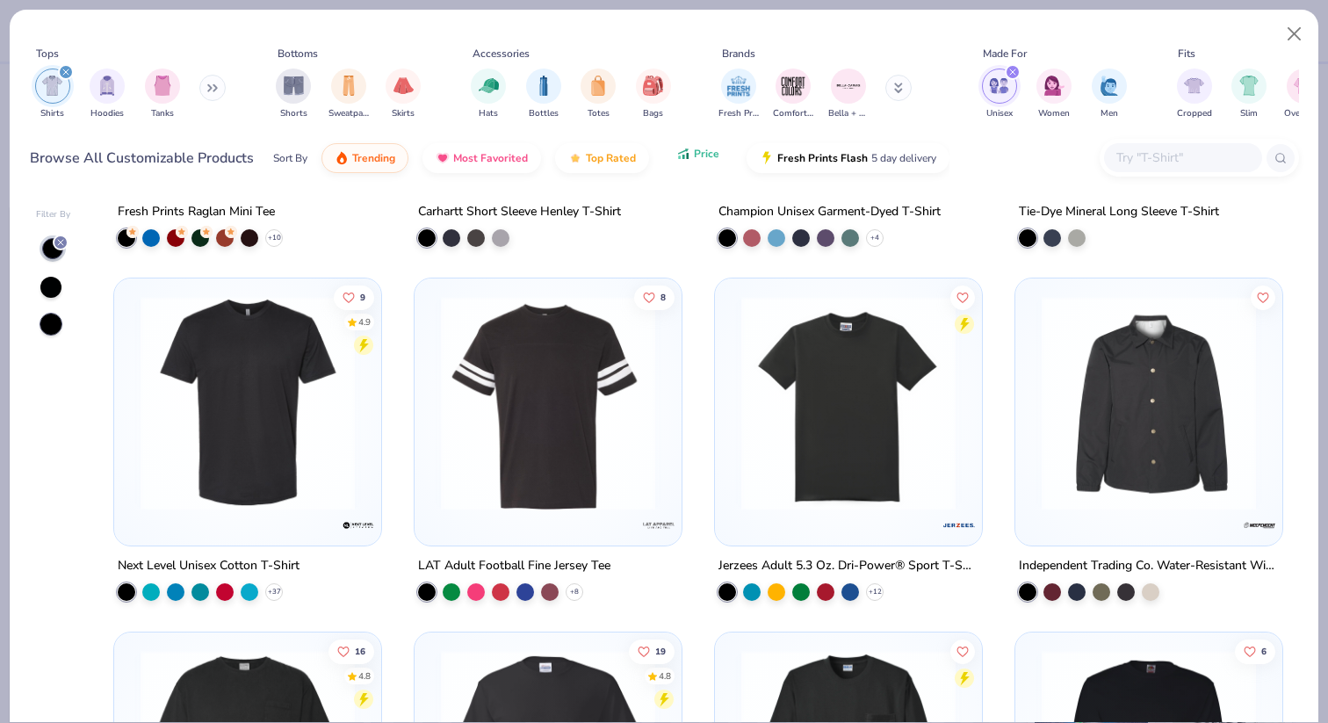
click at [715, 152] on span "Price" at bounding box center [706, 154] width 25 height 14
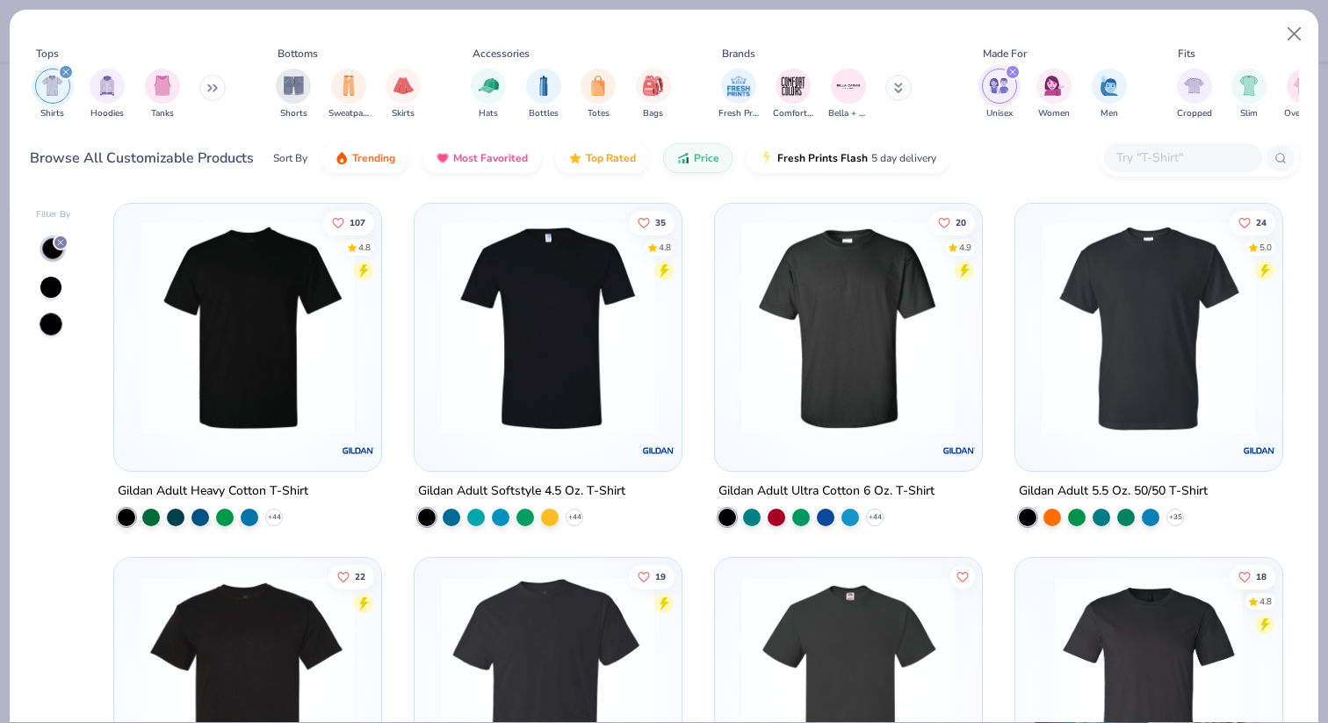
click at [335, 357] on img at bounding box center [248, 328] width 232 height 214
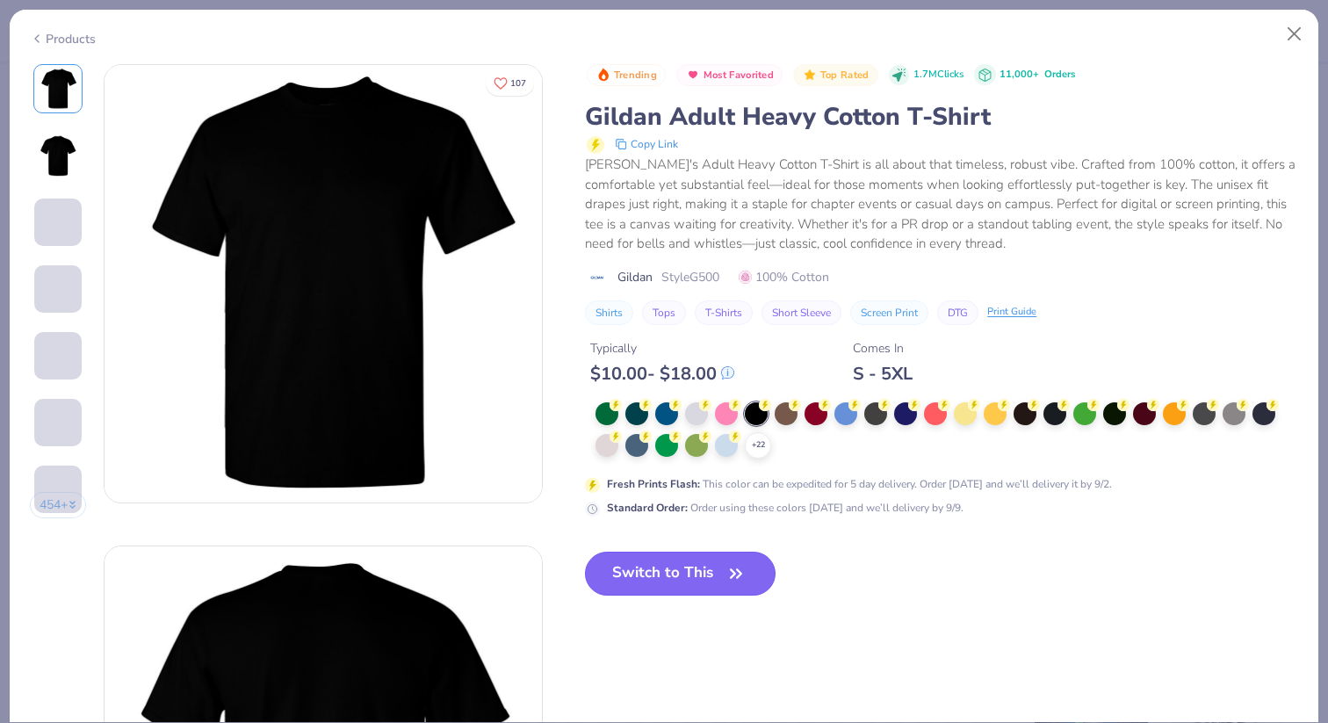
click at [672, 568] on button "Switch to This" at bounding box center [680, 573] width 191 height 44
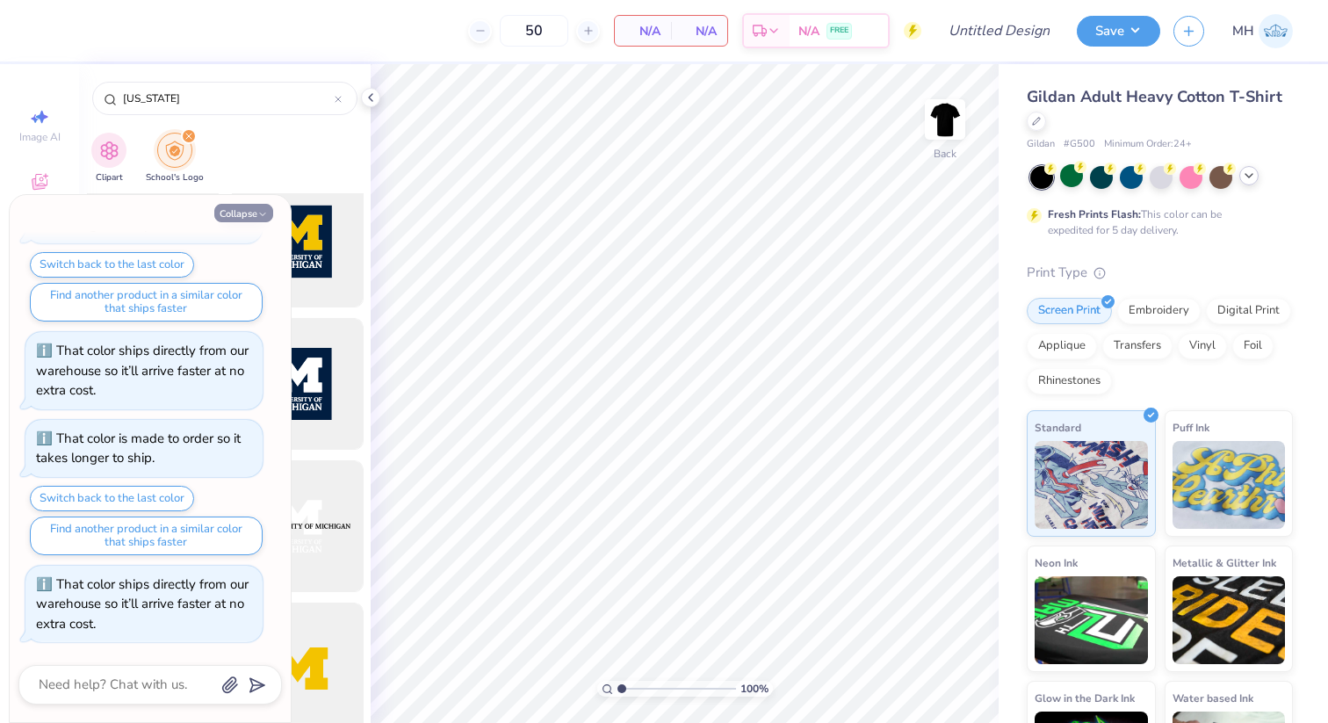
click at [248, 212] on button "Collapse" at bounding box center [243, 213] width 59 height 18
type textarea "x"
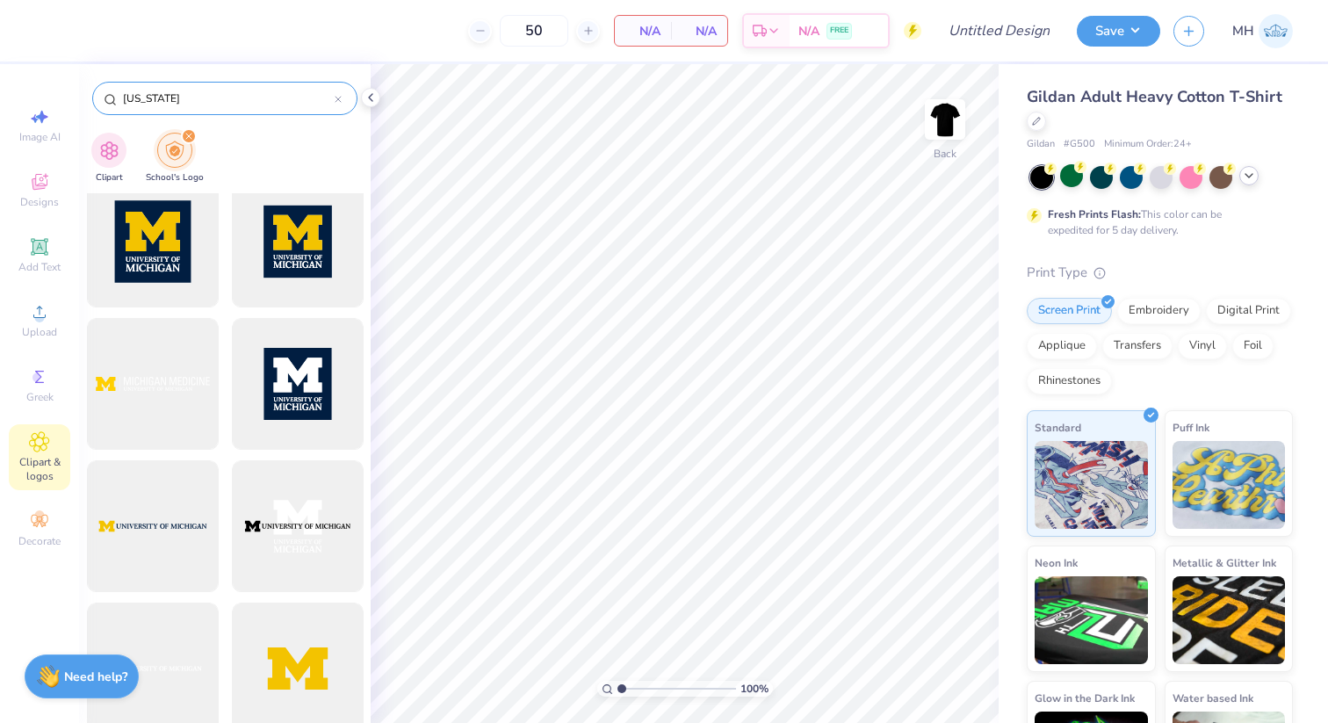
click at [338, 97] on icon at bounding box center [338, 99] width 7 height 7
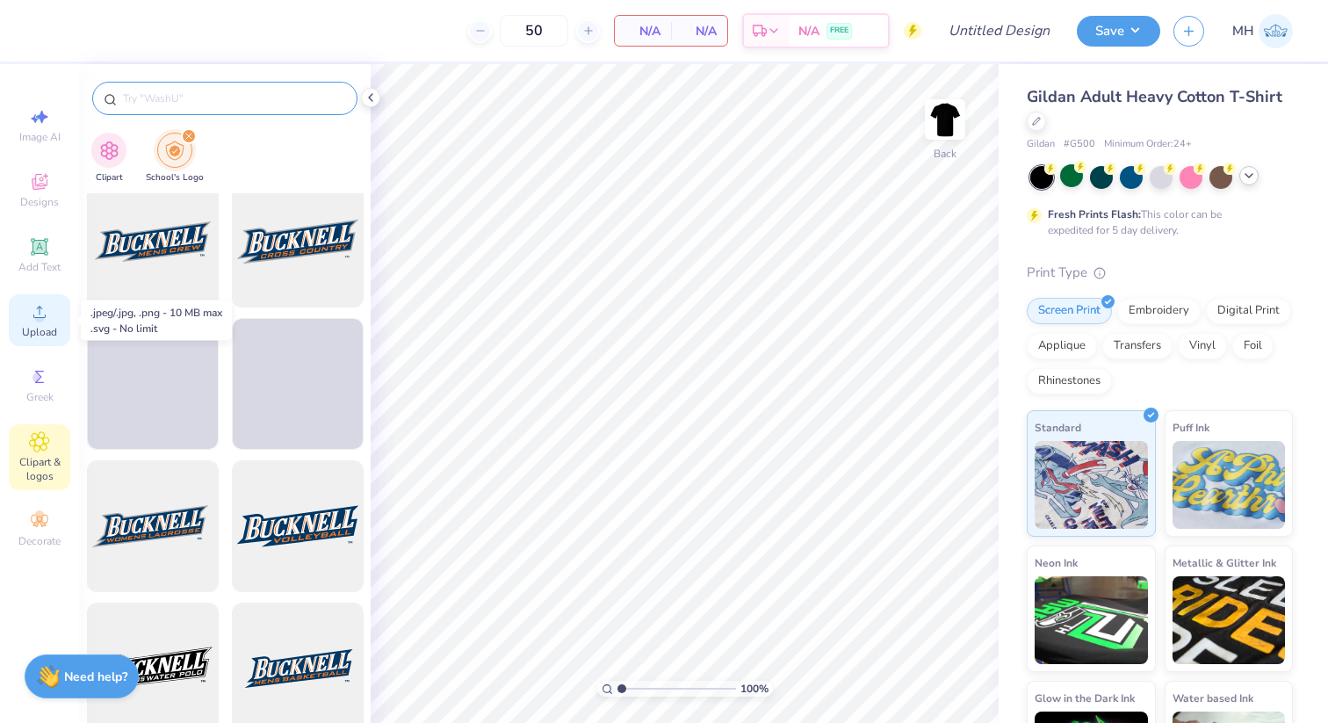
click at [54, 313] on div "Upload" at bounding box center [39, 320] width 61 height 52
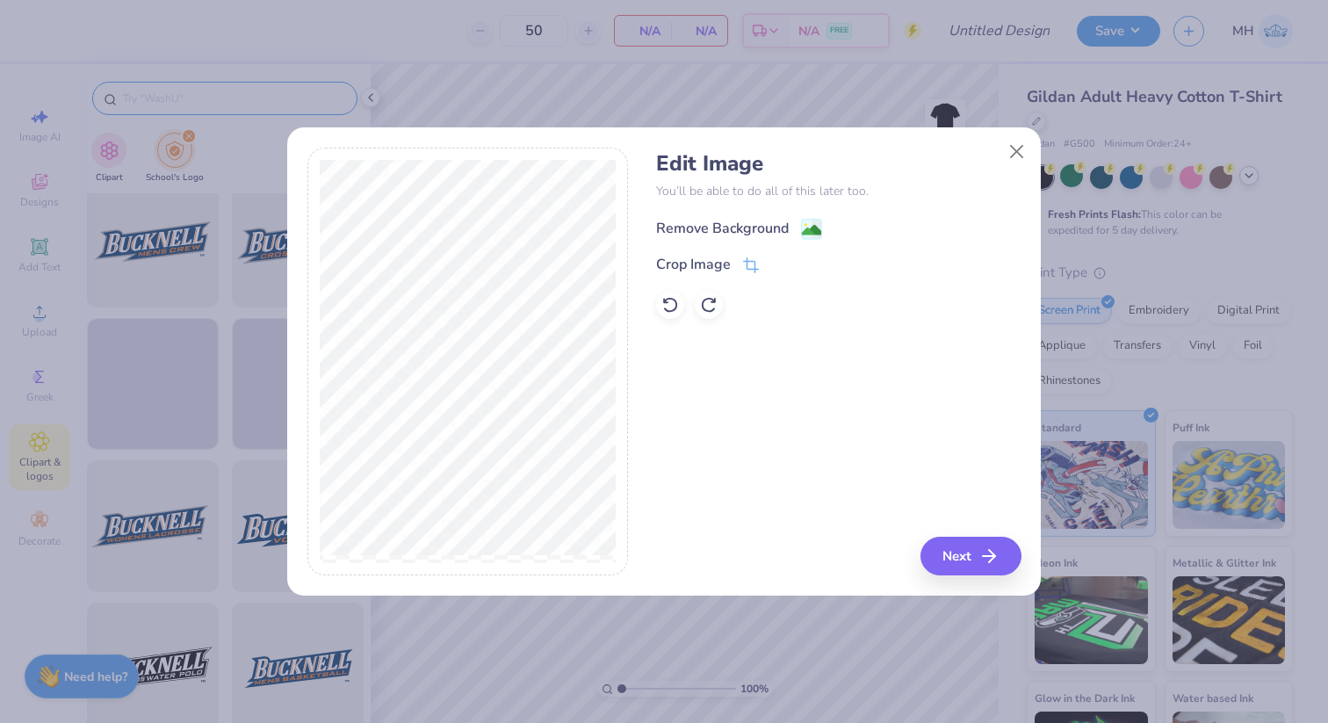
click at [726, 229] on div "Remove Background" at bounding box center [722, 228] width 133 height 21
click at [962, 552] on button "Next" at bounding box center [973, 555] width 101 height 39
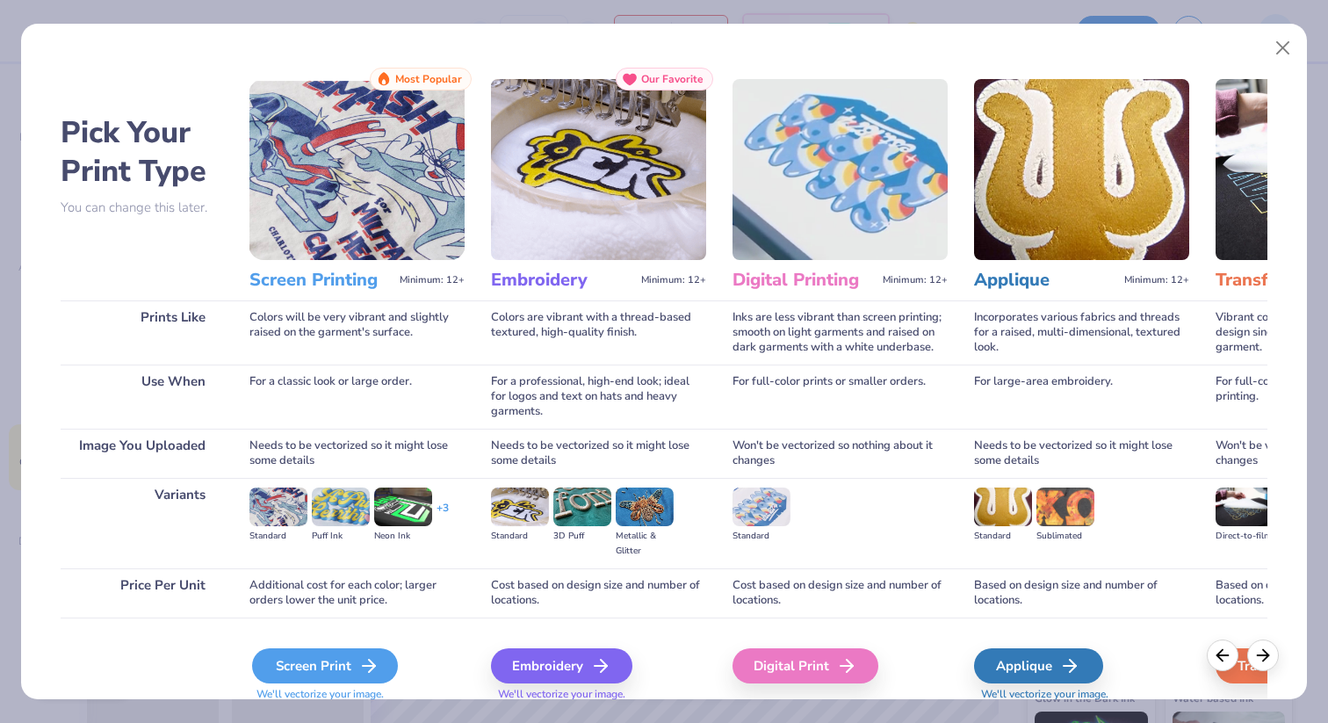
click at [349, 683] on div "Screen Print" at bounding box center [325, 665] width 146 height 35
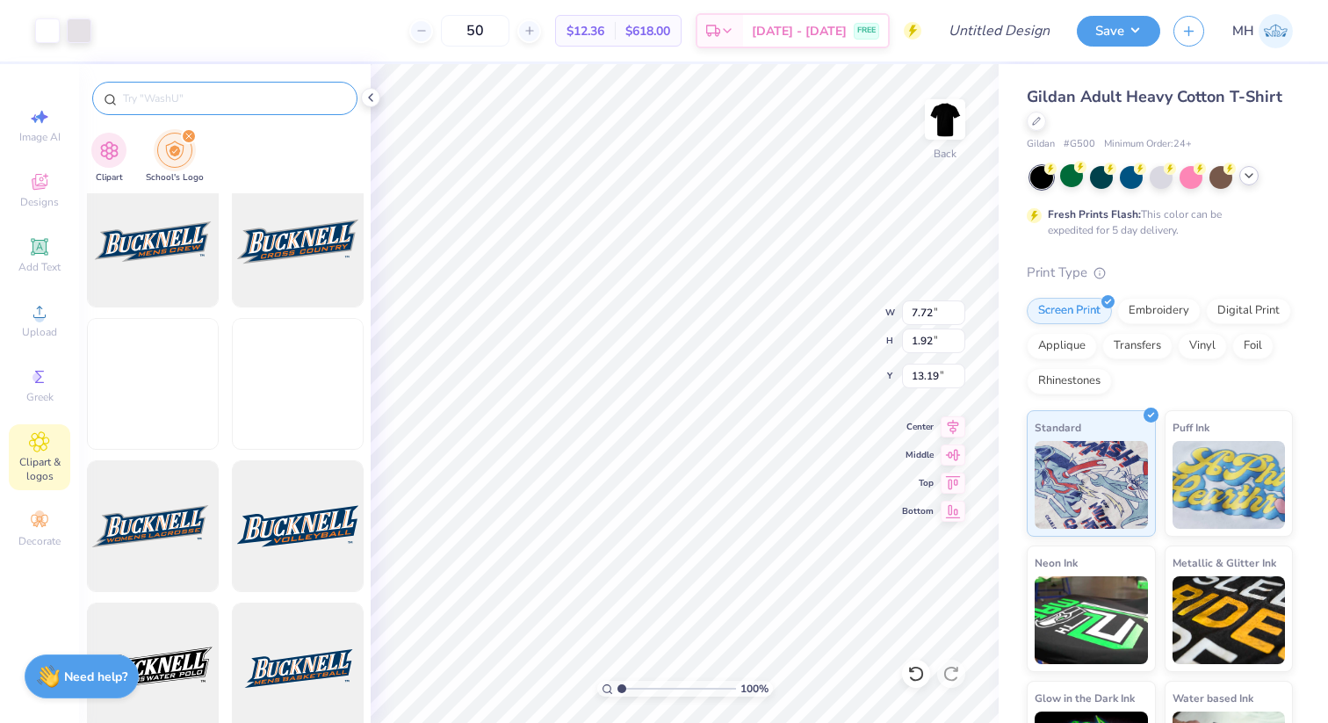
type input "7.72"
type input "1.92"
type input "6.30"
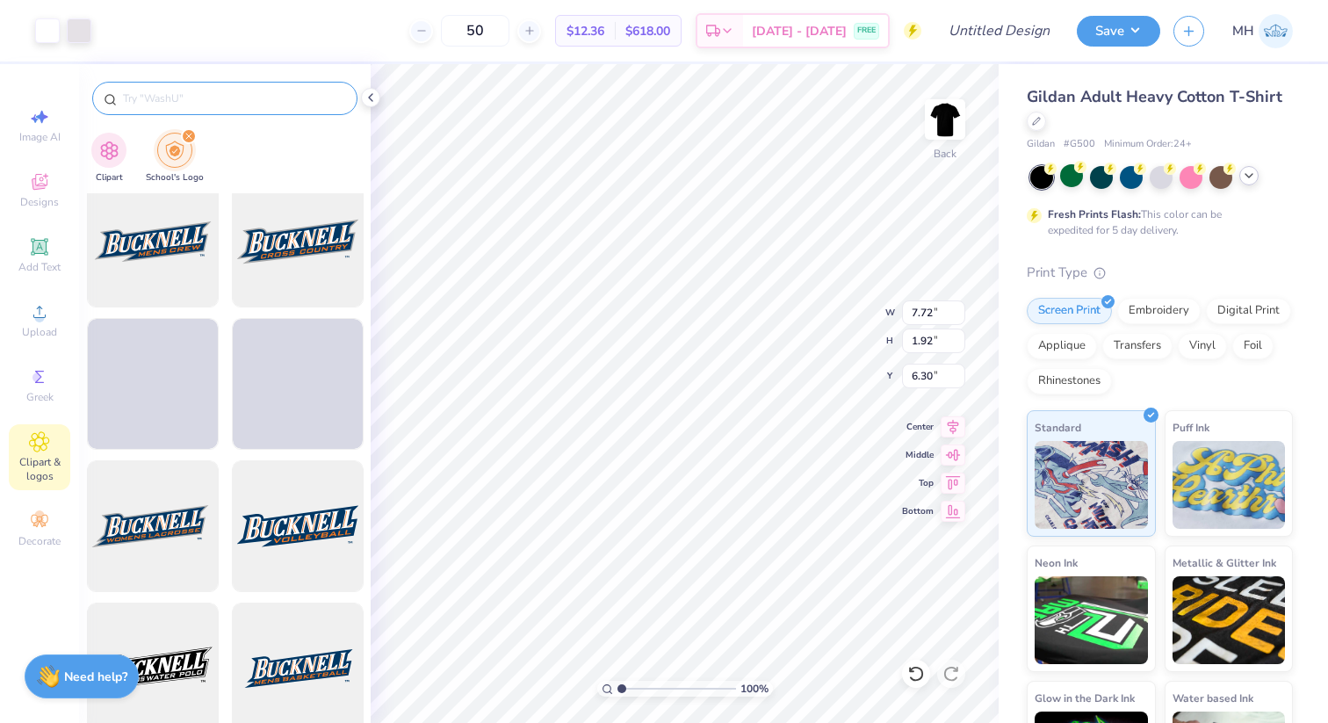
click at [247, 107] on div at bounding box center [224, 98] width 265 height 33
click at [226, 94] on input "text" at bounding box center [233, 99] width 225 height 18
type input "o"
click at [106, 140] on img "filter for Clipart" at bounding box center [109, 149] width 20 height 20
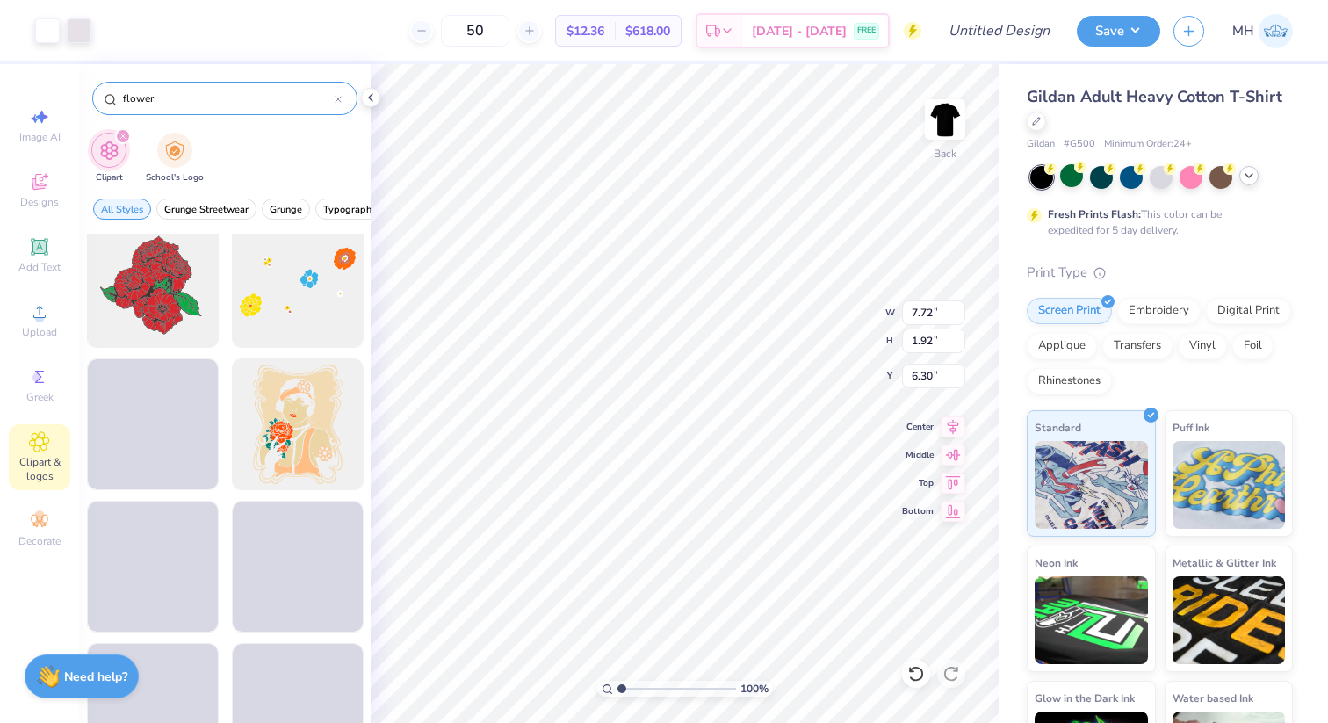
click at [166, 98] on input "flower" at bounding box center [227, 99] width 213 height 18
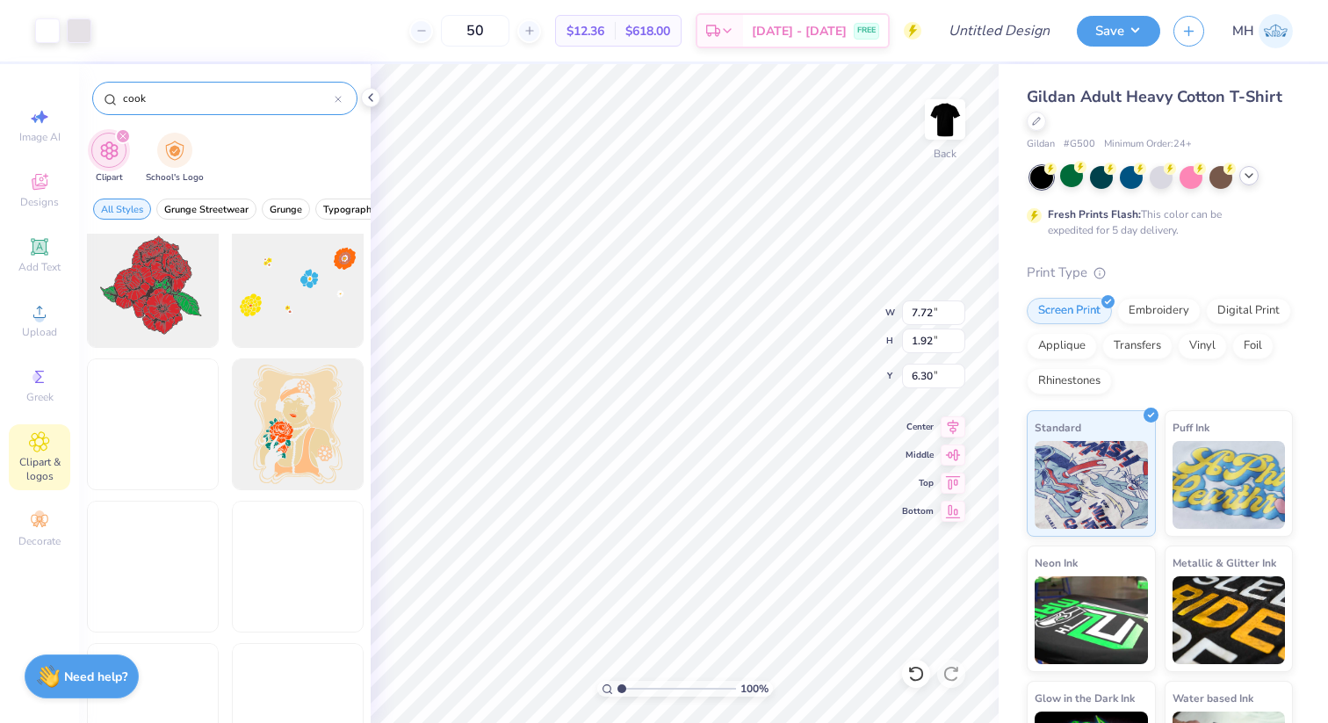
type input "cook"
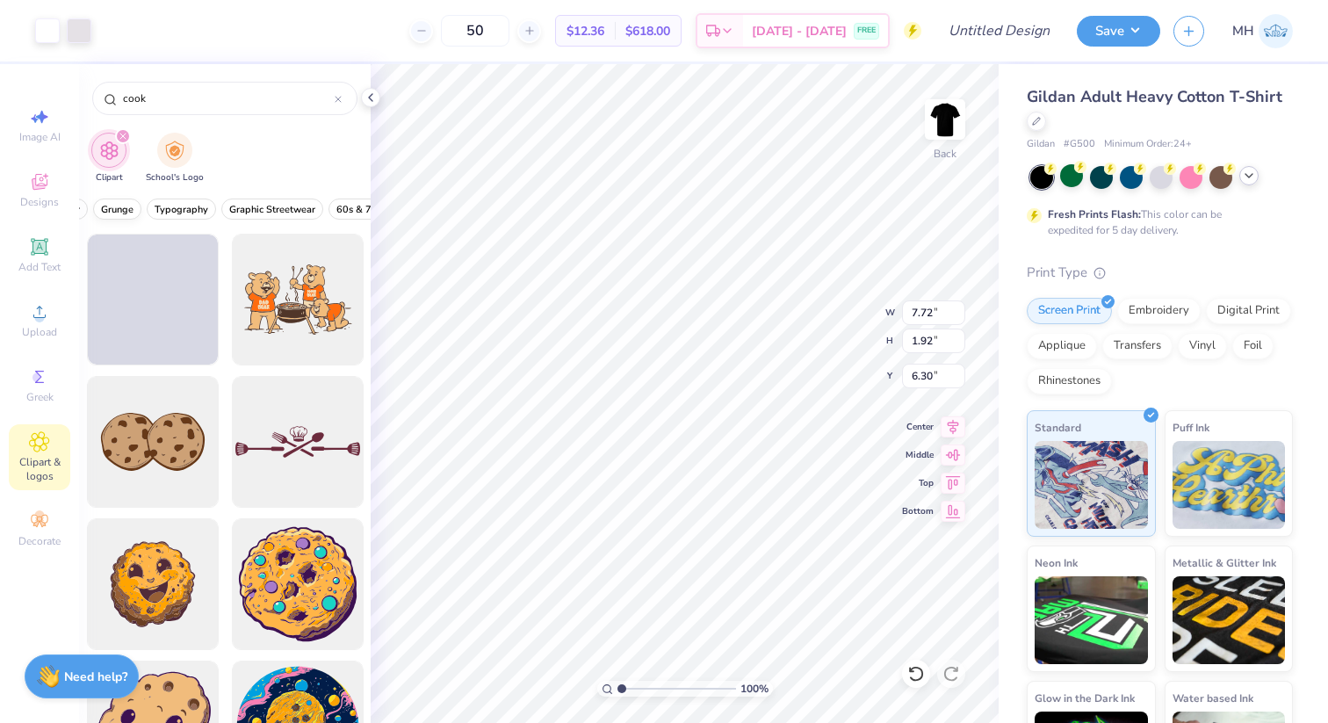
scroll to position [0, 176]
click at [179, 208] on span "Typography" at bounding box center [175, 209] width 54 height 13
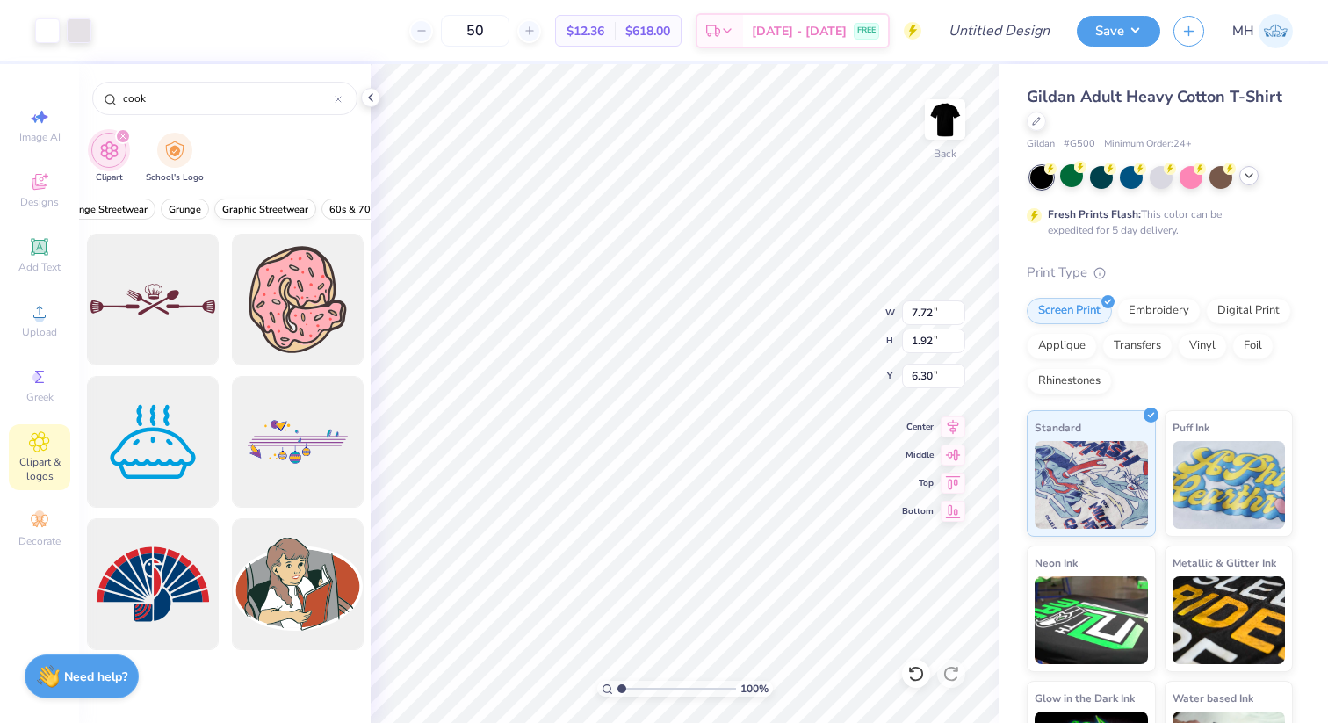
click at [236, 203] on span "Graphic Streetwear" at bounding box center [265, 209] width 86 height 13
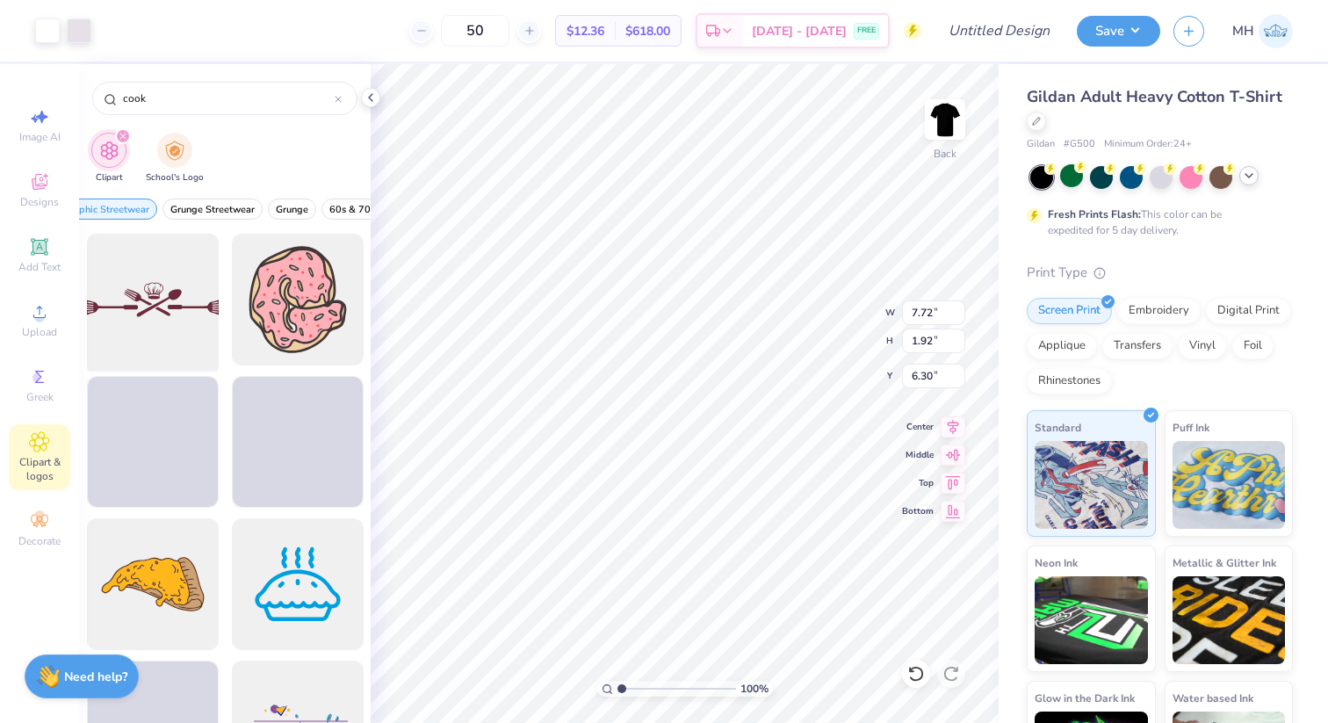
click at [142, 258] on div at bounding box center [152, 299] width 145 height 145
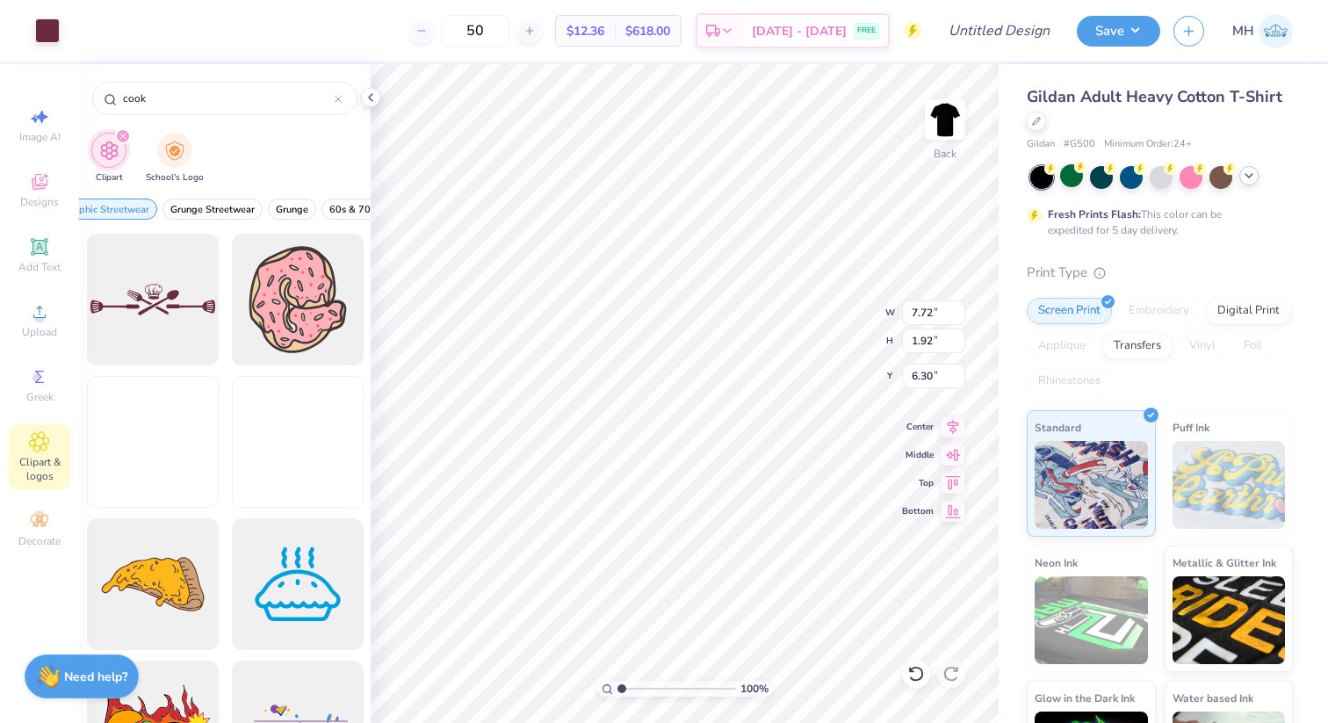
type input "15.00"
type input "3.75"
type input "3.00"
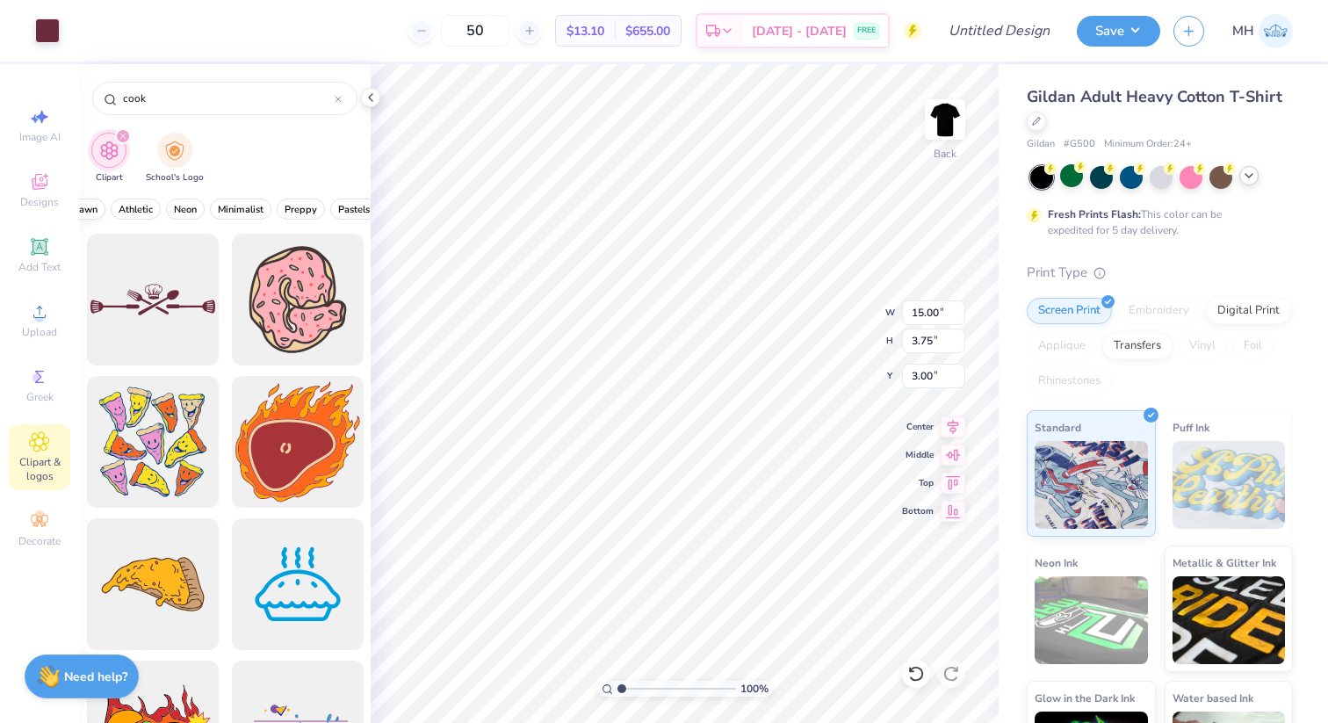
scroll to position [0, 712]
click at [190, 204] on div "All Styles Typography Graphic Streetwear Grunge Streetwear Grunge 60s & 70s Ret…" at bounding box center [224, 213] width 291 height 40
click at [215, 205] on span "Minimalist" at bounding box center [221, 209] width 46 height 13
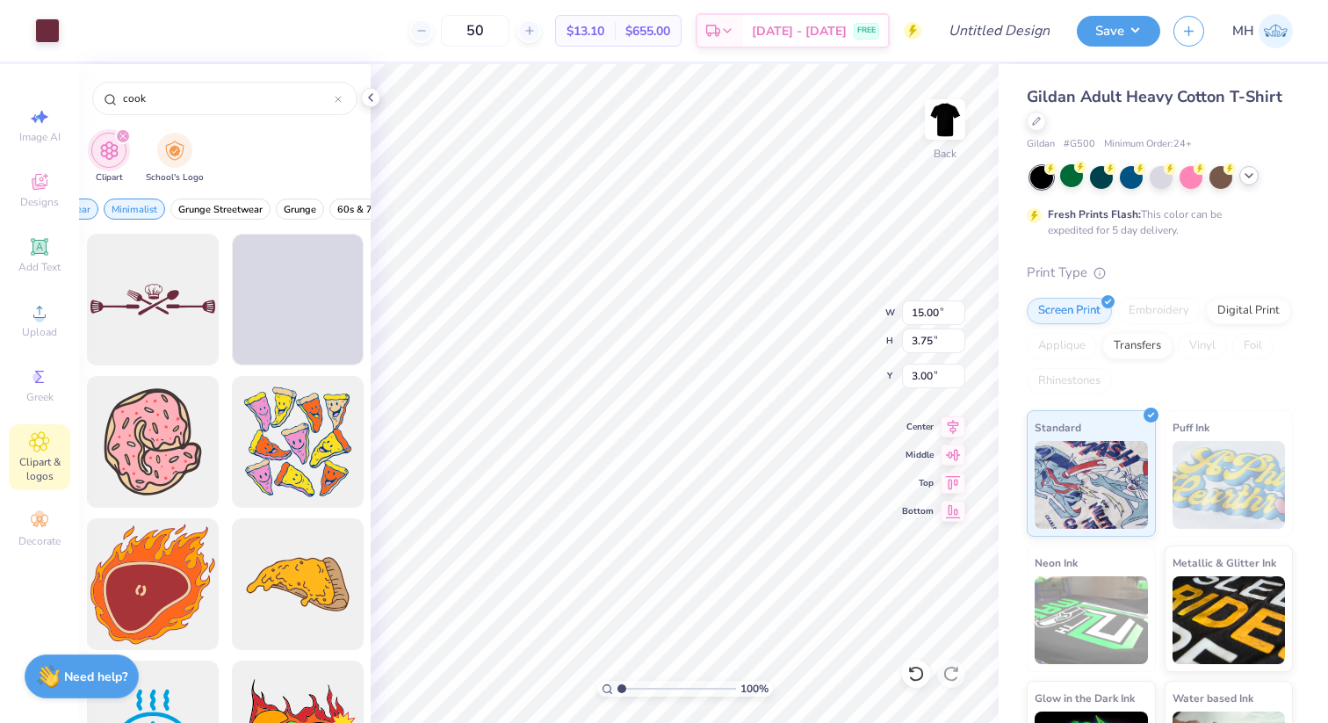
scroll to position [0, 0]
click at [196, 203] on span "Typography" at bounding box center [191, 209] width 54 height 13
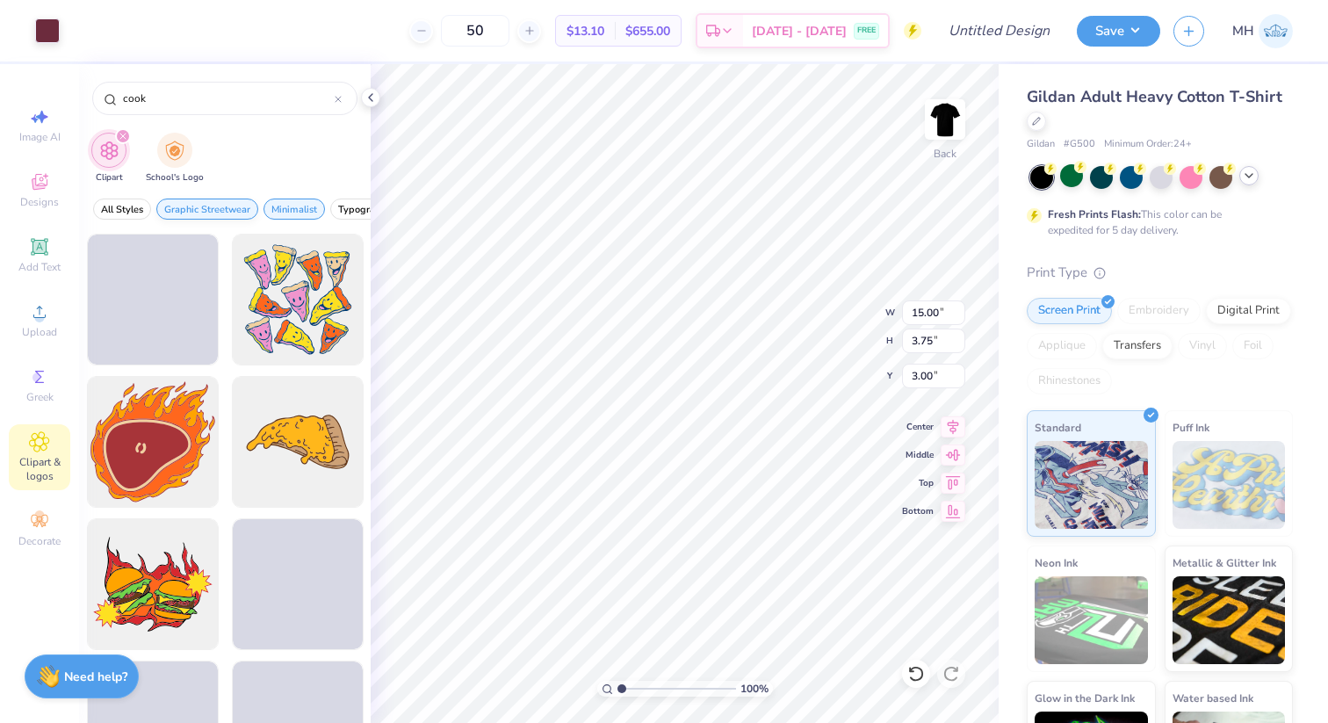
click at [227, 212] on span "Graphic Streetwear" at bounding box center [207, 209] width 86 height 13
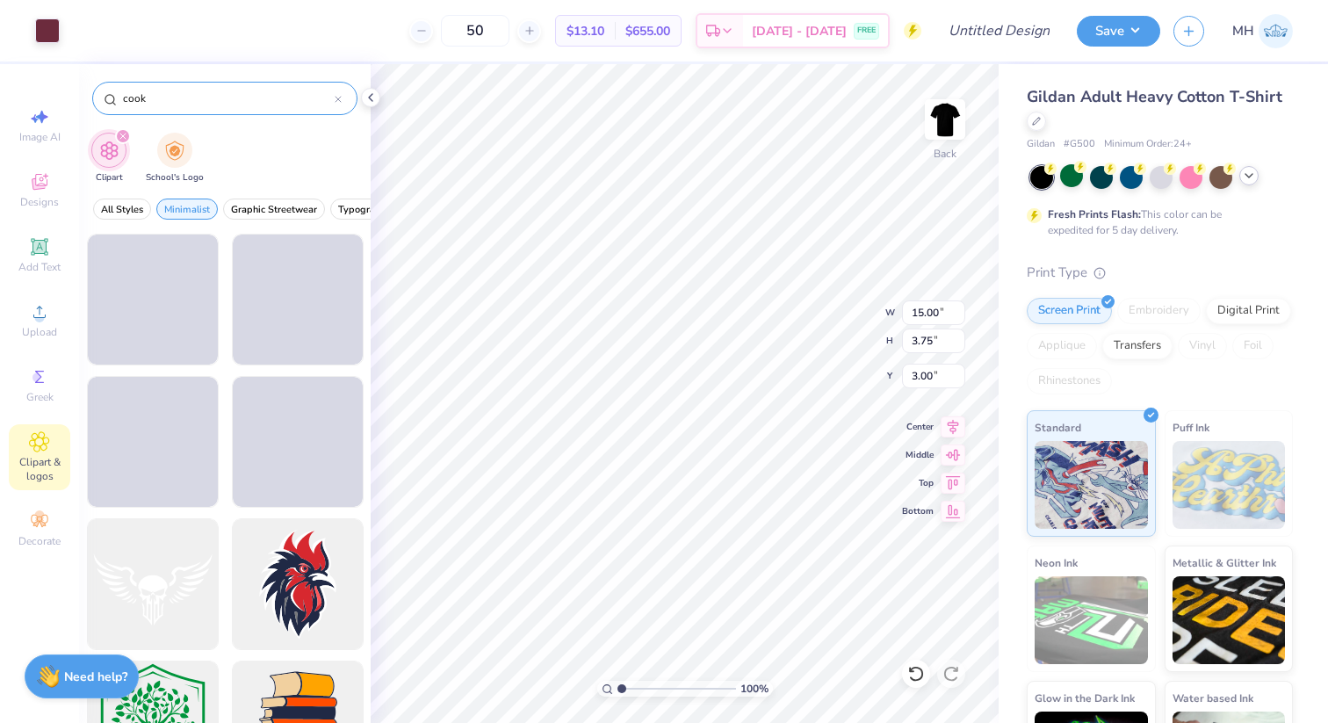
click at [204, 96] on input "cook" at bounding box center [227, 99] width 213 height 18
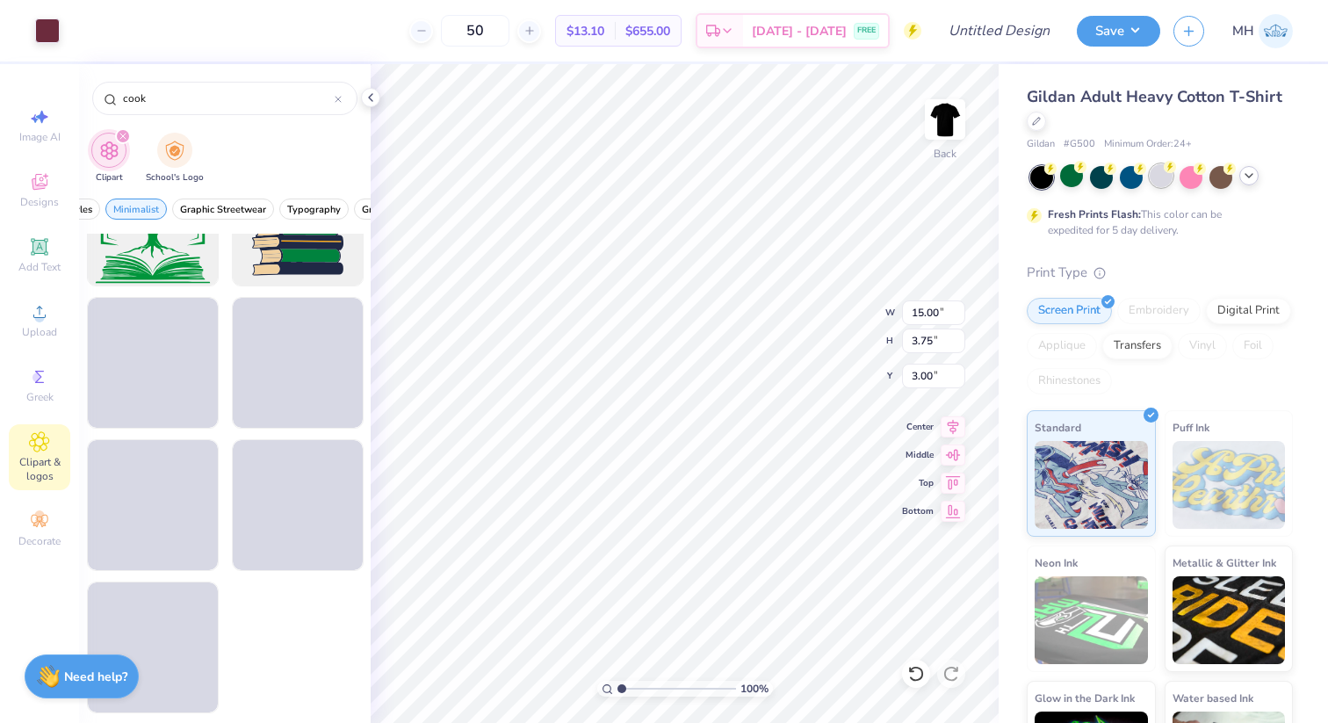
click at [1056, 169] on circle at bounding box center [1050, 168] width 12 height 12
click at [1194, 172] on div at bounding box center [1190, 175] width 23 height 23
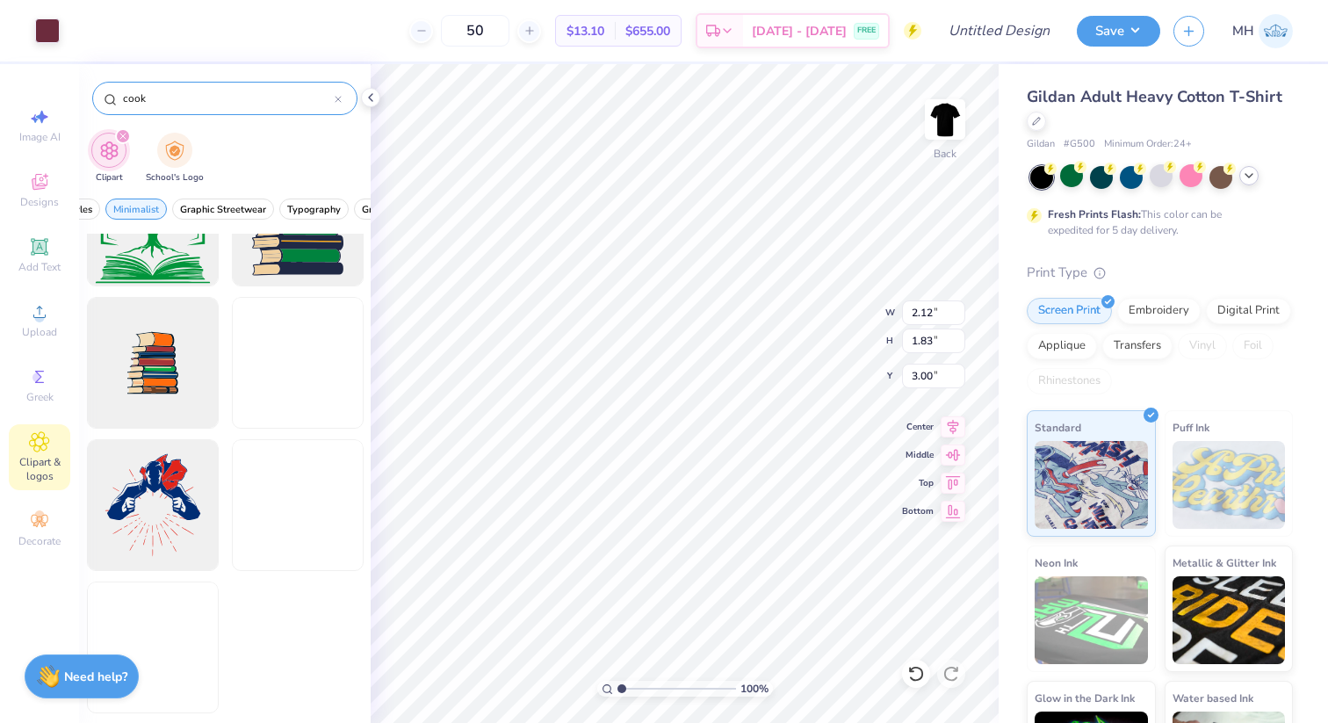
type input "4.91"
type input "3.01"
type input "3.74"
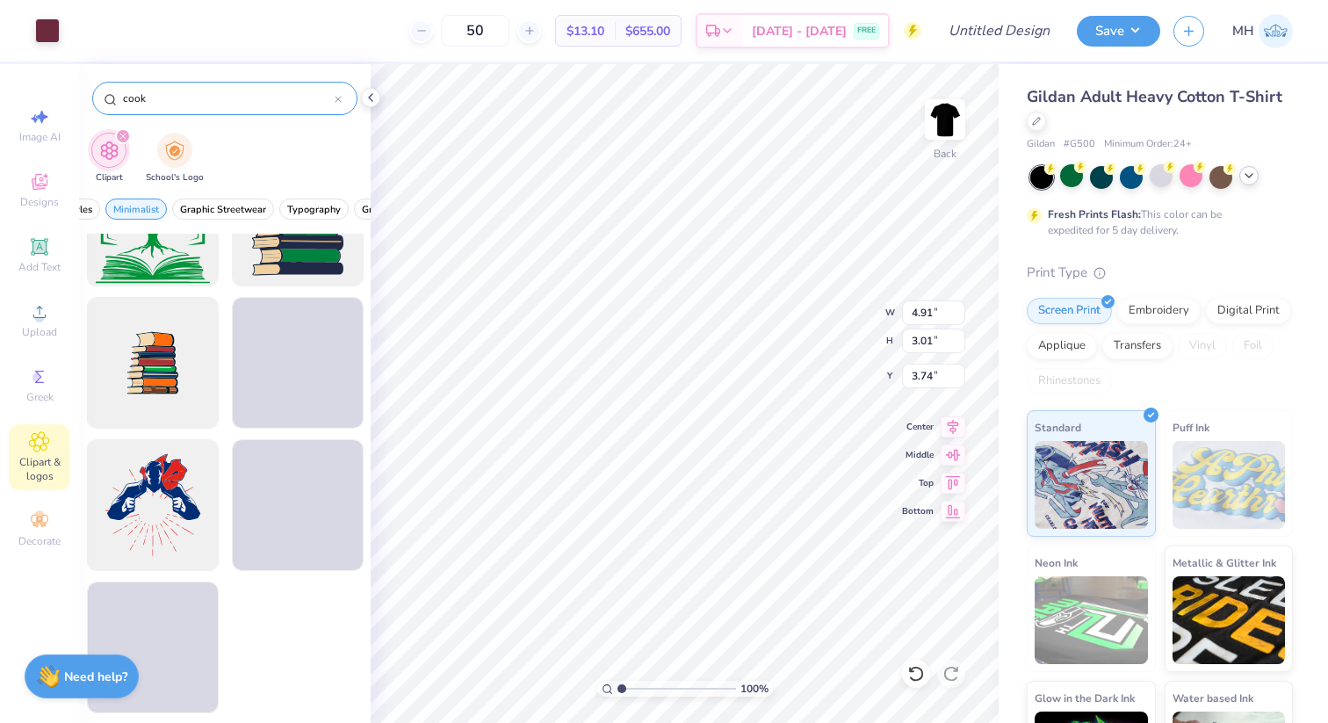
type input "5.88"
type input "1.59"
type input "4.83"
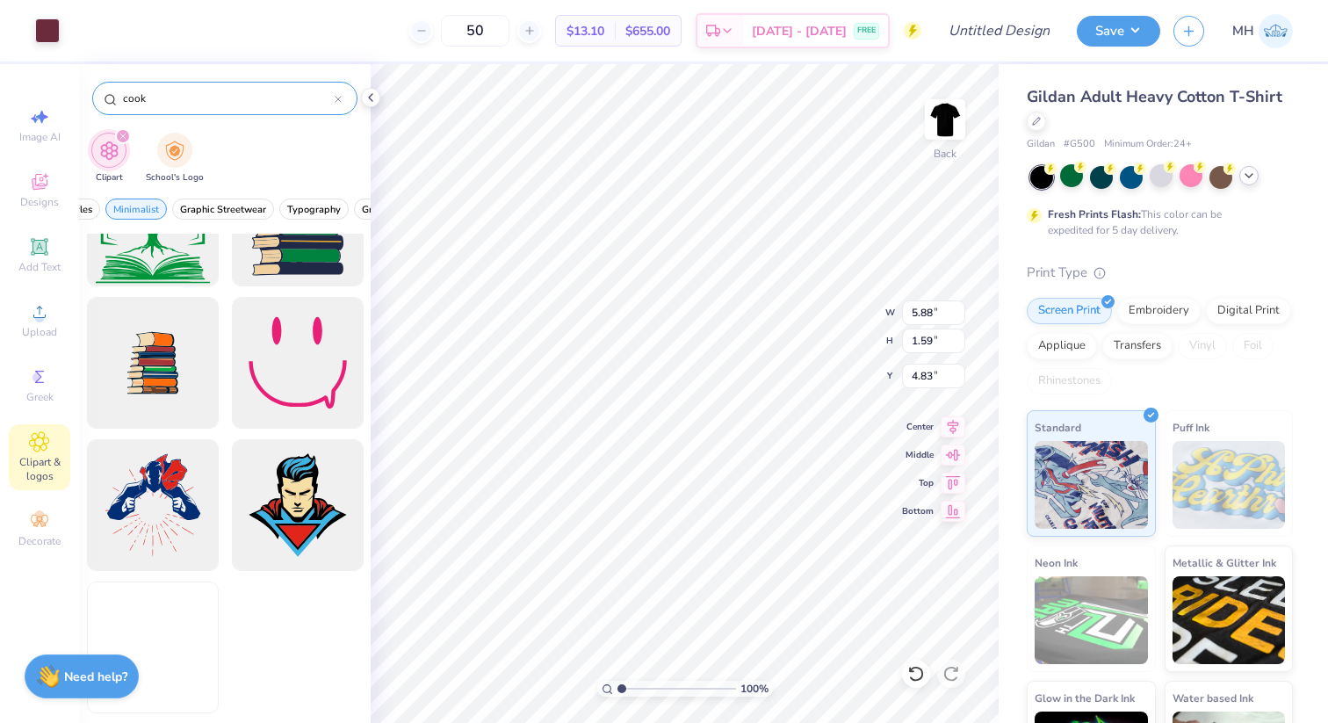
type input "10.67"
type input "2.96"
type input "3.68"
type input "9.42"
type input "2.96"
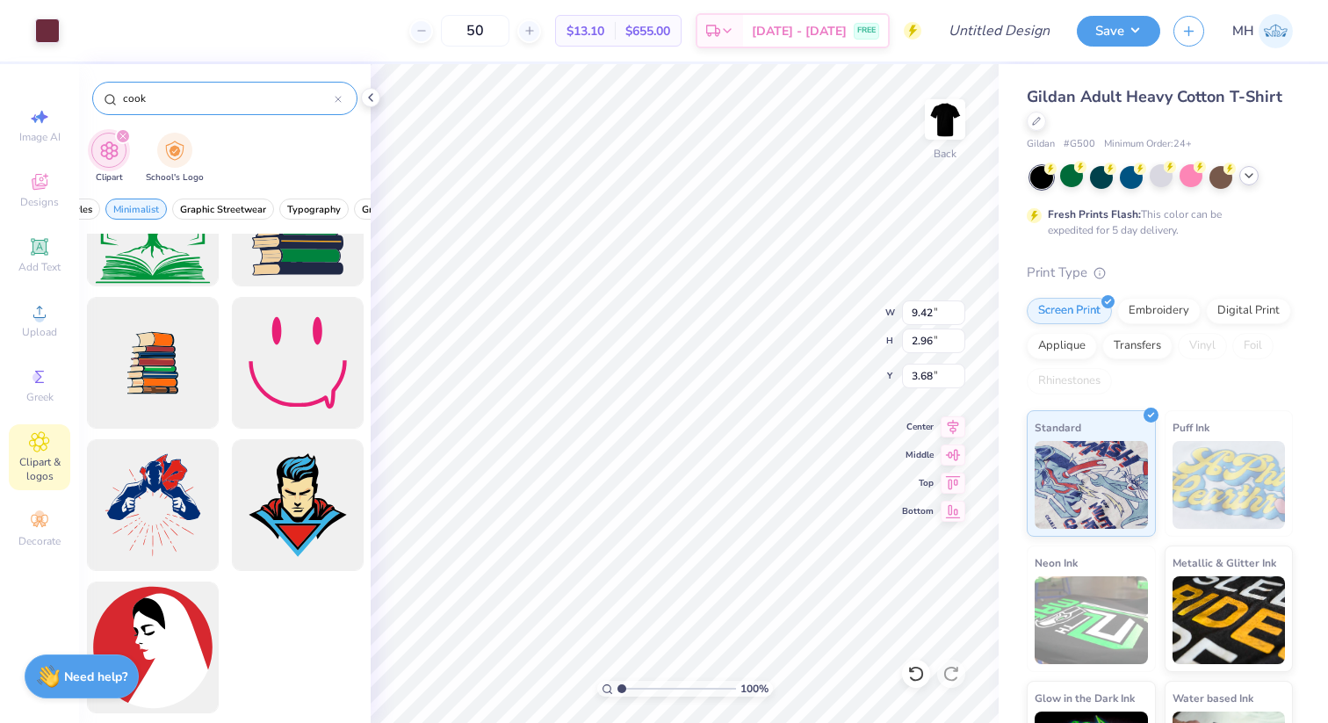
type input "3.68"
type input "9.30"
type input "3.01"
type input "3.74"
click at [32, 31] on div "Art colors" at bounding box center [30, 30] width 60 height 61
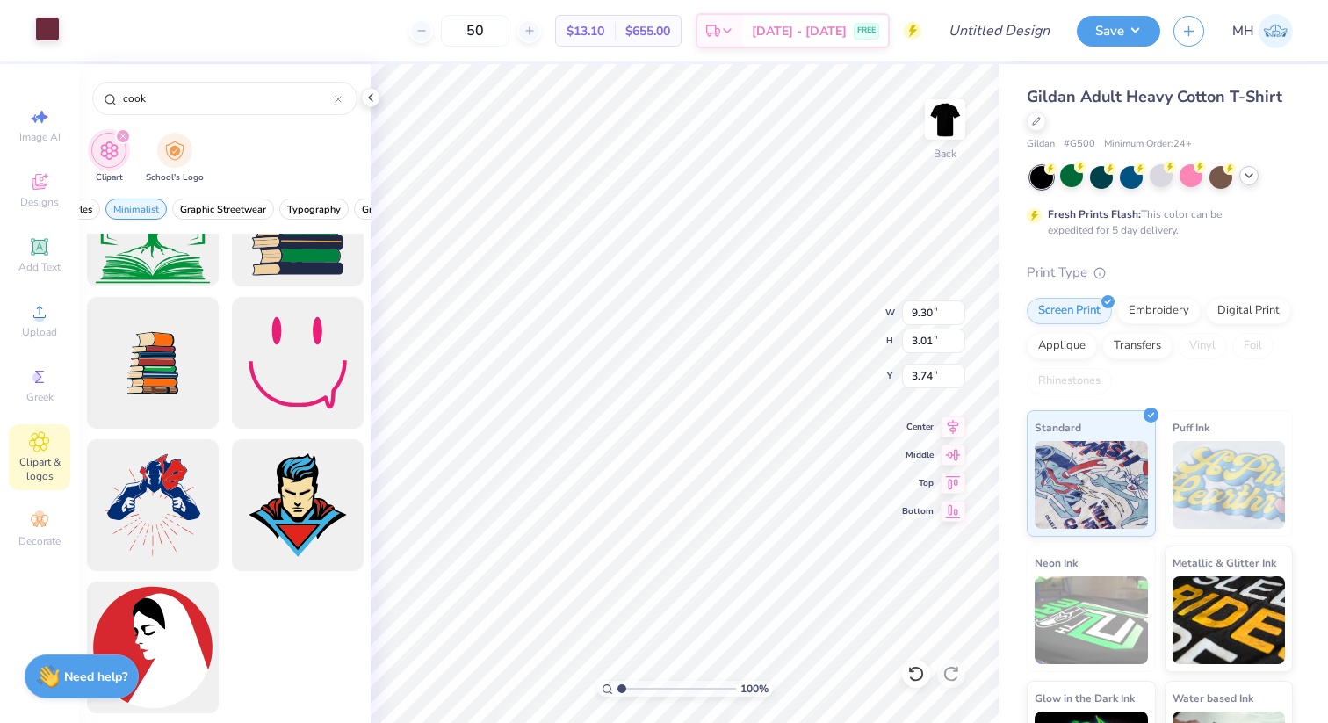
click at [40, 37] on div at bounding box center [47, 29] width 25 height 25
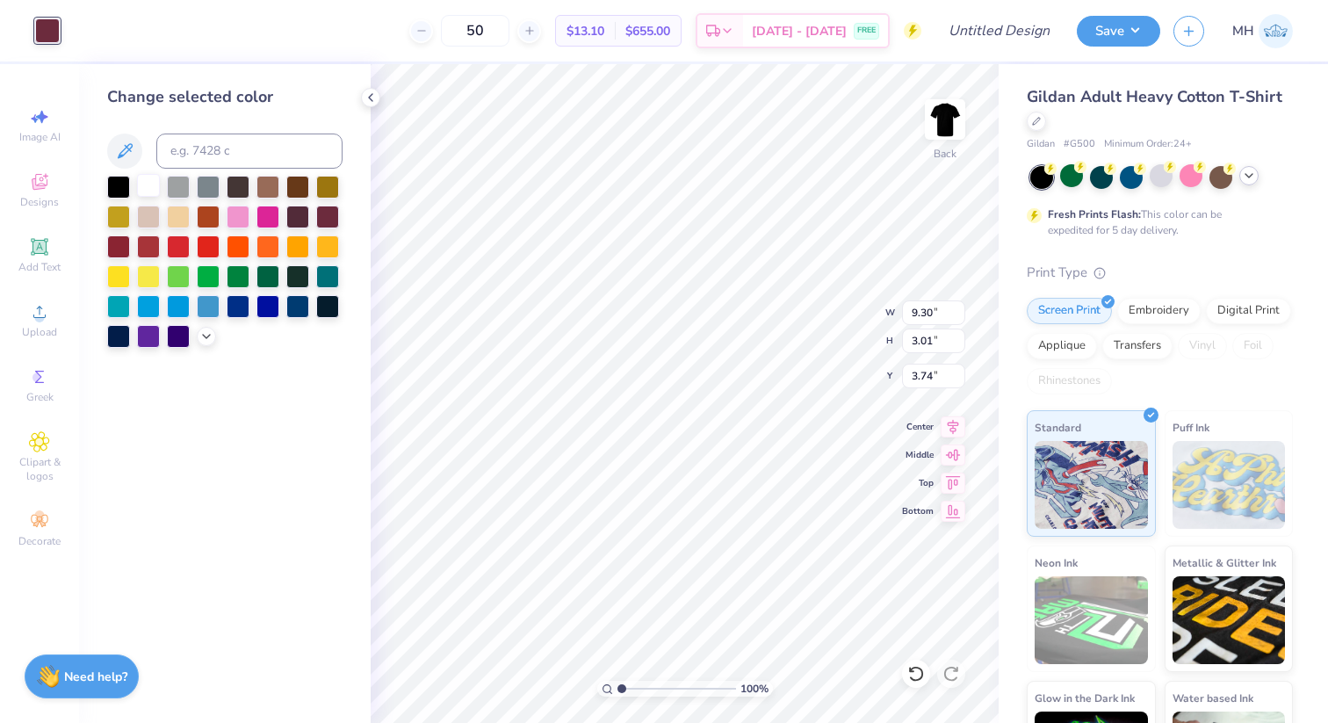
click at [148, 185] on div at bounding box center [148, 185] width 23 height 23
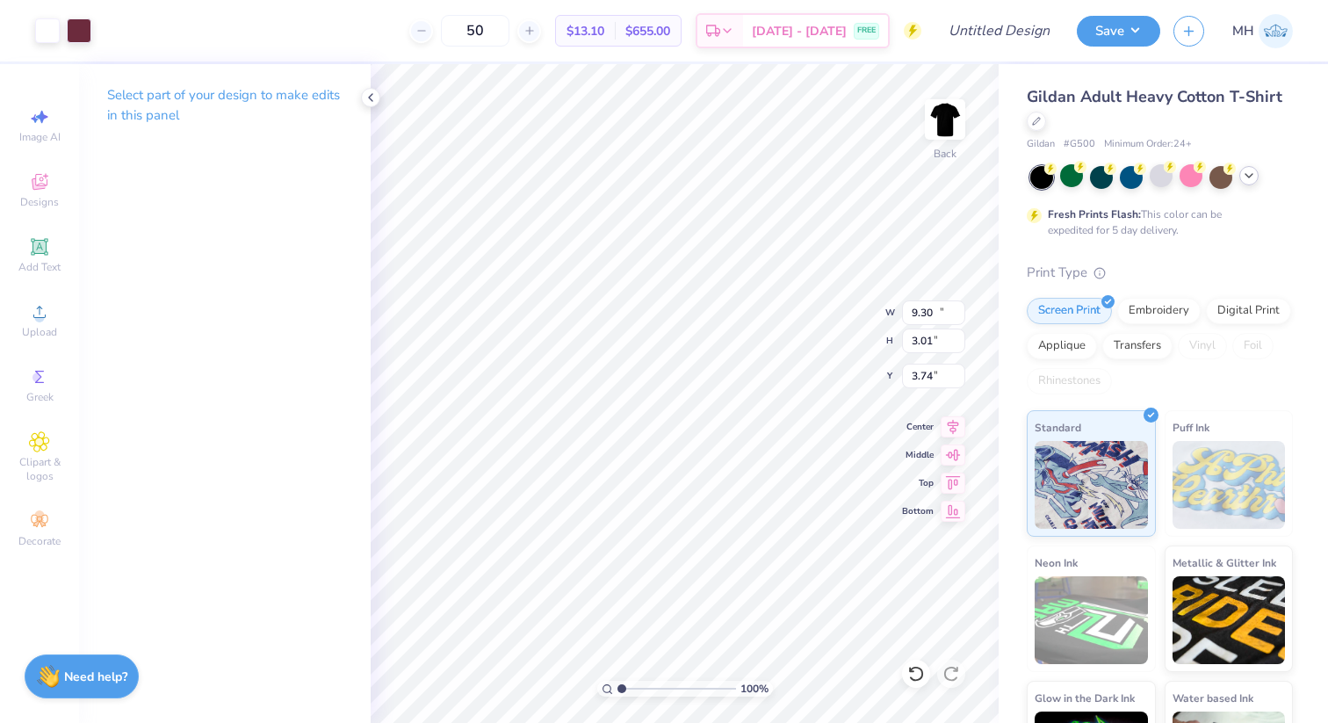
type input "15.04"
click at [54, 33] on div at bounding box center [47, 29] width 25 height 25
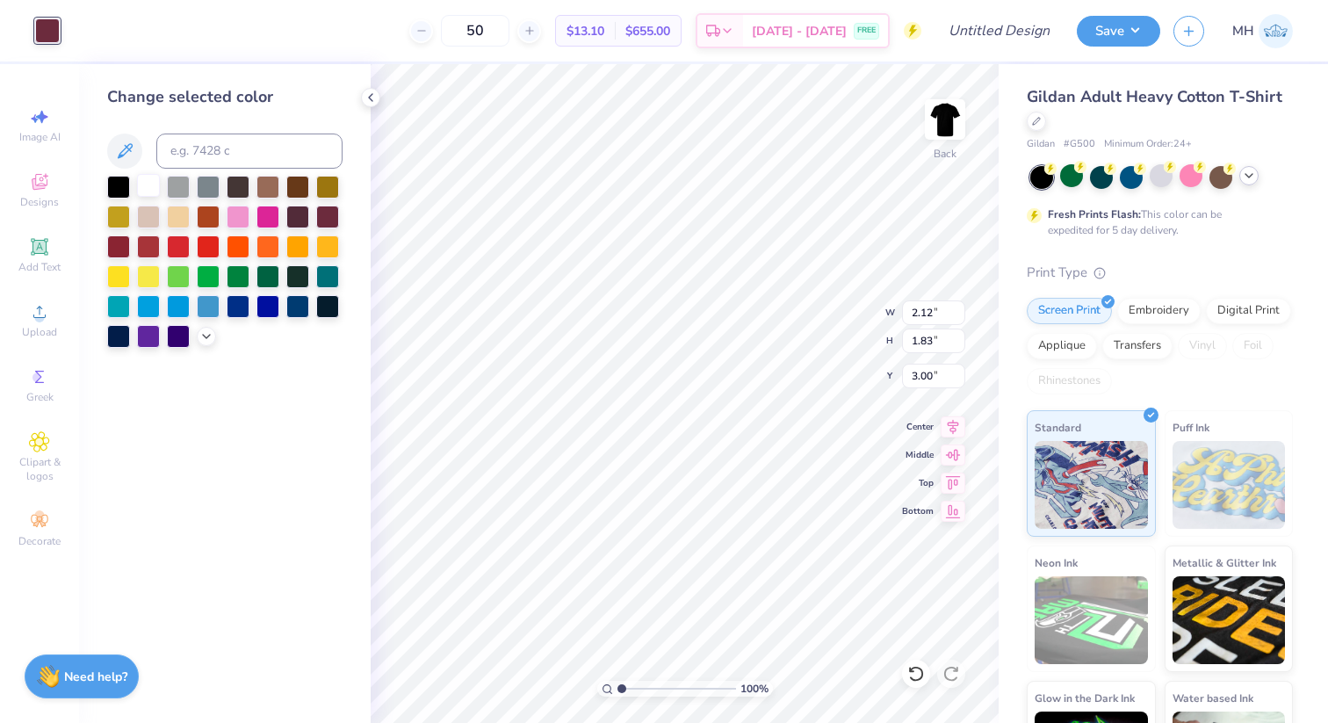
click at [150, 185] on div at bounding box center [148, 185] width 23 height 23
type input "5.04"
type input "2.96"
type input "3.68"
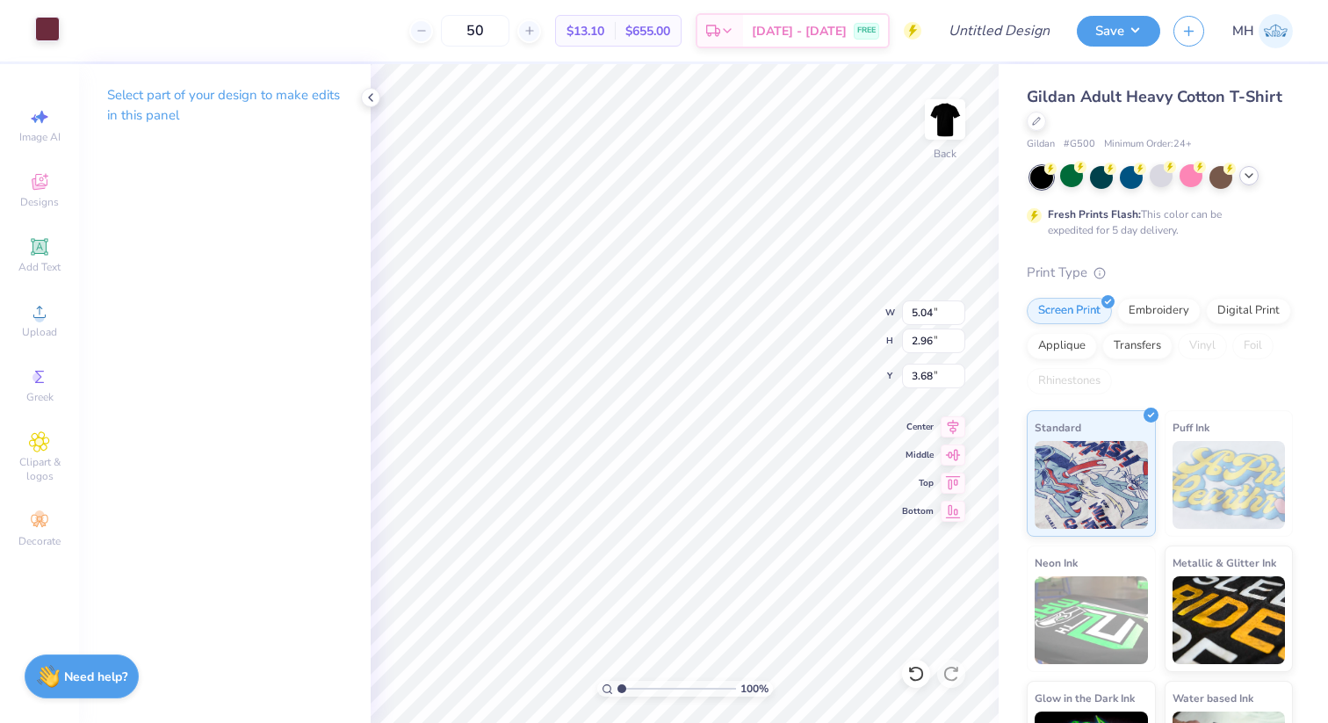
click at [44, 19] on div at bounding box center [47, 29] width 25 height 25
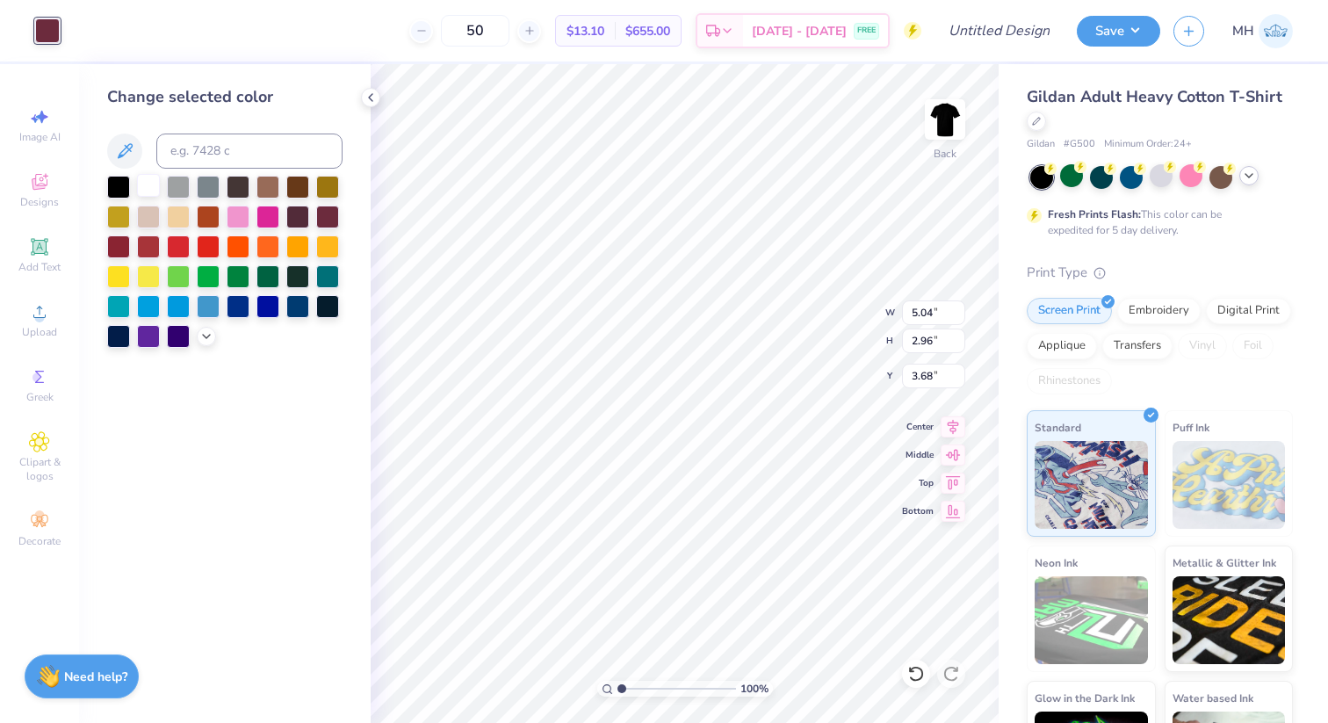
click at [148, 184] on div at bounding box center [148, 185] width 23 height 23
type input "5.88"
type input "1.59"
type input "4.83"
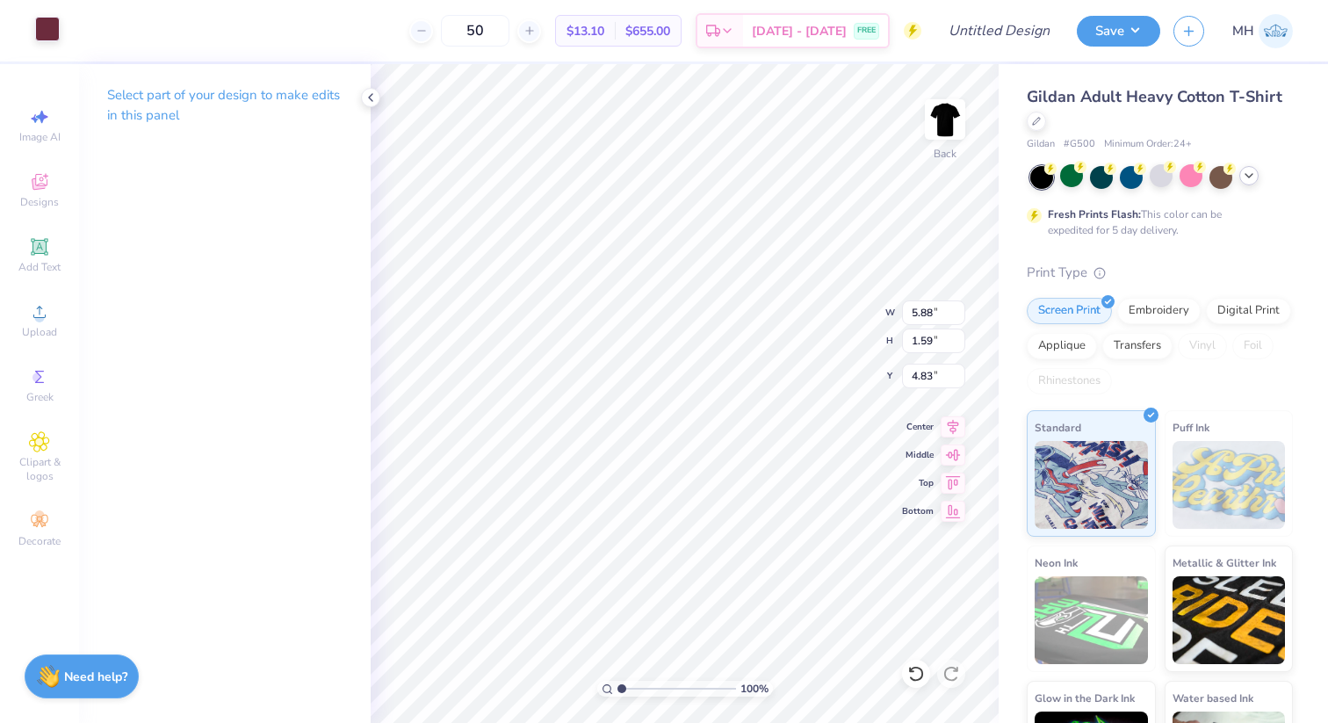
click at [54, 44] on div "Art colors" at bounding box center [30, 30] width 60 height 61
click at [46, 30] on div at bounding box center [47, 29] width 25 height 25
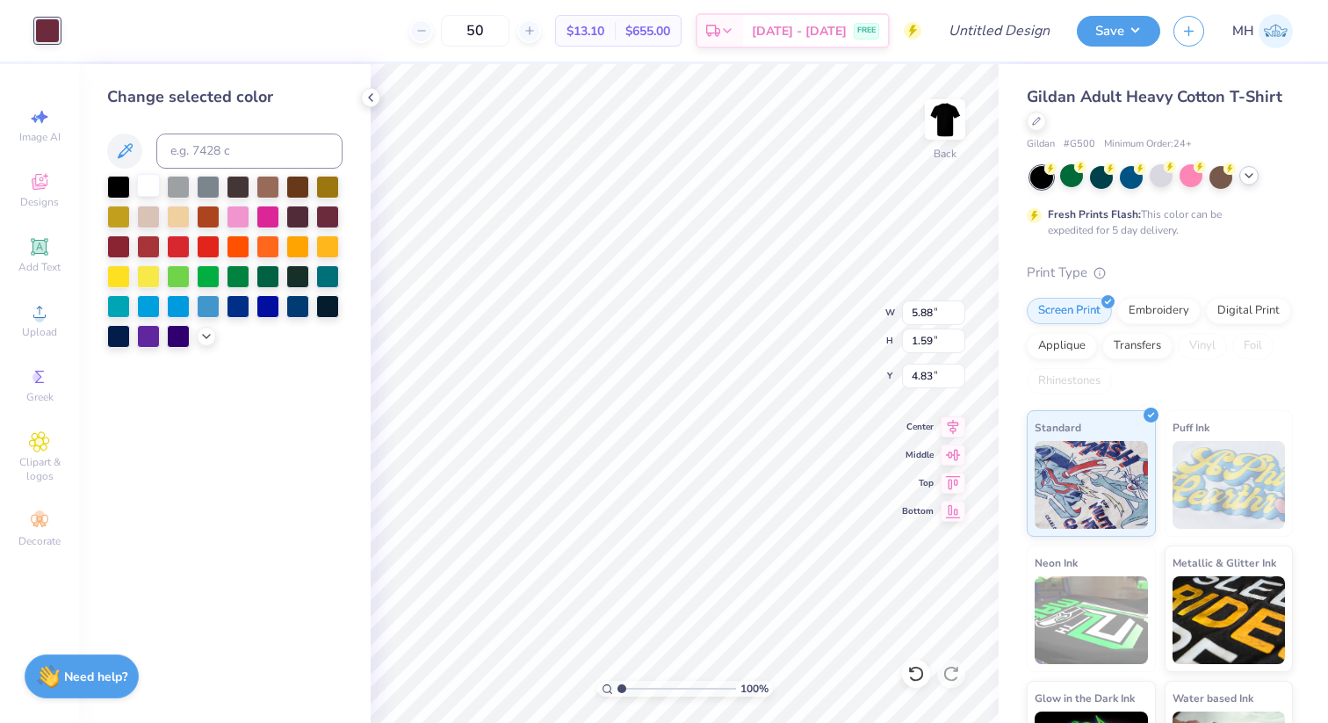
click at [149, 184] on div at bounding box center [148, 185] width 23 height 23
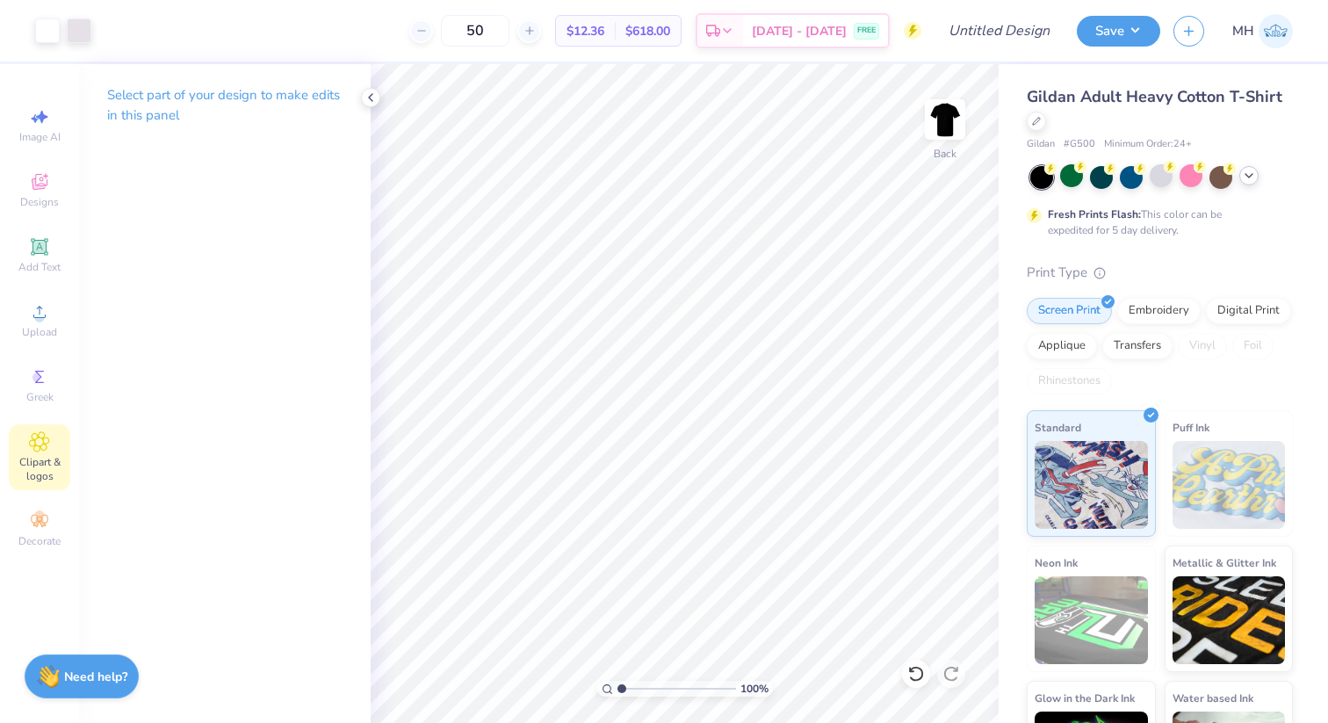
click at [36, 479] on span "Clipart & logos" at bounding box center [39, 469] width 61 height 28
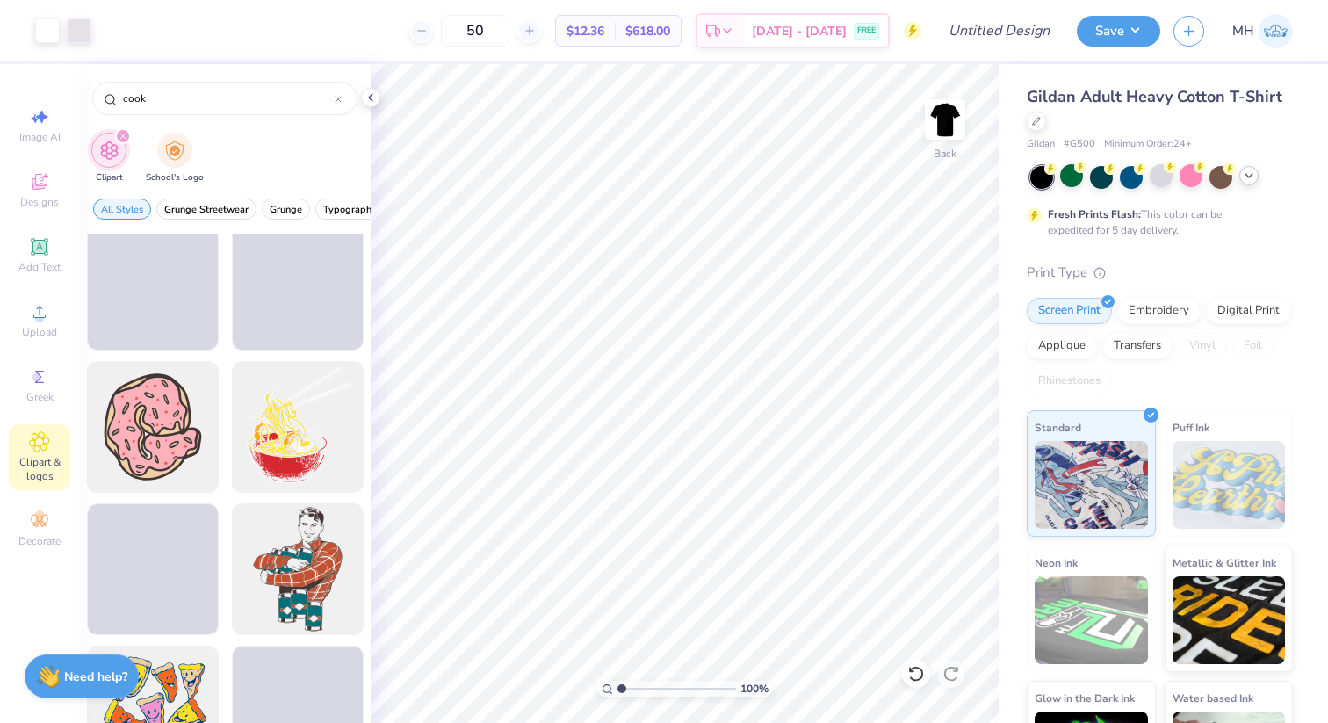
scroll to position [2684, 0]
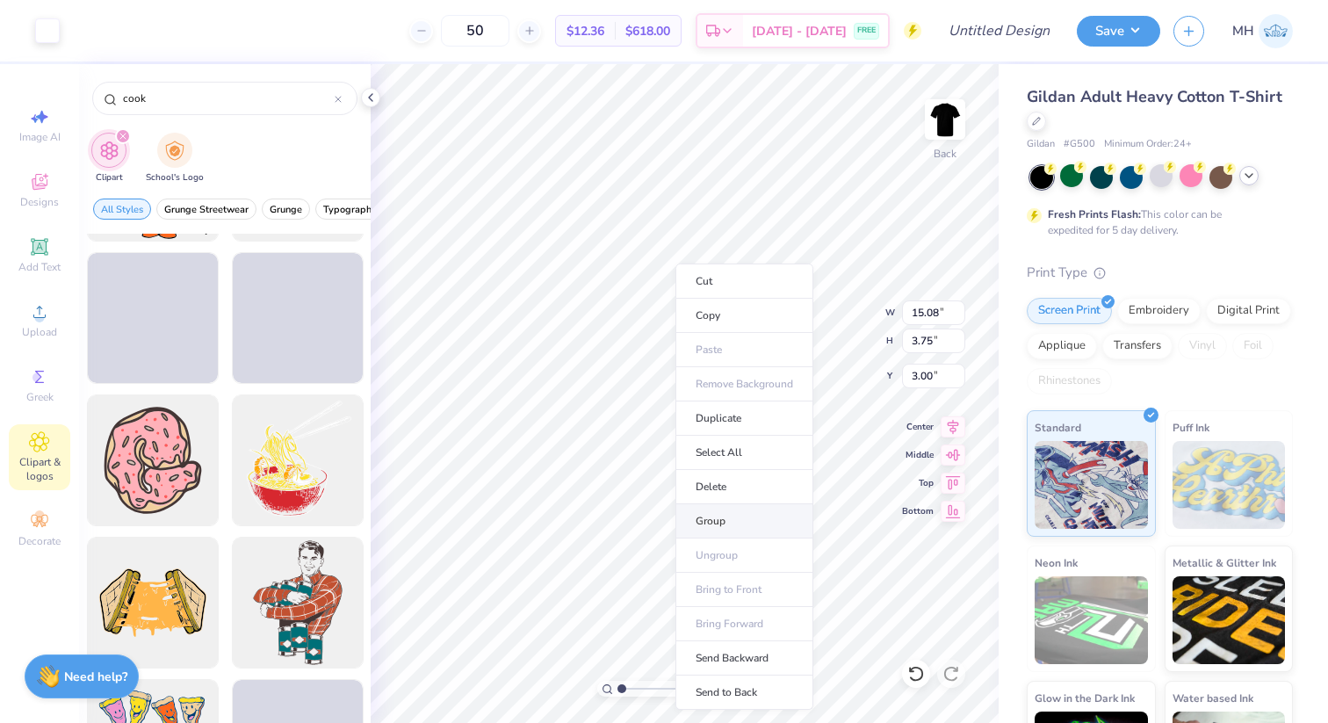
click at [736, 523] on li "Group" at bounding box center [744, 521] width 138 height 34
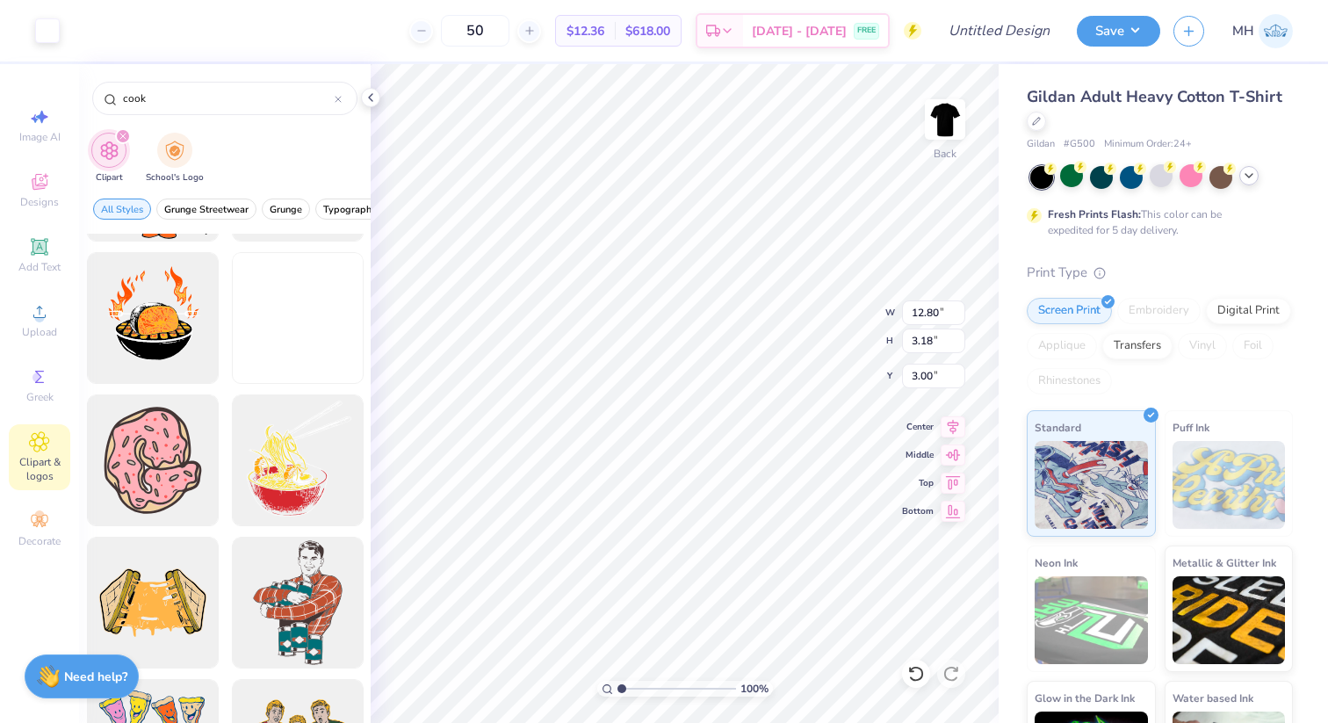
type input "12.80"
type input "3.18"
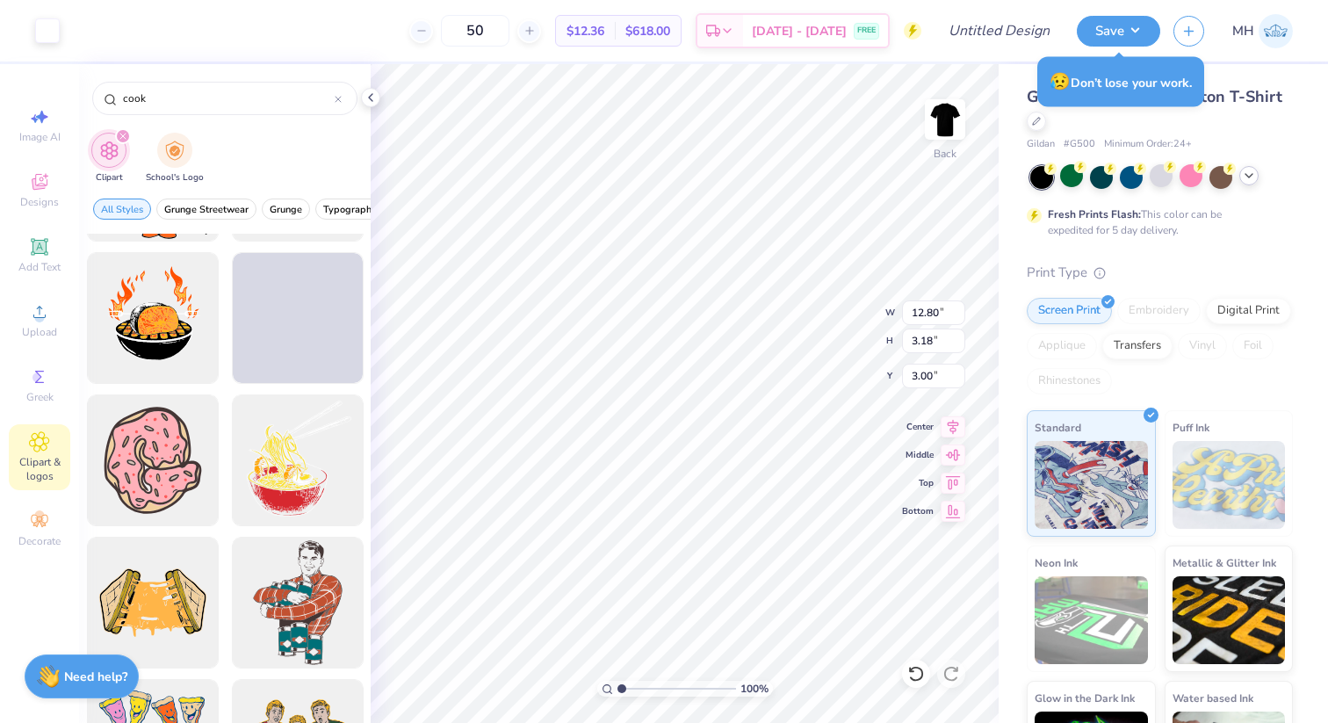
type input "7.72"
type input "1.92"
type input "6.30"
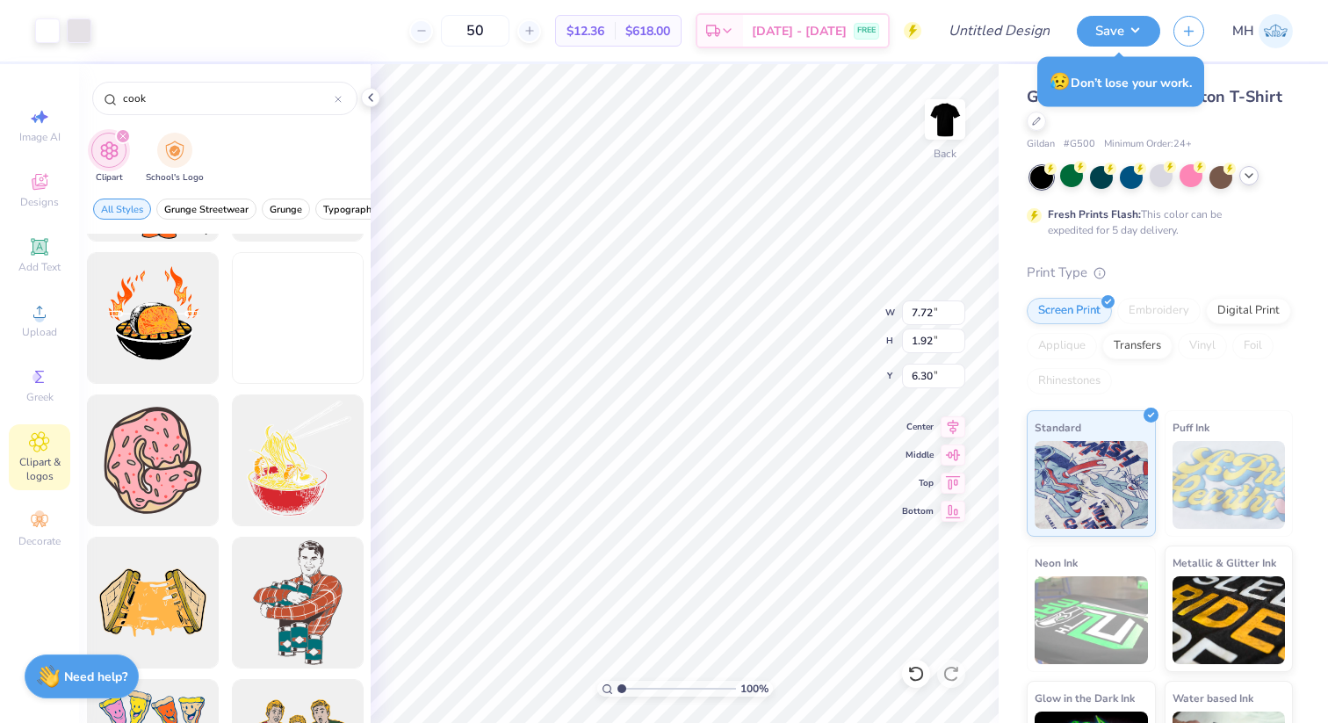
type input "6.63"
type input "1.65"
type input "6.61"
type input "6.15"
type input "1.53"
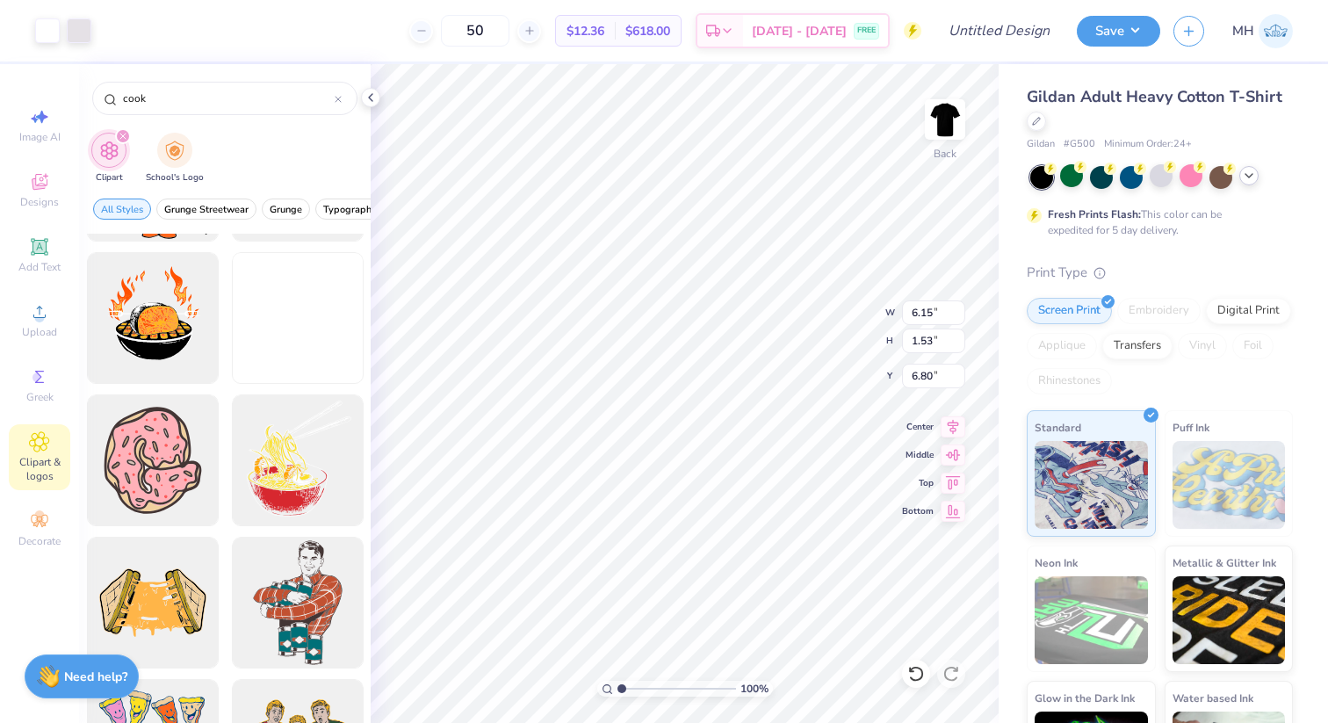
type input "6.80"
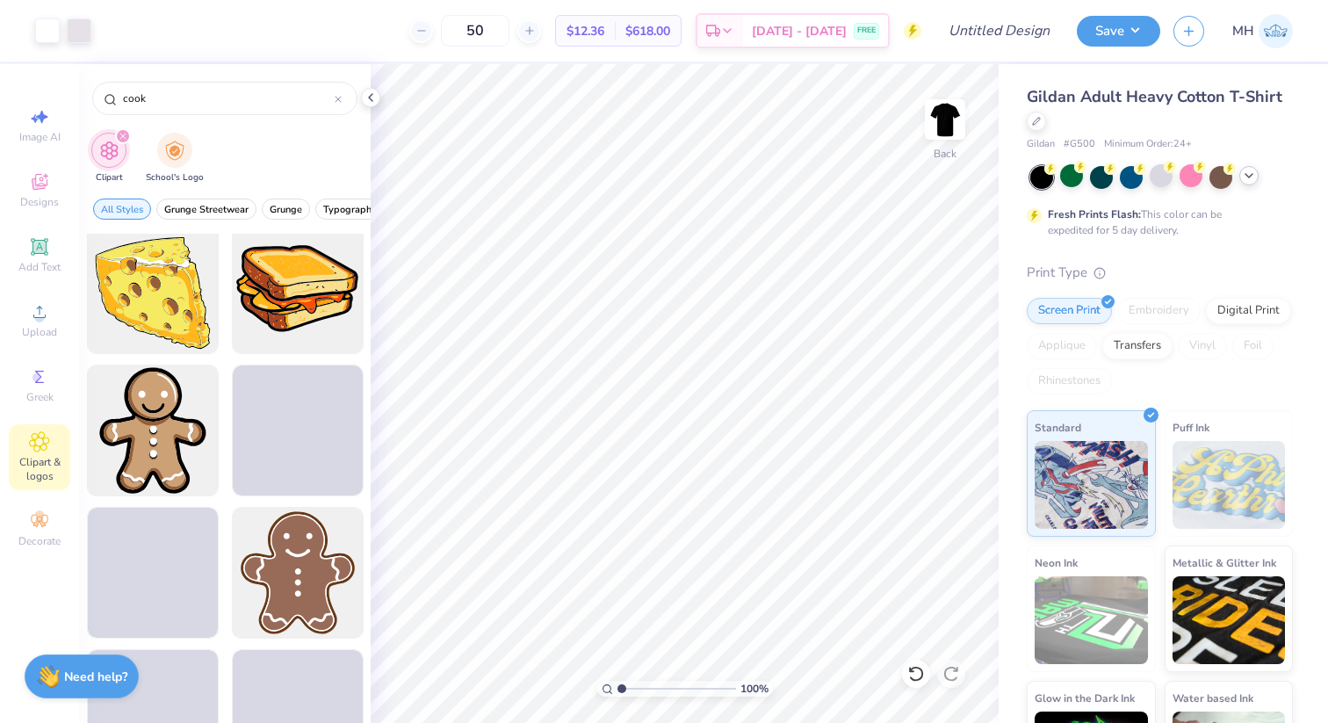
scroll to position [5014, 0]
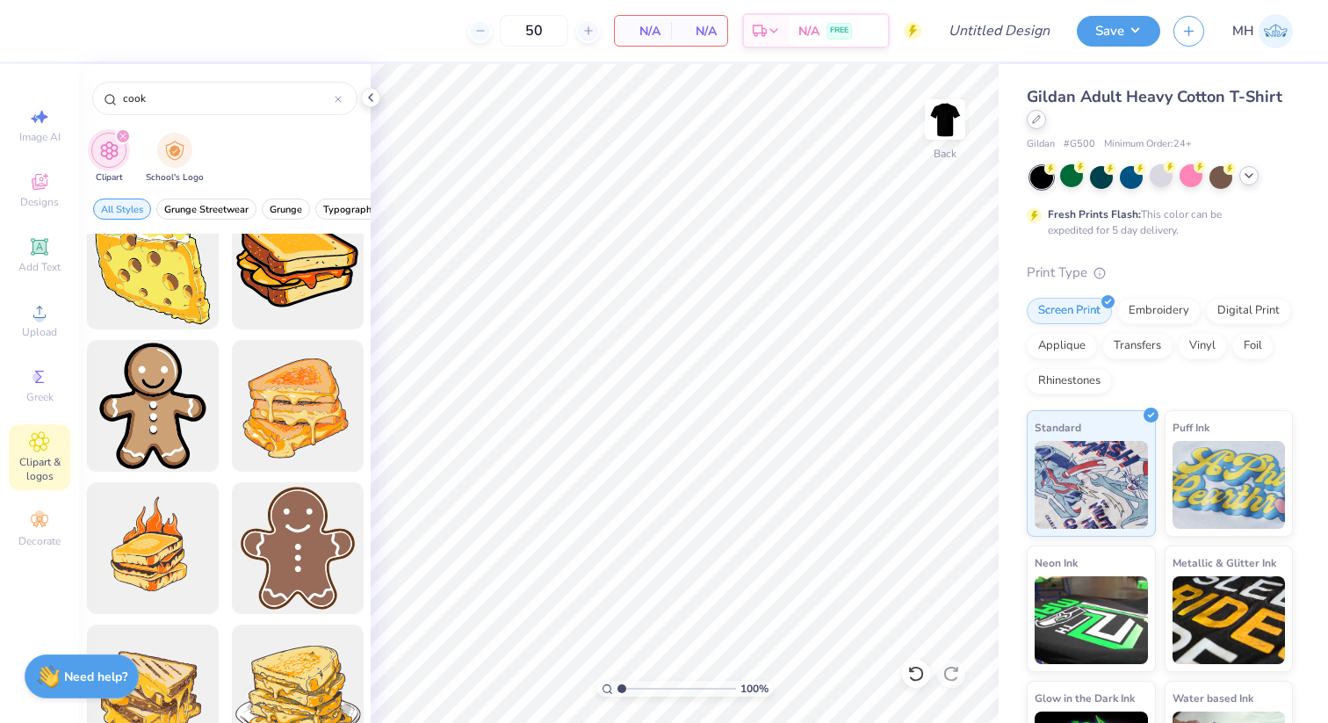
click at [1031, 122] on div at bounding box center [1035, 119] width 19 height 19
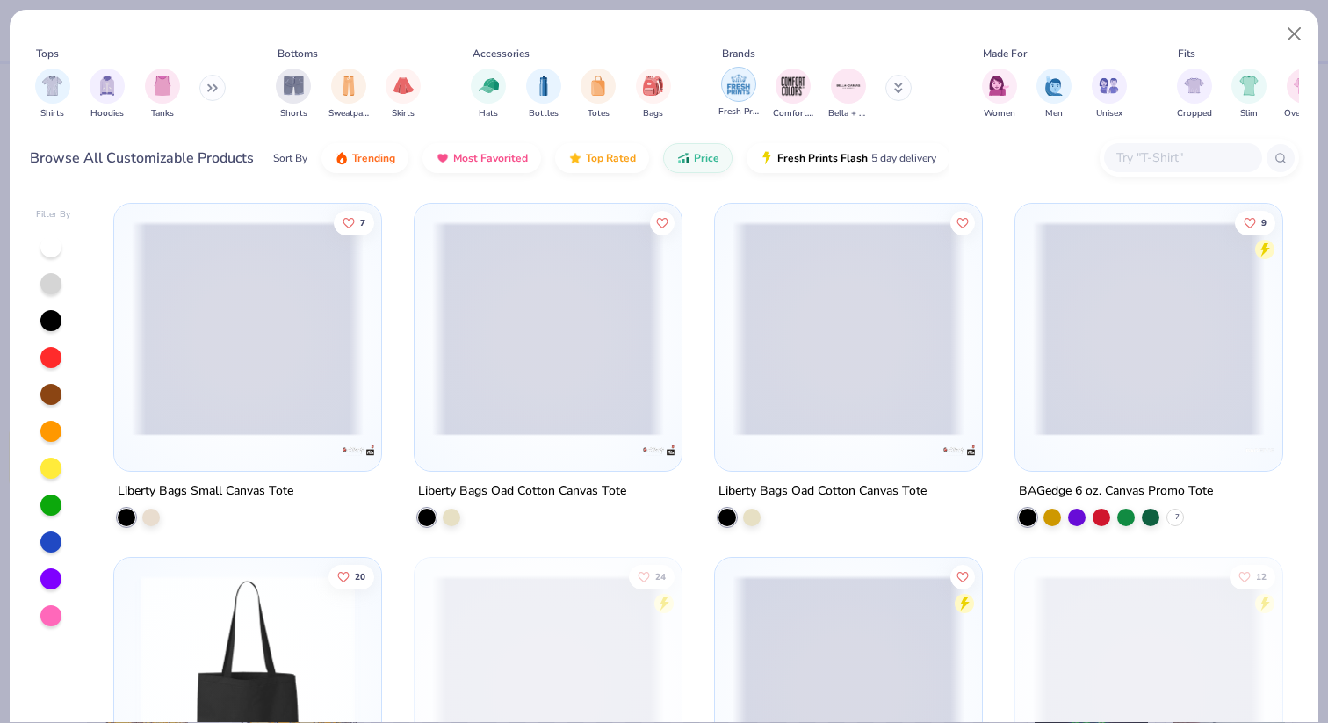
click at [733, 79] on img "filter for Fresh Prints" at bounding box center [738, 84] width 26 height 26
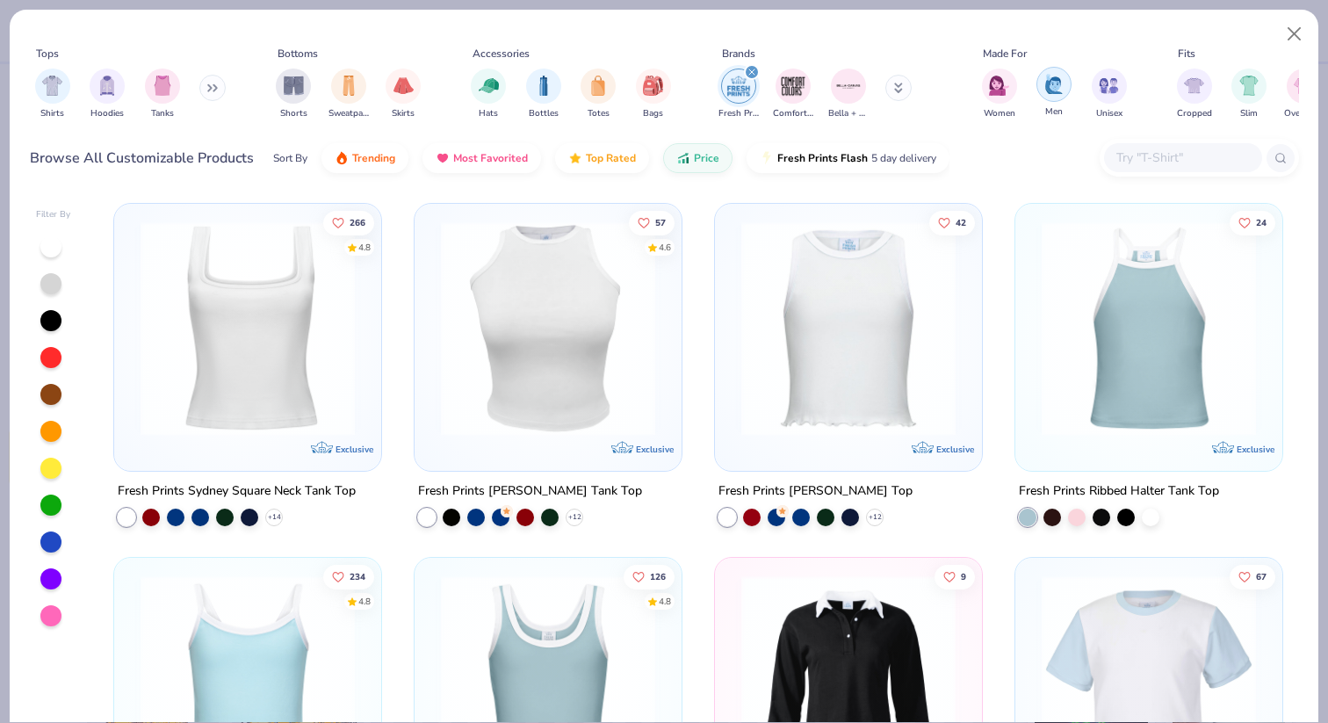
click at [1042, 90] on div "filter for Men" at bounding box center [1053, 84] width 35 height 35
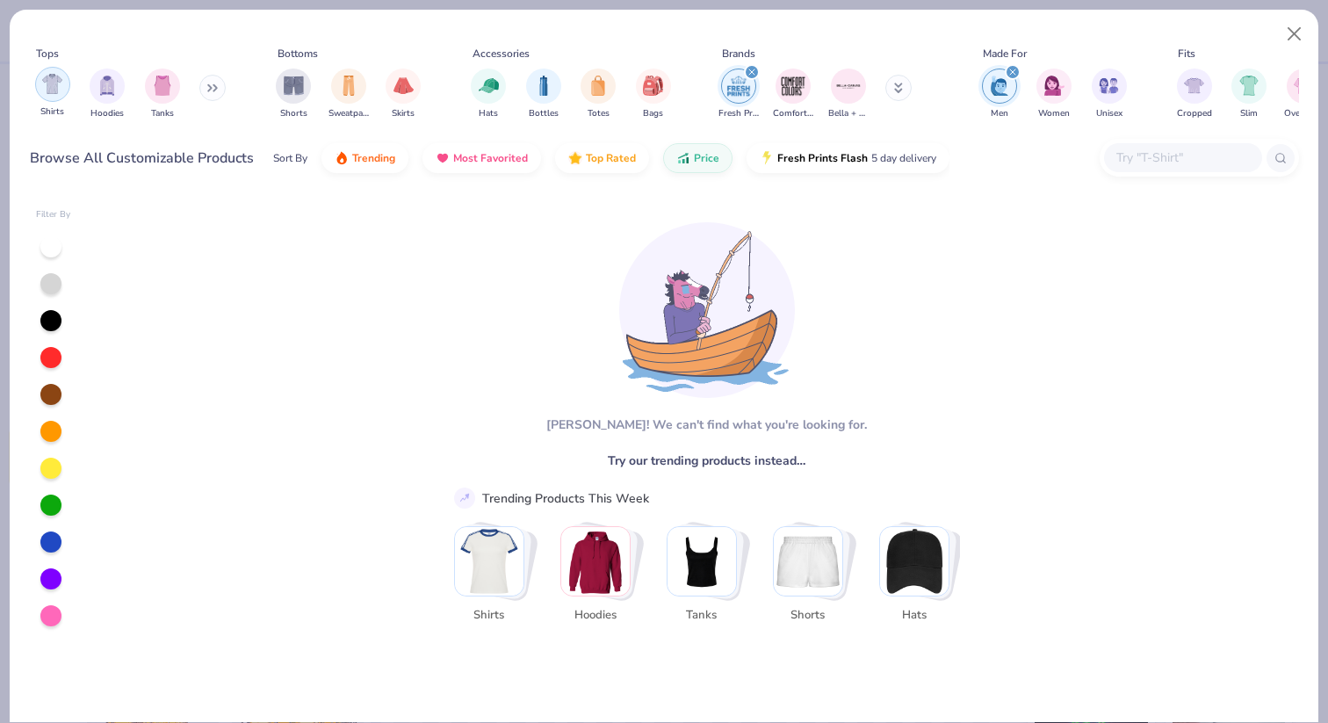
click at [53, 85] on img "filter for Shirts" at bounding box center [52, 84] width 20 height 20
click at [51, 248] on div at bounding box center [50, 246] width 21 height 21
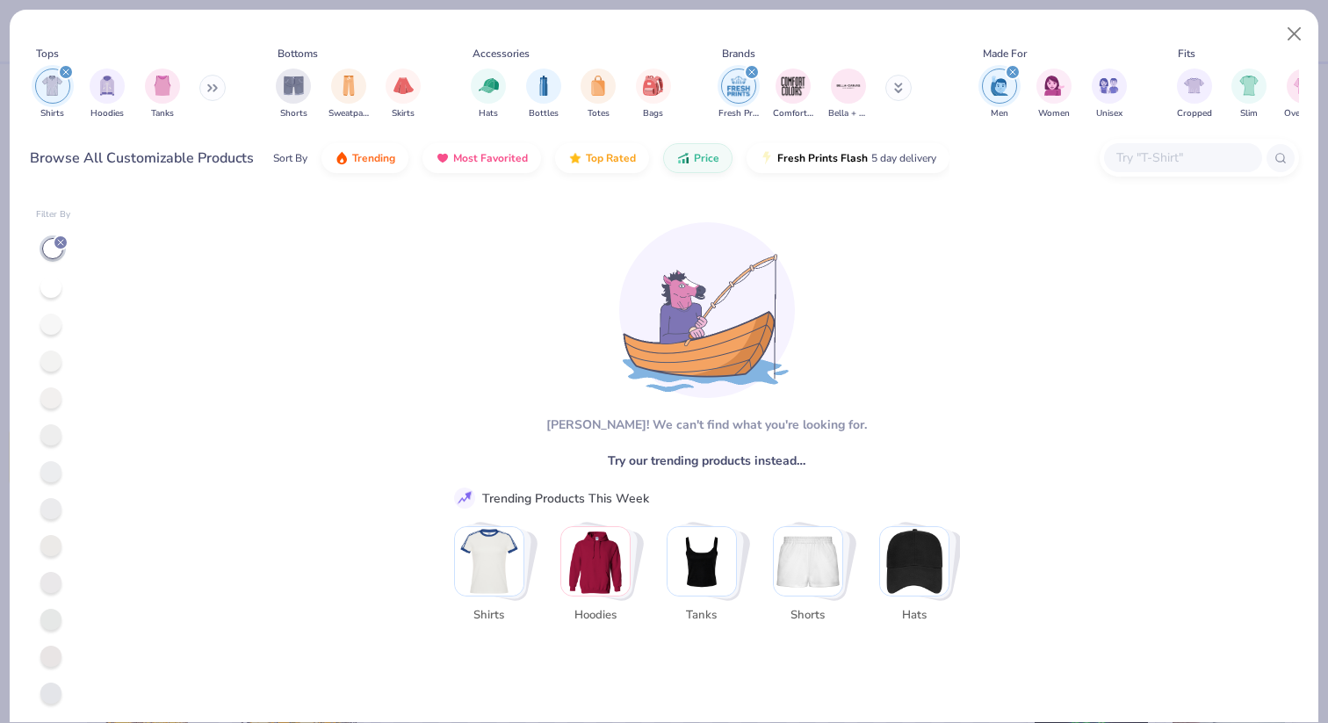
click at [993, 79] on img "filter for Men" at bounding box center [999, 86] width 19 height 20
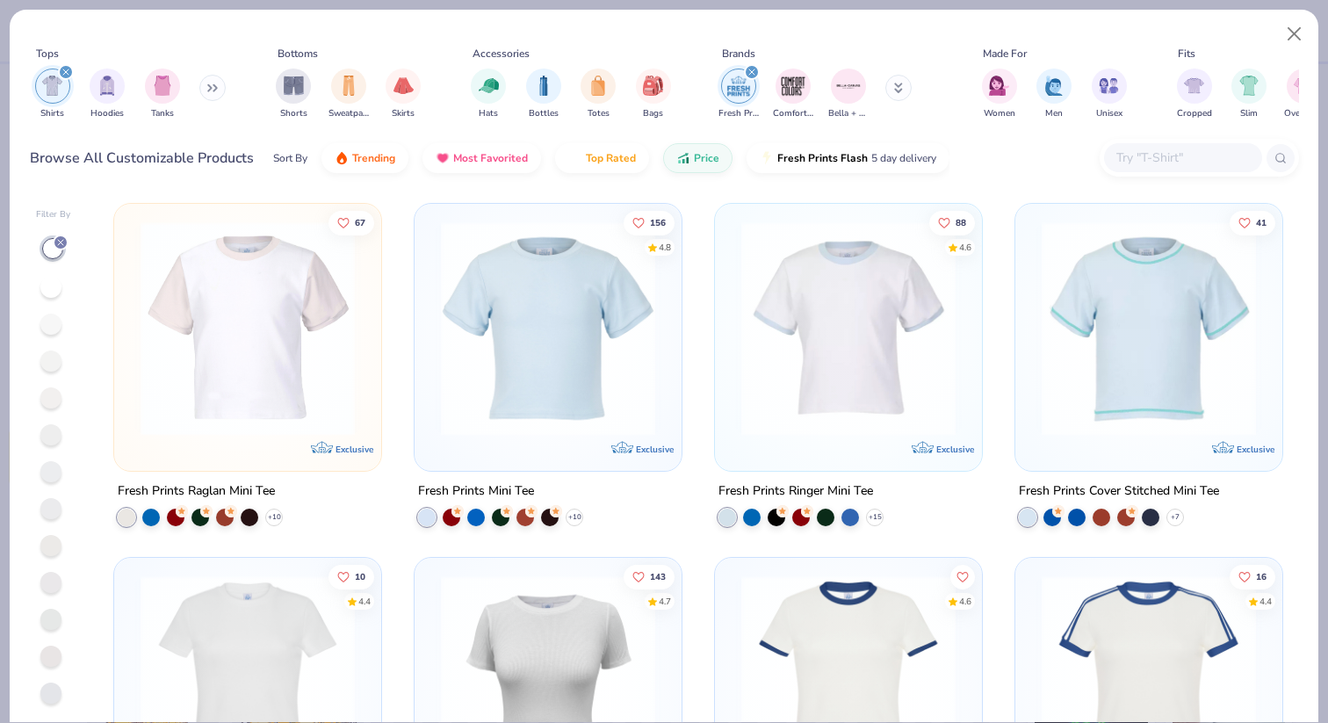
click at [62, 76] on icon "filter for Shirts" at bounding box center [65, 71] width 7 height 7
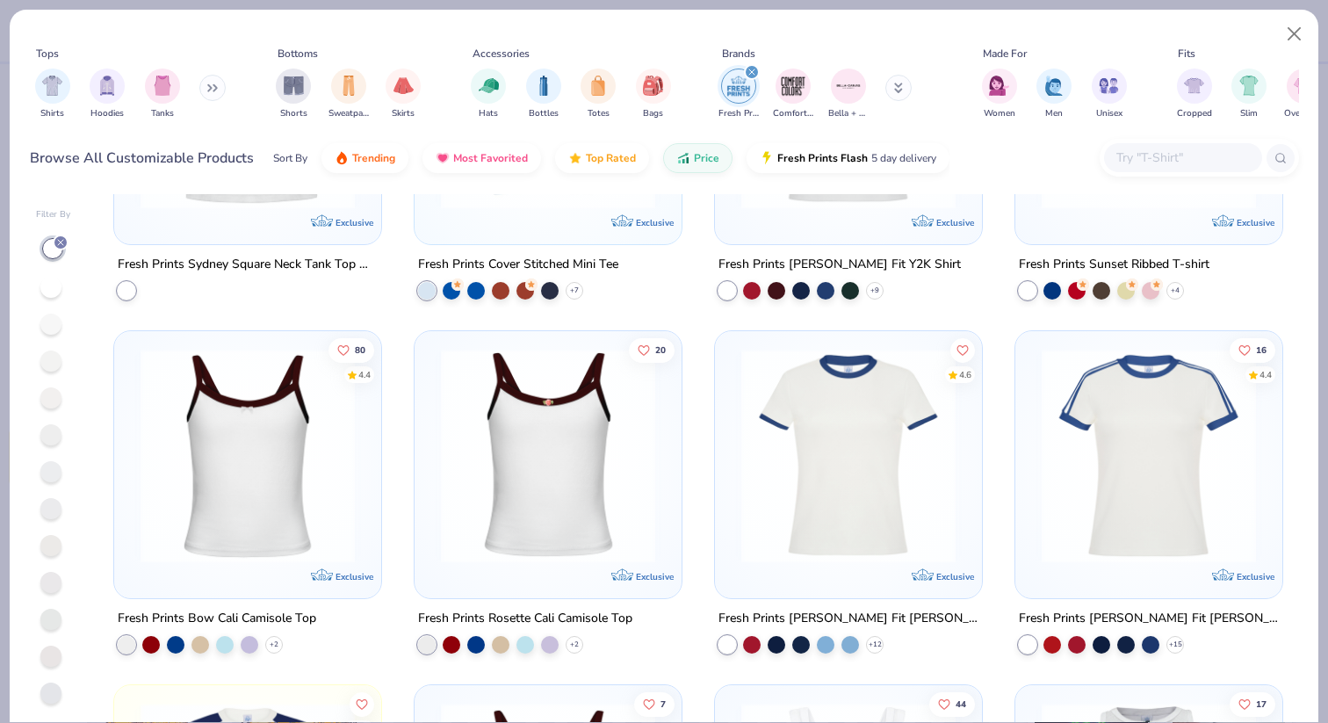
scroll to position [1292, 0]
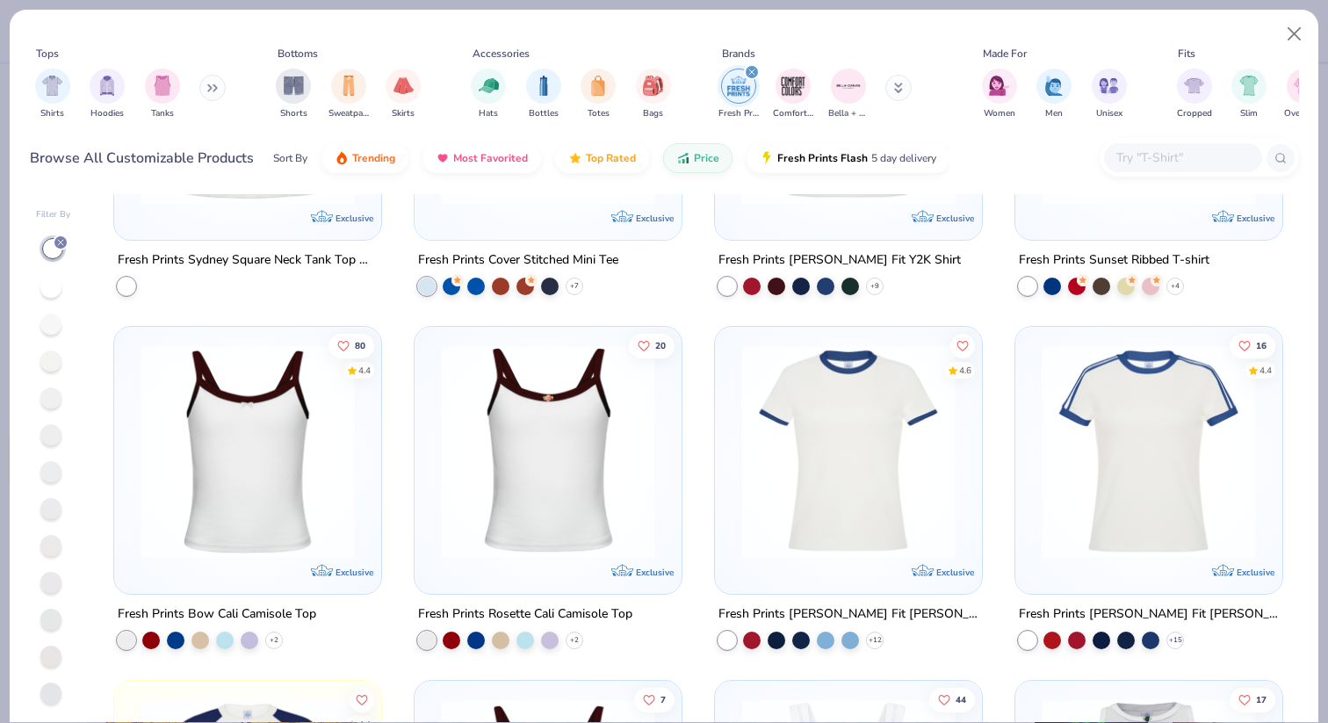
click at [742, 83] on img "filter for Fresh Prints" at bounding box center [738, 86] width 26 height 26
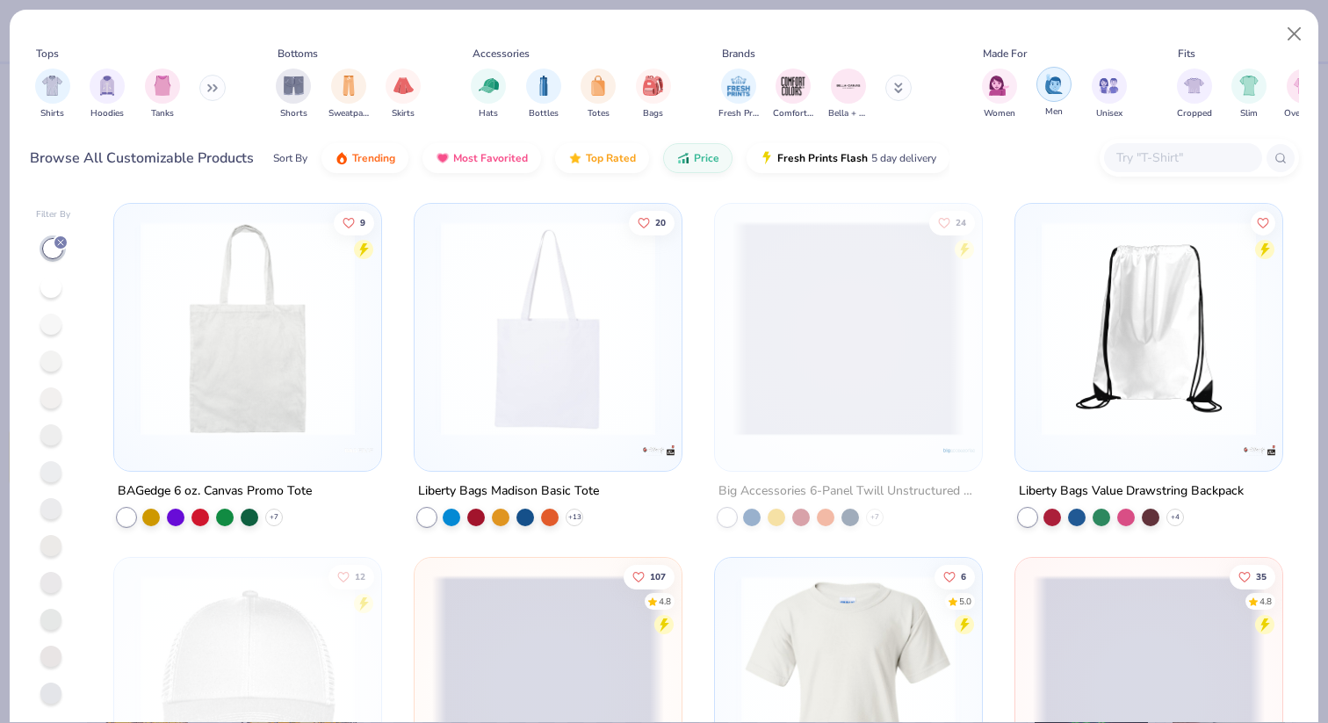
click at [1056, 90] on img "filter for Men" at bounding box center [1053, 84] width 19 height 20
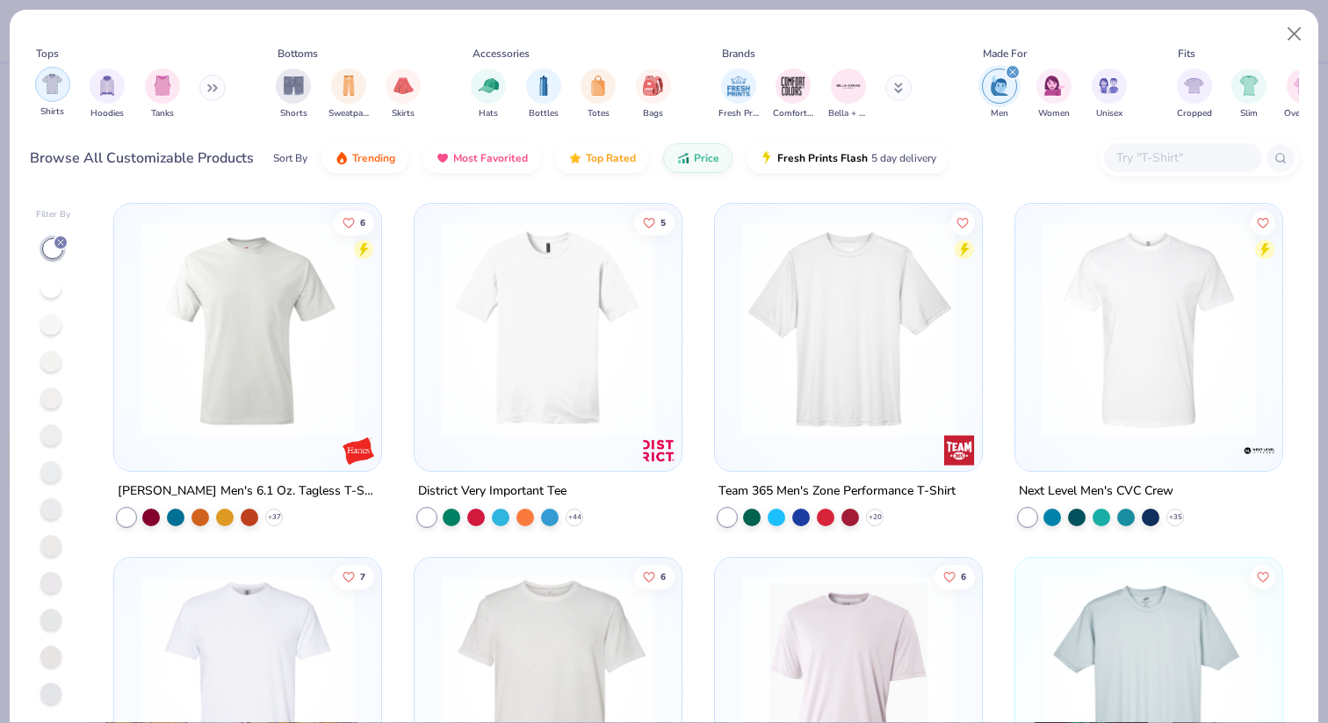
click at [54, 96] on div "filter for Shirts" at bounding box center [52, 84] width 35 height 35
click at [297, 397] on img at bounding box center [248, 328] width 232 height 214
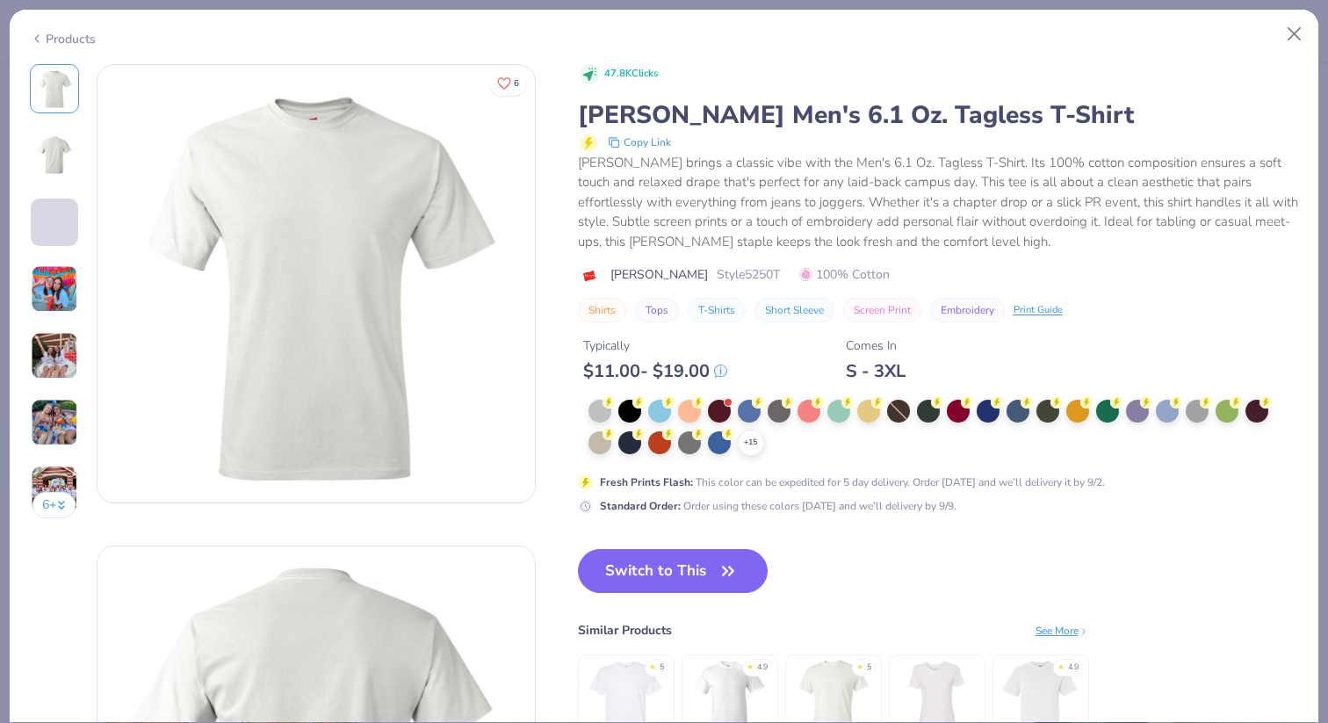
click at [58, 283] on img at bounding box center [54, 288] width 47 height 47
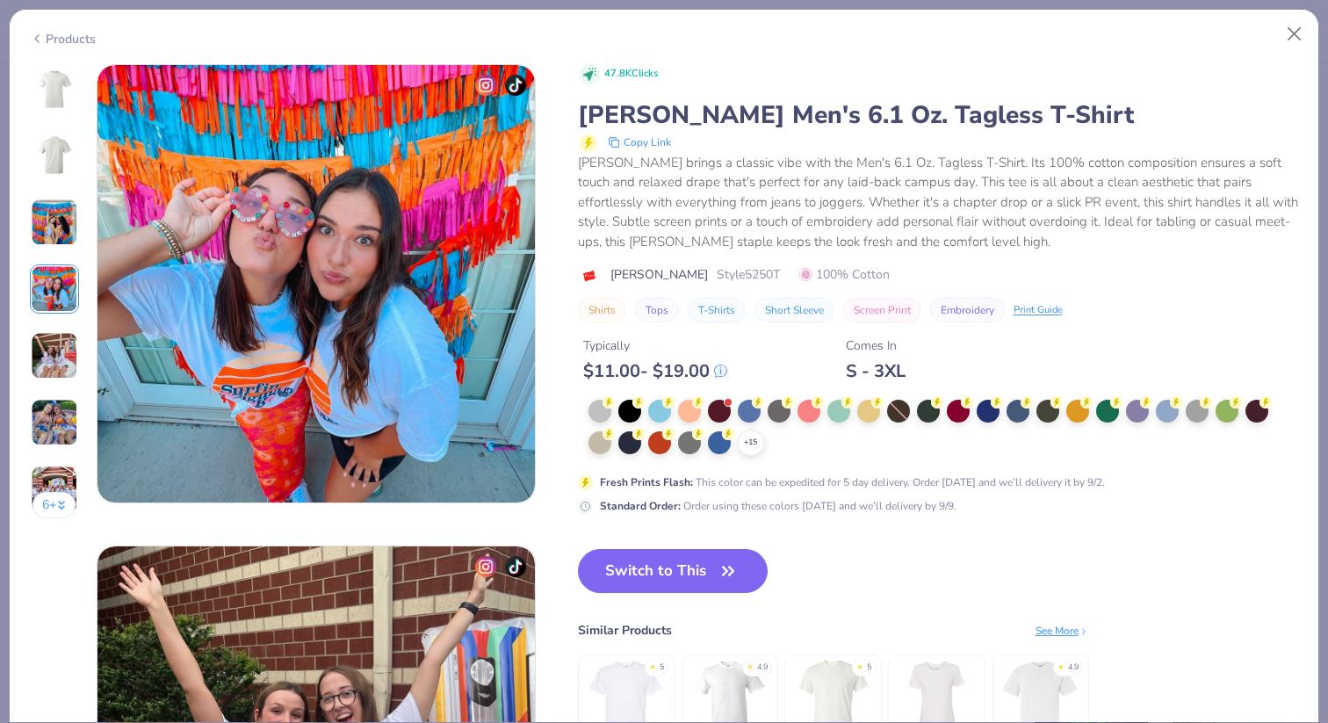
click at [57, 332] on img at bounding box center [54, 355] width 47 height 47
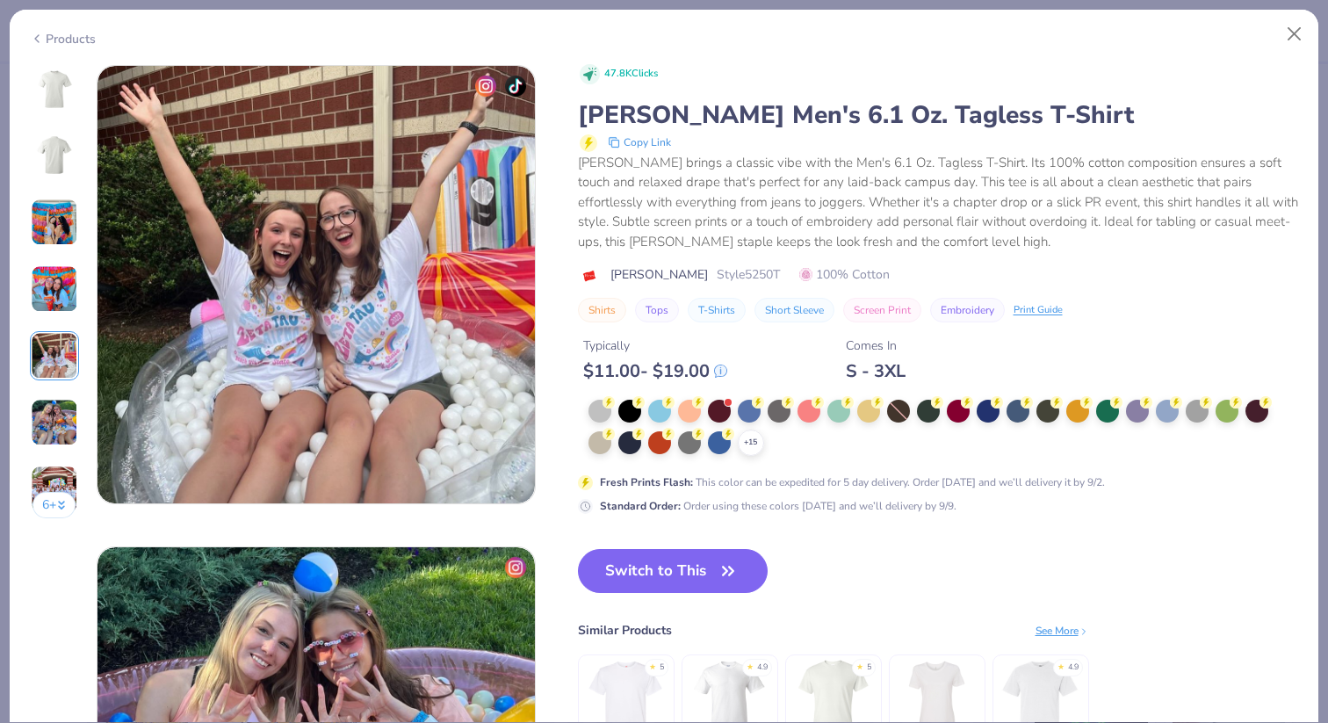
scroll to position [1925, 0]
click at [55, 383] on div "6 +" at bounding box center [54, 297] width 49 height 467
click at [49, 410] on img at bounding box center [54, 422] width 47 height 47
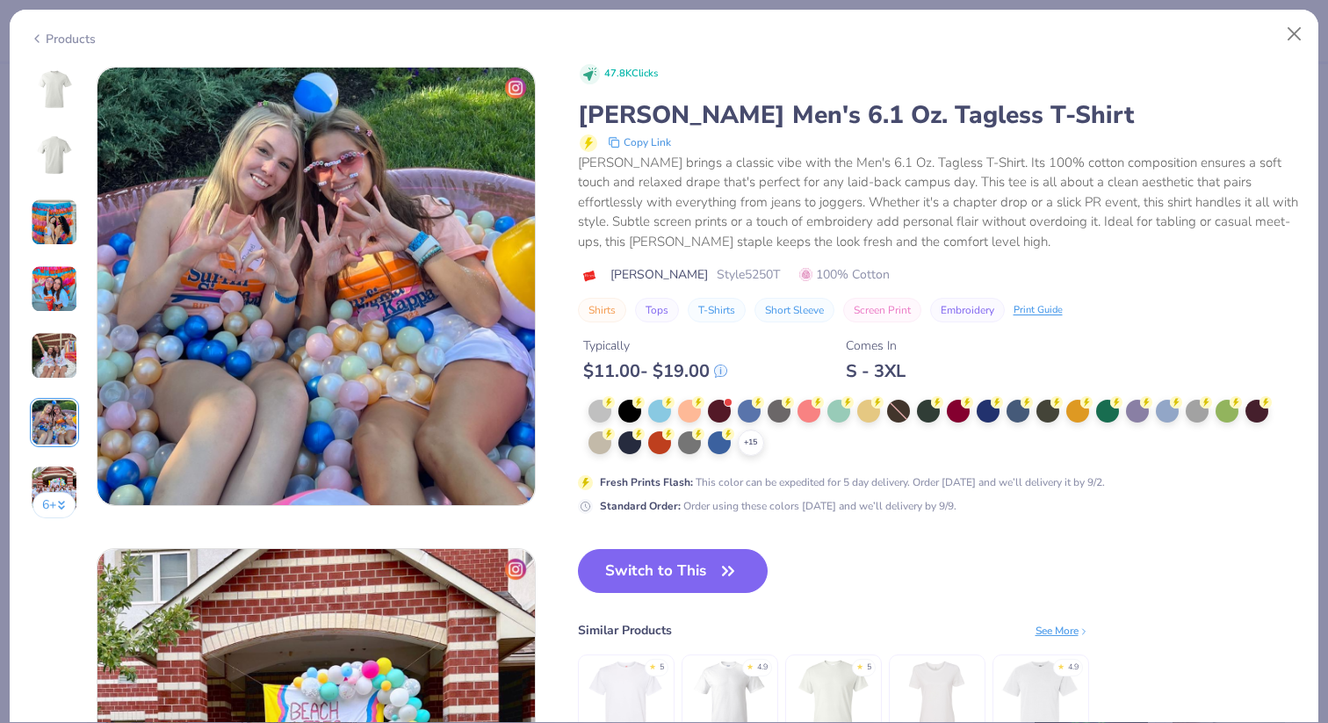
scroll to position [2406, 0]
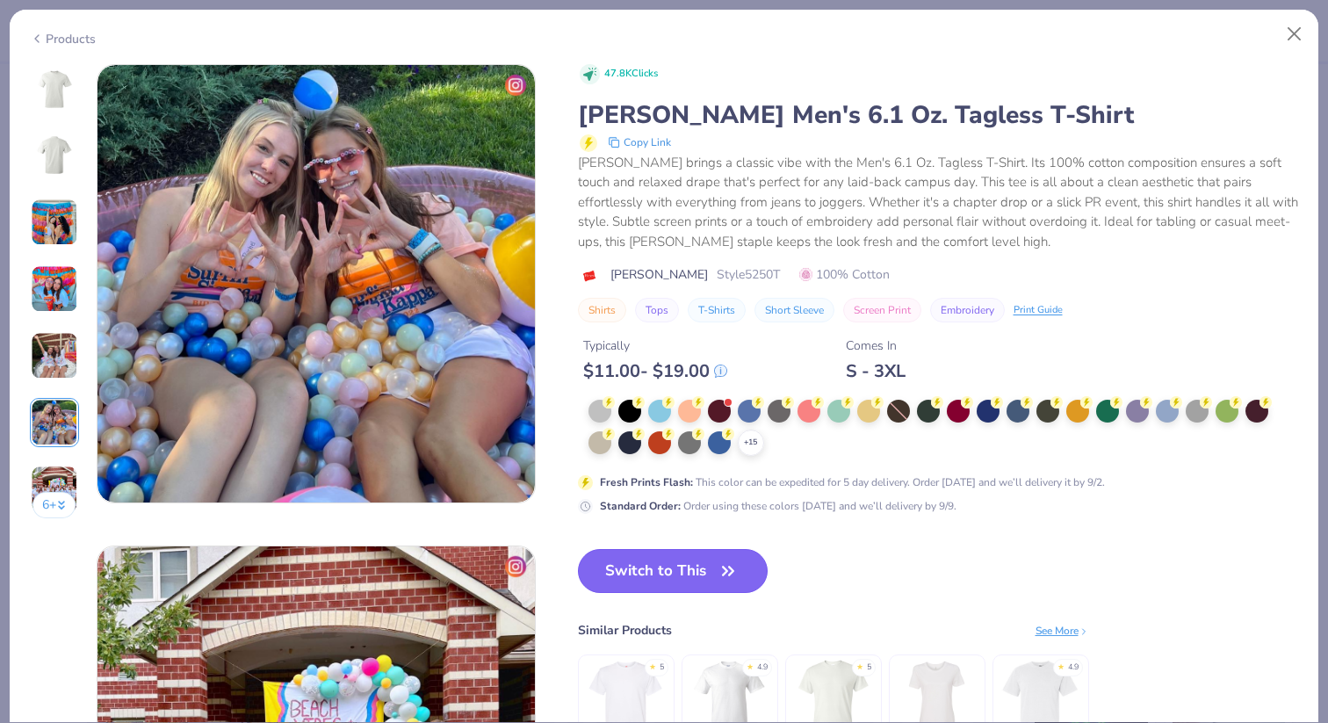
click at [704, 565] on button "Switch to This" at bounding box center [673, 571] width 191 height 44
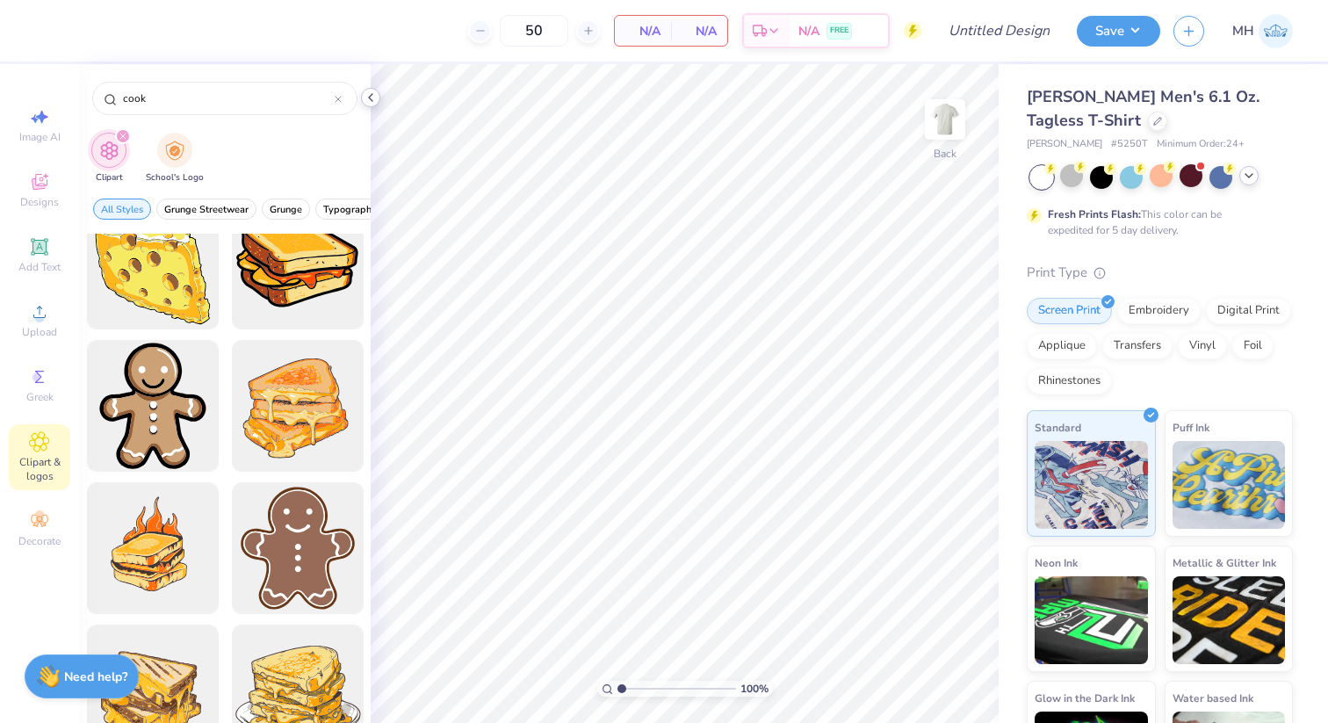
click at [378, 97] on div at bounding box center [370, 97] width 19 height 19
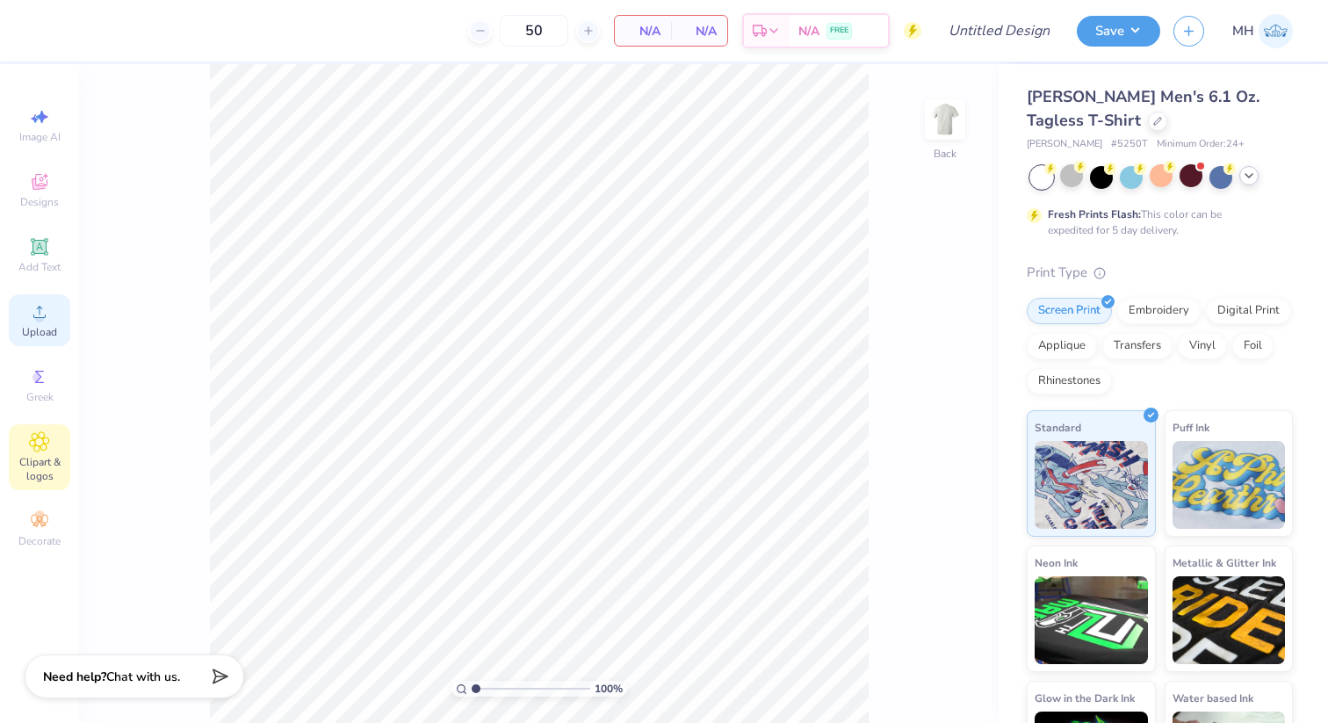
click at [40, 313] on circle at bounding box center [39, 318] width 10 height 10
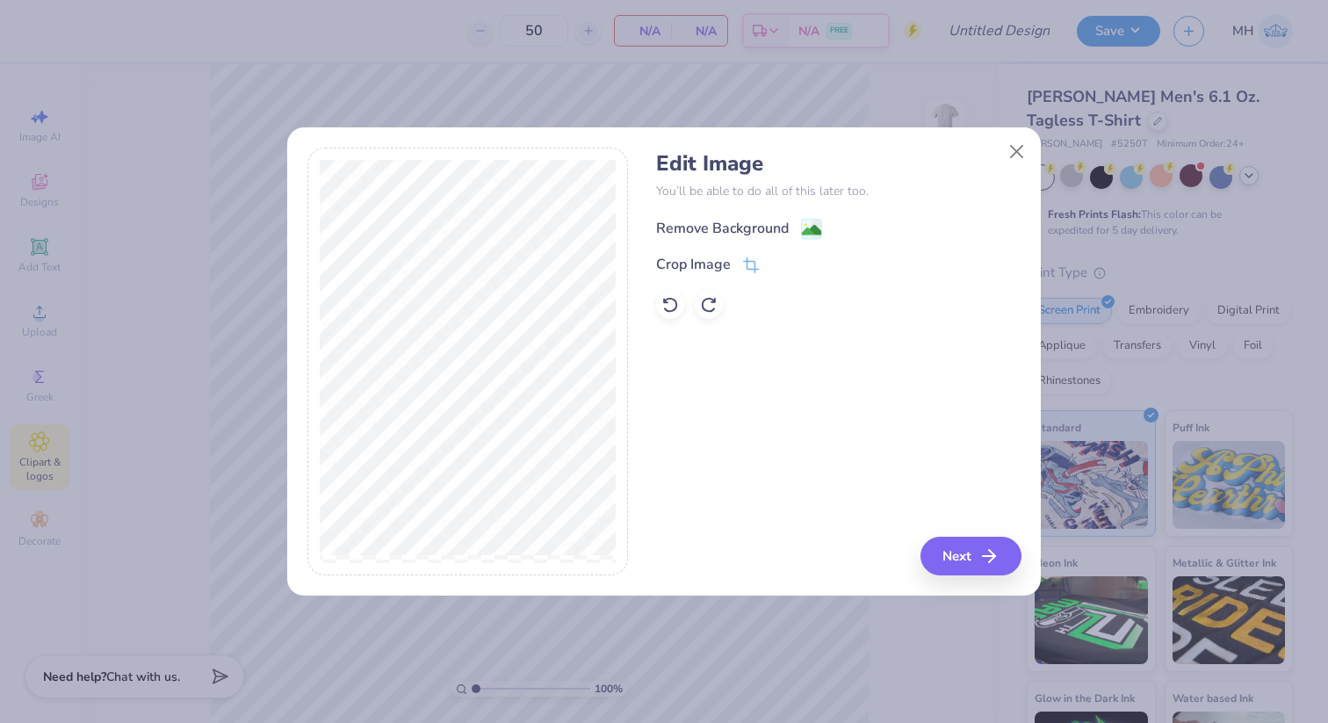
click at [811, 230] on image at bounding box center [811, 229] width 19 height 19
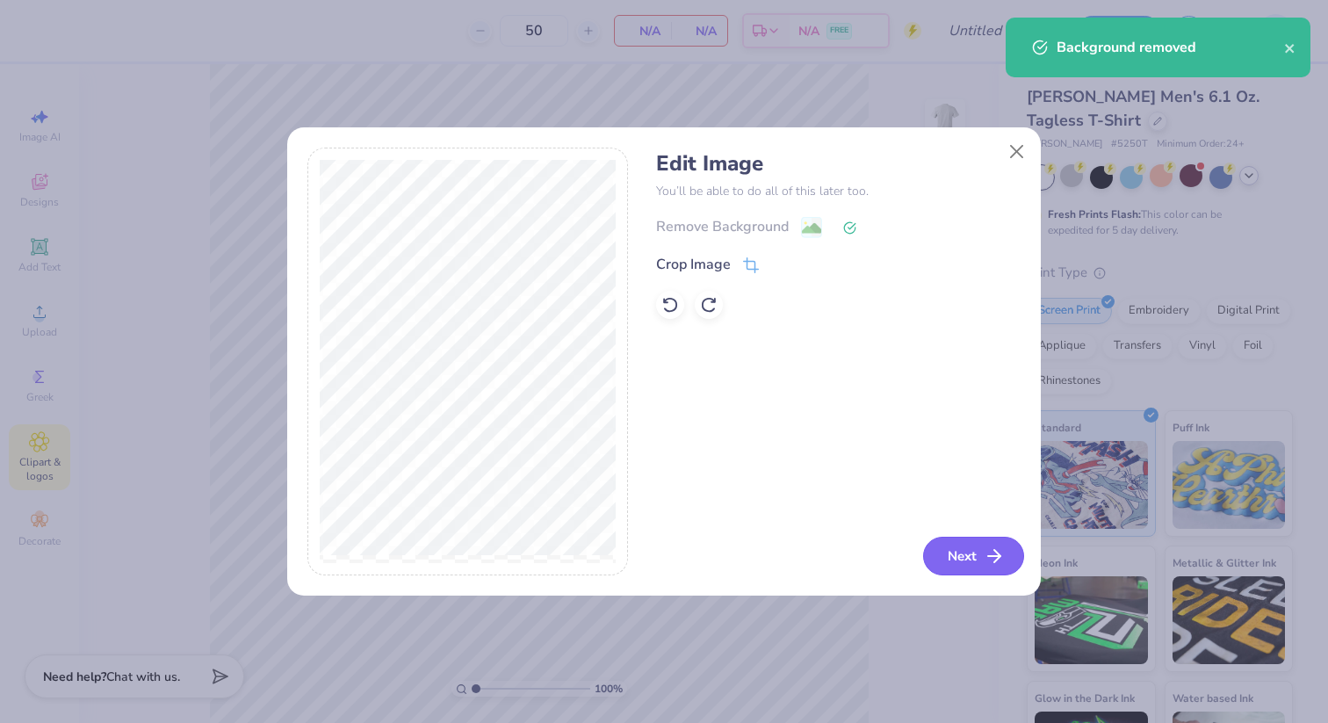
click at [978, 551] on button "Next" at bounding box center [973, 555] width 101 height 39
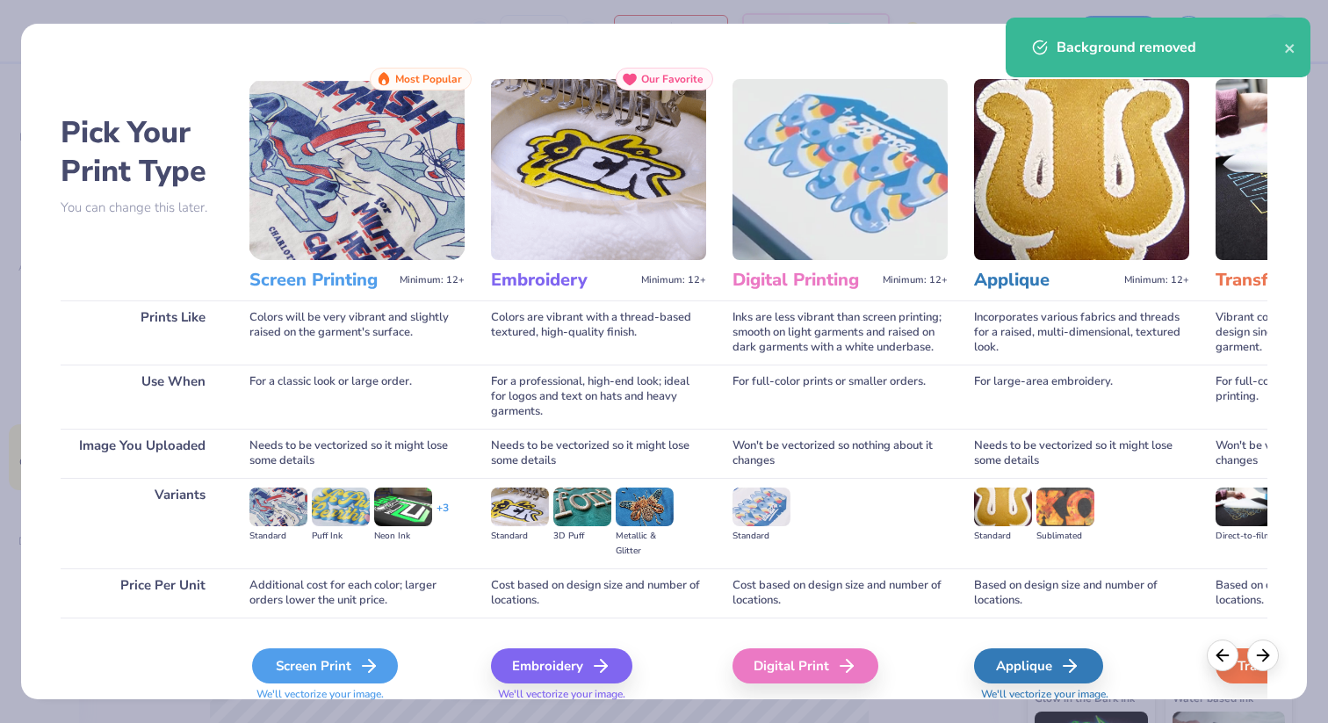
click at [366, 655] on icon at bounding box center [368, 665] width 21 height 21
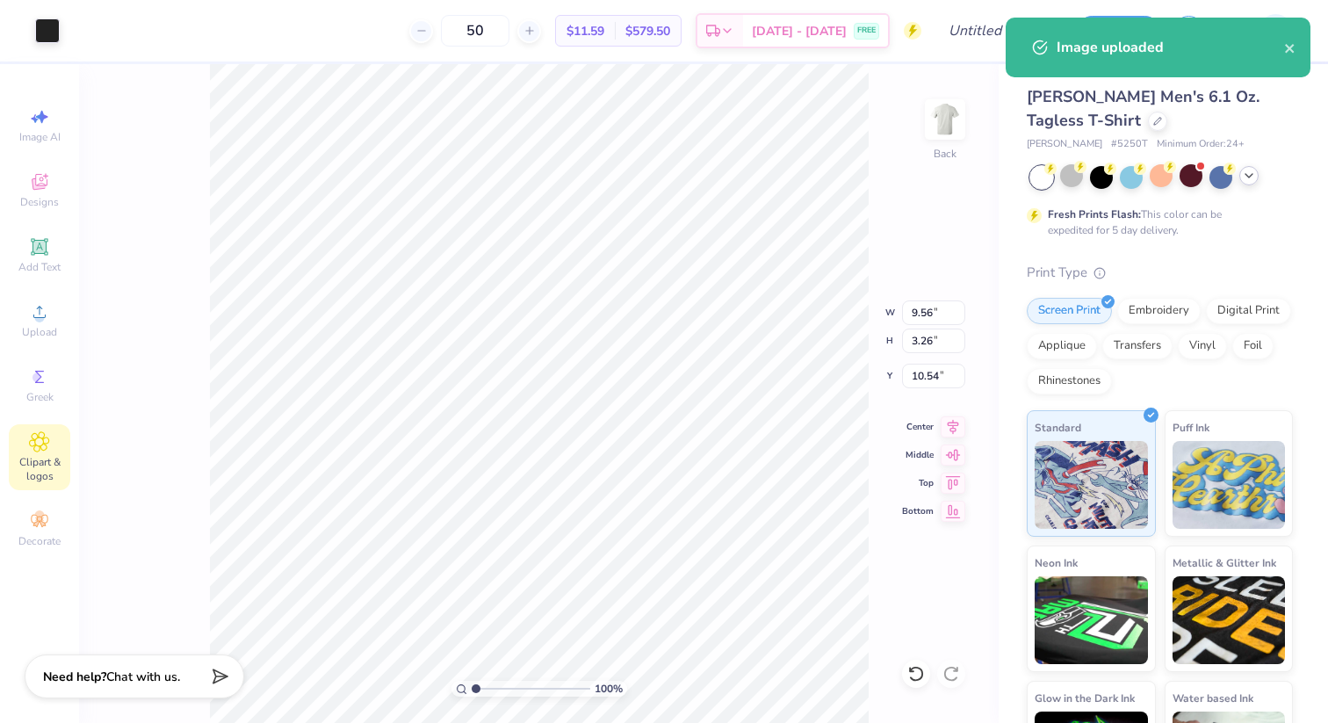
type input "9.56"
type input "3.26"
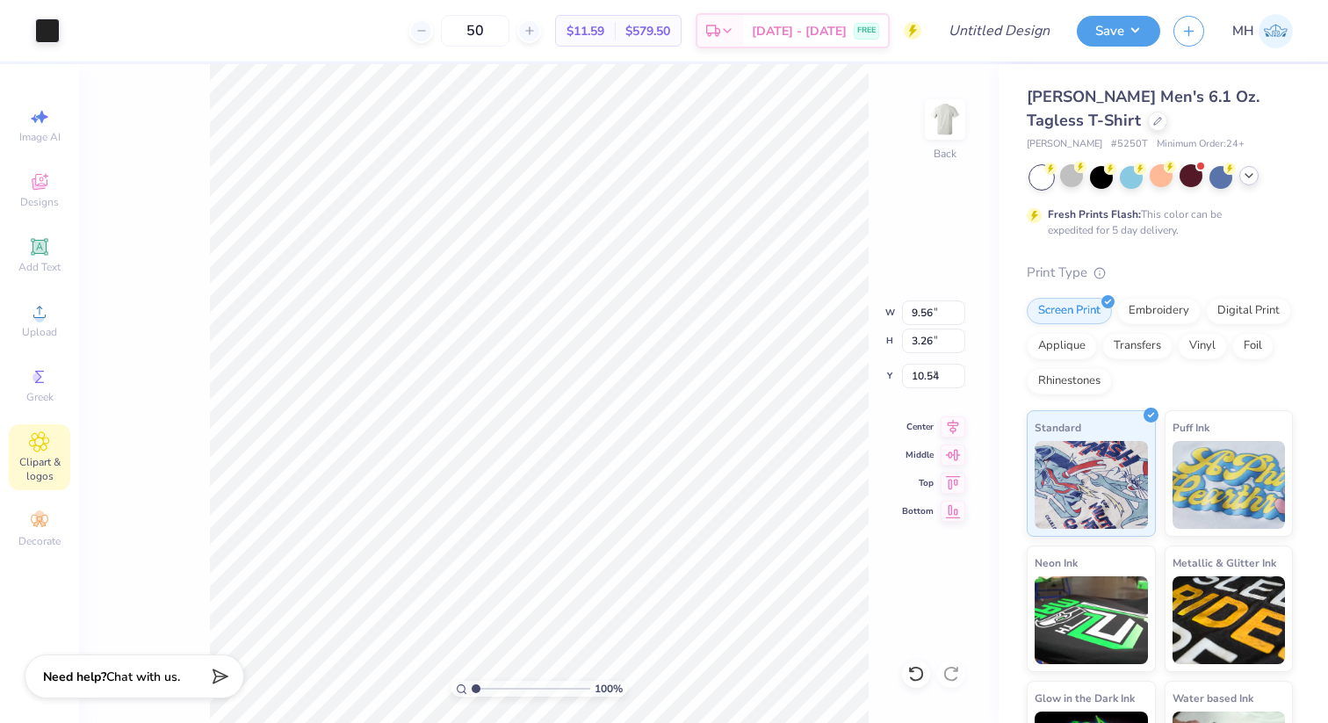
type input "3.23"
type input "8.77"
type input "2.99"
type input "4.48"
click at [50, 244] on div "Add Text" at bounding box center [39, 255] width 61 height 52
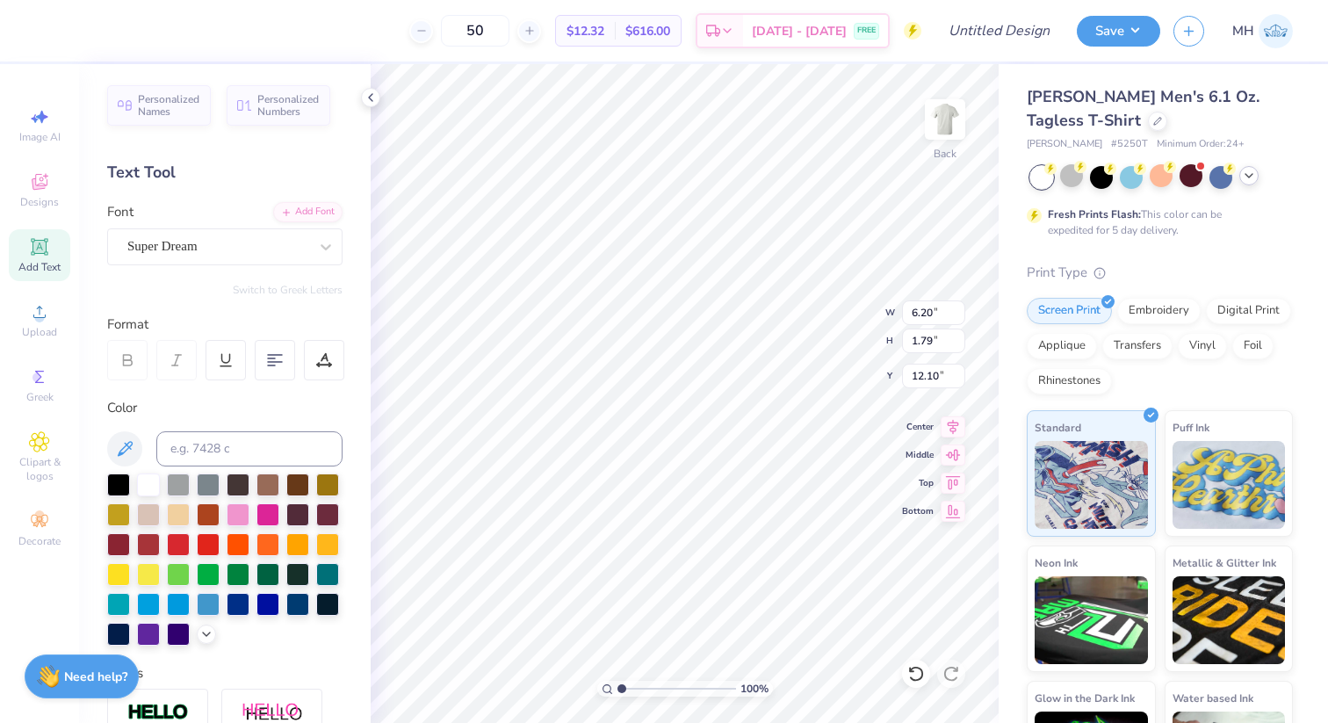
scroll to position [0, 1]
click at [268, 250] on div "Super Dream" at bounding box center [218, 246] width 184 height 27
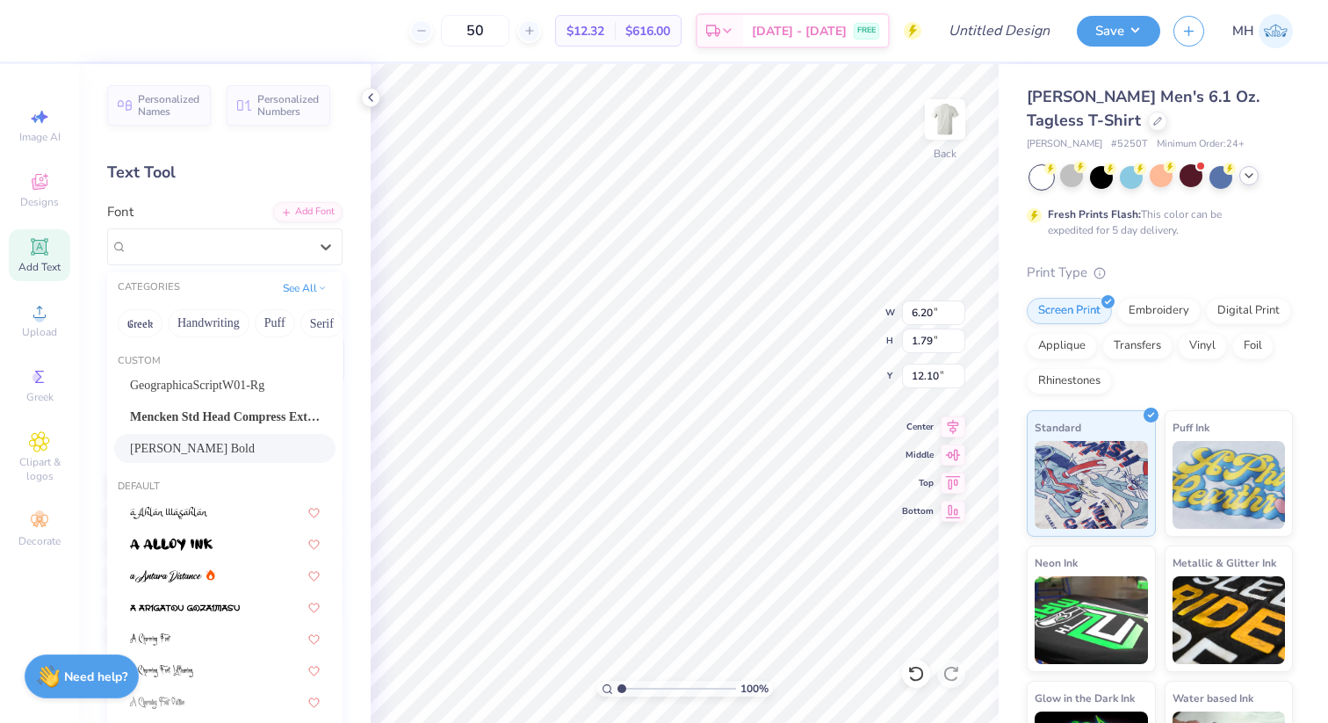
click at [234, 446] on div "[PERSON_NAME] Bold" at bounding box center [225, 448] width 190 height 18
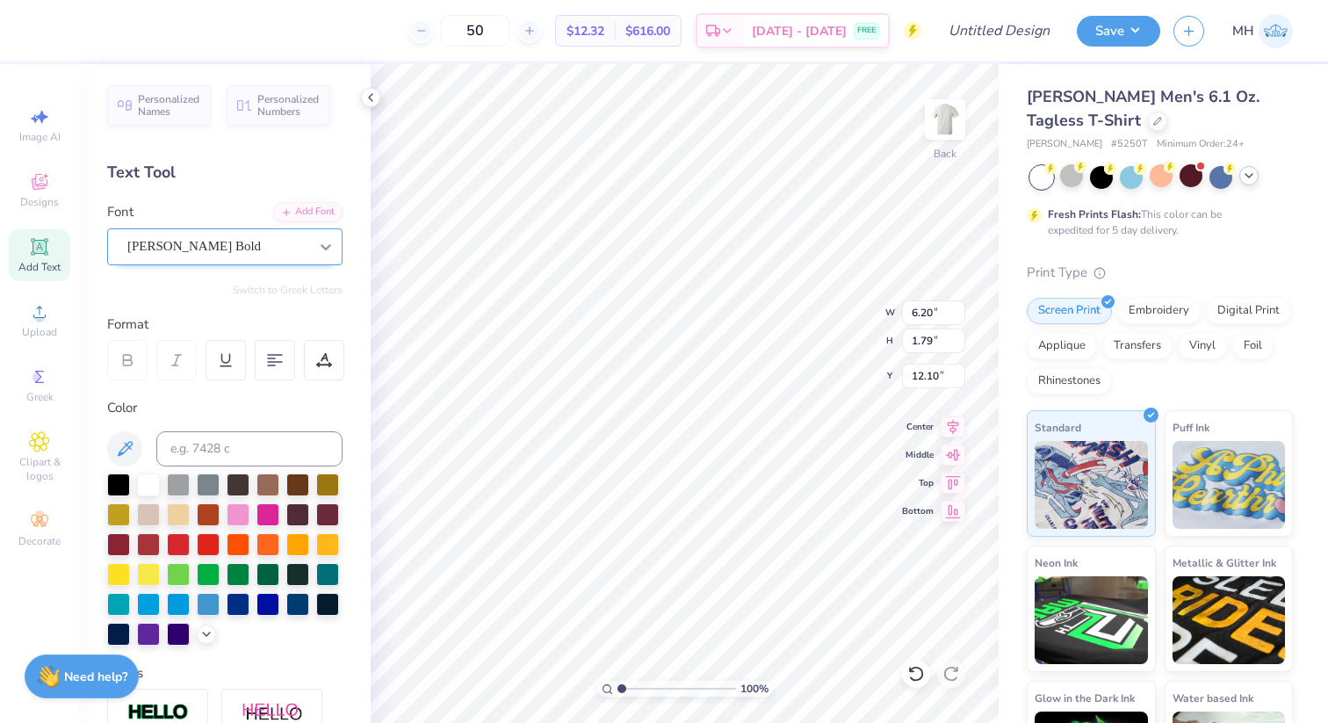
click at [313, 236] on div at bounding box center [326, 247] width 32 height 32
type textarea "BROTHERS"
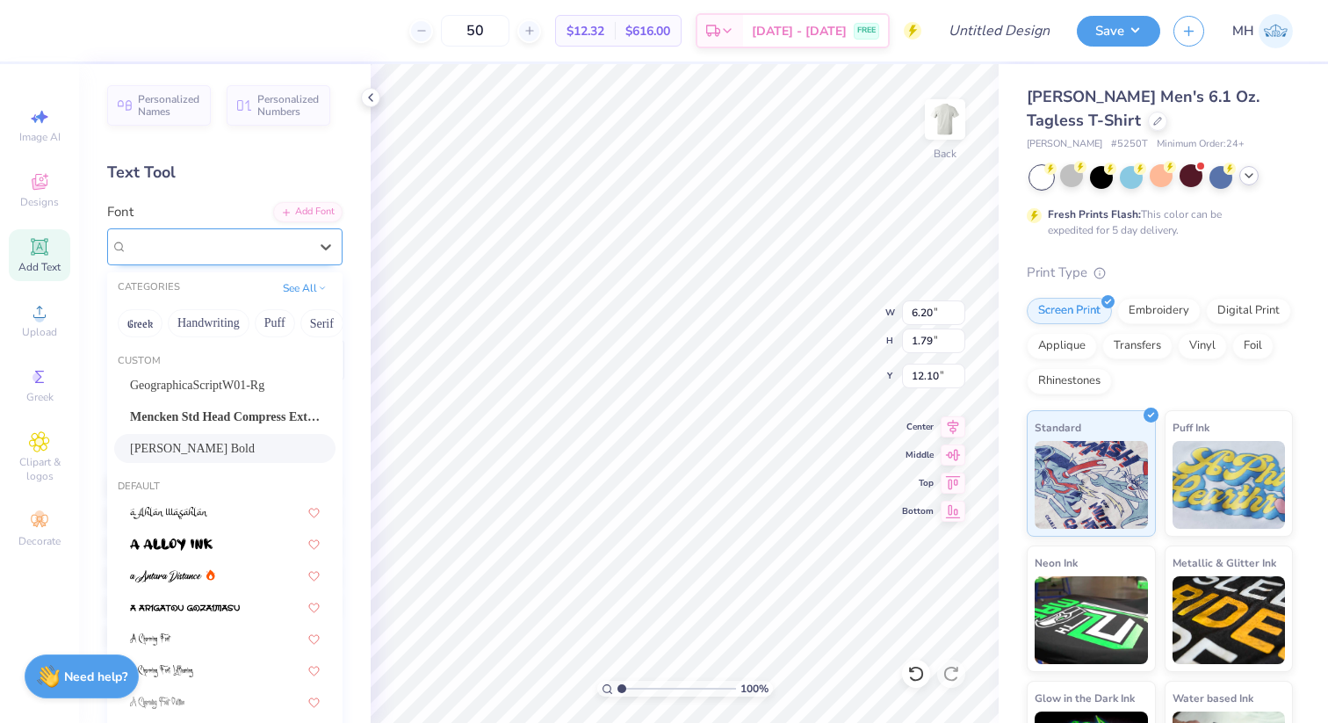
click at [294, 251] on div "[PERSON_NAME] Bold" at bounding box center [218, 246] width 184 height 27
click at [294, 251] on div "[PERSON_NAME] Bold" at bounding box center [217, 246] width 181 height 20
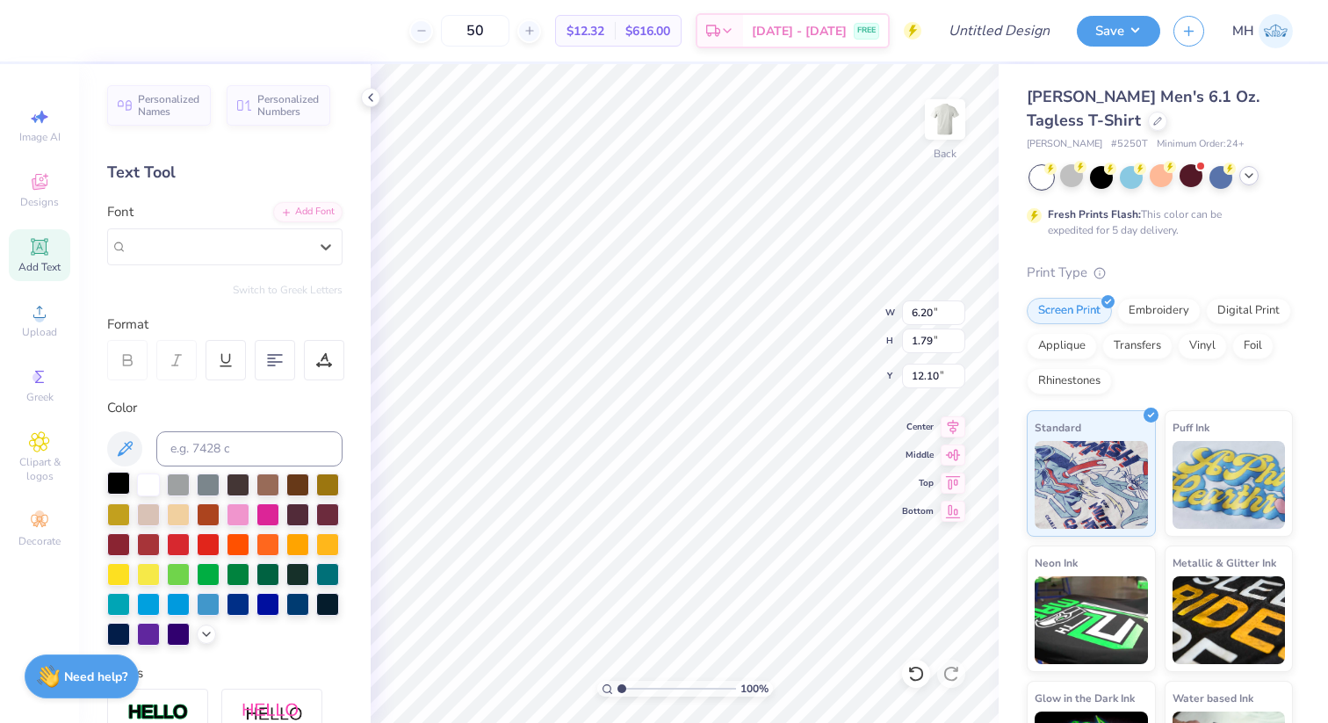
click at [122, 486] on div at bounding box center [118, 482] width 23 height 23
type input "10.21"
type input "1.37"
type input "8.06"
type input "8.68"
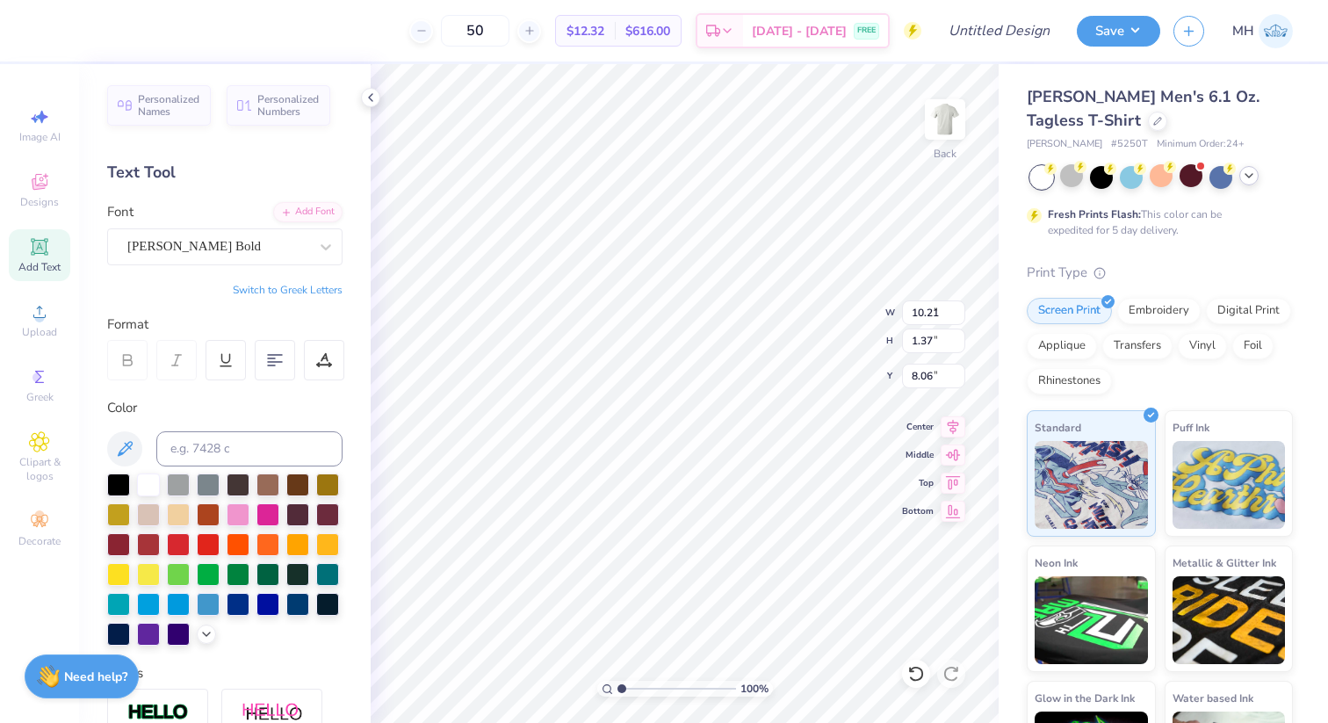
type input "1.16"
type input "8.13"
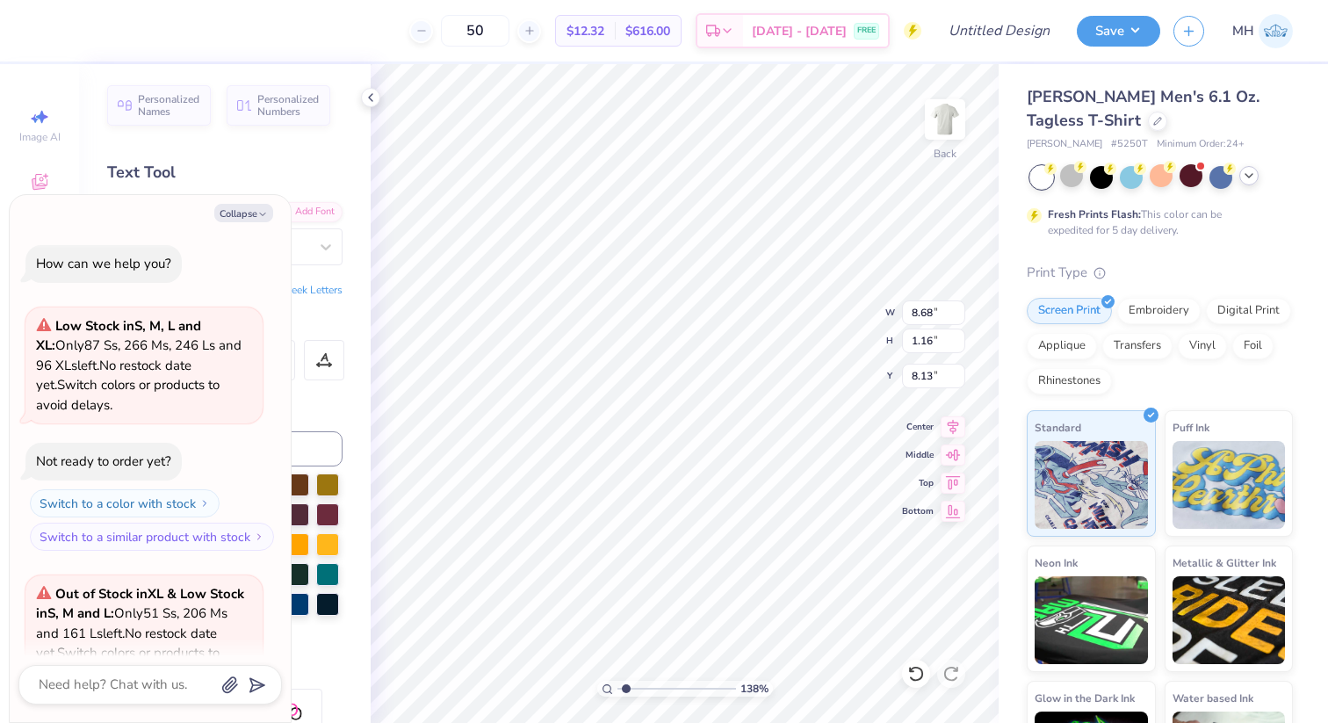
type input "1.69"
type textarea "x"
type input "1.74"
type textarea "x"
type input "1.76"
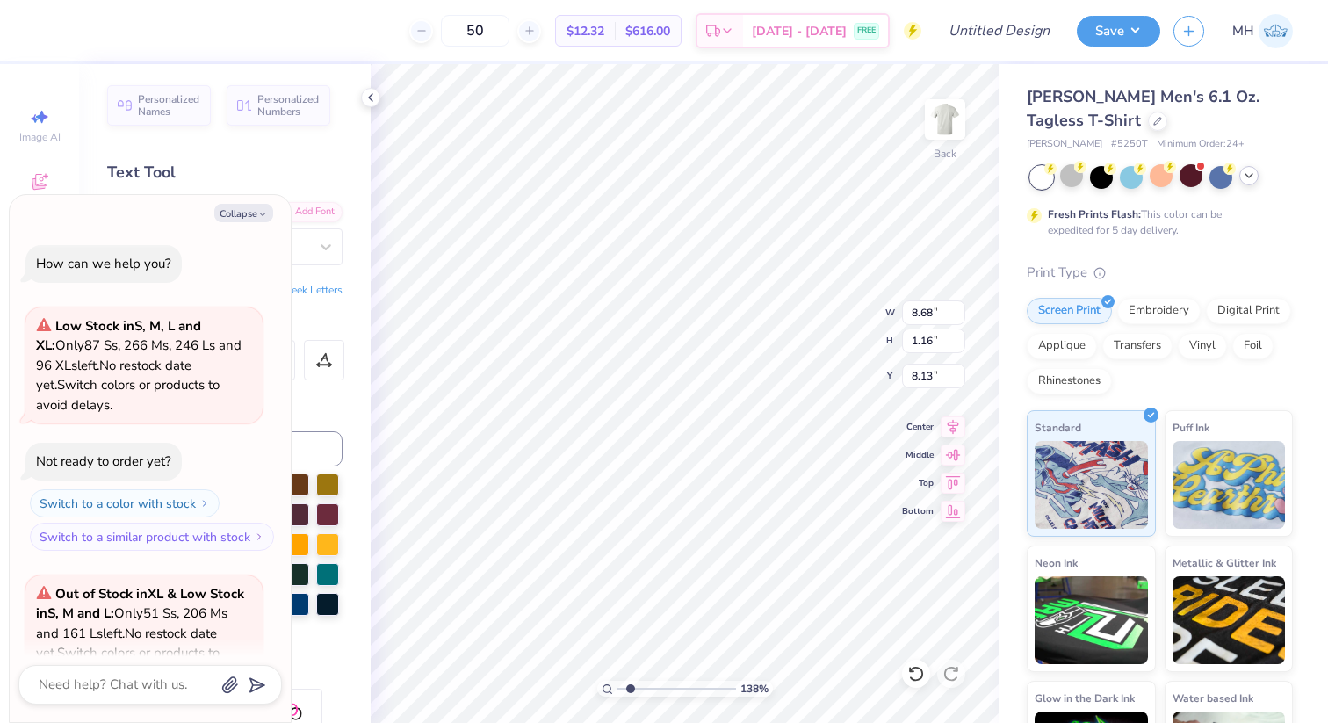
type textarea "x"
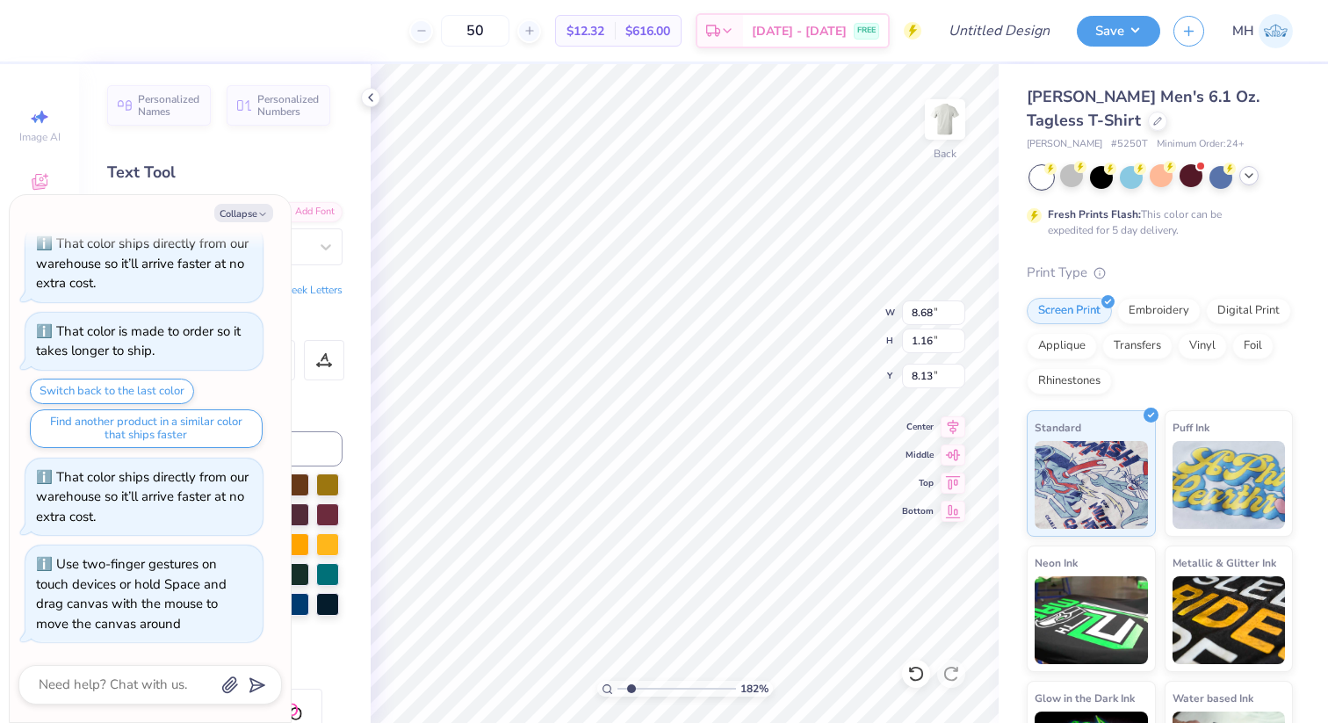
drag, startPoint x: 620, startPoint y: 689, endPoint x: 630, endPoint y: 688, distance: 10.6
type input "1.83"
click at [630, 688] on input "range" at bounding box center [676, 688] width 119 height 16
type textarea "x"
type input "8.71"
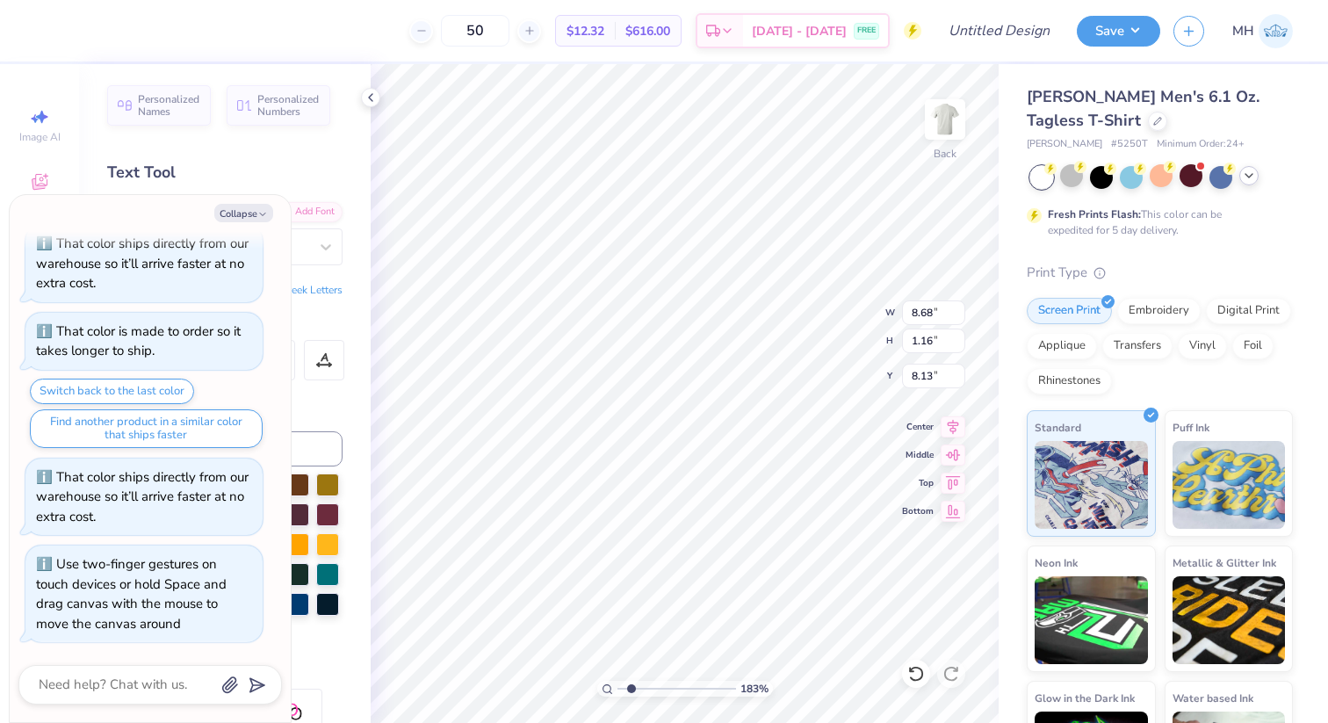
type input "1.17"
type textarea "x"
type input "8.11"
type input "1"
click at [620, 689] on input "range" at bounding box center [676, 688] width 119 height 16
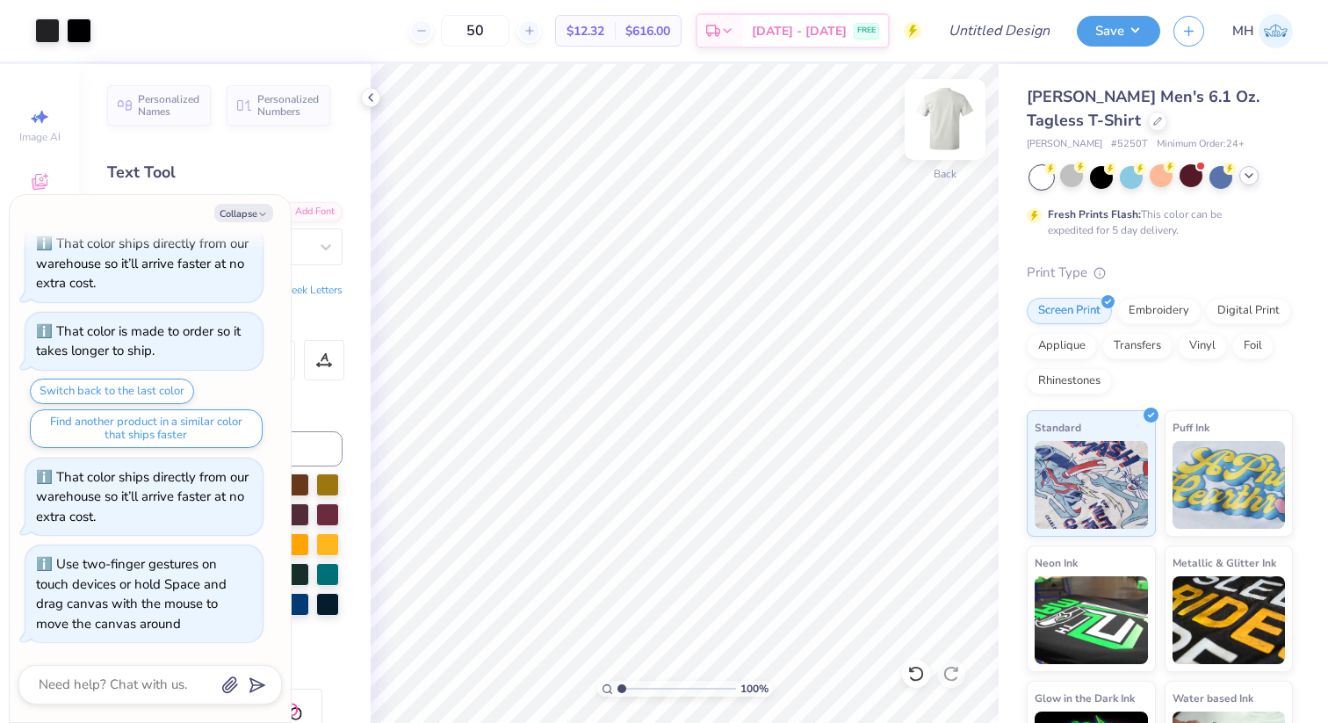
click at [950, 118] on img at bounding box center [945, 119] width 70 height 70
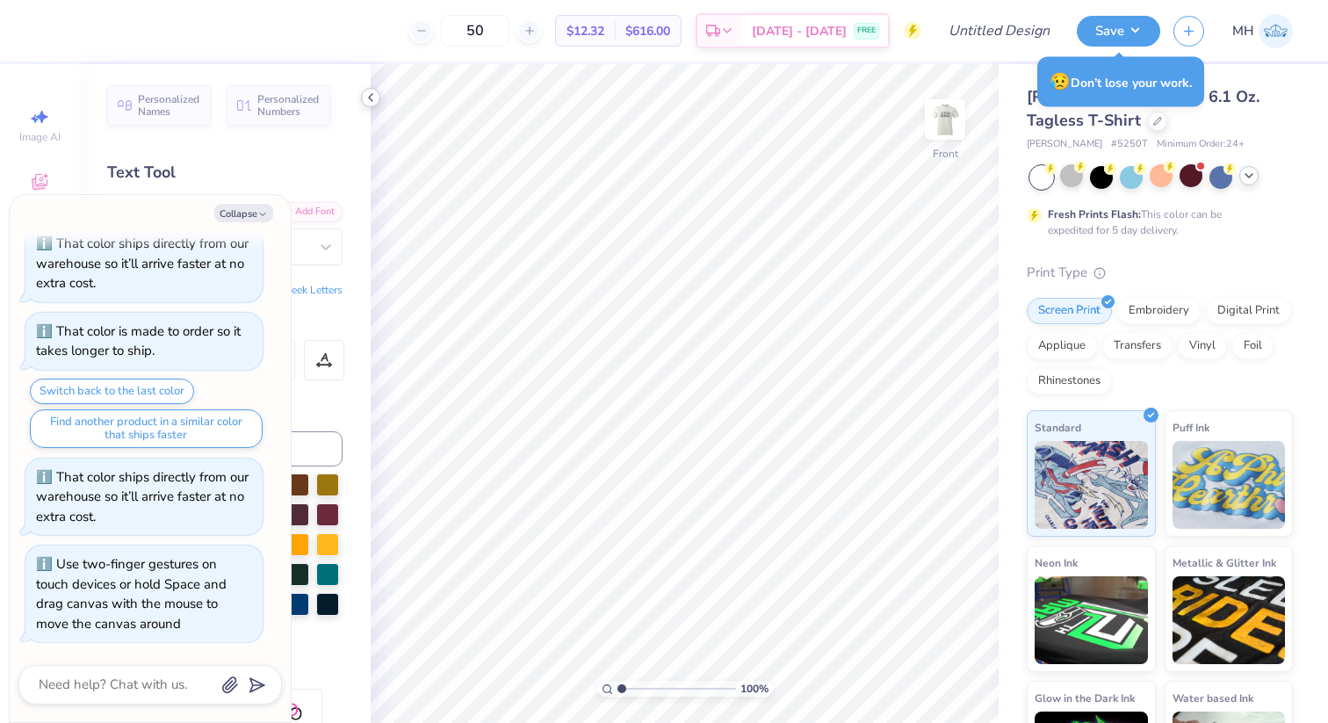
click at [372, 104] on icon at bounding box center [370, 97] width 14 height 14
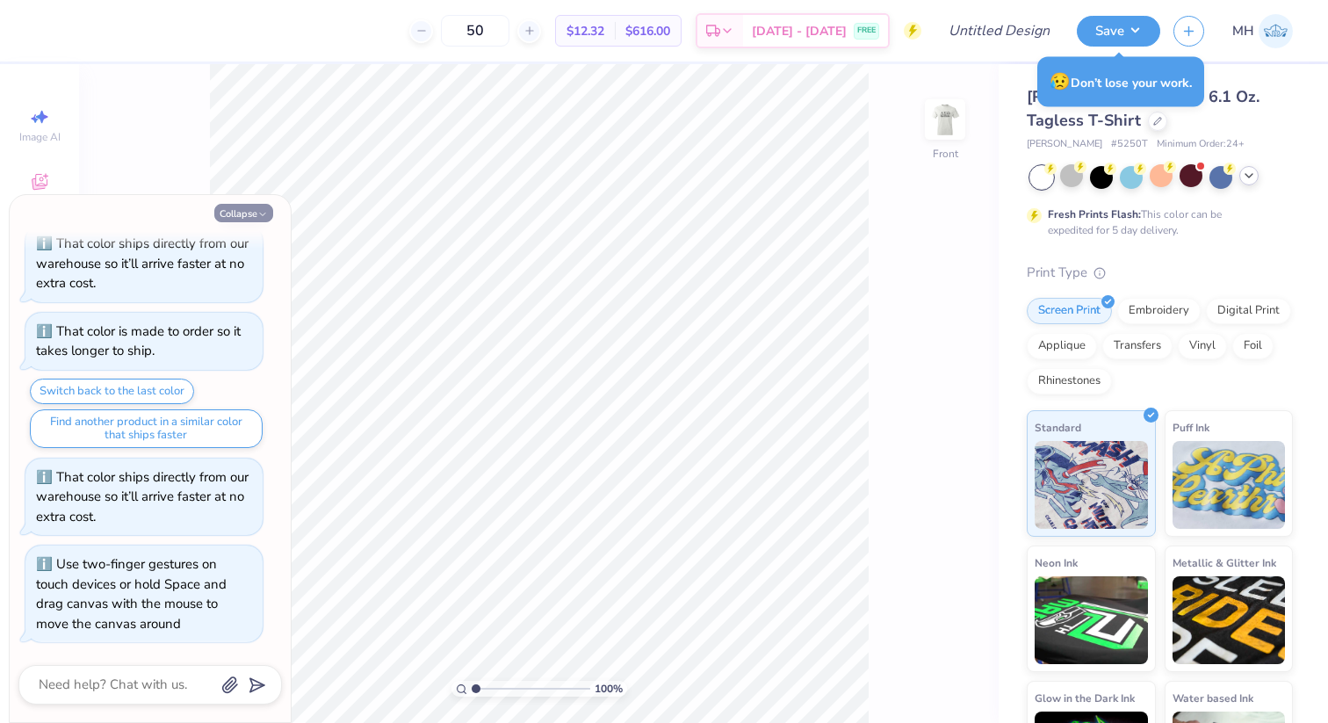
click at [261, 204] on button "Collapse" at bounding box center [243, 213] width 59 height 18
type textarea "x"
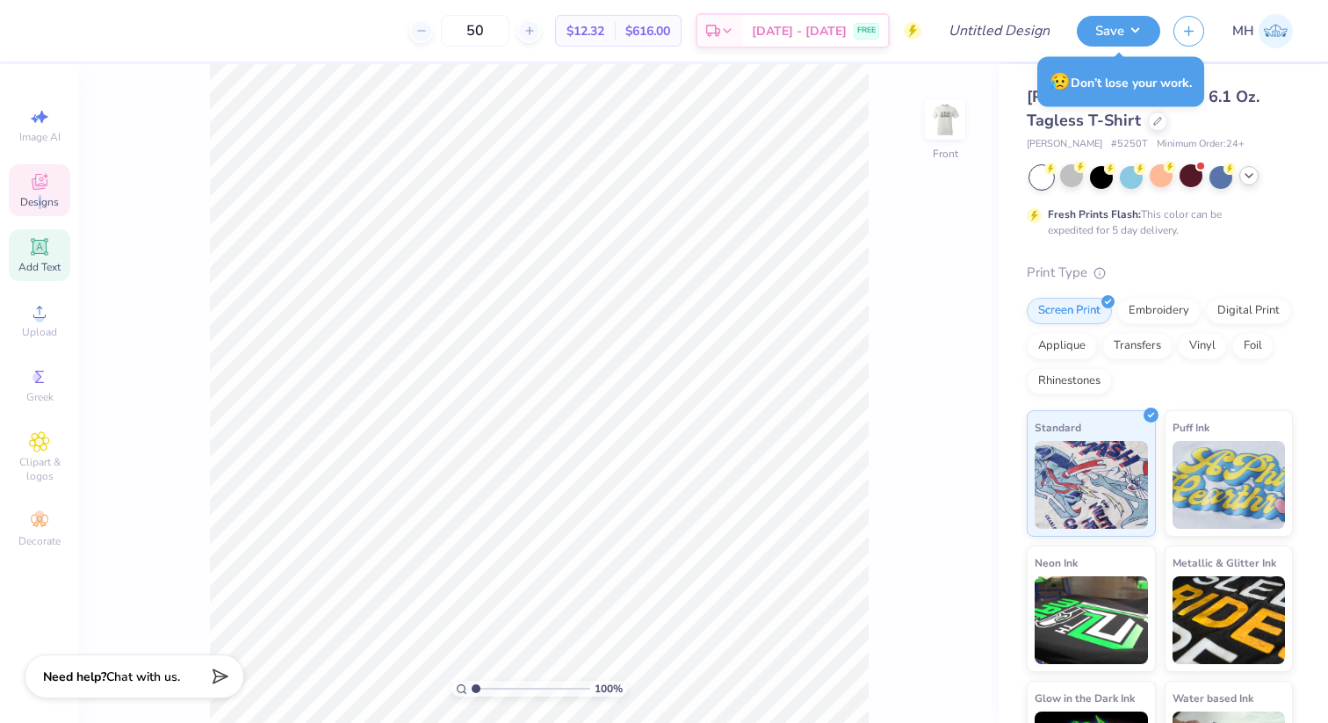
click at [40, 196] on span "Designs" at bounding box center [39, 202] width 39 height 14
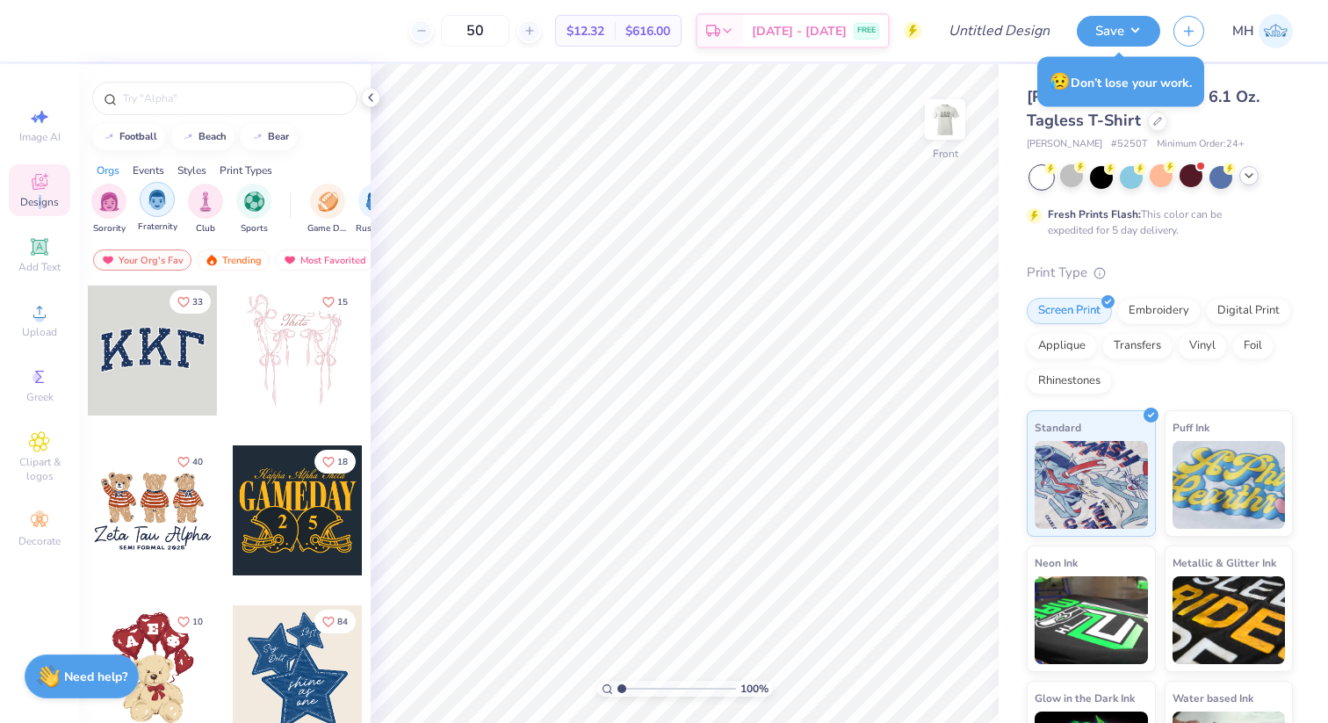
click at [156, 198] on img "filter for Fraternity" at bounding box center [157, 200] width 19 height 20
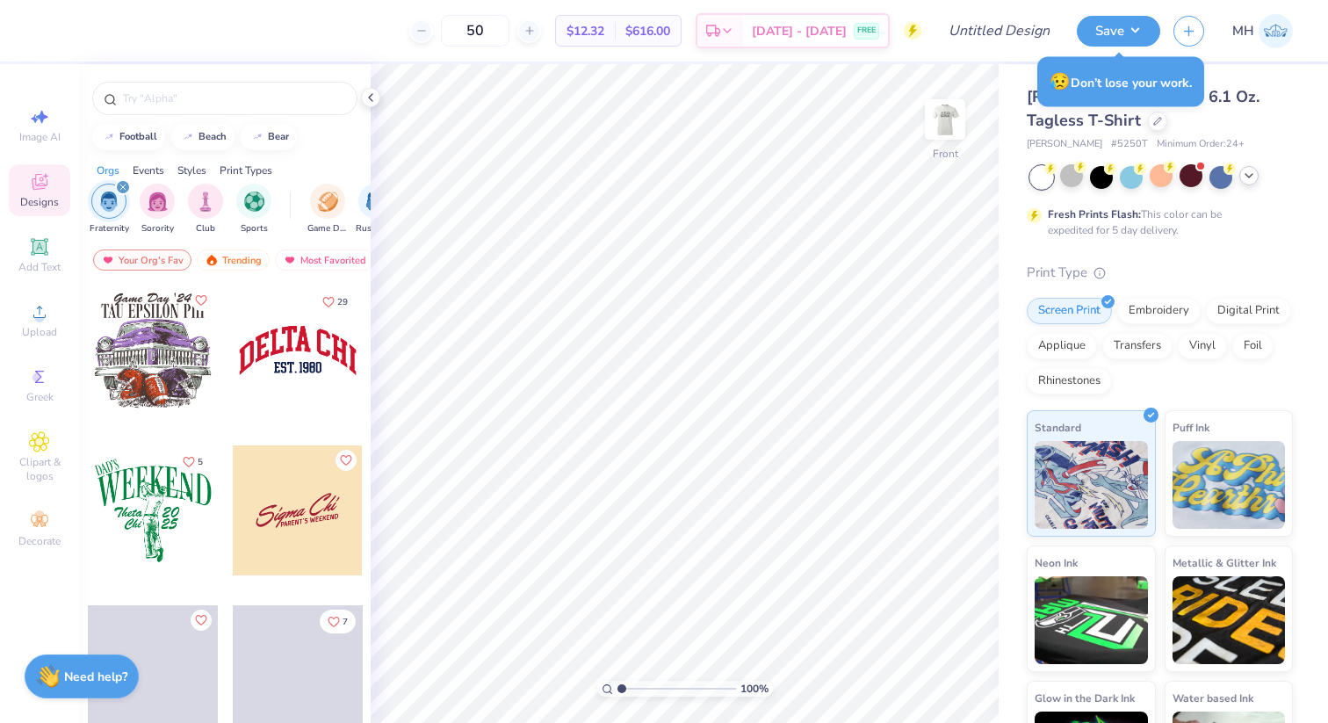
click at [148, 169] on div "Events" at bounding box center [149, 170] width 32 height 16
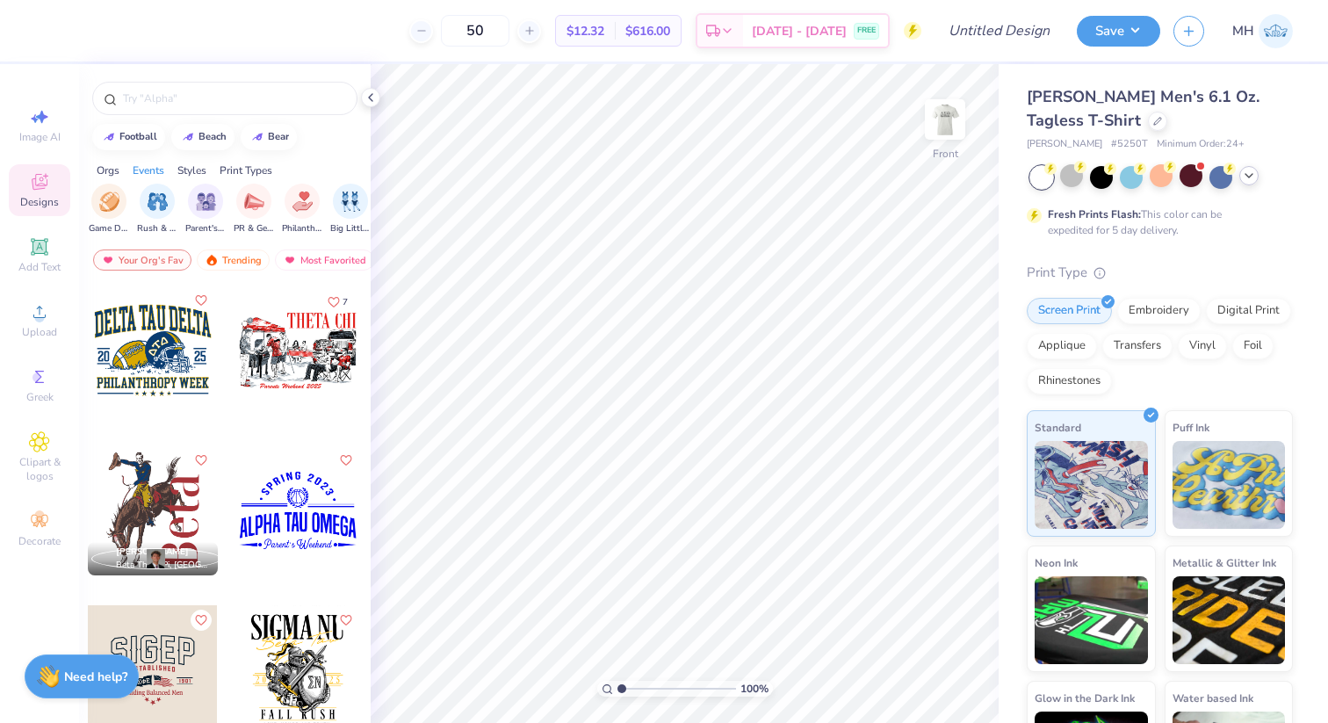
scroll to position [0, 0]
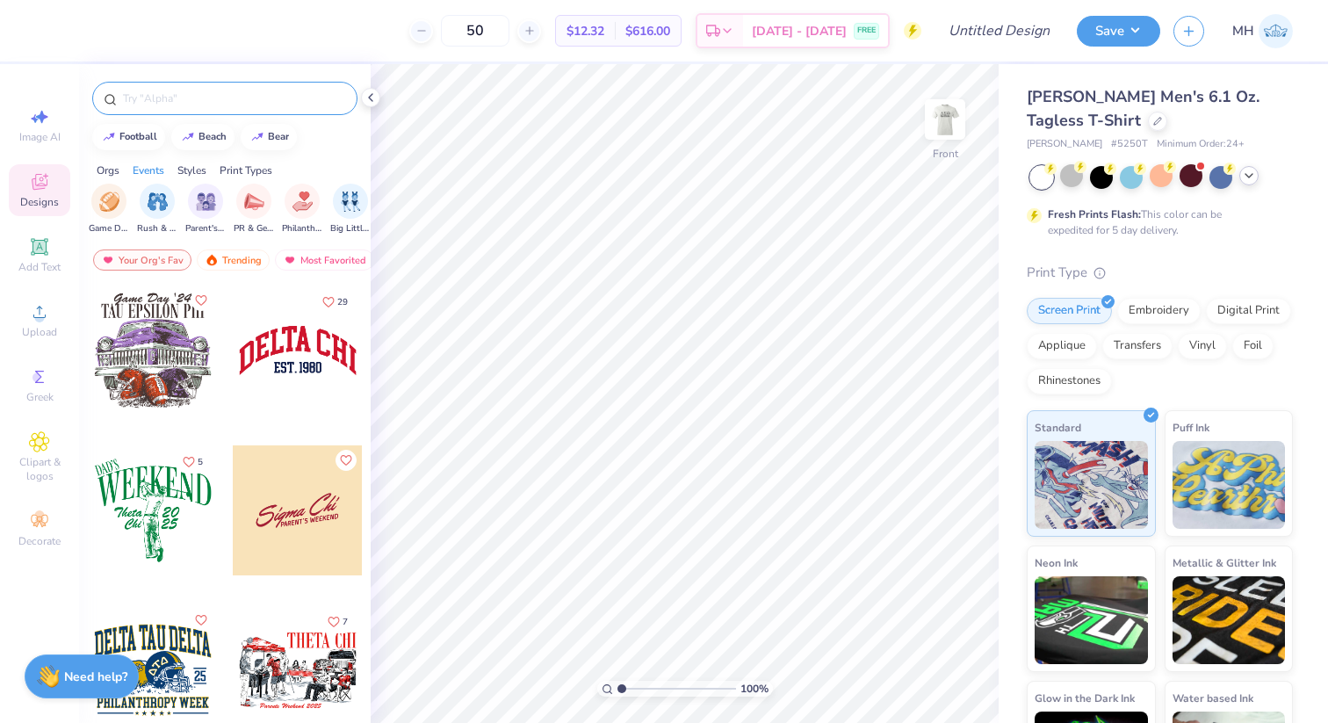
click at [182, 101] on input "text" at bounding box center [233, 99] width 225 height 18
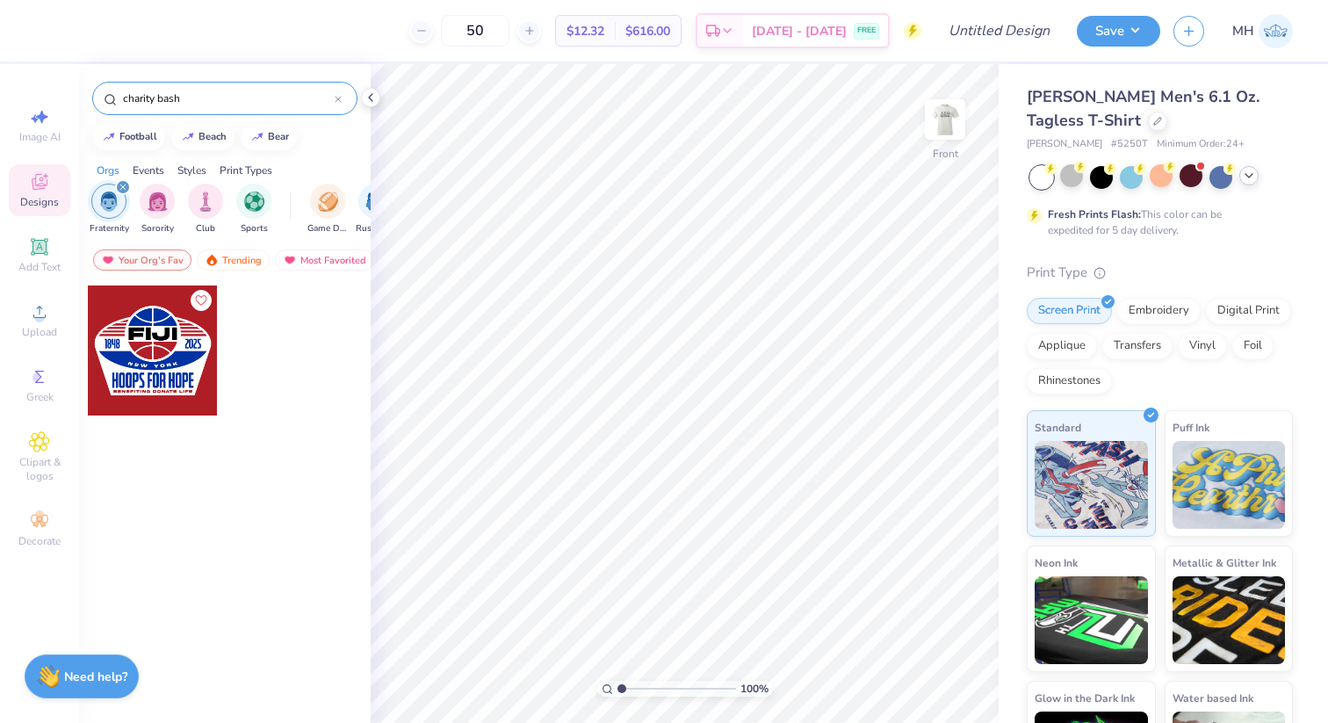
type input "charity bash"
click at [342, 97] on div "charity bash" at bounding box center [224, 98] width 265 height 33
click at [335, 97] on icon at bounding box center [338, 99] width 7 height 7
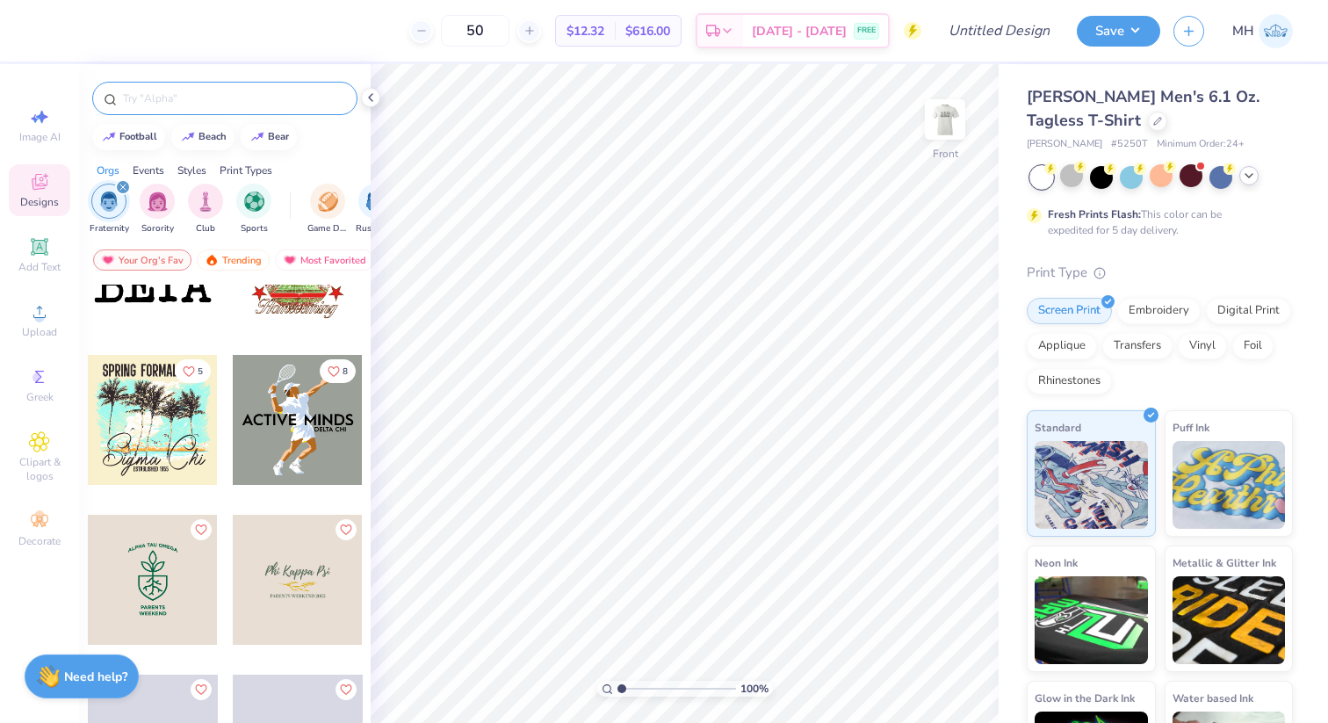
scroll to position [1105, 0]
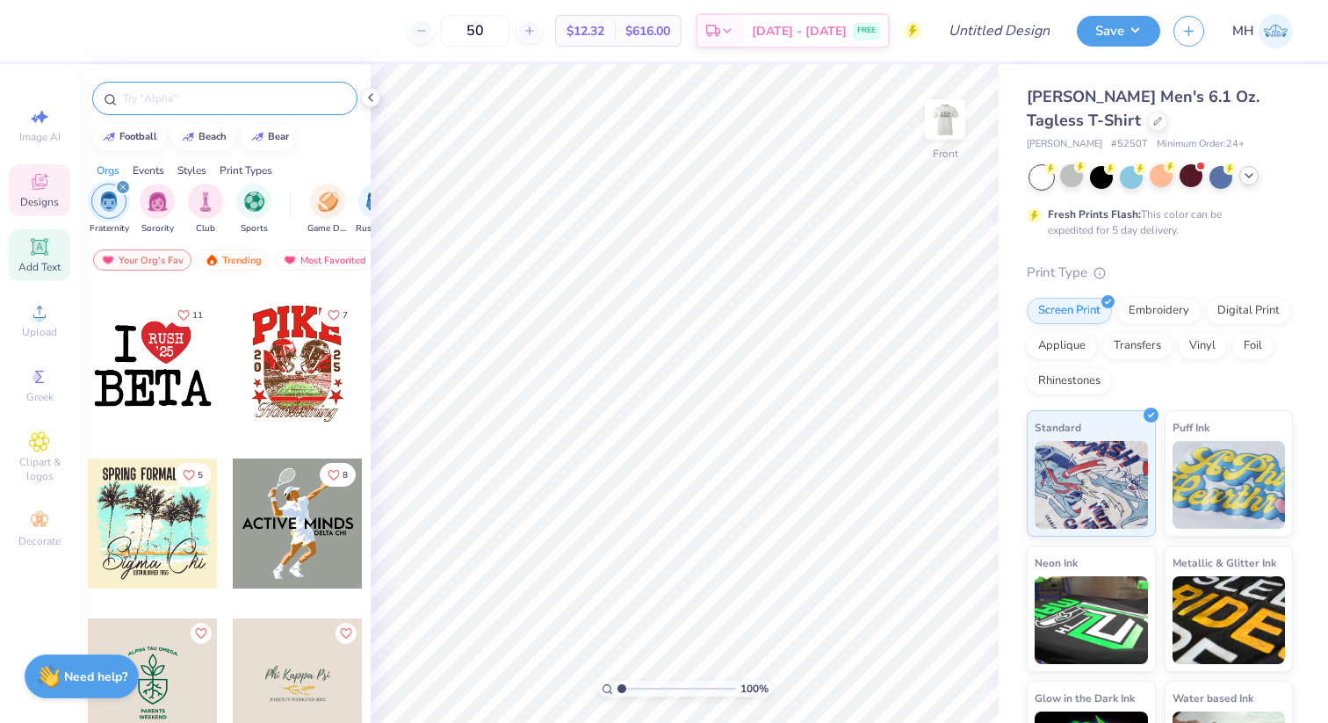
click at [56, 266] on span "Add Text" at bounding box center [39, 267] width 42 height 14
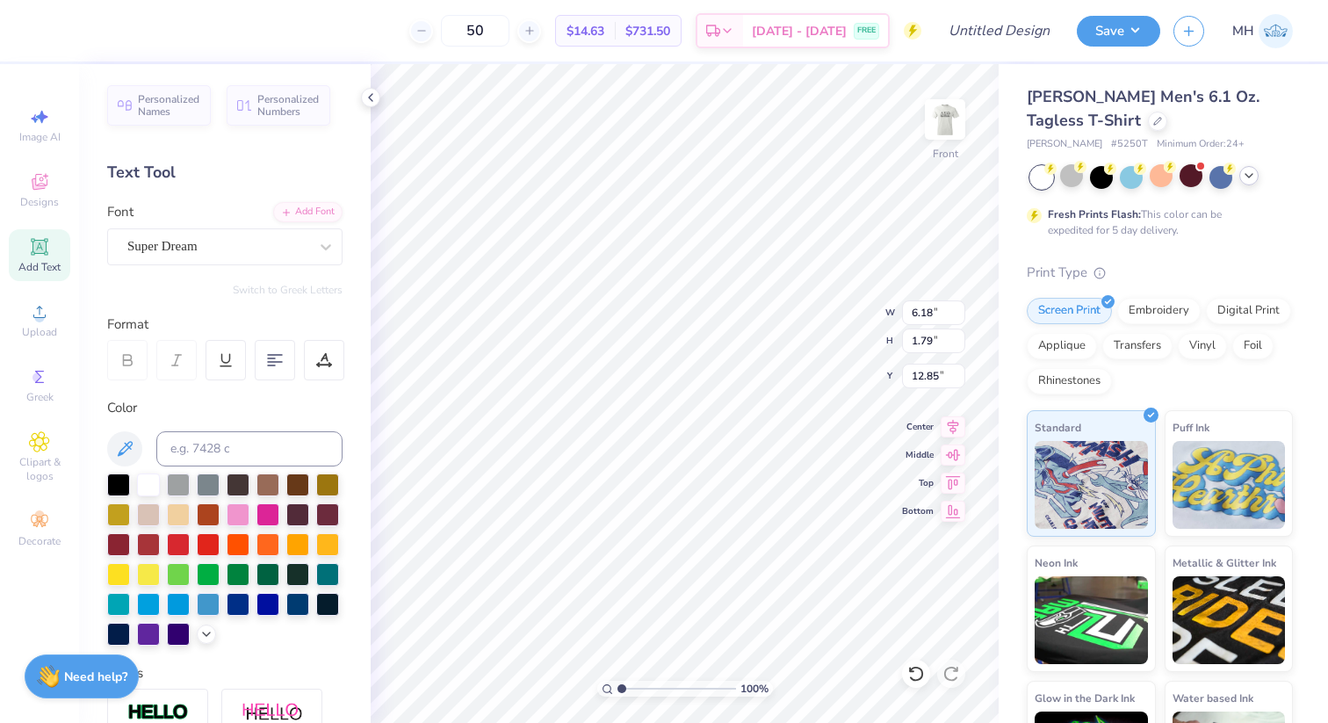
scroll to position [0, 0]
type textarea "DST Charity Bash"
type input "13.99"
type input "1.49"
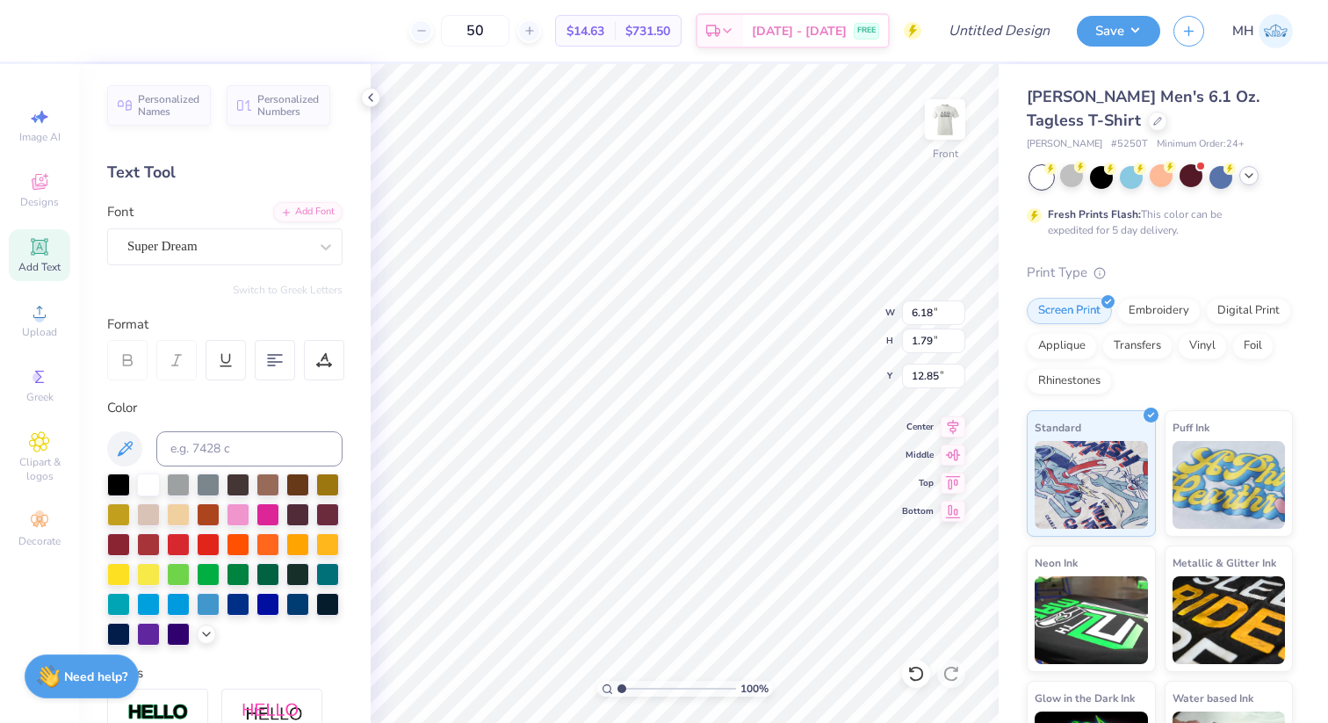
type input "13.00"
type input "10.60"
type input "1.13"
type input "4.29"
click at [198, 253] on div "Super Dream" at bounding box center [218, 246] width 184 height 27
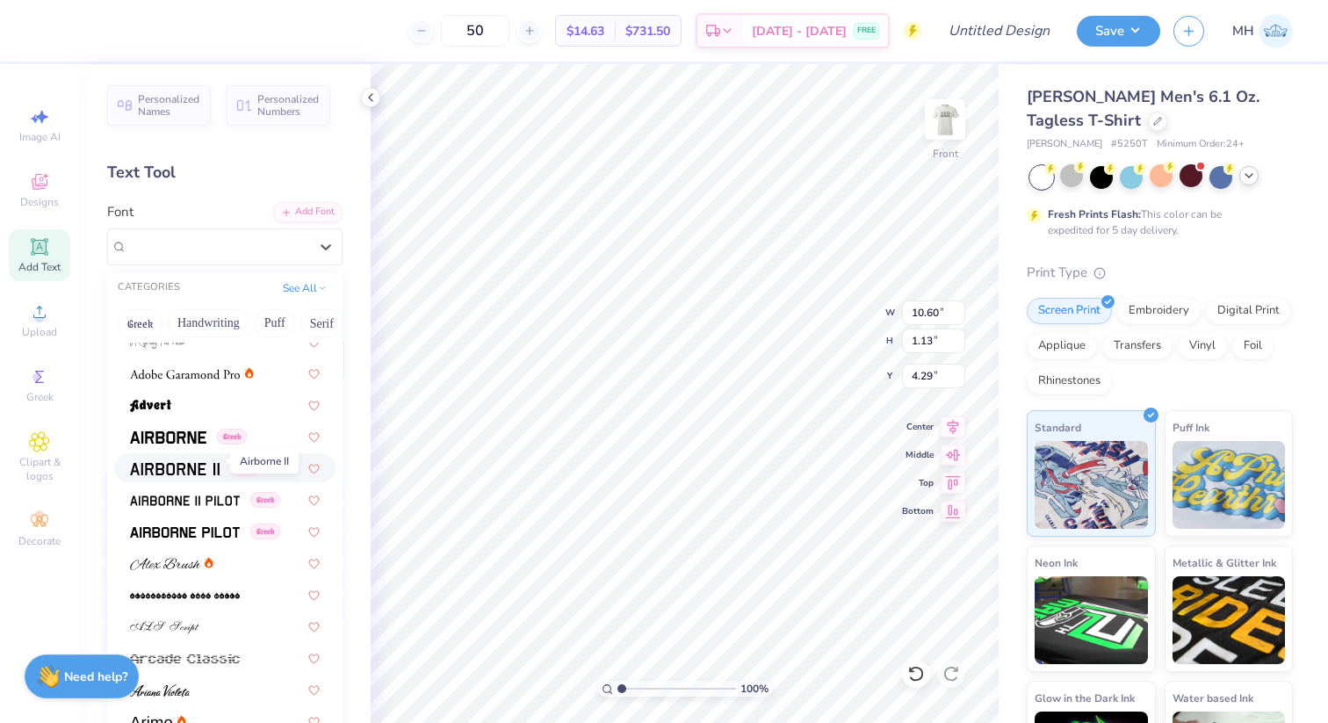
scroll to position [371, 0]
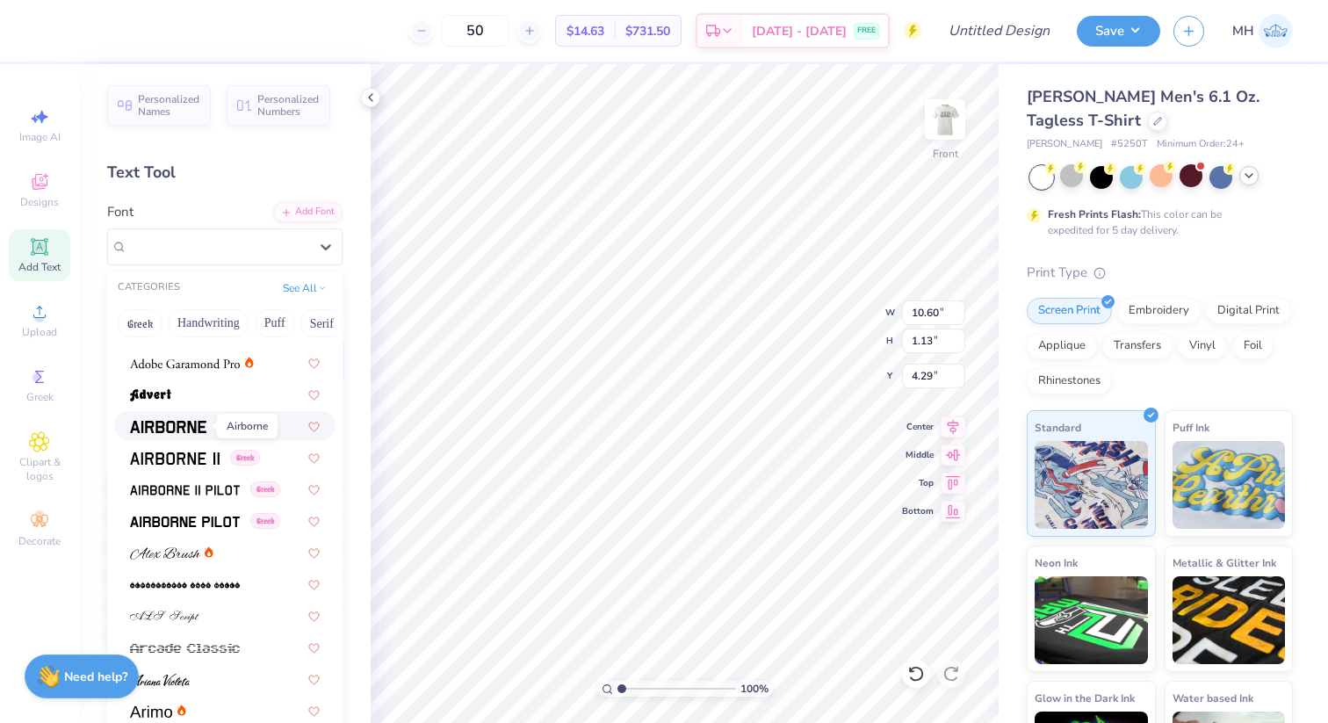
click at [193, 421] on img at bounding box center [168, 427] width 76 height 12
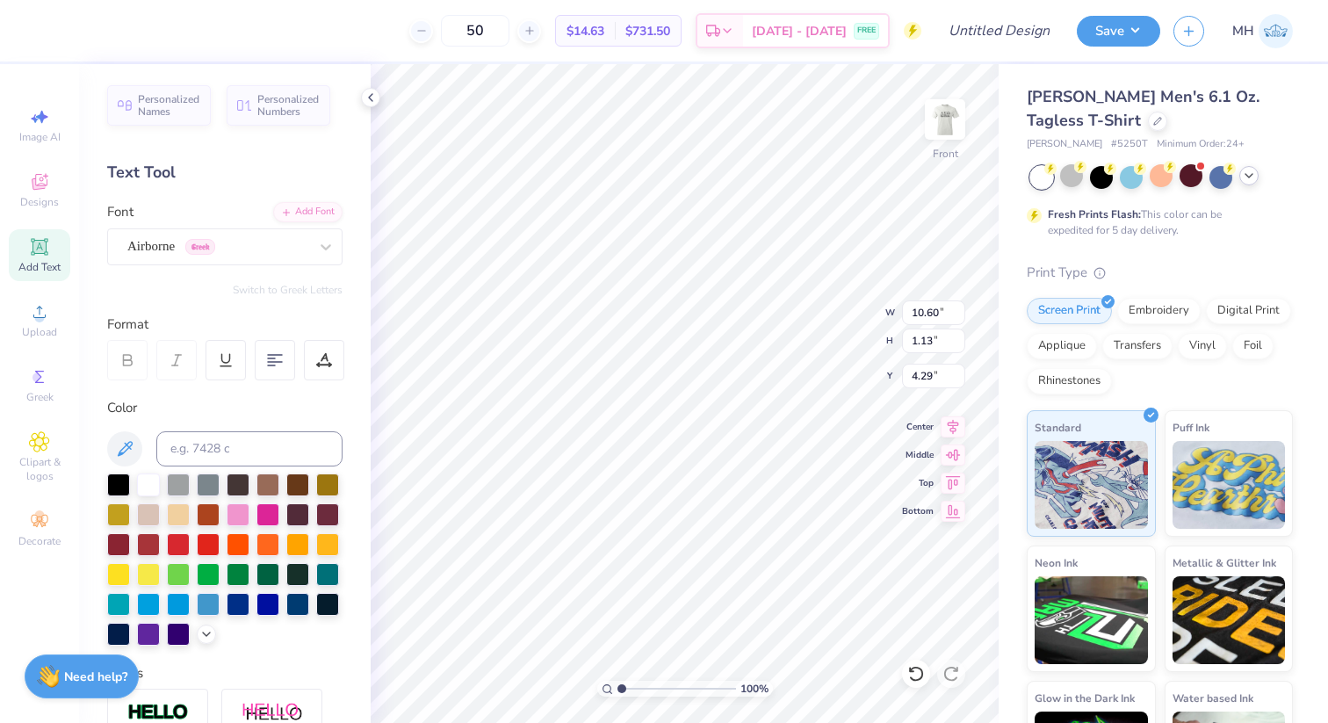
type input "11.68"
type input "0.96"
type input "4.38"
click at [281, 243] on div "Airborne Greek" at bounding box center [218, 246] width 184 height 27
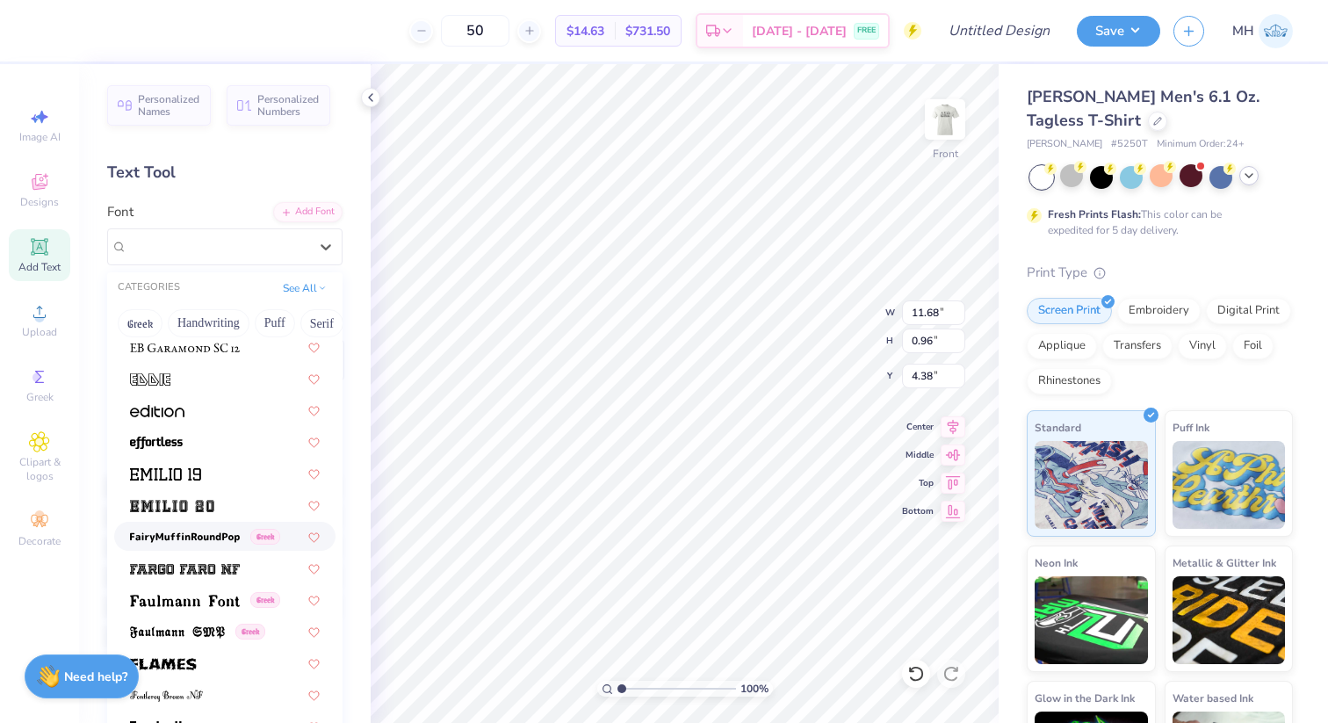
scroll to position [3618, 0]
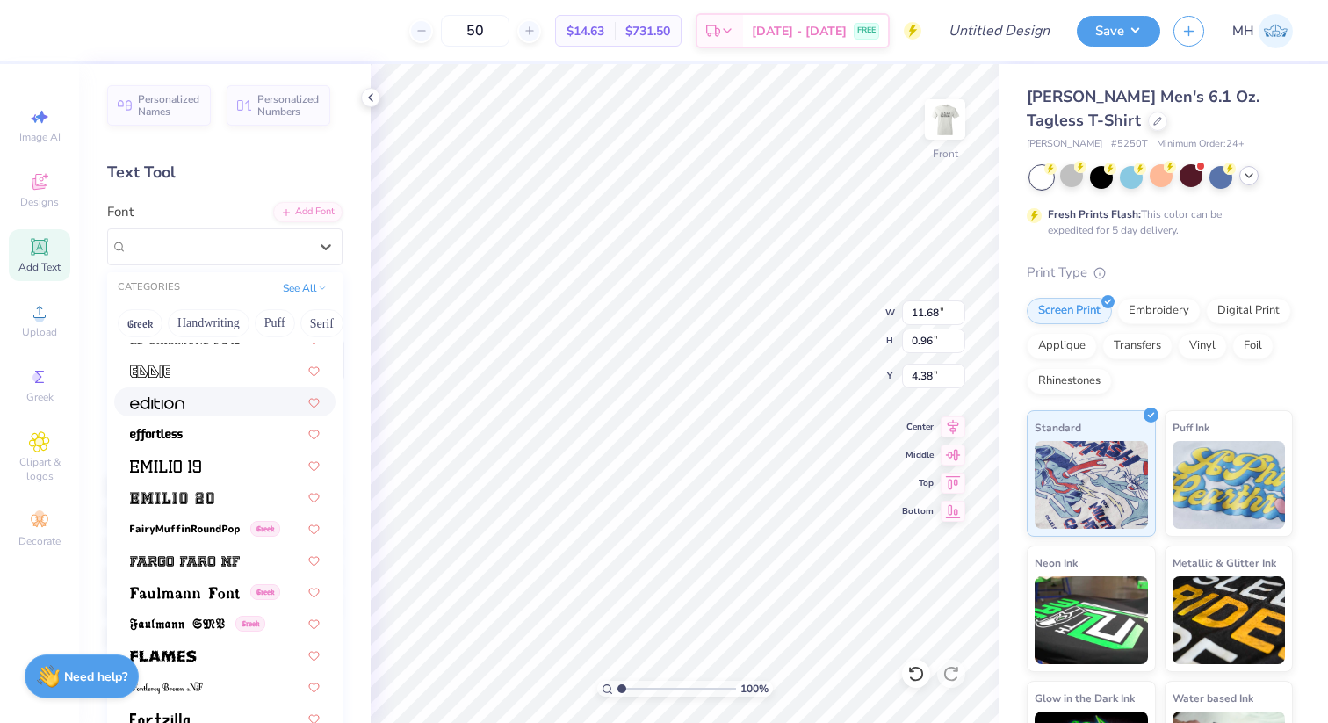
click at [203, 399] on div at bounding box center [225, 401] width 190 height 18
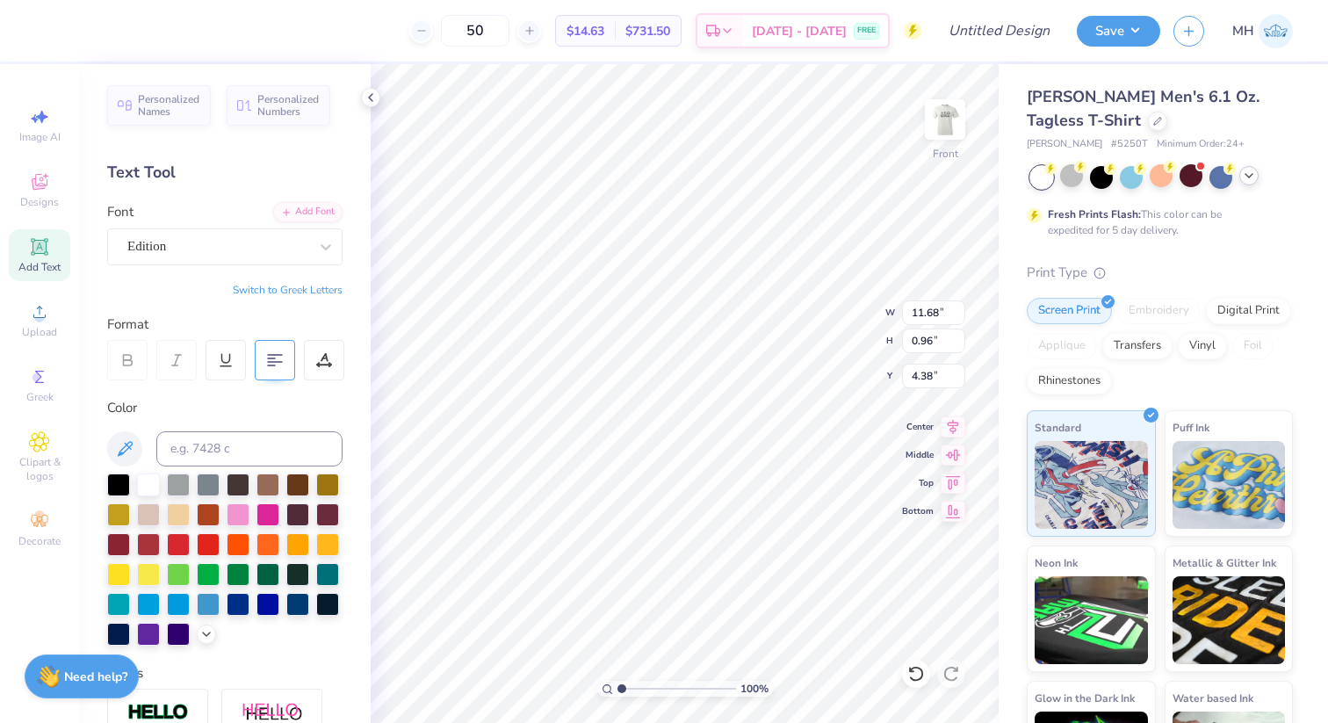
type input "13.36"
type input "1.53"
type input "4.09"
click at [214, 248] on div "Edition" at bounding box center [218, 246] width 184 height 27
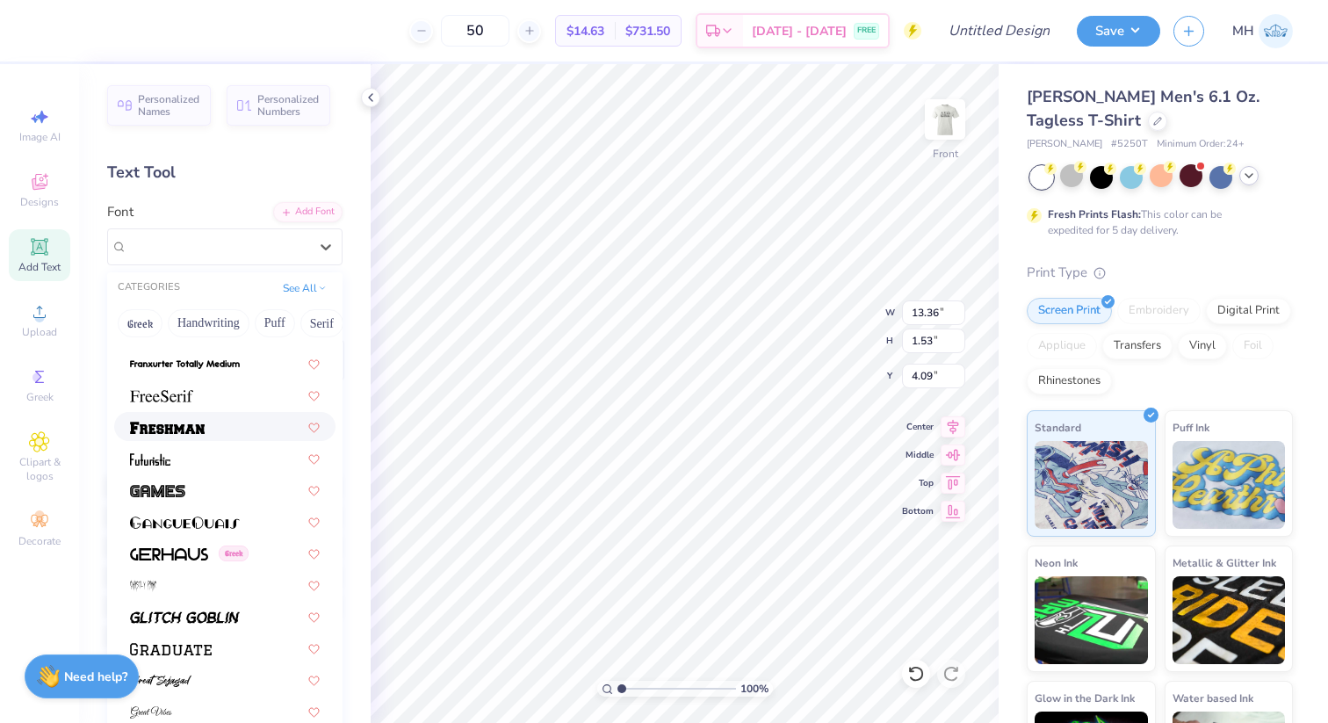
scroll to position [4017, 0]
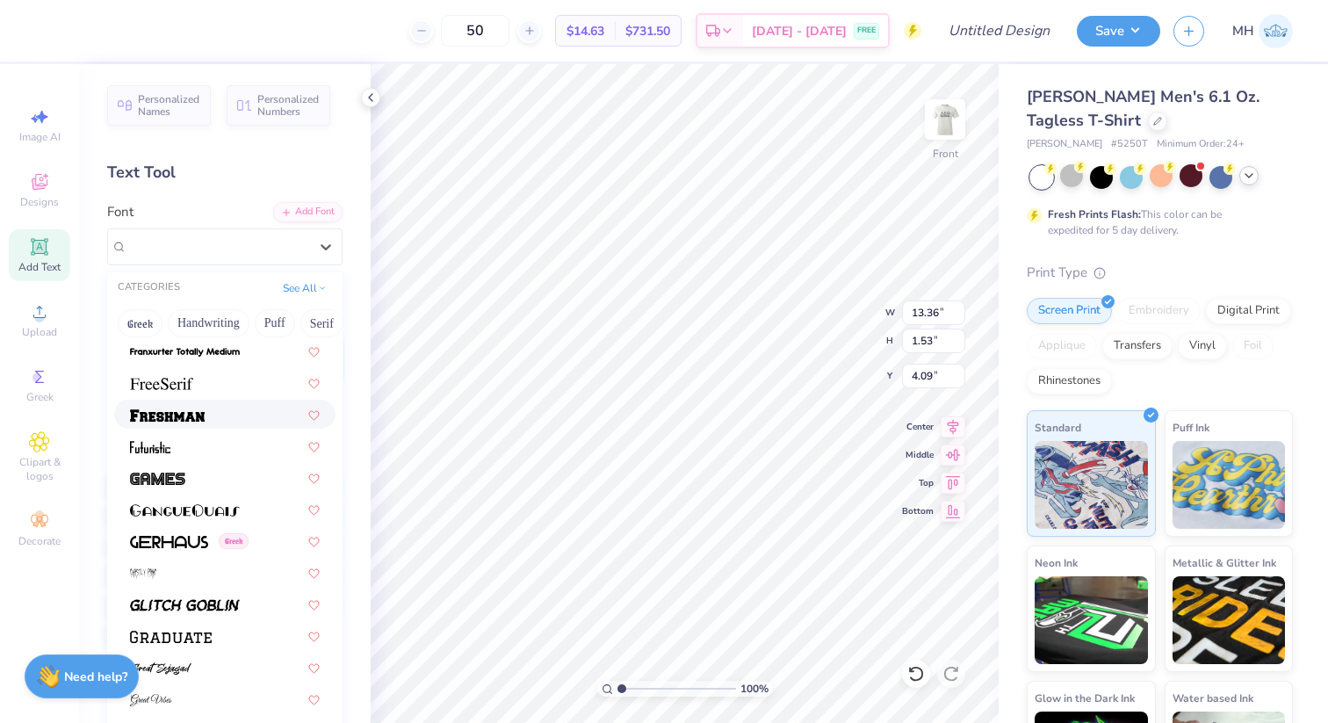
click at [211, 408] on div at bounding box center [225, 414] width 190 height 18
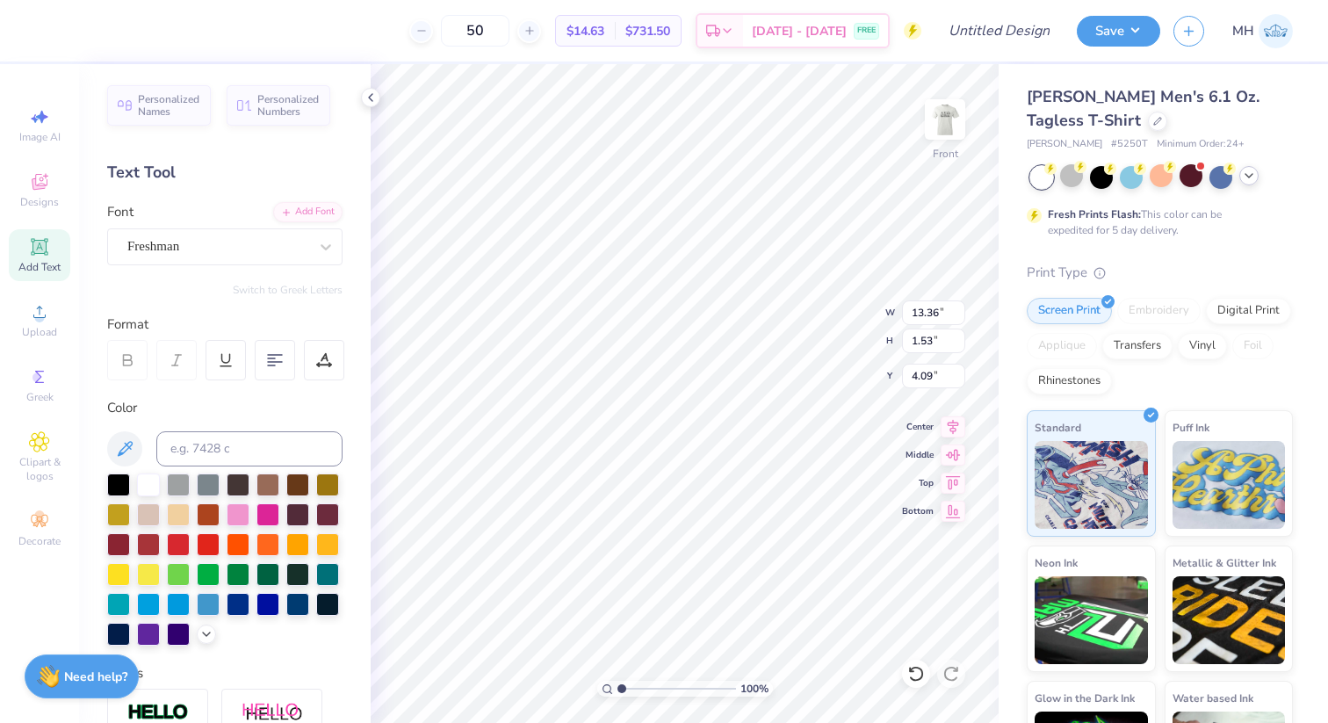
type input "12.57"
type input "1.09"
type input "4.31"
type textarea "DST Charity Bash"
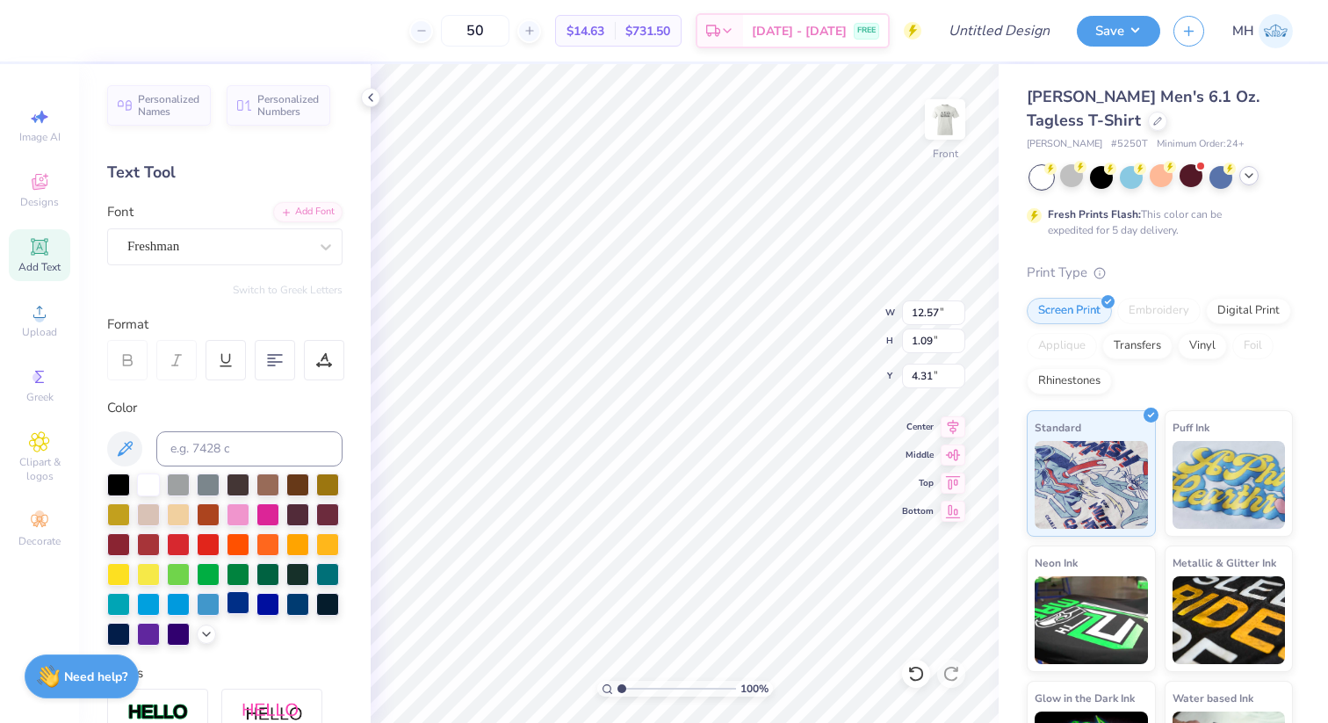
click at [228, 608] on div at bounding box center [238, 602] width 23 height 23
click at [261, 604] on div at bounding box center [267, 602] width 23 height 23
click at [242, 606] on div at bounding box center [238, 602] width 23 height 23
click at [284, 234] on div at bounding box center [217, 246] width 181 height 24
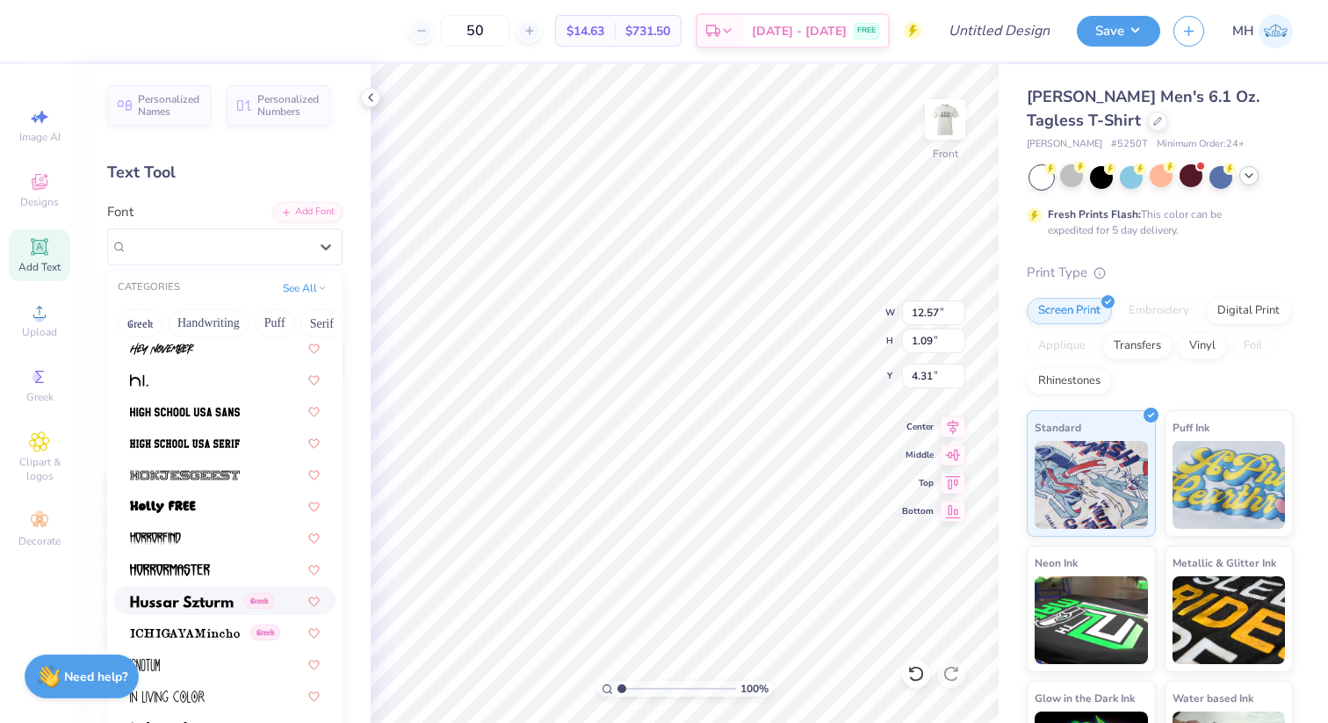
scroll to position [4527, 0]
click at [252, 408] on div at bounding box center [225, 409] width 190 height 18
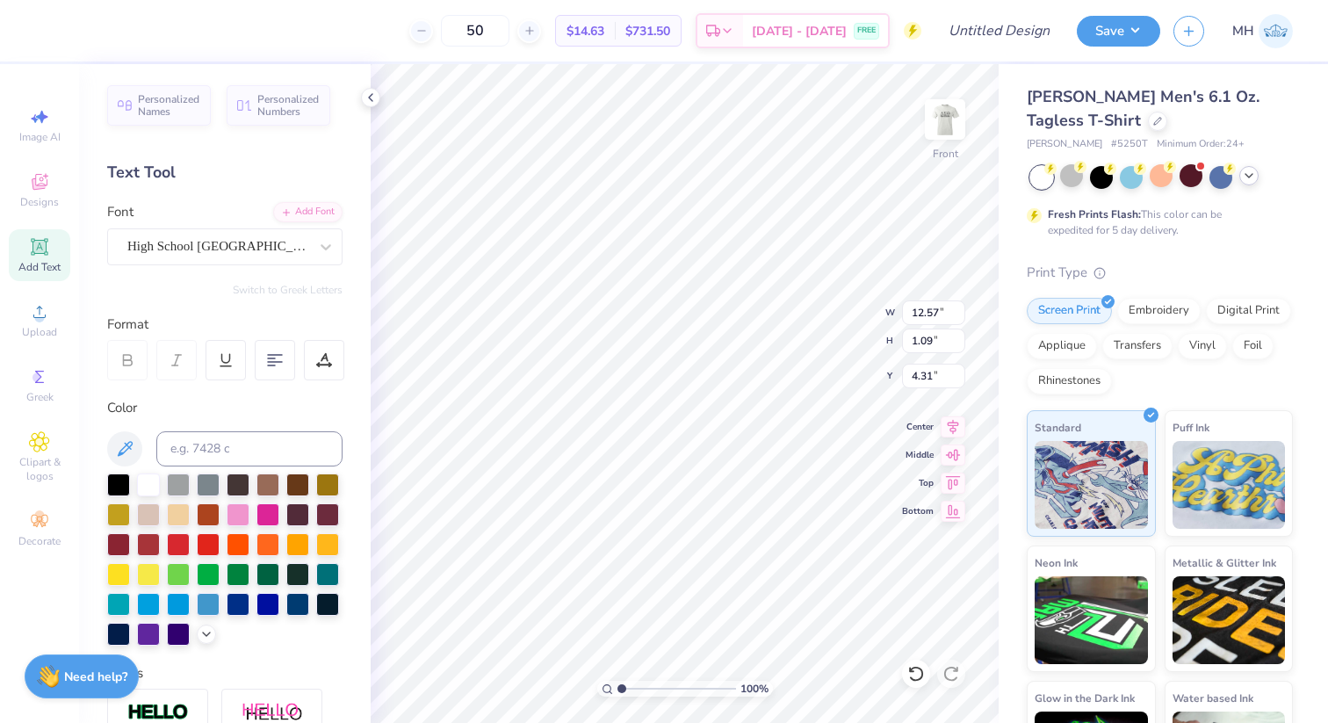
type input "10.45"
type input "1.04"
type input "4.34"
type input "4.42"
click at [263, 254] on div "High School [GEOGRAPHIC_DATA] Sans" at bounding box center [218, 246] width 184 height 27
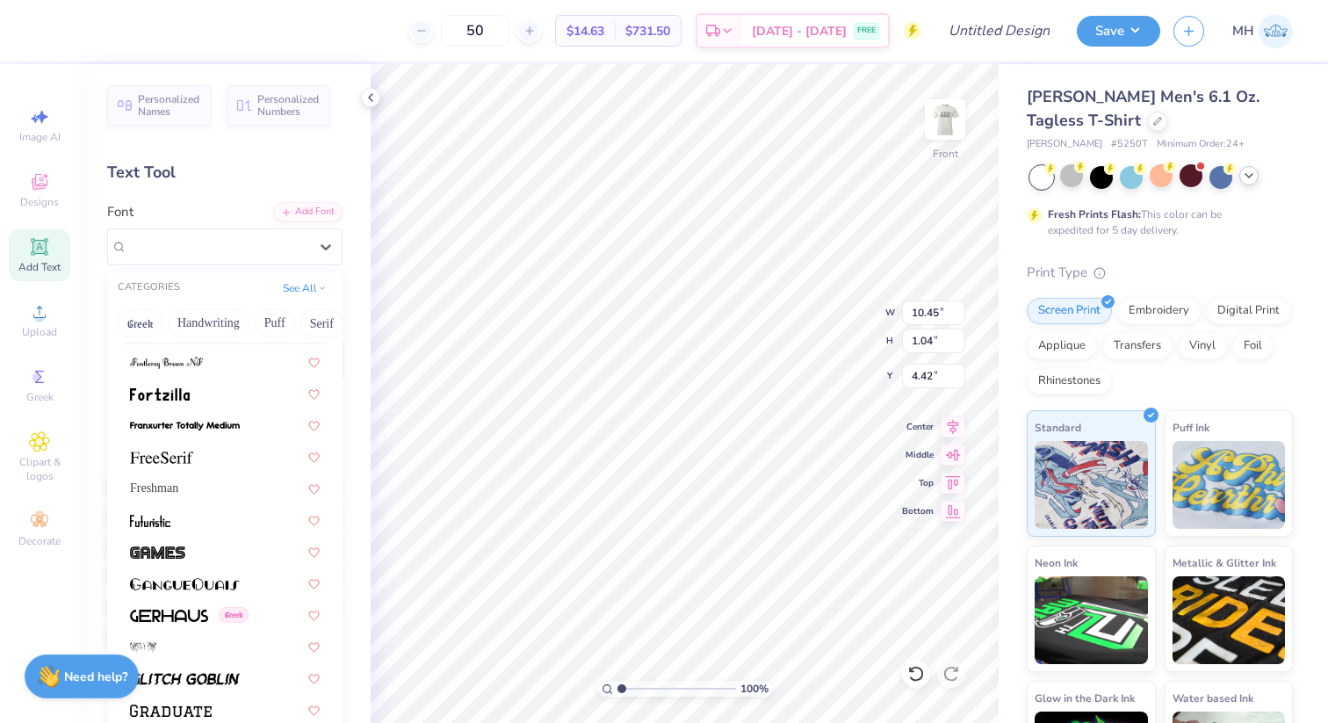
scroll to position [3948, 0]
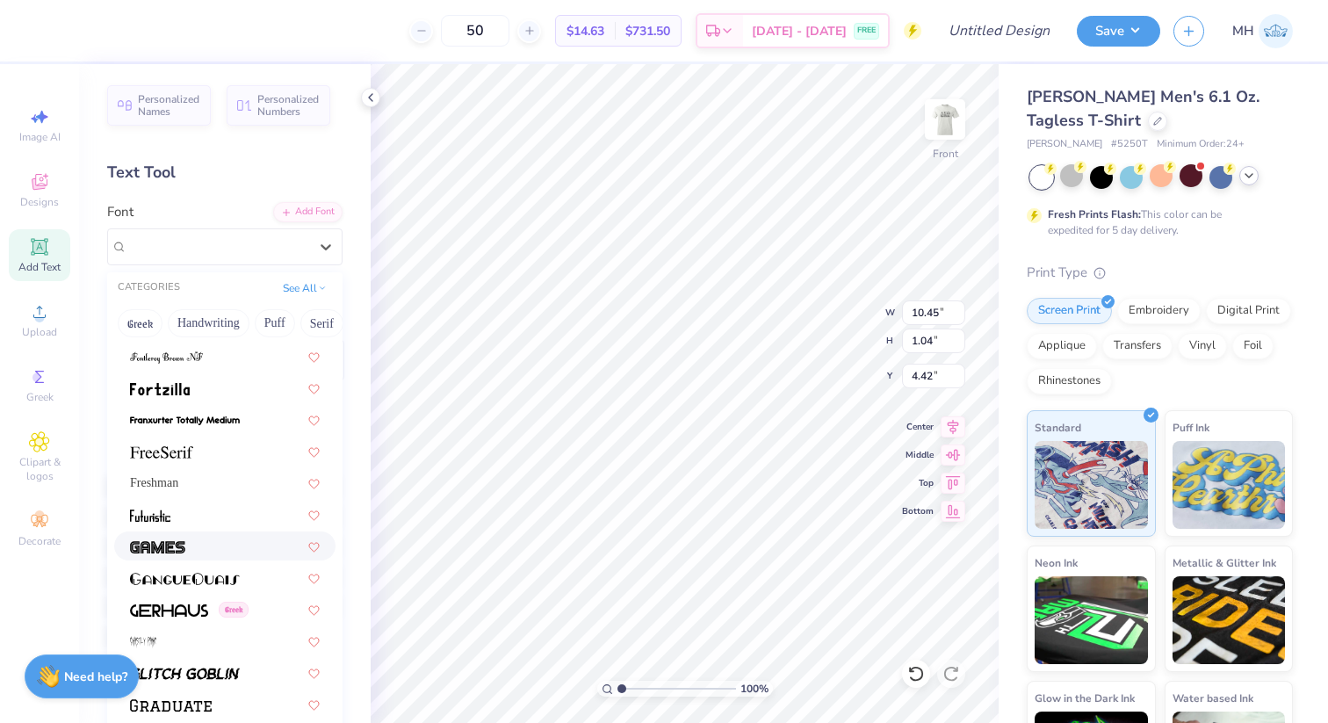
click at [219, 550] on div at bounding box center [225, 545] width 190 height 18
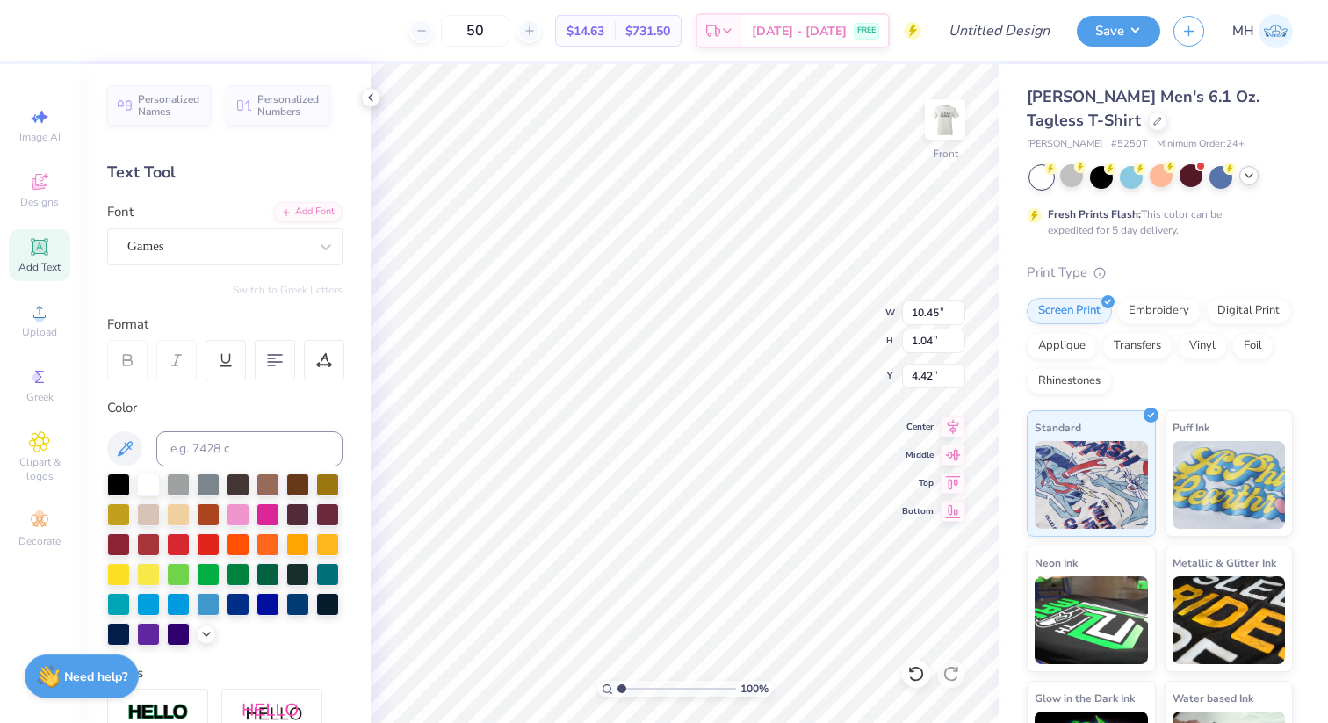
type input "11.71"
type input "0.92"
type input "4.48"
click at [203, 249] on div "Games" at bounding box center [218, 246] width 184 height 27
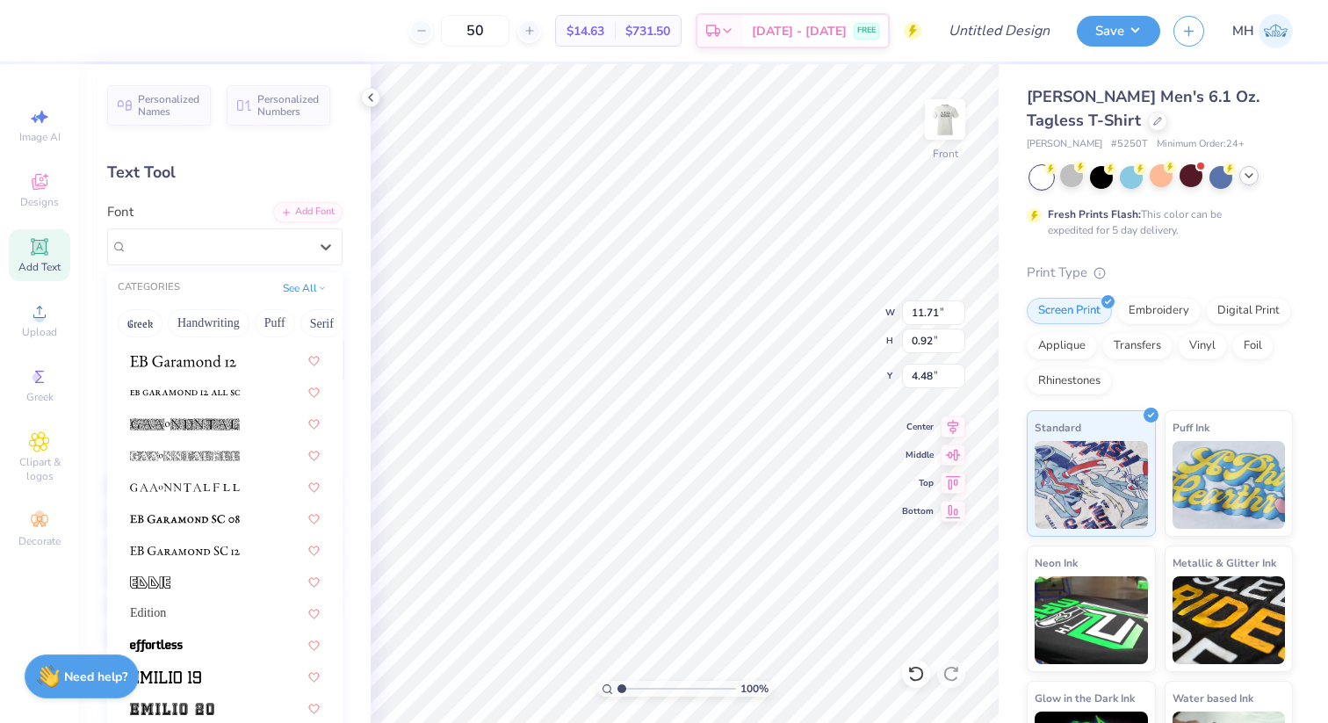
scroll to position [4057, 0]
